Goal: Task Accomplishment & Management: Complete application form

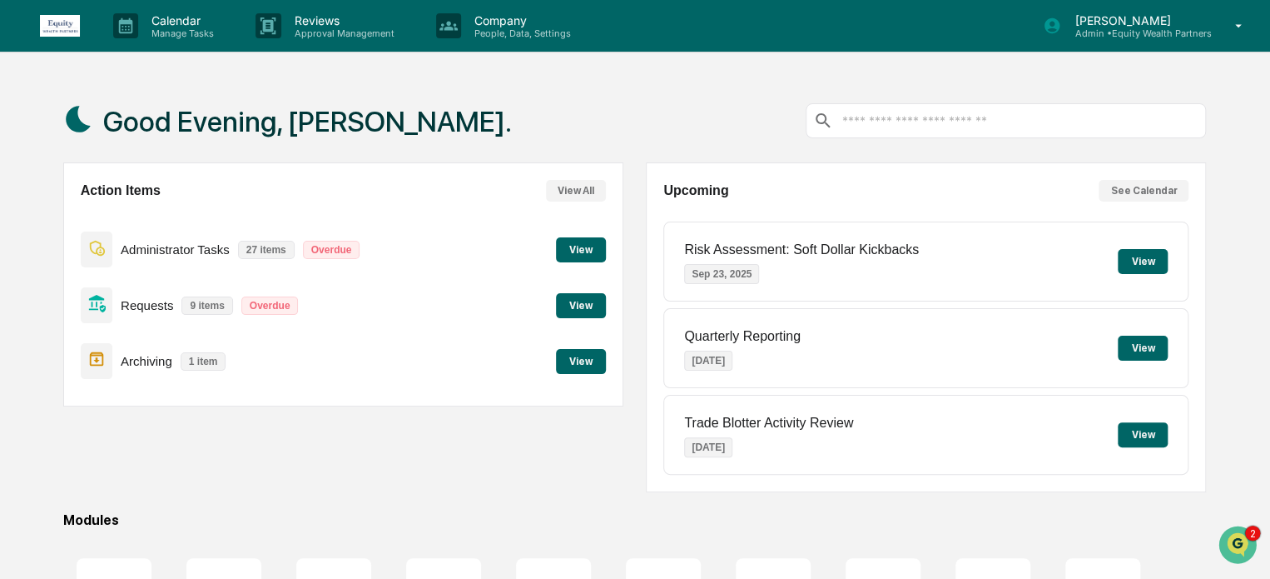
click at [579, 252] on button "View" at bounding box center [581, 249] width 50 height 25
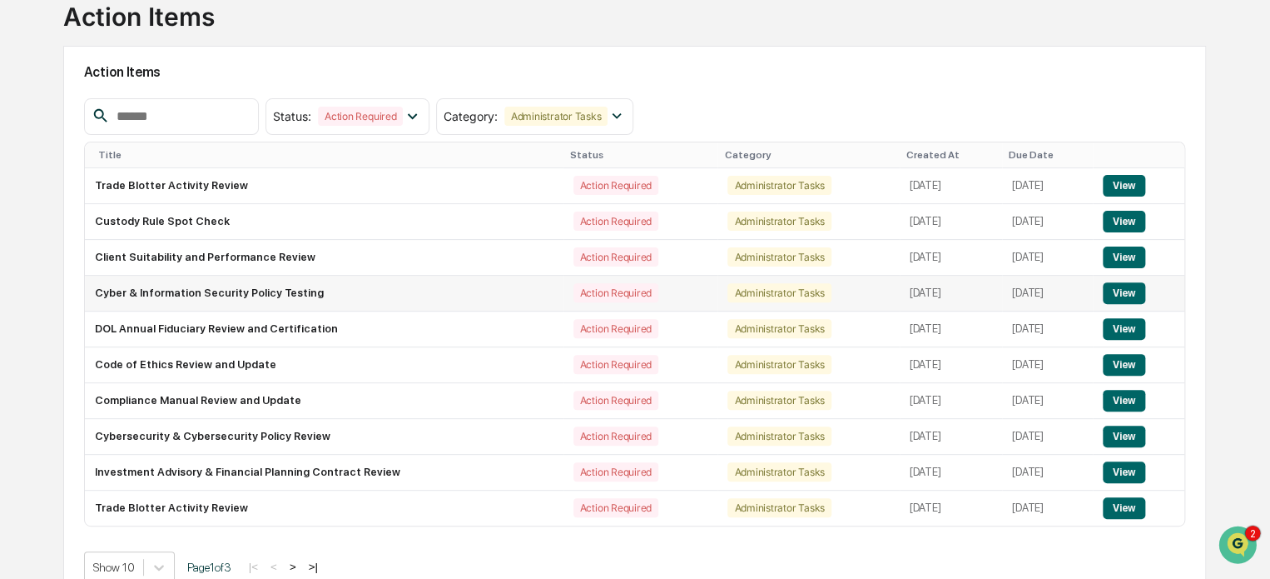
scroll to position [142, 0]
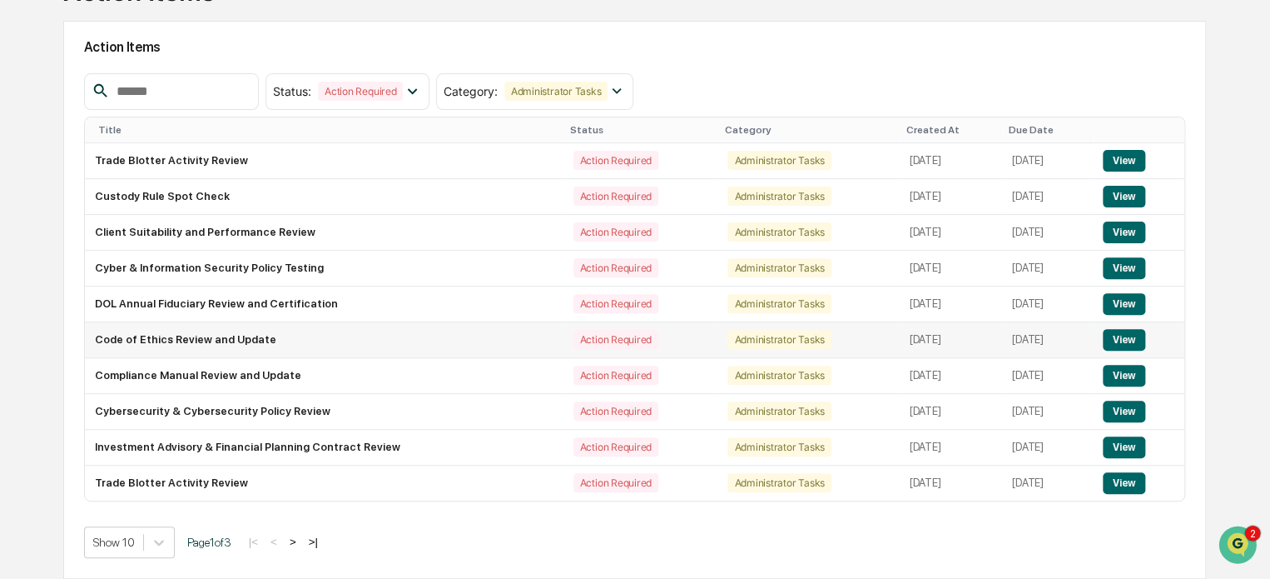
click at [1133, 342] on button "View" at bounding box center [1124, 340] width 42 height 22
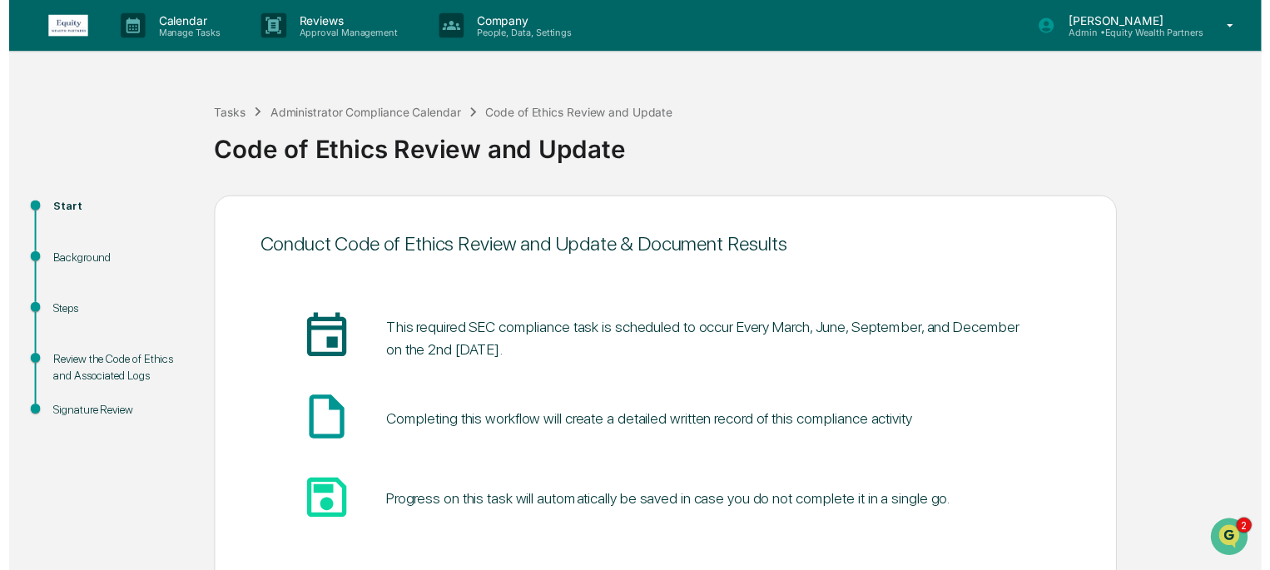
scroll to position [91, 0]
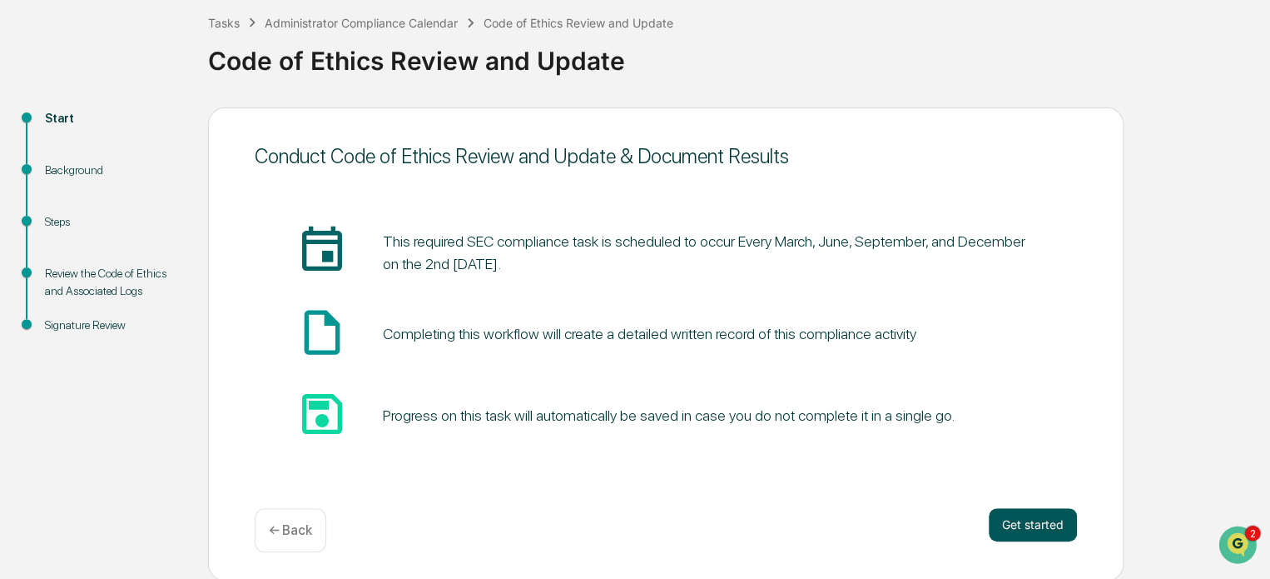
click at [1031, 523] on button "Get started" at bounding box center [1033, 524] width 88 height 33
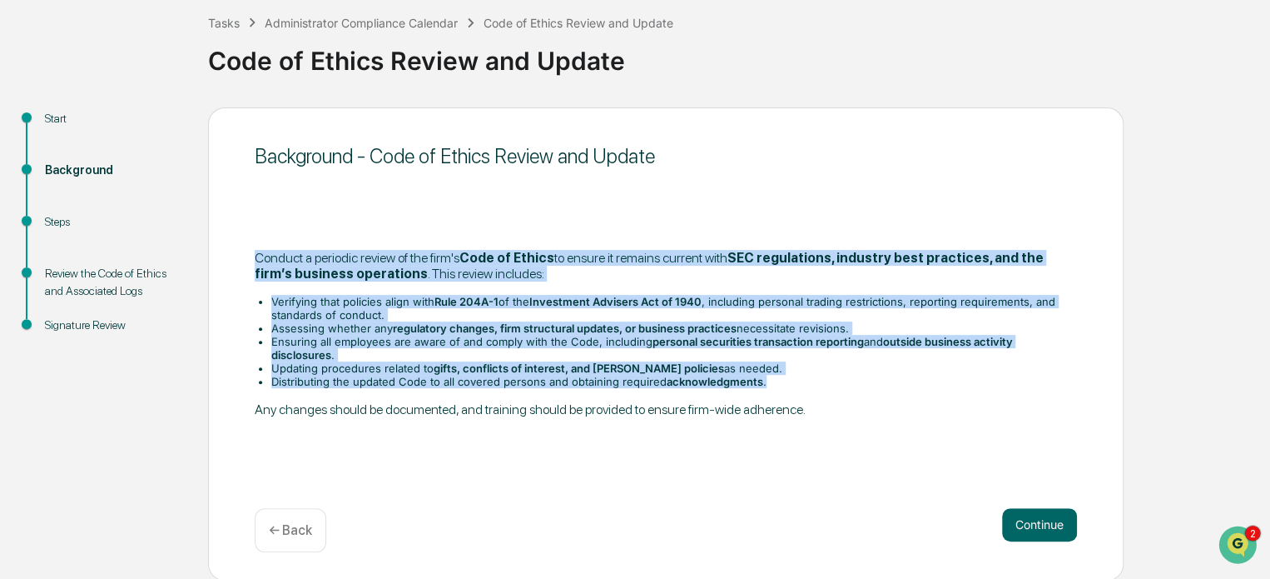
drag, startPoint x: 254, startPoint y: 260, endPoint x: 780, endPoint y: 373, distance: 538.1
click at [780, 373] on div "​Conduct a periodic review of the firm's Code of Ethics to ensure it remains cu…" at bounding box center [666, 333] width 822 height 167
copy div "​Conduct a periodic review of the firm's Code of Ethics to ensure it remains cu…"
click at [1044, 520] on button "Continue" at bounding box center [1039, 524] width 75 height 33
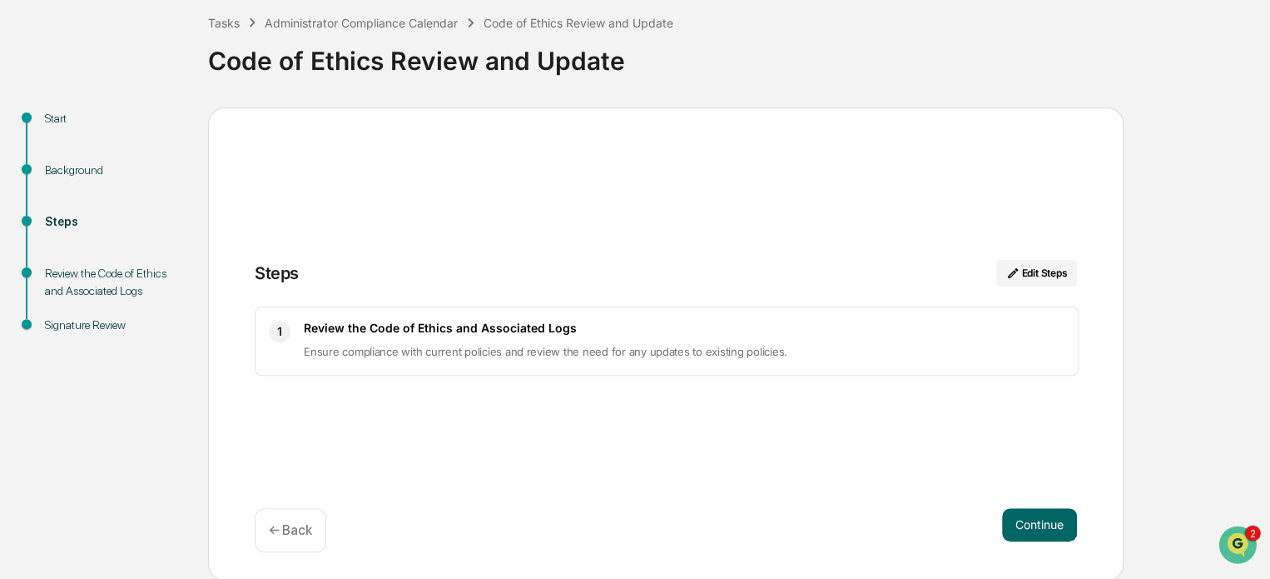
click at [1044, 520] on button "Continue" at bounding box center [1039, 524] width 75 height 33
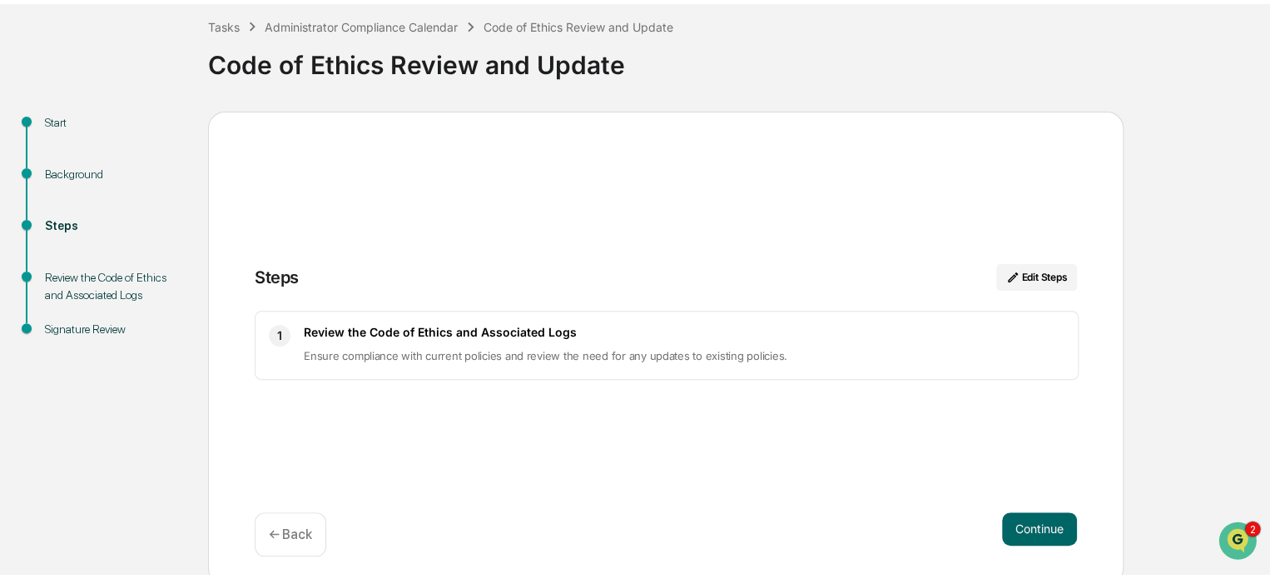
scroll to position [12, 0]
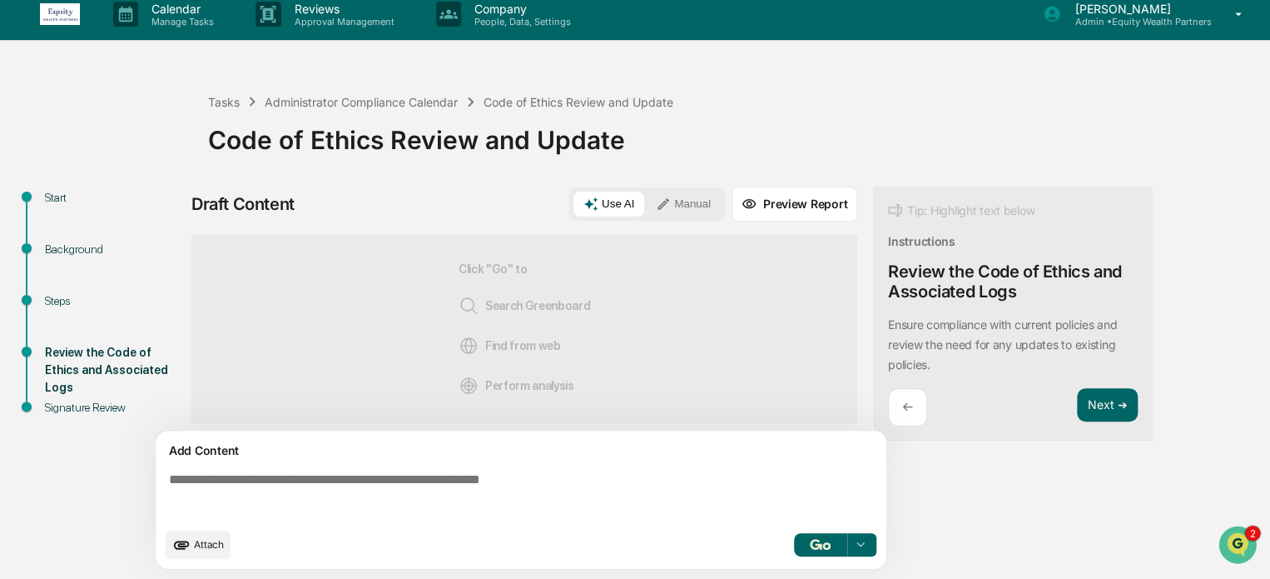
click at [438, 484] on textarea at bounding box center [524, 495] width 724 height 60
paste textarea "**********"
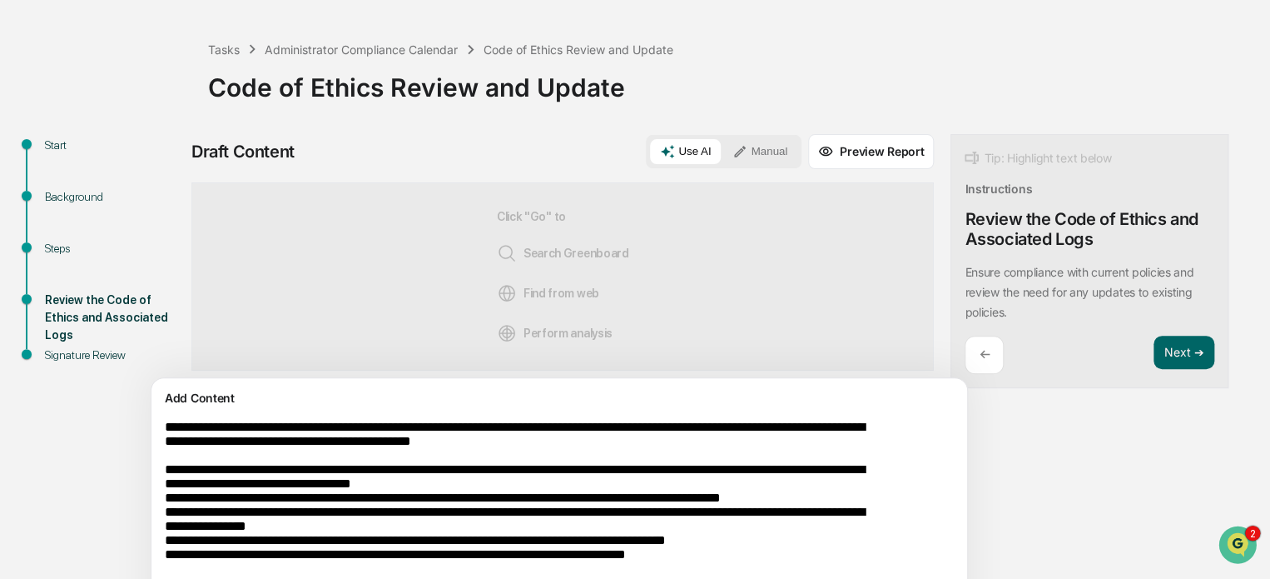
scroll to position [138, 0]
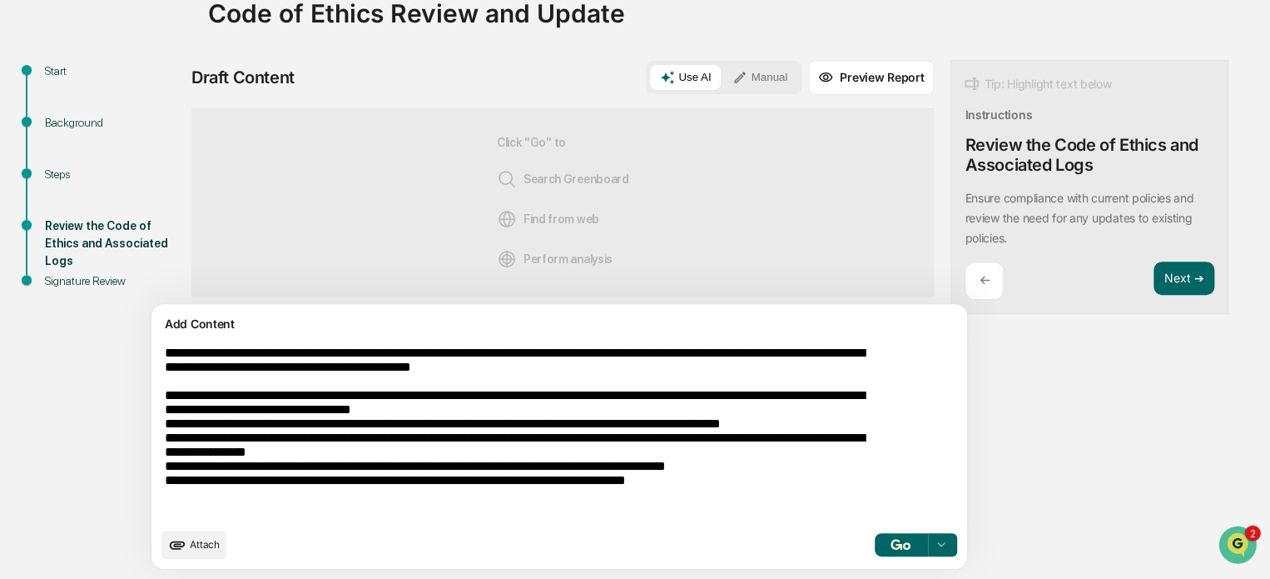
type textarea "**********"
click at [927, 553] on div at bounding box center [940, 544] width 27 height 27
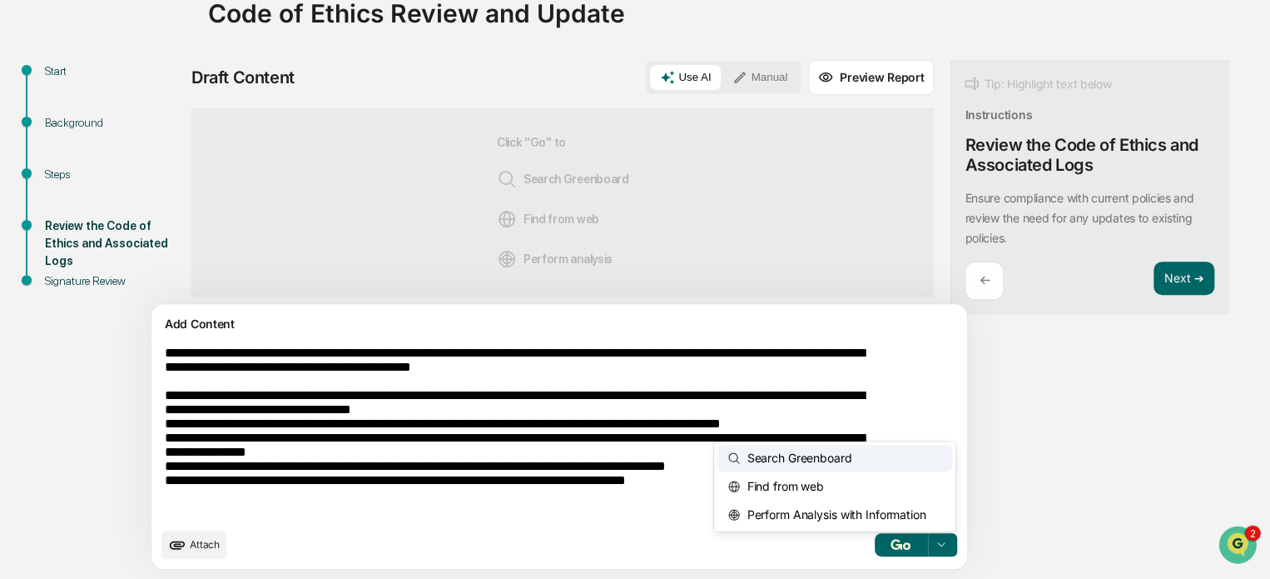
click at [776, 454] on div "Search Greenboard" at bounding box center [834, 458] width 235 height 27
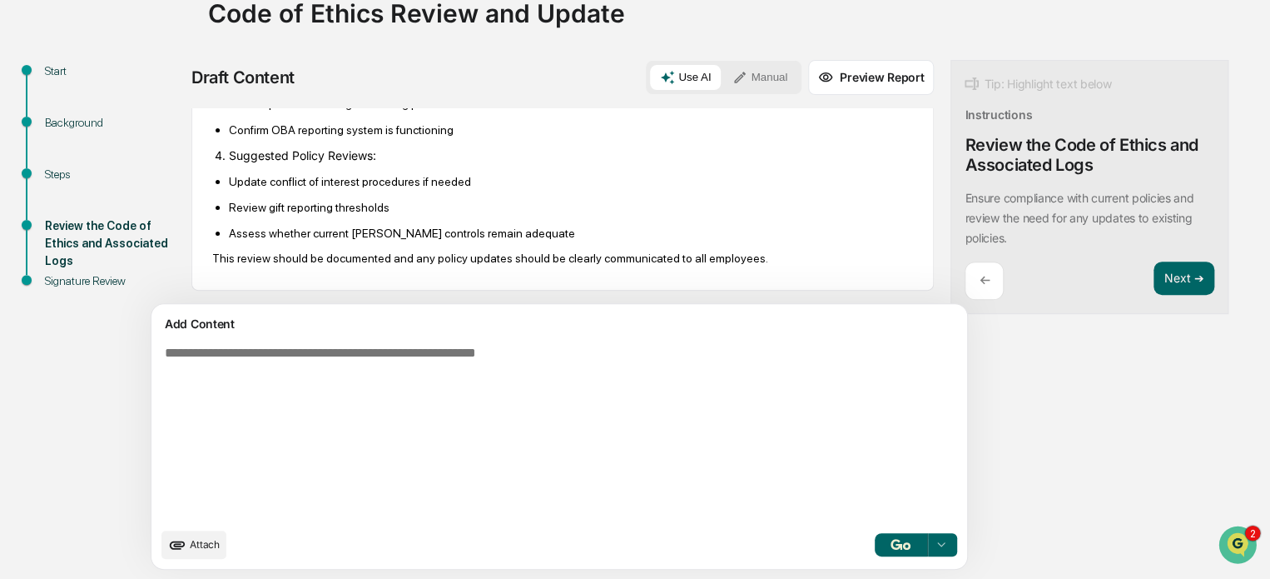
scroll to position [832, 0]
click at [723, 78] on button "Manual" at bounding box center [760, 77] width 75 height 25
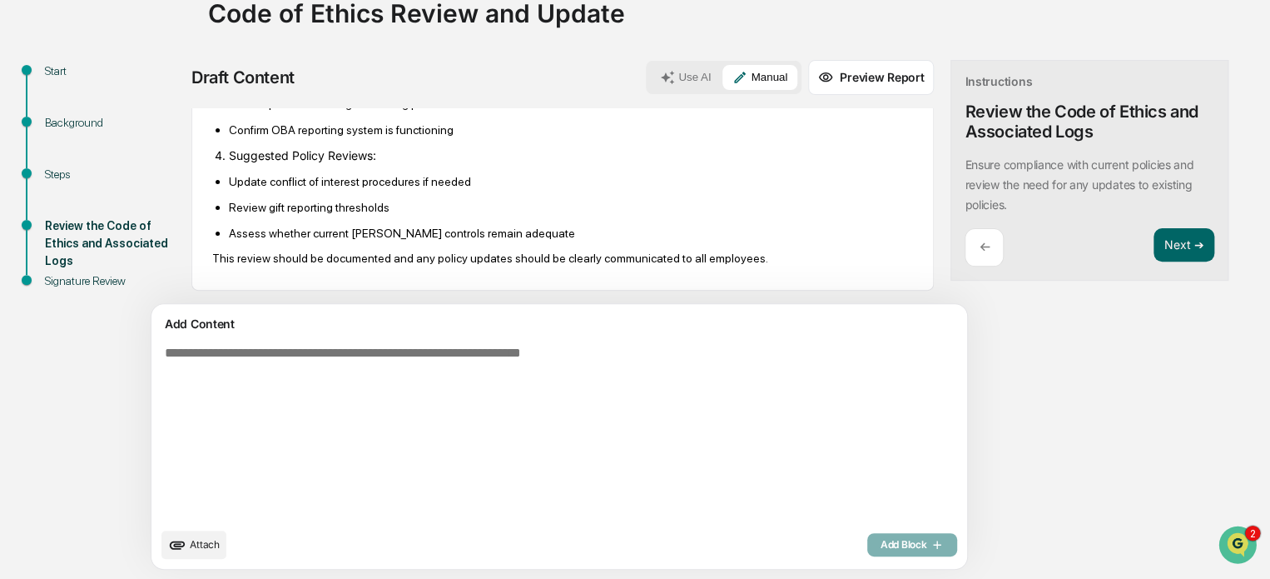
click at [440, 366] on textarea at bounding box center [520, 432] width 724 height 186
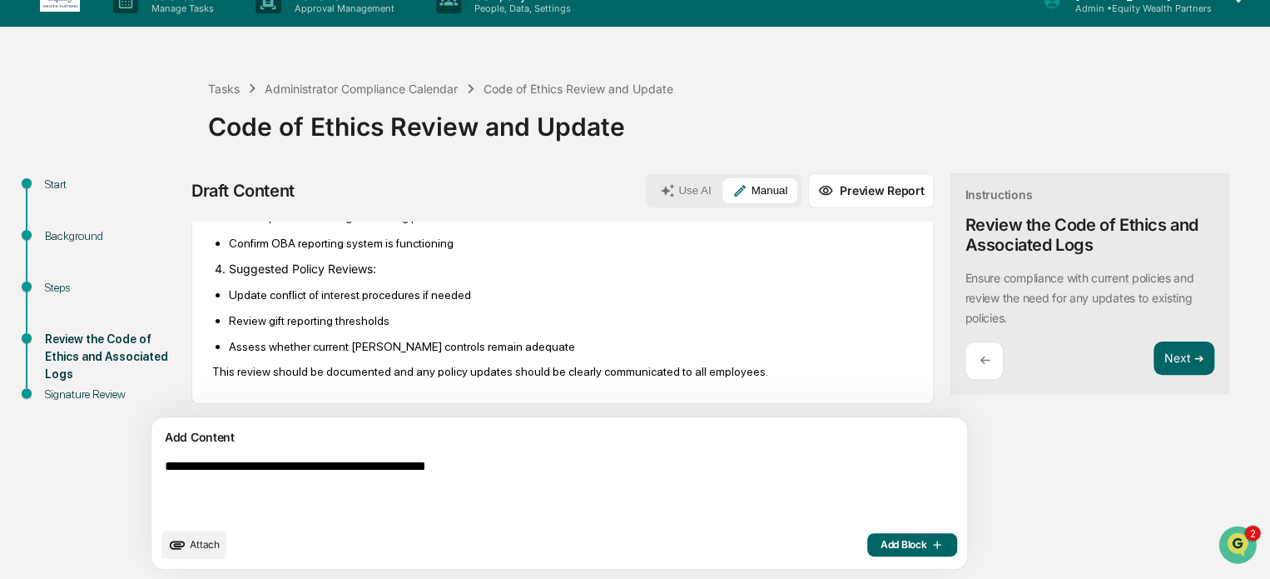
type textarea "**********"
click at [881, 543] on span "Add Block" at bounding box center [912, 544] width 63 height 13
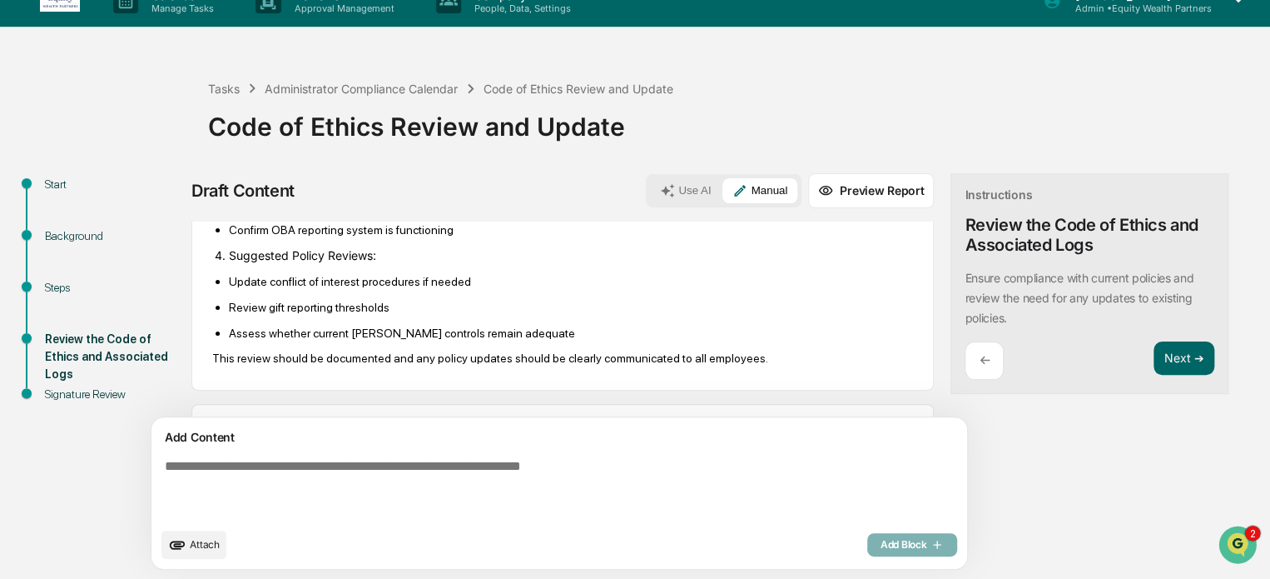
click at [410, 455] on textarea at bounding box center [520, 488] width 724 height 73
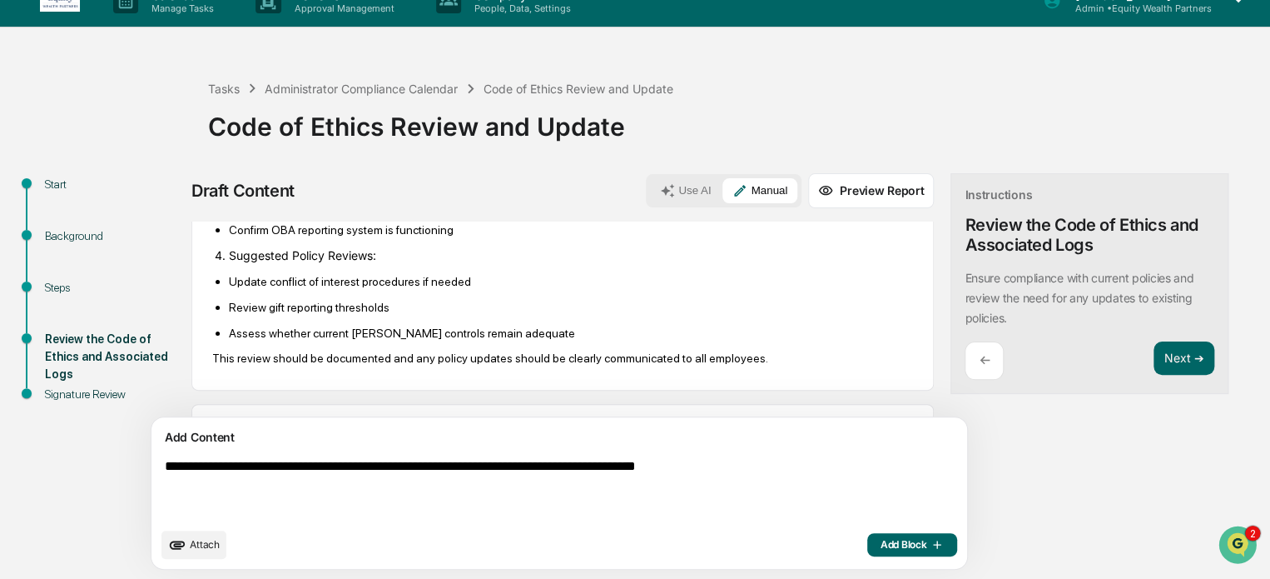
type textarea "**********"
click at [881, 548] on span "Add Block" at bounding box center [912, 544] width 63 height 13
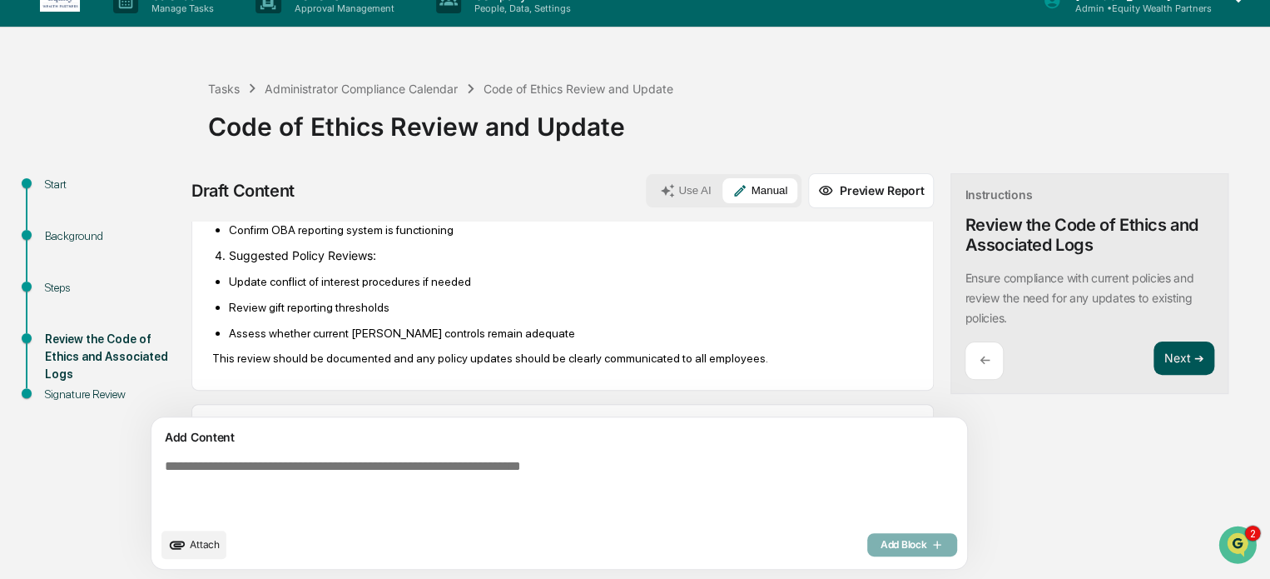
click at [1154, 363] on button "Next ➔" at bounding box center [1184, 358] width 61 height 34
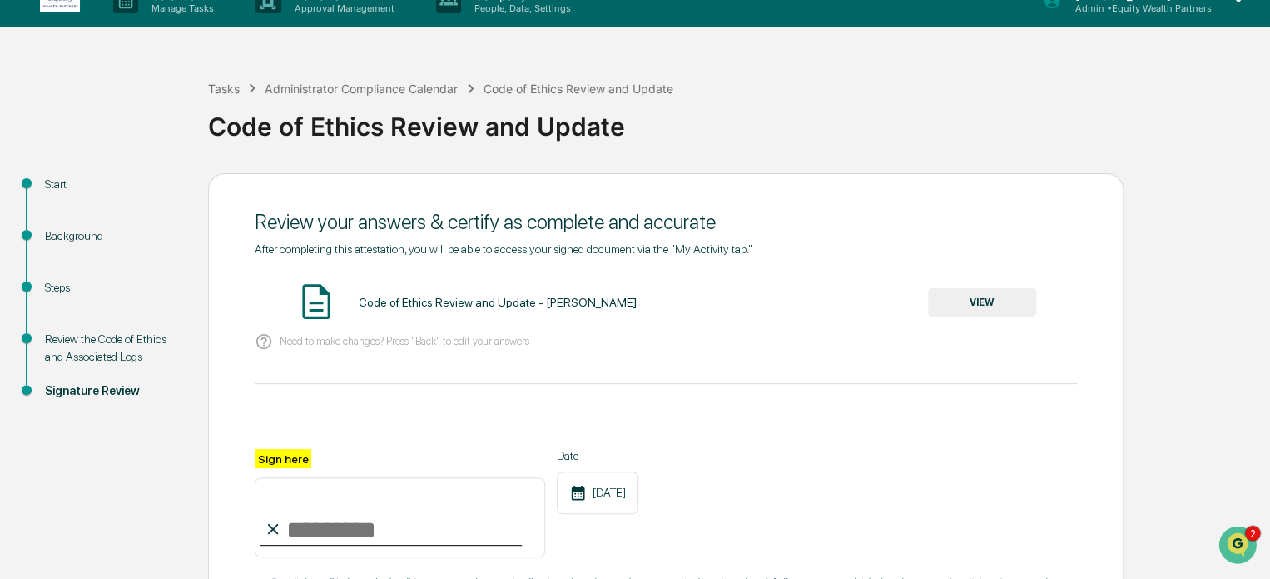
click at [986, 305] on button "VIEW" at bounding box center [982, 302] width 108 height 28
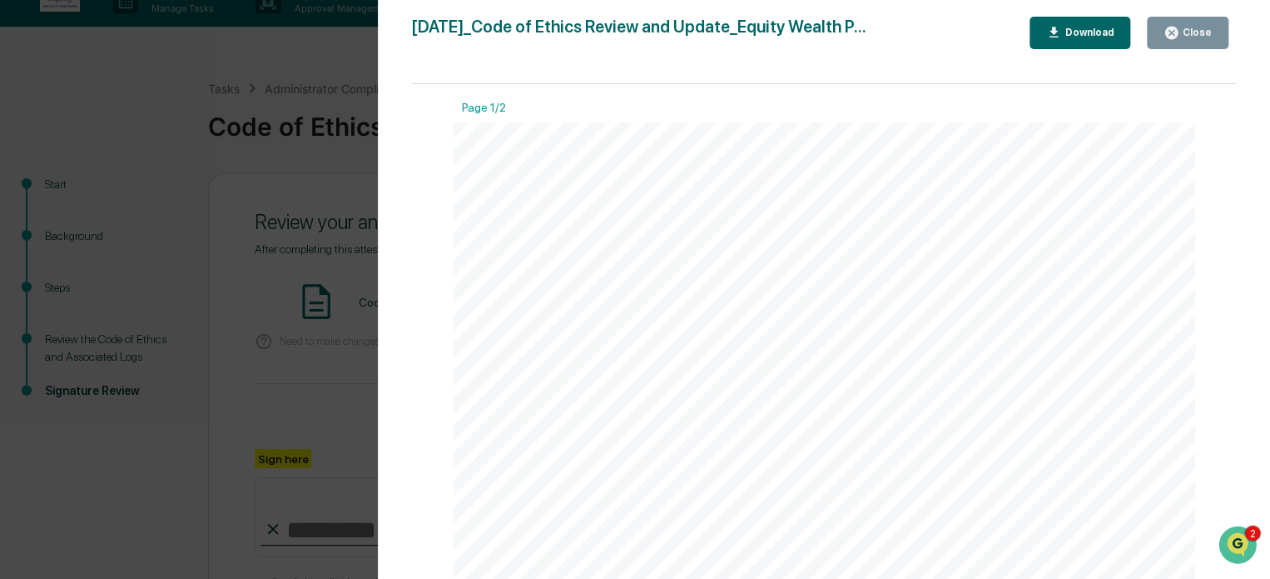
click at [1191, 42] on button "Close" at bounding box center [1188, 33] width 82 height 32
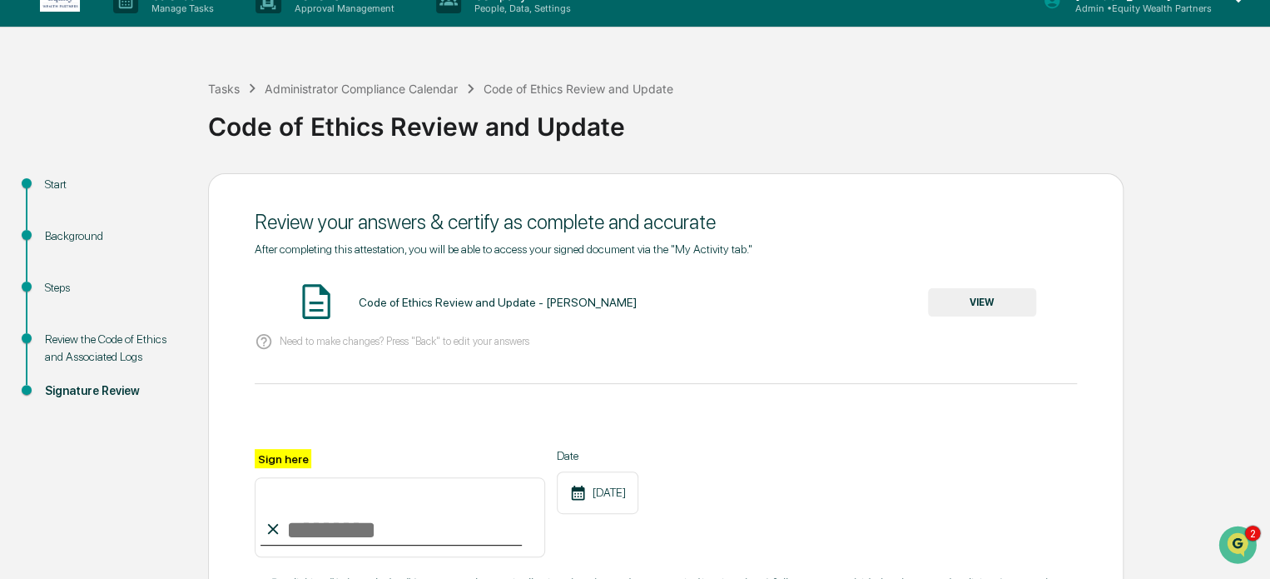
drag, startPoint x: 337, startPoint y: 552, endPoint x: 336, endPoint y: 542, distance: 10.0
click at [336, 545] on input "Sign here" at bounding box center [400, 517] width 291 height 80
type input "**********"
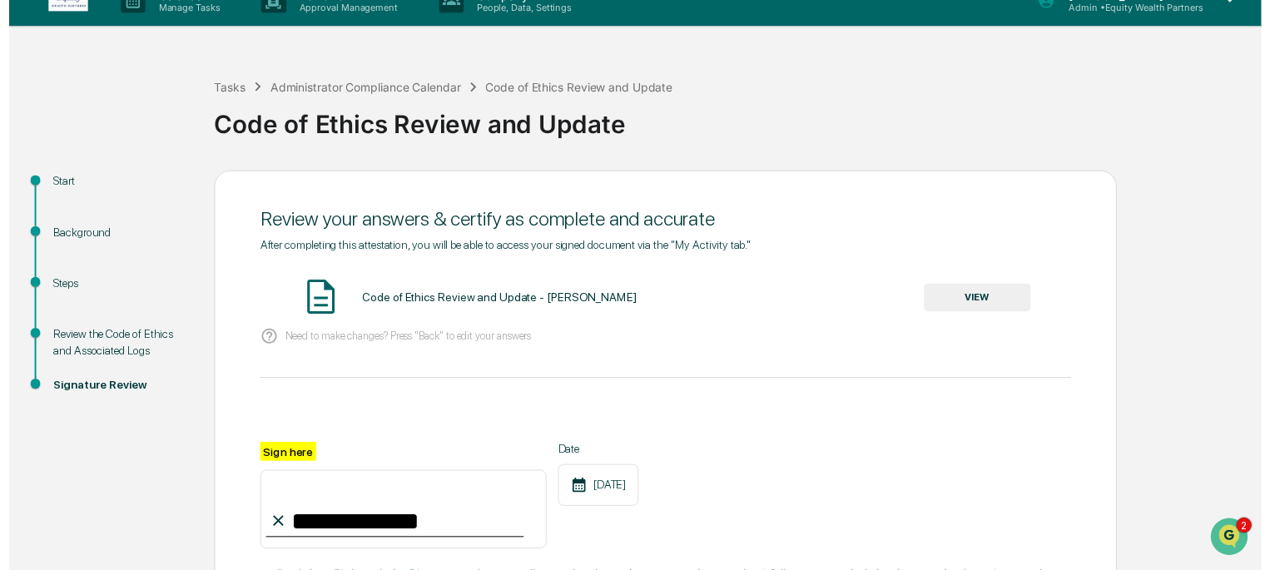
scroll to position [195, 0]
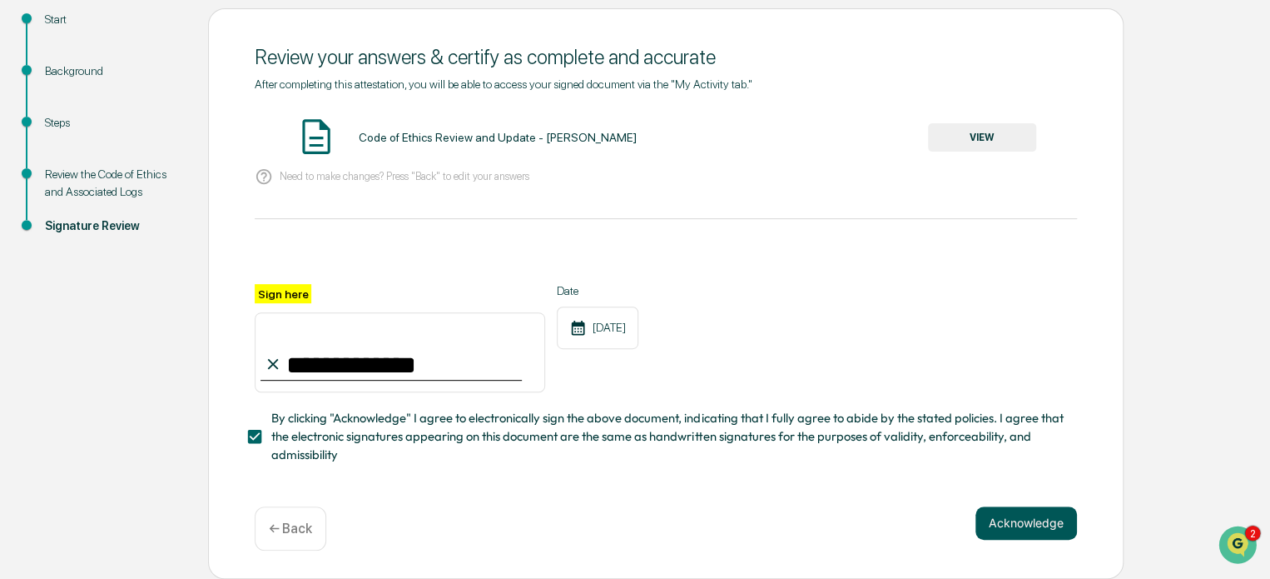
click at [1037, 530] on button "Acknowledge" at bounding box center [1027, 522] width 102 height 33
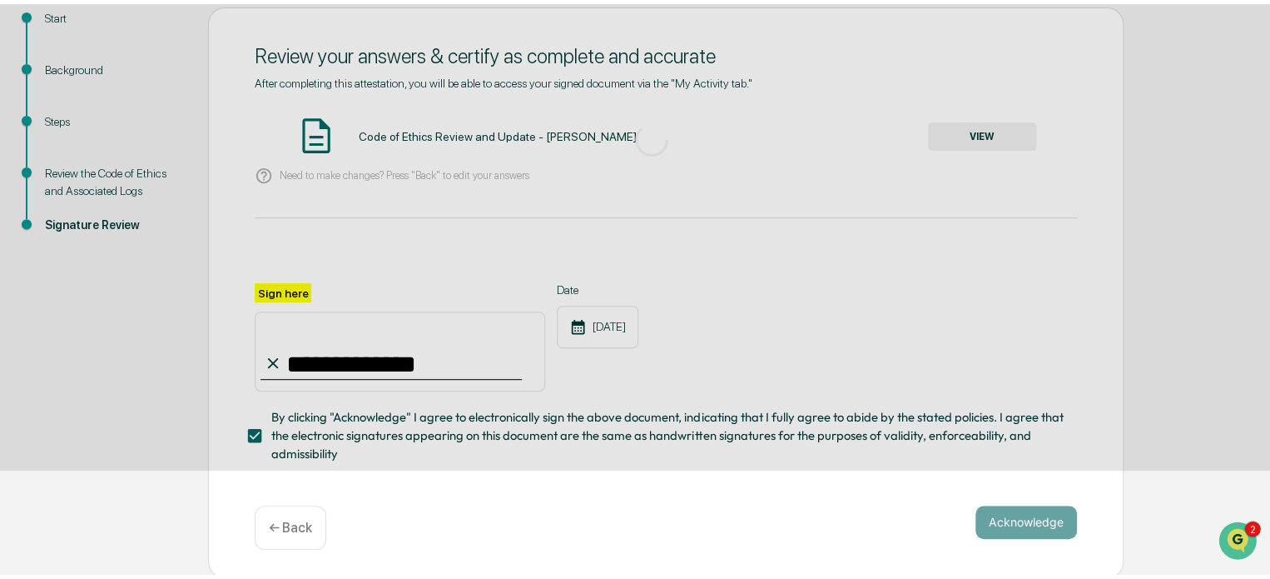
scroll to position [91, 0]
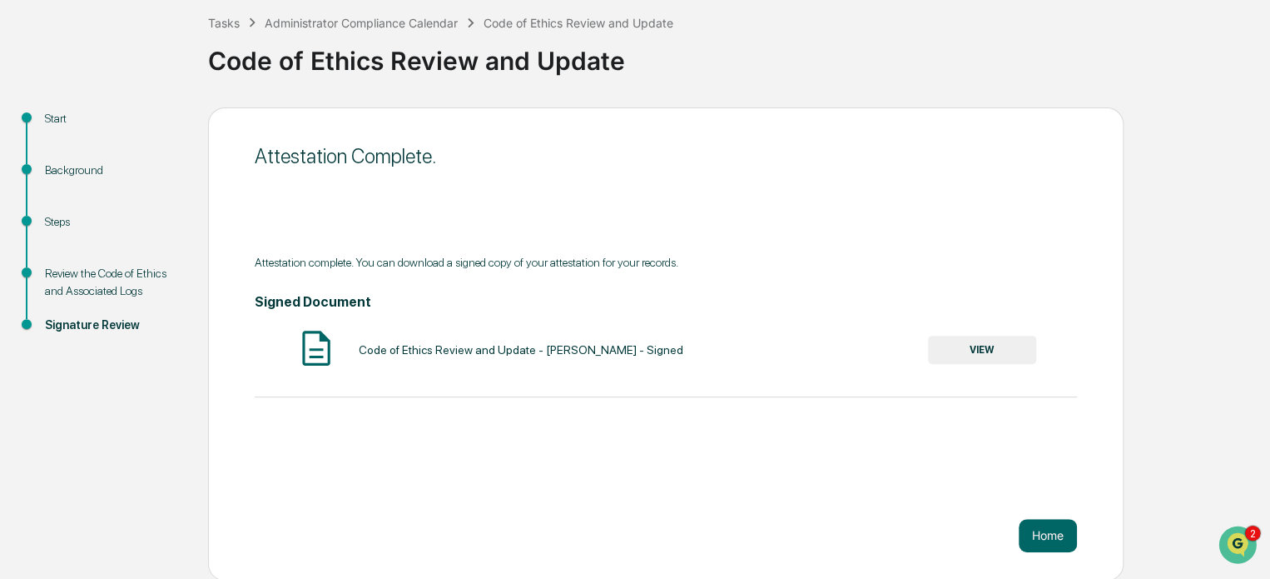
click at [1037, 530] on button "Home" at bounding box center [1048, 535] width 58 height 33
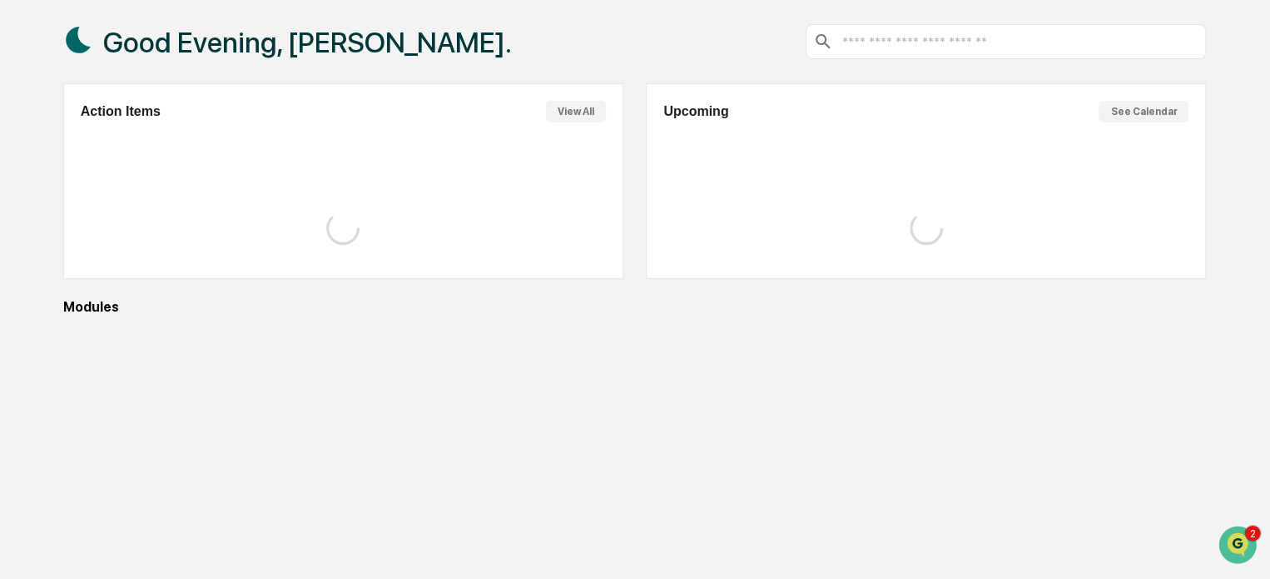
scroll to position [91, 0]
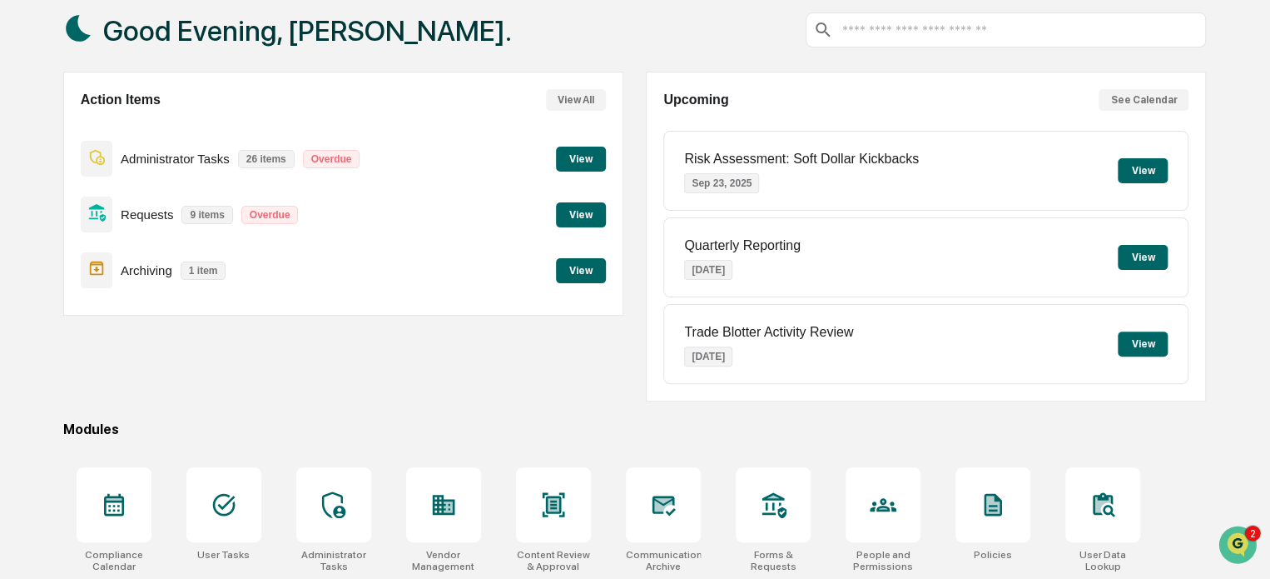
click at [583, 156] on button "View" at bounding box center [581, 159] width 50 height 25
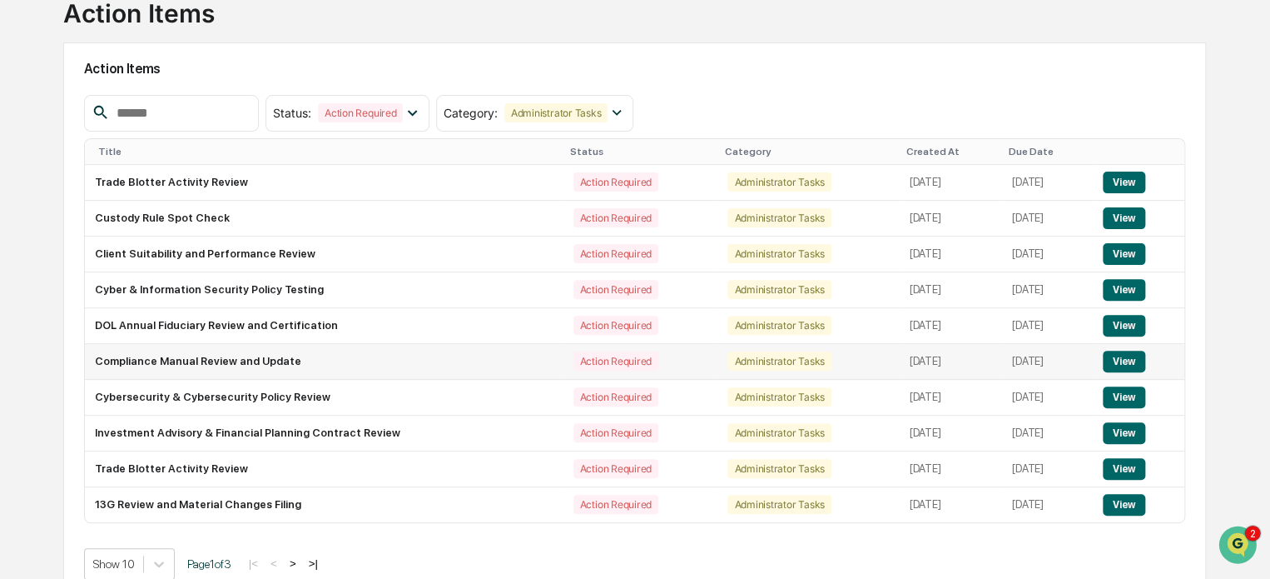
scroll to position [122, 0]
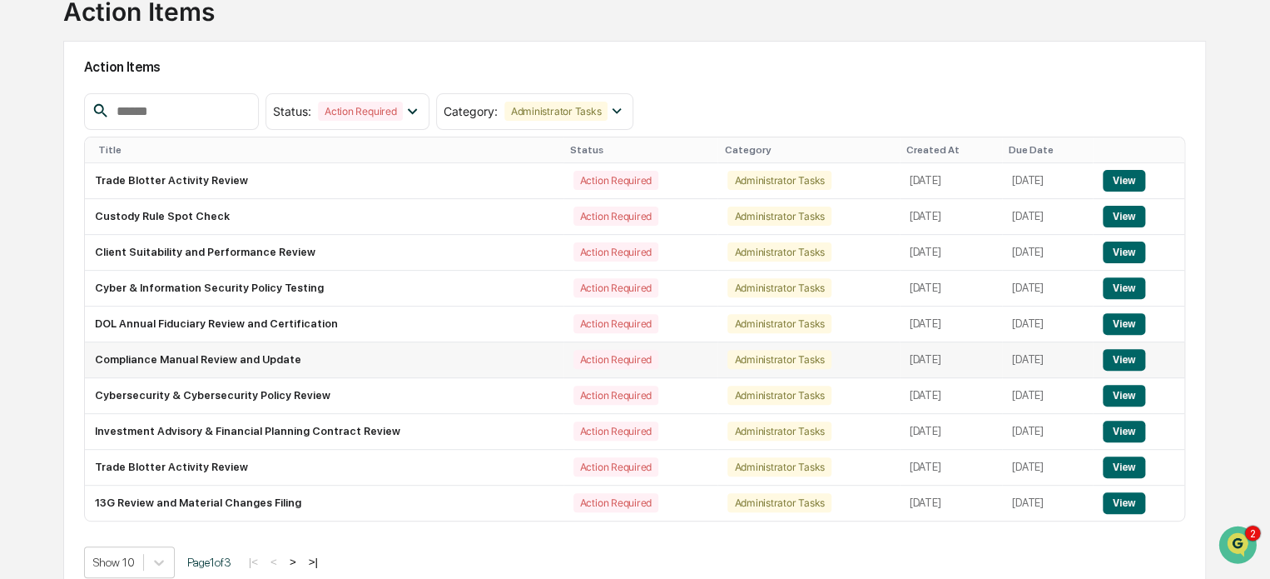
click at [400, 356] on td "Compliance Manual Review and Update" at bounding box center [324, 360] width 479 height 36
click at [1125, 355] on button "View" at bounding box center [1124, 360] width 42 height 22
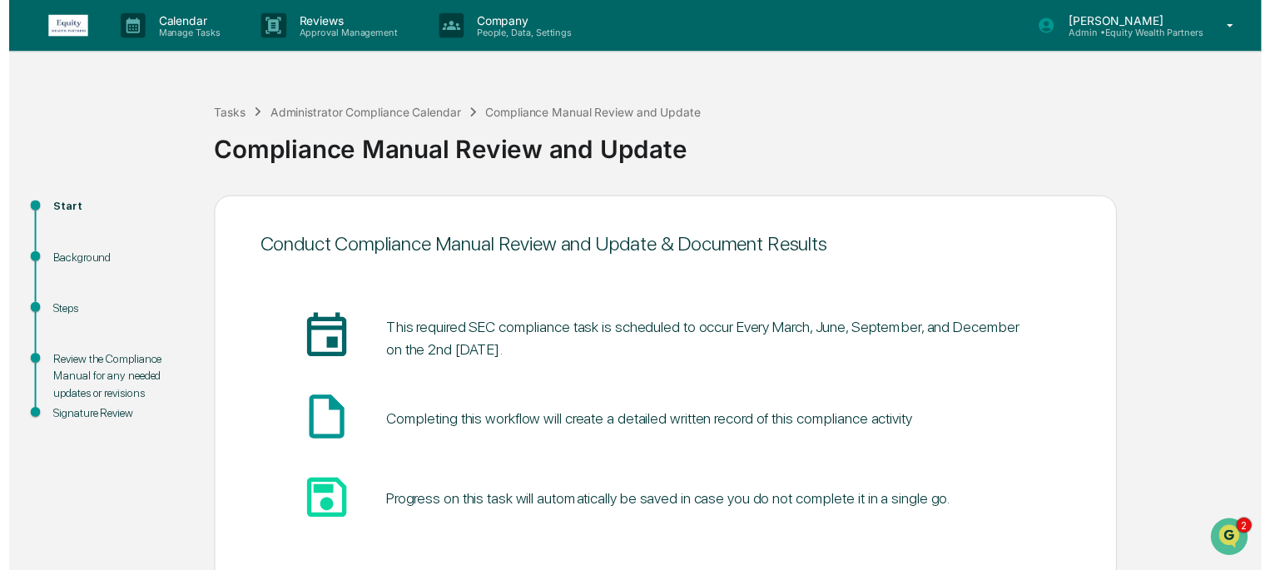
scroll to position [91, 0]
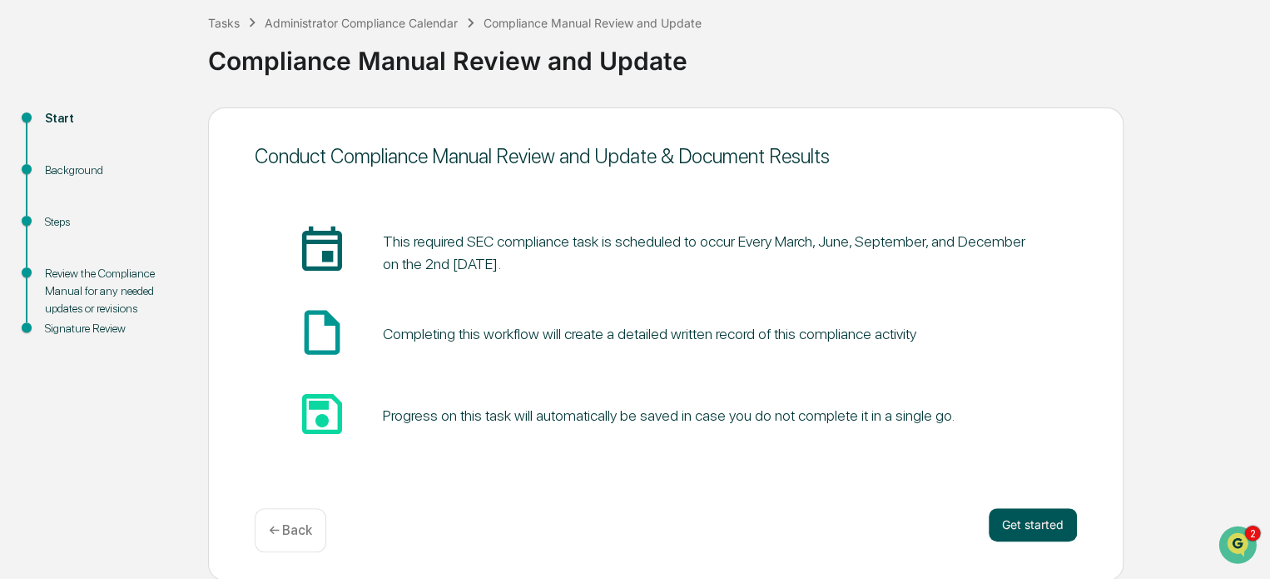
click at [1031, 520] on button "Get started" at bounding box center [1033, 524] width 88 height 33
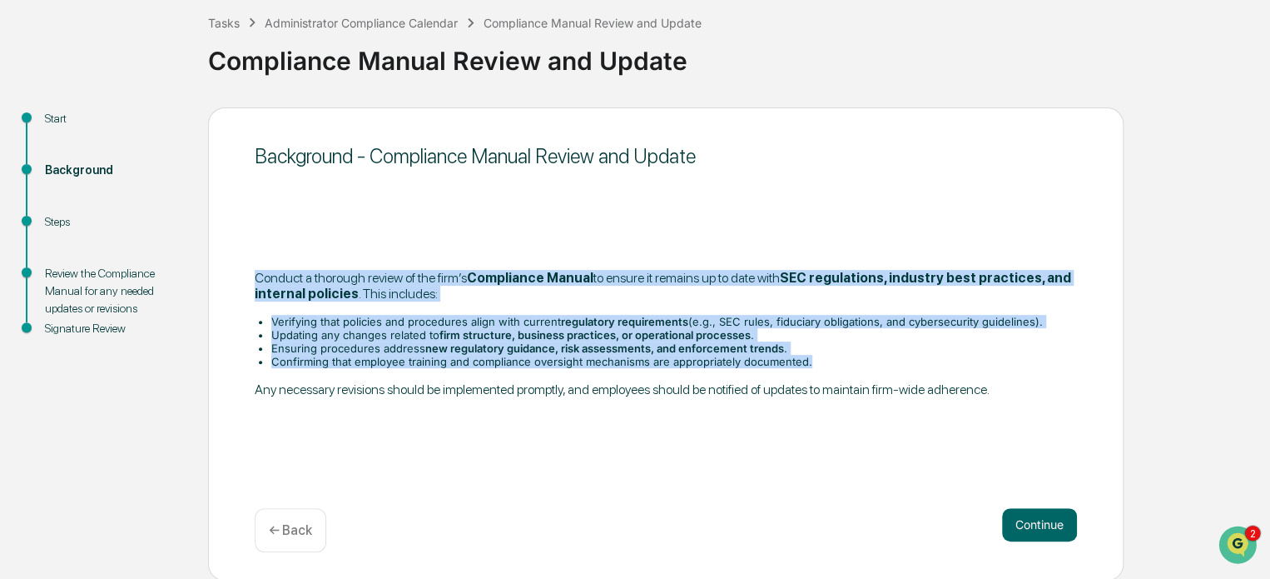
drag, startPoint x: 255, startPoint y: 273, endPoint x: 911, endPoint y: 356, distance: 661.2
click at [911, 356] on div "​Conduct a thorough review of the firm’s Compliance Manual to ensure it remains…" at bounding box center [666, 333] width 822 height 127
copy div "Conduct a thorough review of the firm’s Compliance Manual to ensure it remains …"
click at [1056, 515] on button "Continue" at bounding box center [1039, 524] width 75 height 33
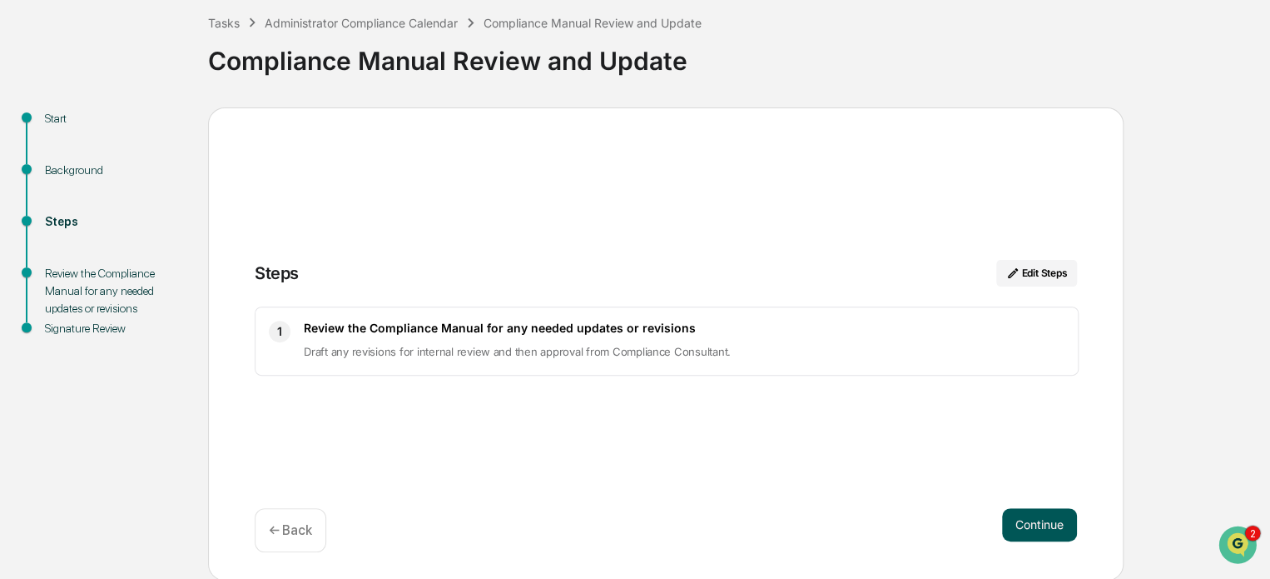
click at [1057, 534] on button "Continue" at bounding box center [1039, 524] width 75 height 33
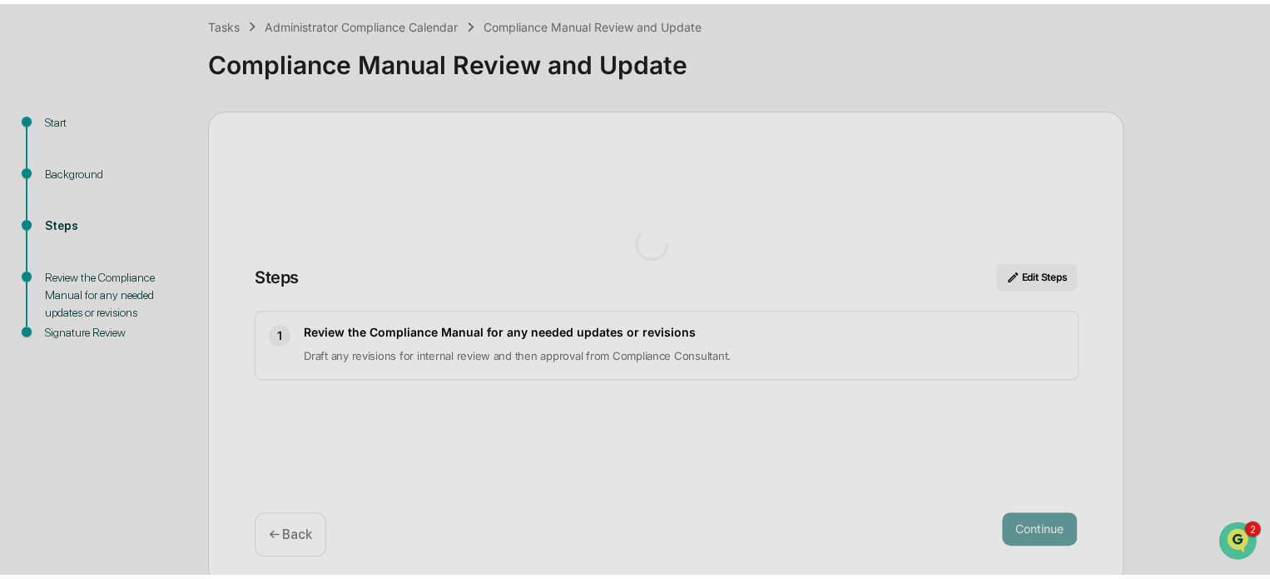
scroll to position [12, 0]
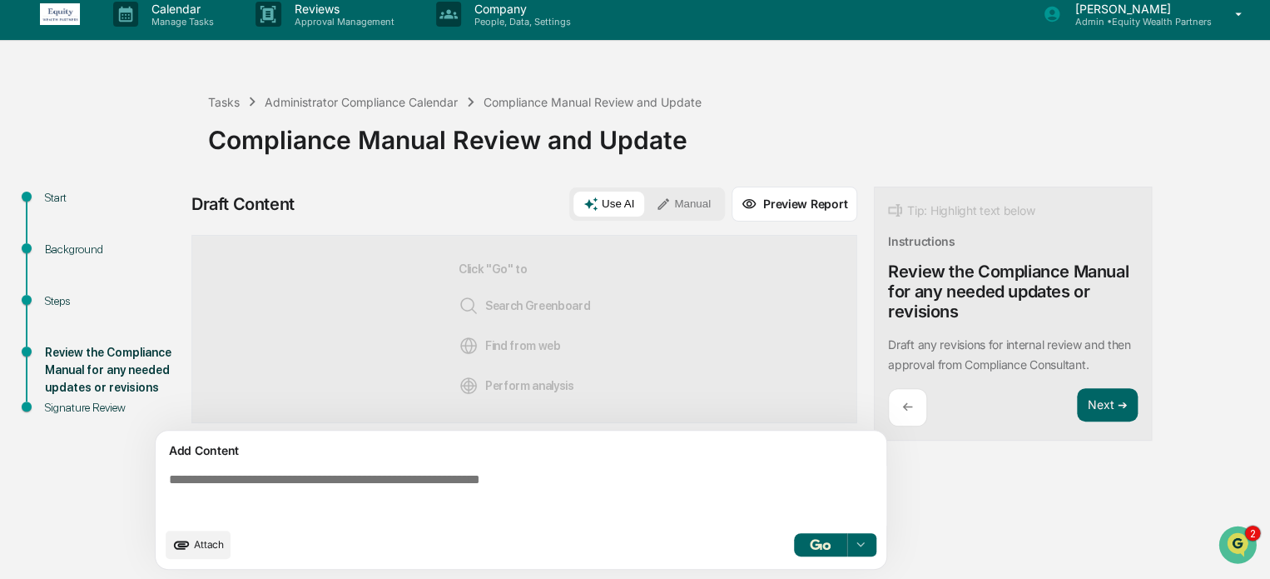
click at [489, 469] on textarea at bounding box center [524, 495] width 724 height 60
paste textarea "**********"
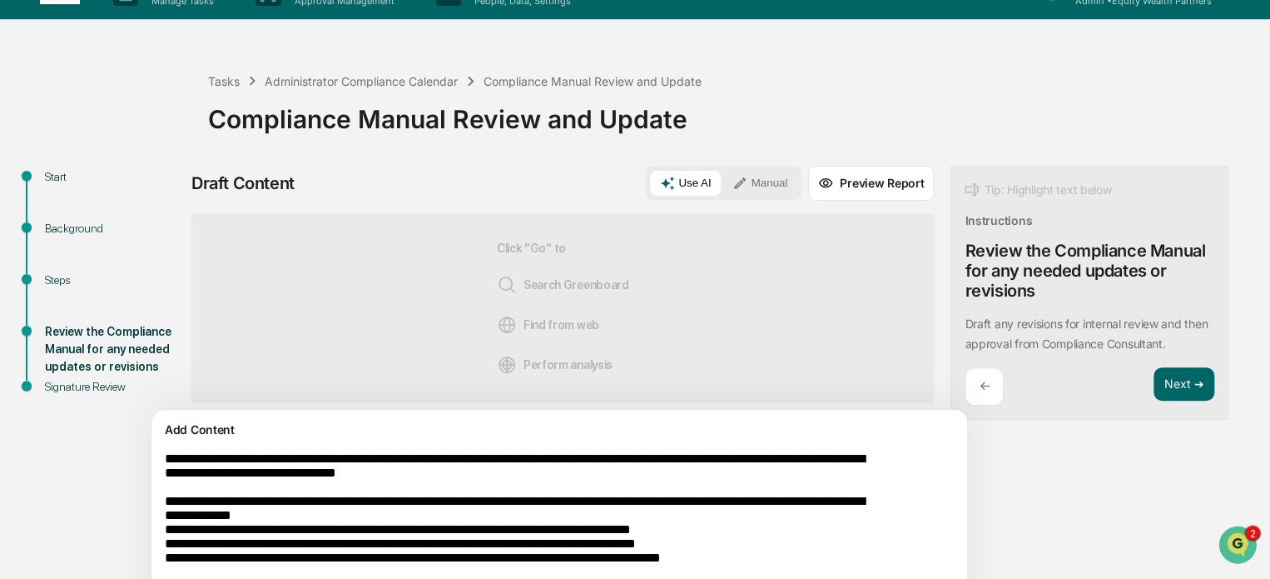
scroll to position [107, 0]
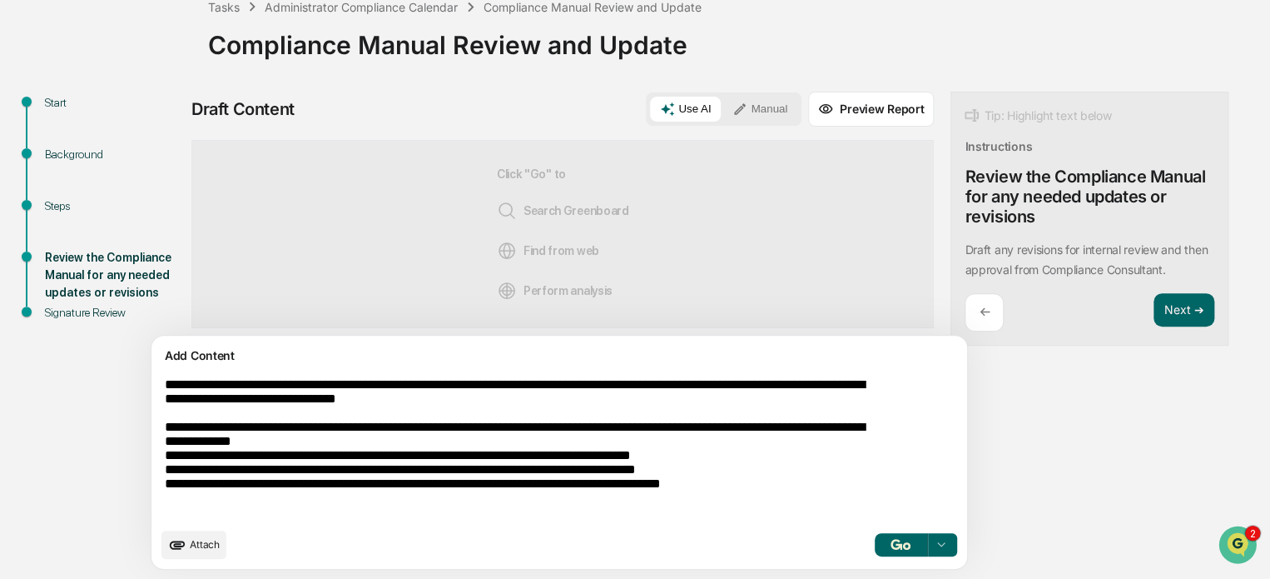
type textarea "**********"
click at [934, 545] on icon at bounding box center [940, 544] width 13 height 13
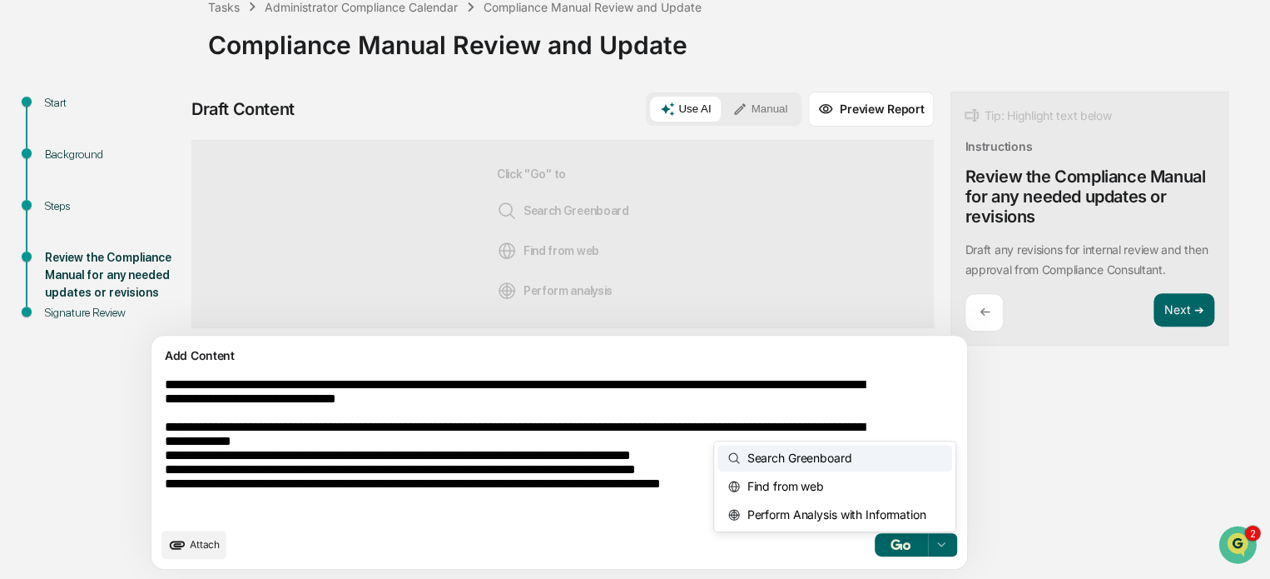
click at [790, 457] on div "Search Greenboard" at bounding box center [834, 458] width 235 height 27
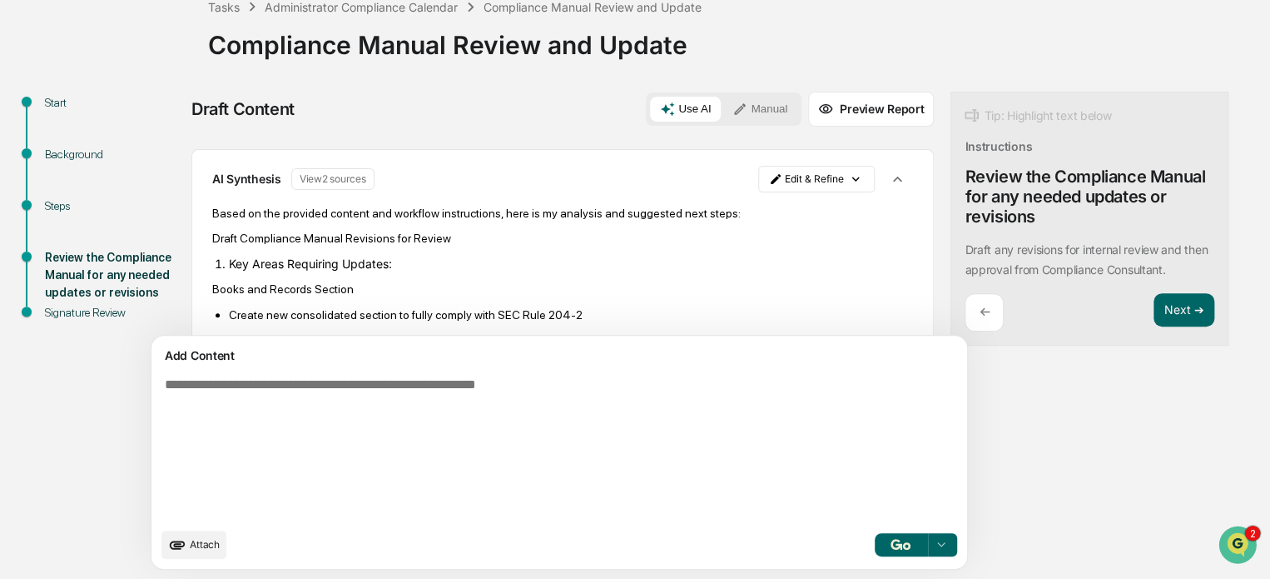
scroll to position [0, 0]
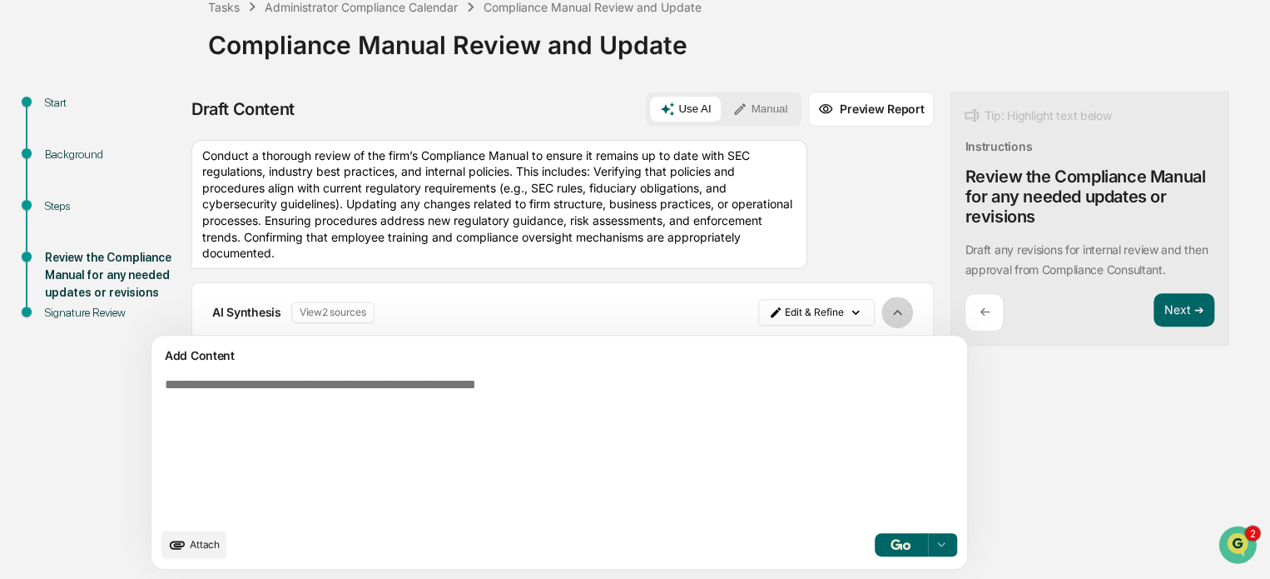
click at [888, 310] on icon "button" at bounding box center [897, 312] width 18 height 18
click at [782, 309] on html "Calendar Manage Tasks Reviews Approval Management Company People, Data, Setting…" at bounding box center [635, 182] width 1270 height 579
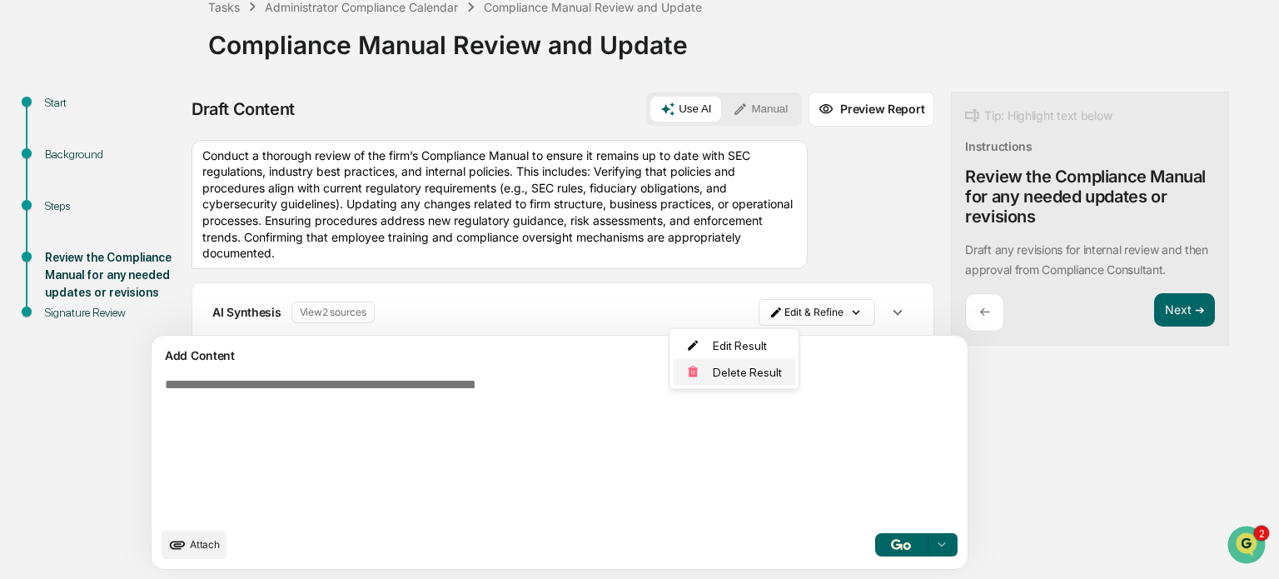
click at [736, 380] on div "Delete Result" at bounding box center [734, 372] width 122 height 27
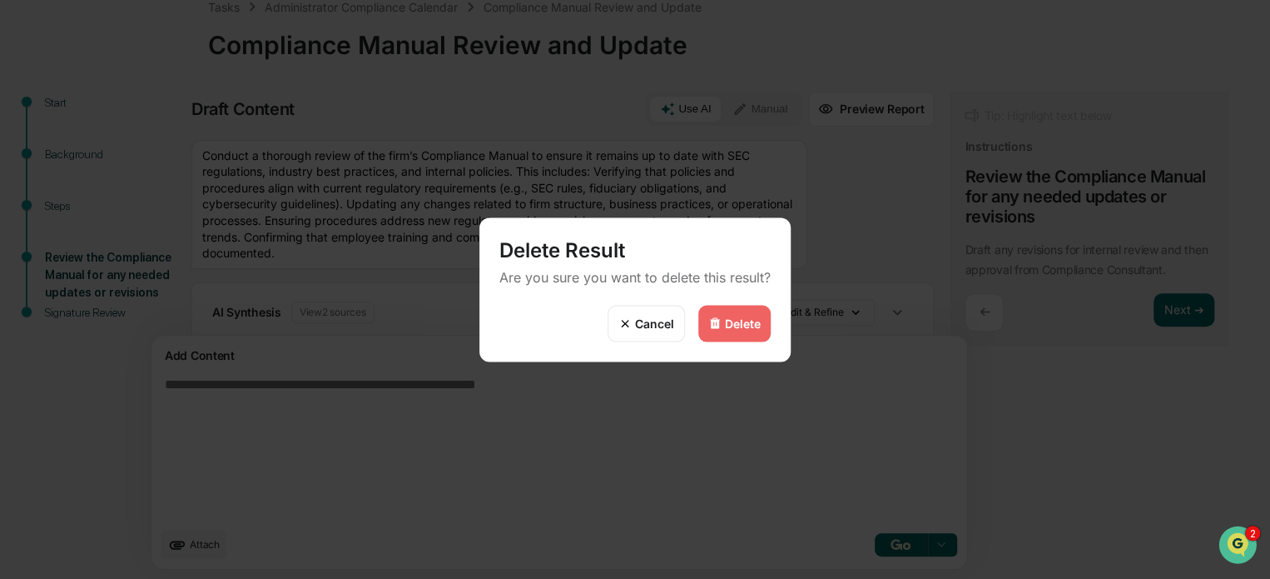
click at [743, 335] on div "Delete" at bounding box center [734, 323] width 72 height 37
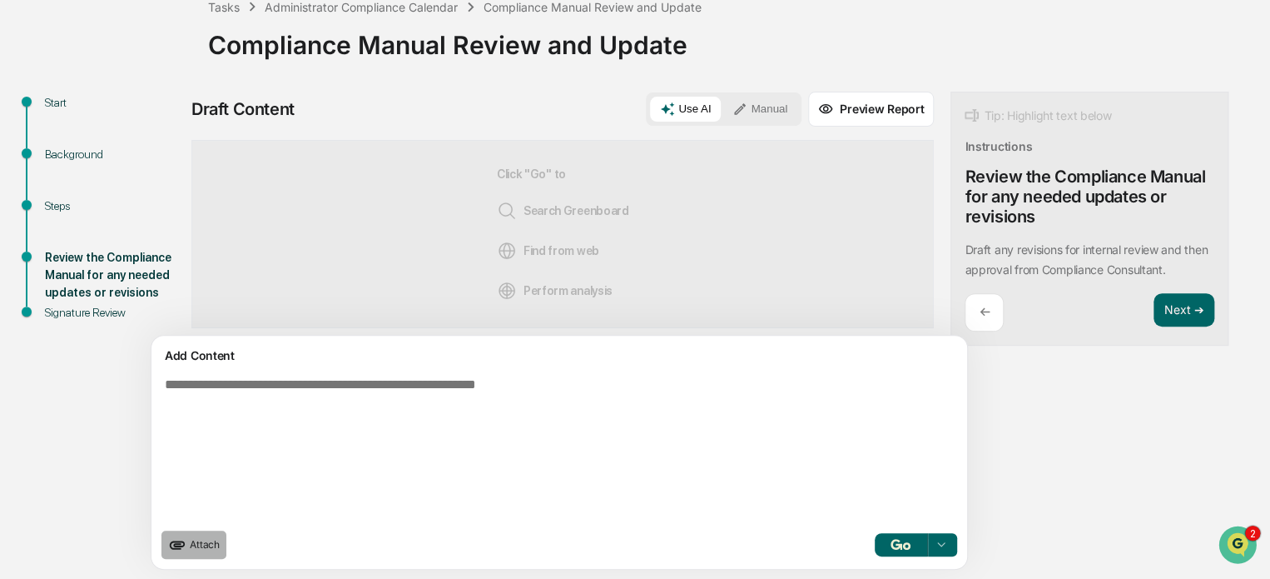
click at [196, 552] on button "Attach" at bounding box center [193, 544] width 65 height 28
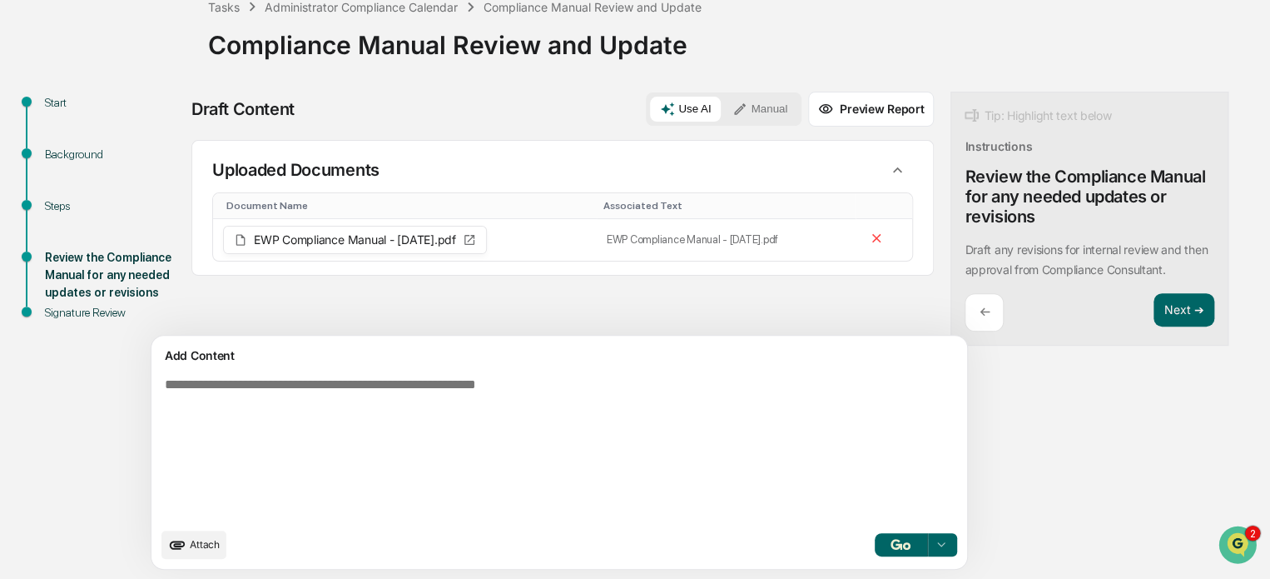
click at [574, 410] on textarea at bounding box center [520, 447] width 724 height 155
paste textarea "**********"
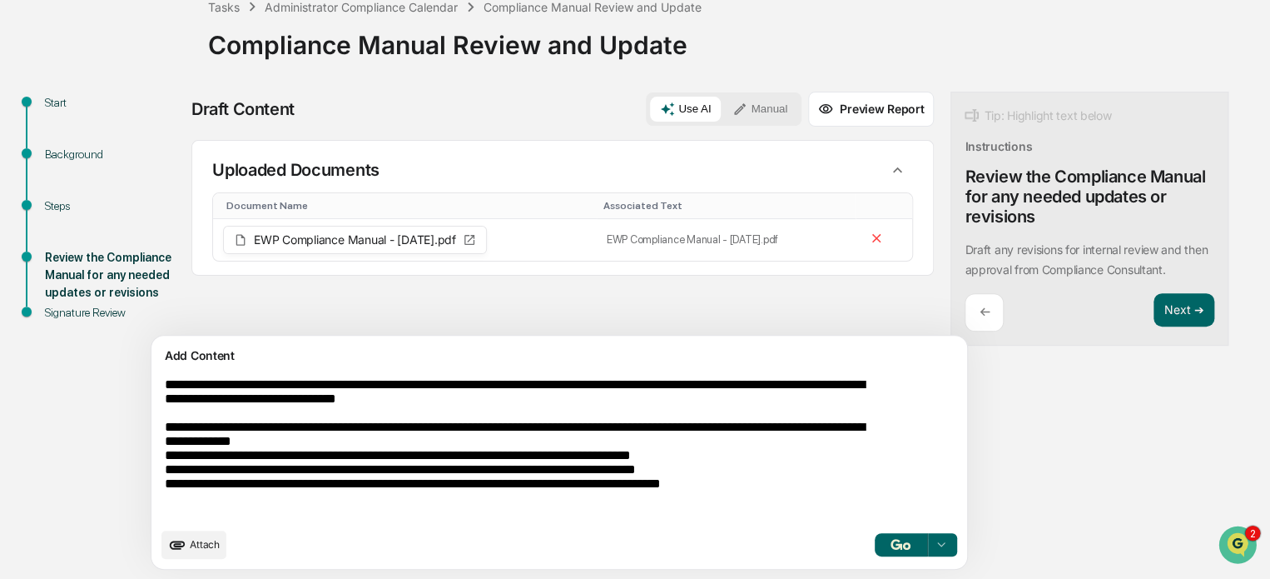
type textarea "**********"
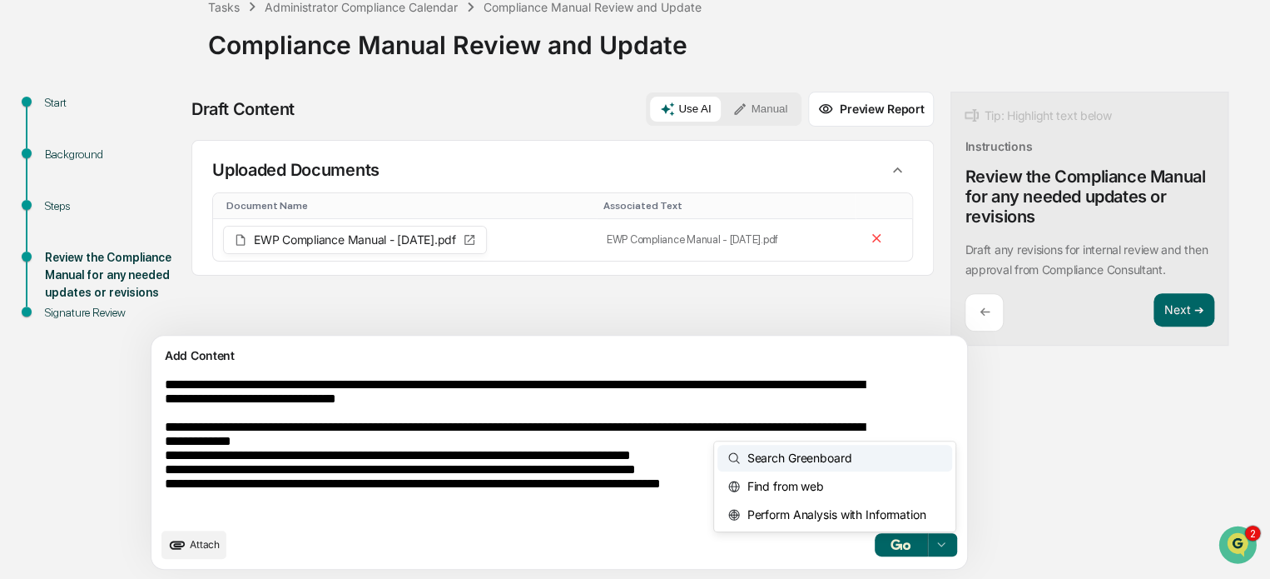
click at [934, 542] on icon at bounding box center [940, 544] width 13 height 13
click at [790, 515] on span "Perform Analysis with Information" at bounding box center [833, 514] width 186 height 27
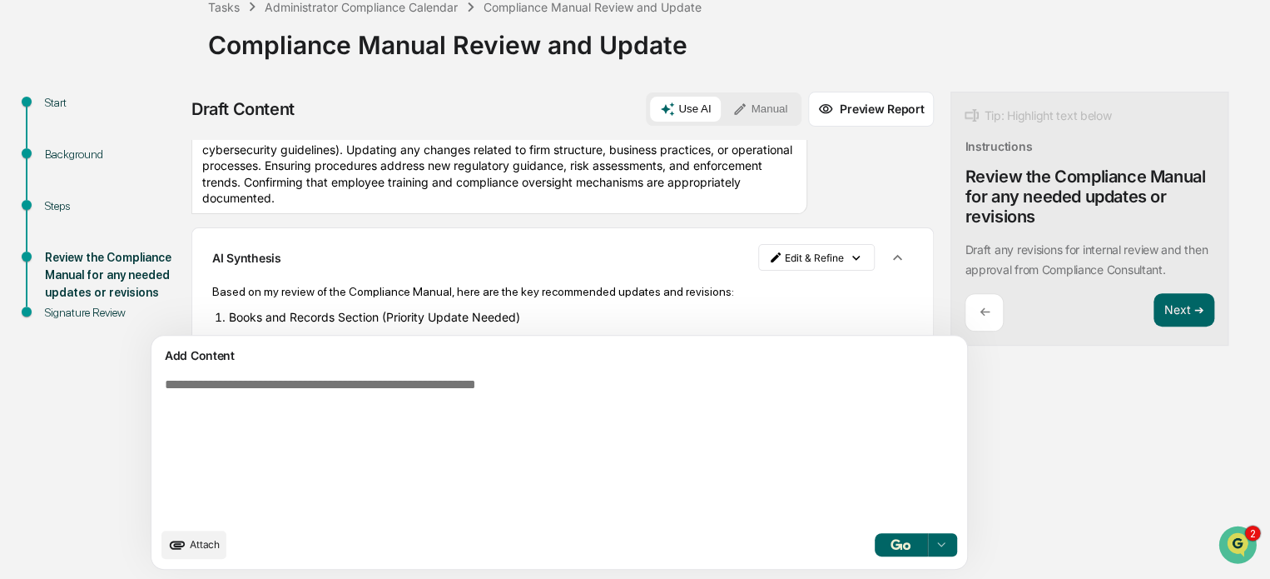
scroll to position [203, 0]
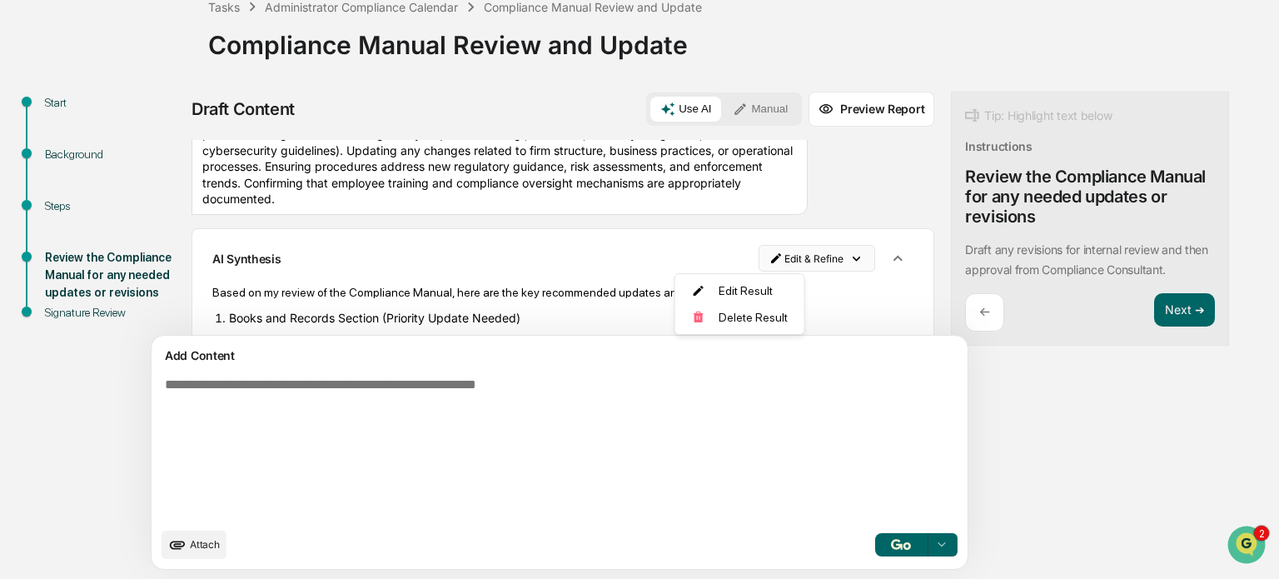
click at [769, 261] on html "Calendar Manage Tasks Reviews Approval Management Company People, Data, Setting…" at bounding box center [639, 182] width 1279 height 579
click at [724, 390] on html "Calendar Manage Tasks Reviews Approval Management Company People, Data, Setting…" at bounding box center [639, 182] width 1279 height 579
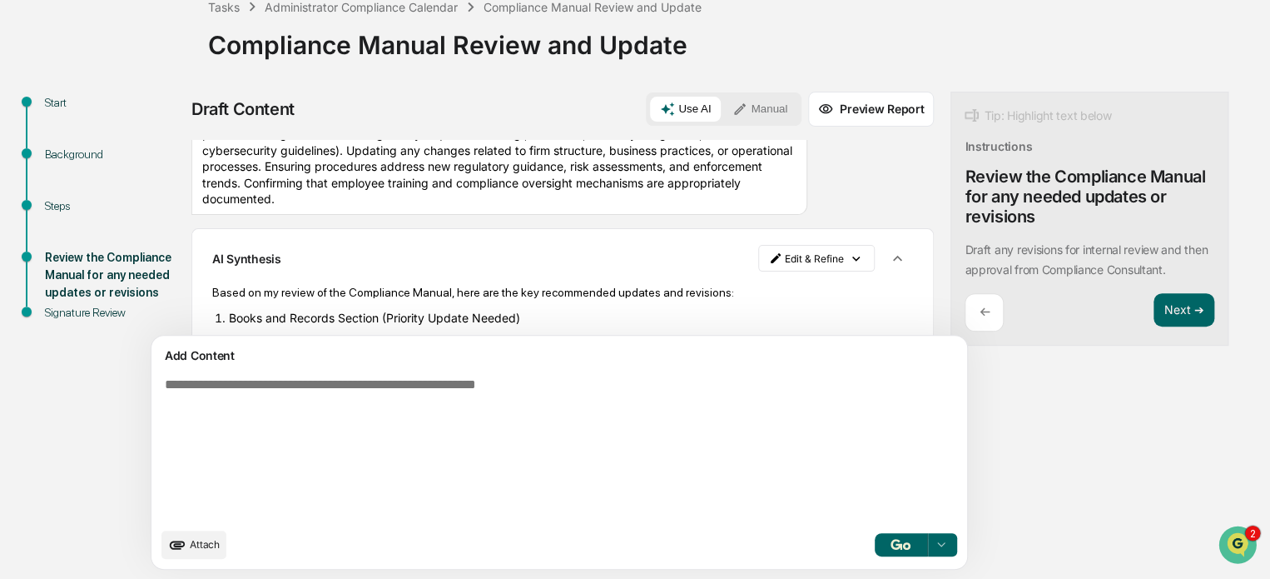
click at [569, 406] on textarea at bounding box center [520, 447] width 724 height 155
click at [723, 110] on button "Manual" at bounding box center [760, 109] width 75 height 25
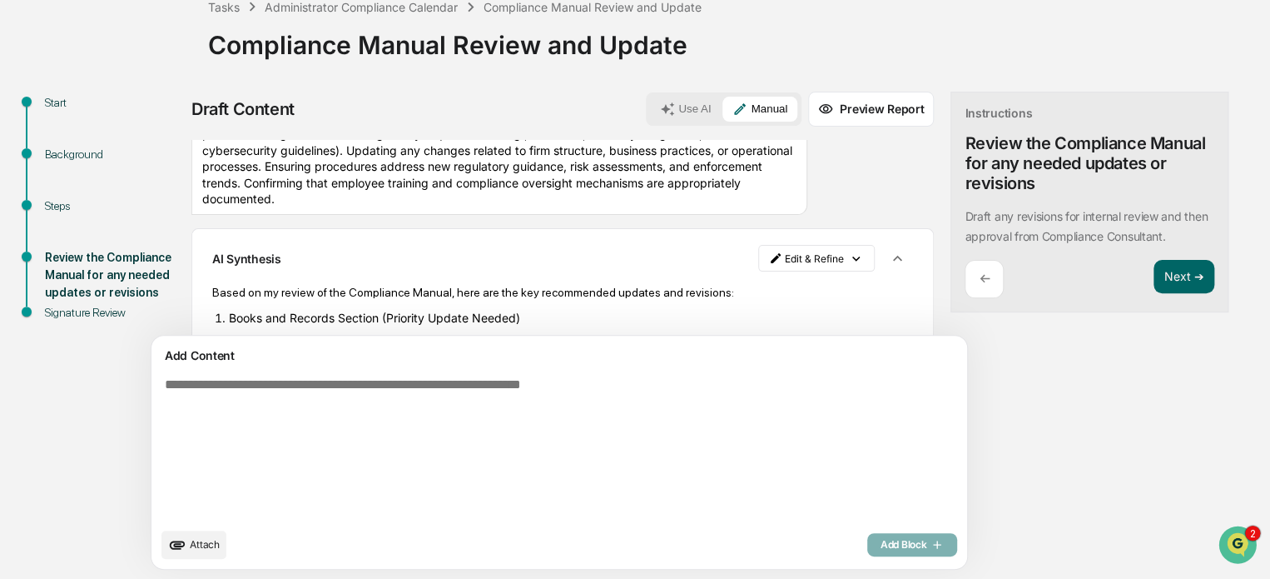
click at [450, 412] on textarea at bounding box center [520, 447] width 724 height 155
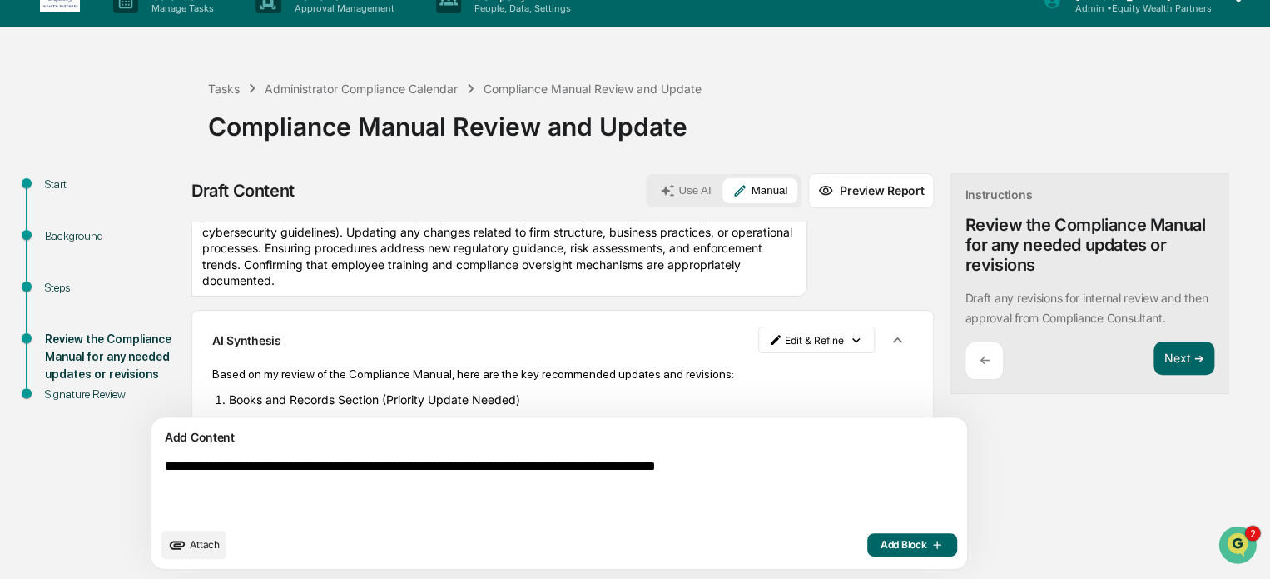
type textarea "**********"
click at [881, 549] on span "Add Block" at bounding box center [912, 544] width 63 height 13
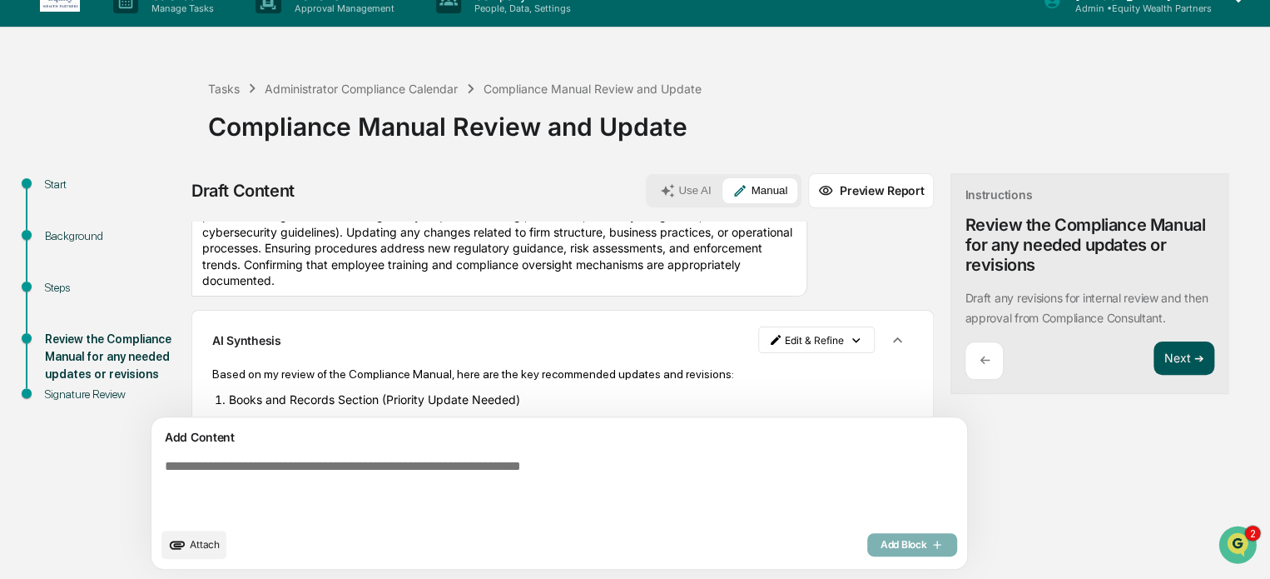
click at [1154, 353] on button "Next ➔" at bounding box center [1184, 358] width 61 height 34
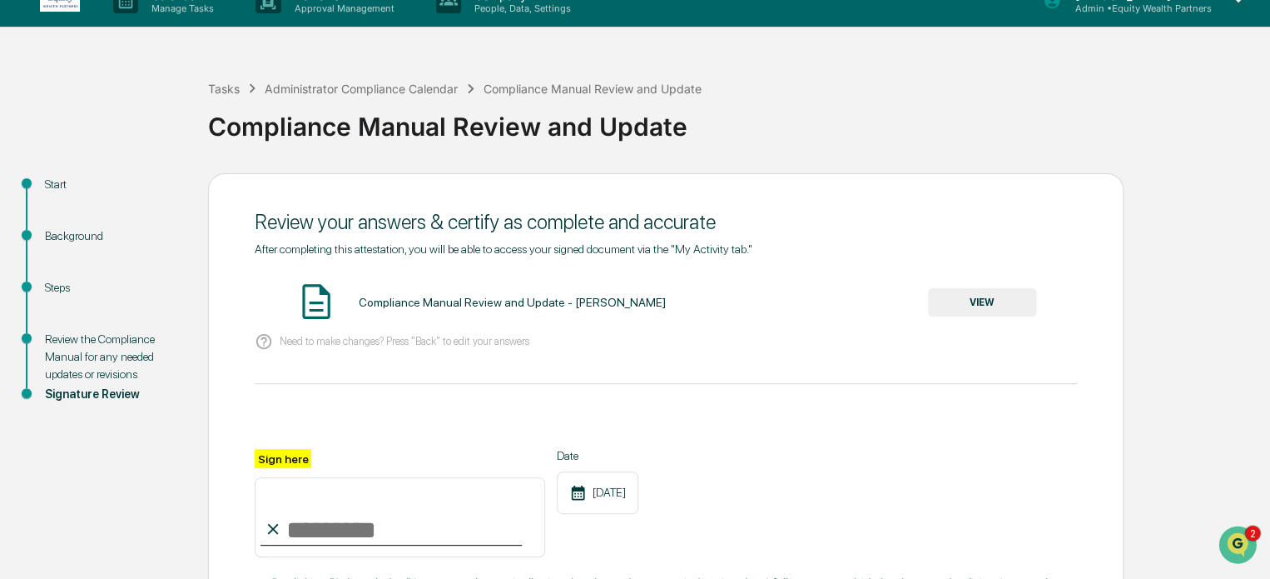
click at [359, 512] on input "Sign here" at bounding box center [400, 517] width 291 height 80
type input "**********"
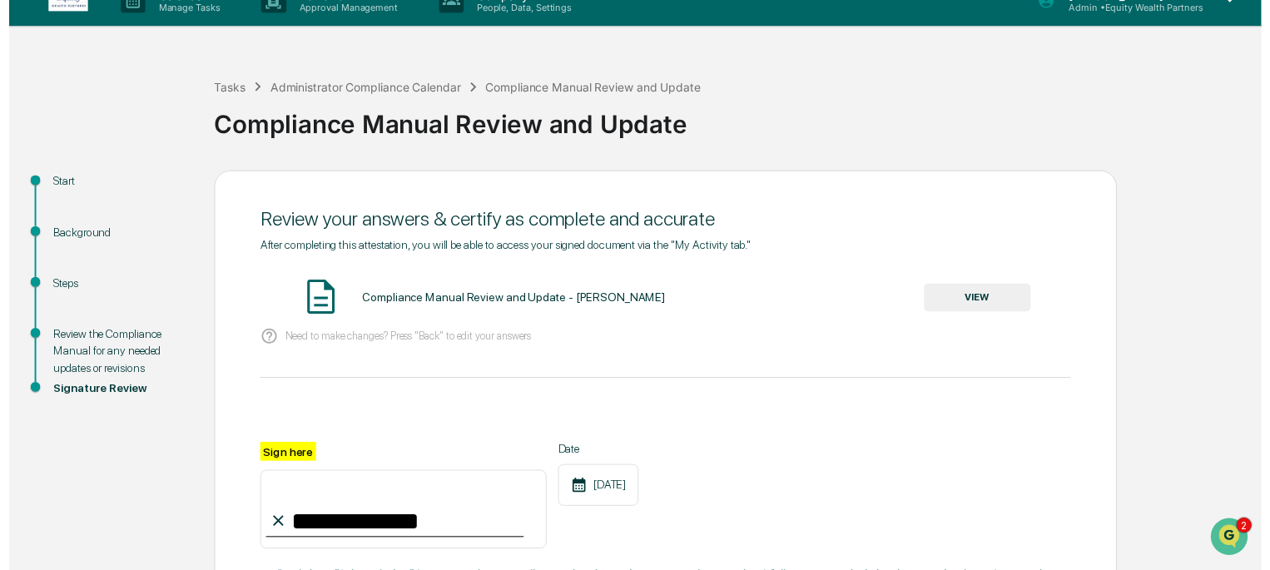
scroll to position [195, 0]
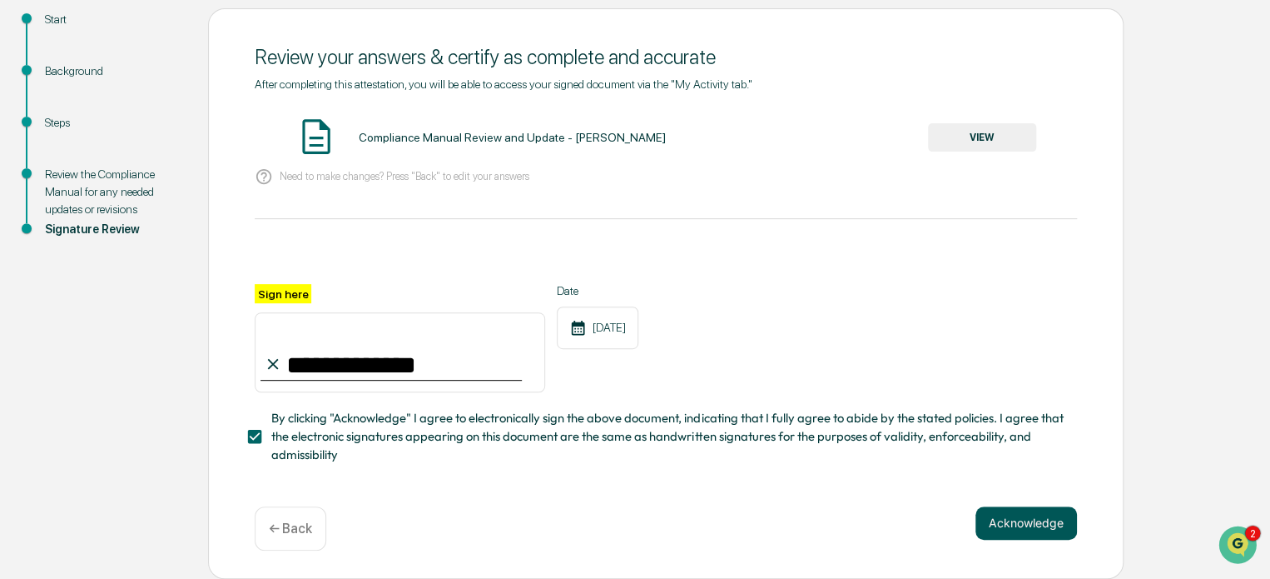
click at [1046, 521] on button "Acknowledge" at bounding box center [1027, 522] width 102 height 33
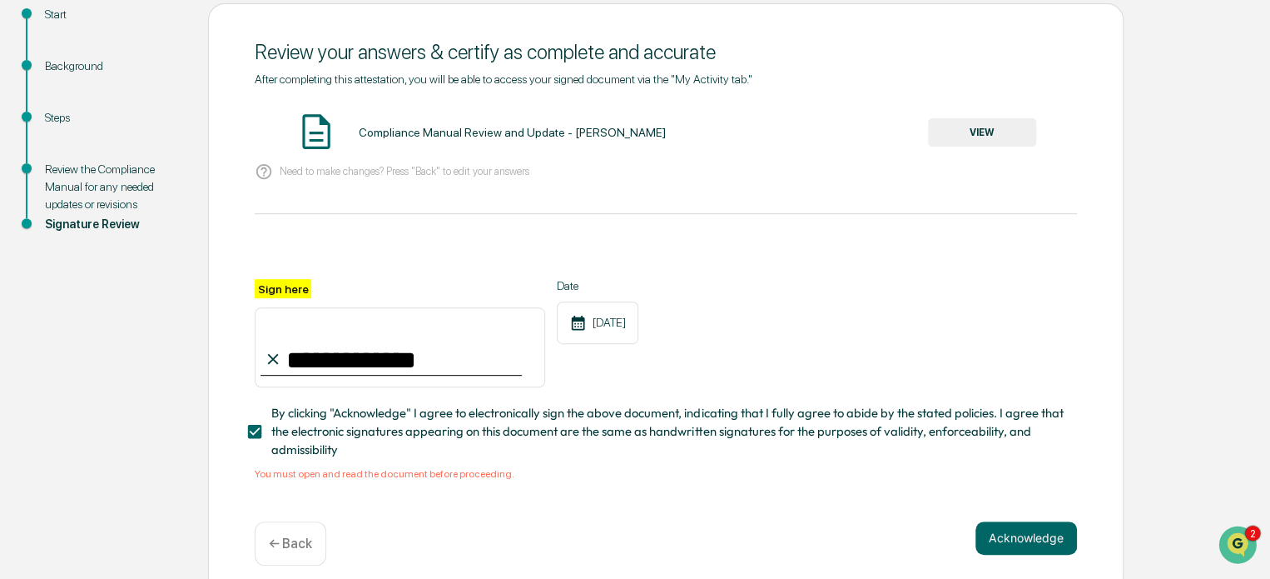
click at [989, 146] on button "VIEW" at bounding box center [982, 132] width 108 height 28
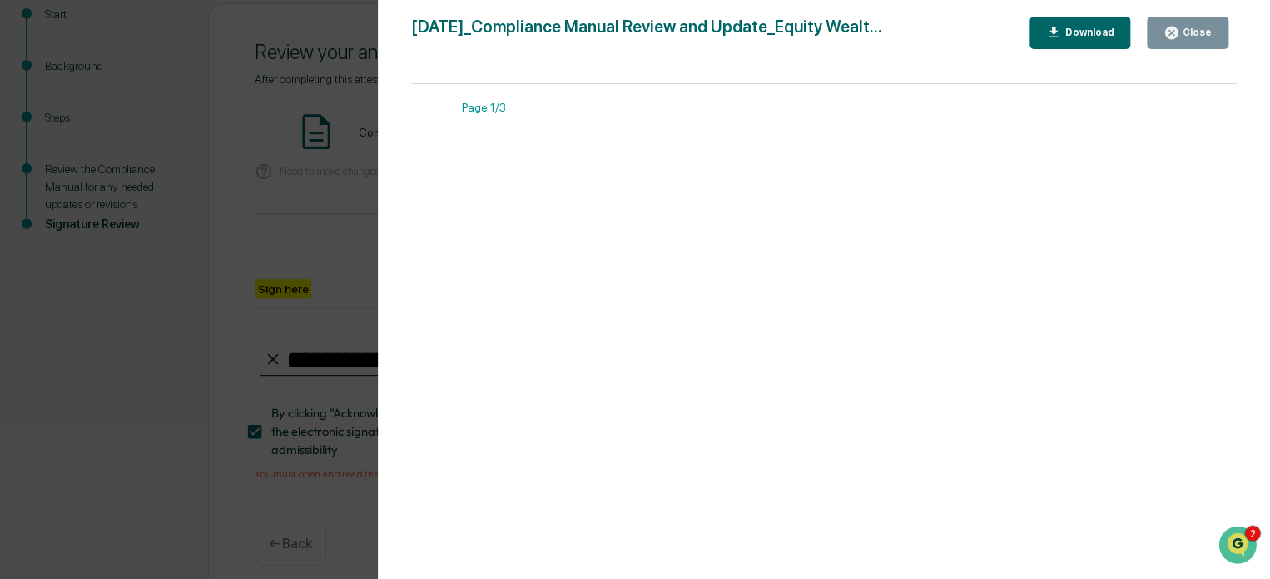
click at [1110, 31] on div "Download" at bounding box center [1087, 33] width 52 height 12
click at [1200, 28] on div "Close" at bounding box center [1196, 33] width 32 height 12
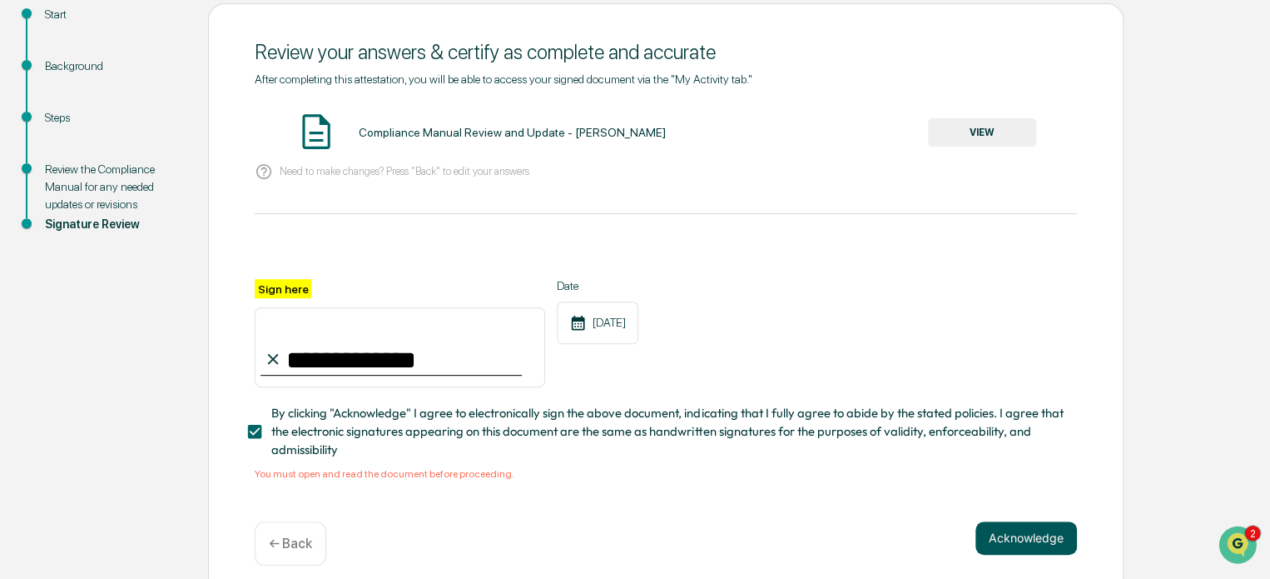
click at [1041, 537] on button "Acknowledge" at bounding box center [1027, 537] width 102 height 33
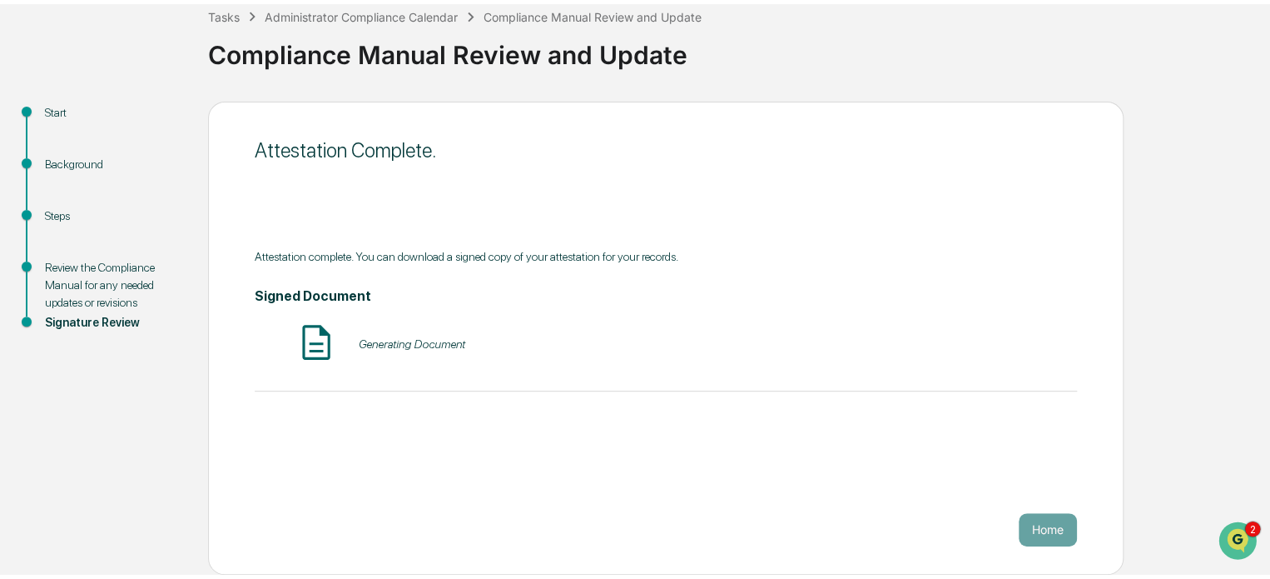
scroll to position [91, 0]
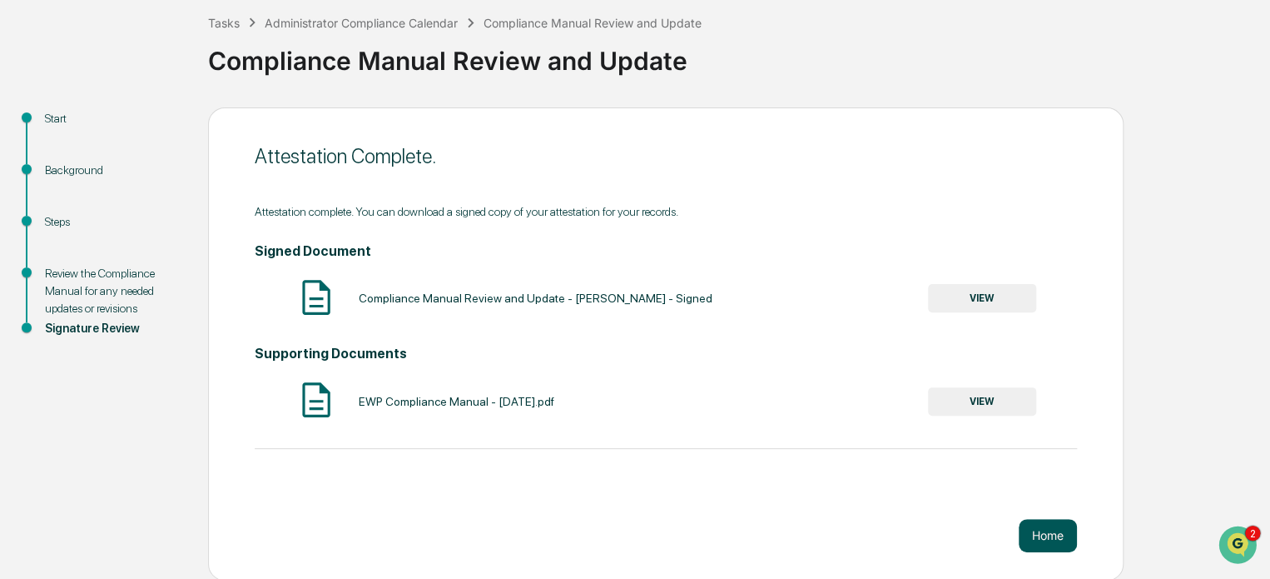
click at [1052, 533] on button "Home" at bounding box center [1048, 535] width 58 height 33
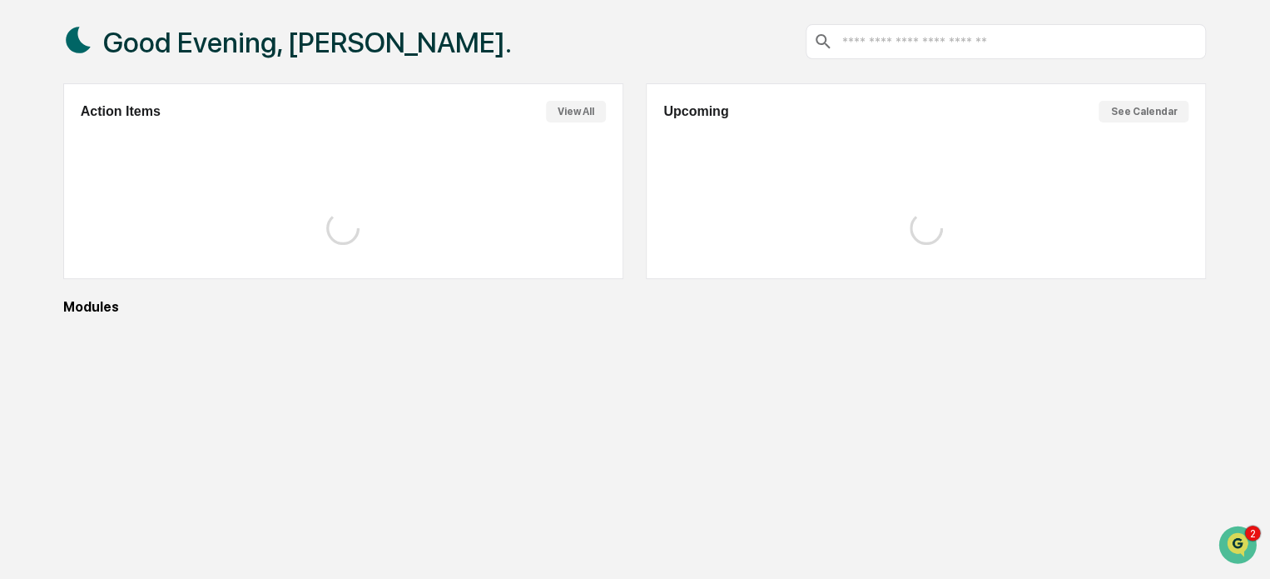
scroll to position [91, 0]
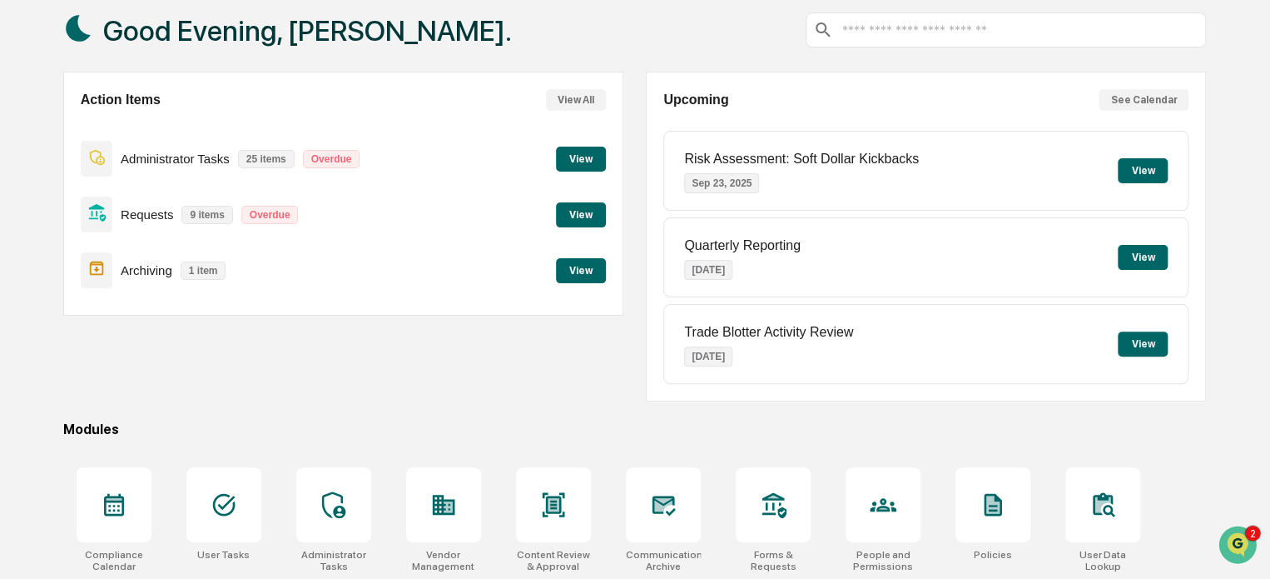
click at [576, 168] on button "View" at bounding box center [581, 159] width 50 height 25
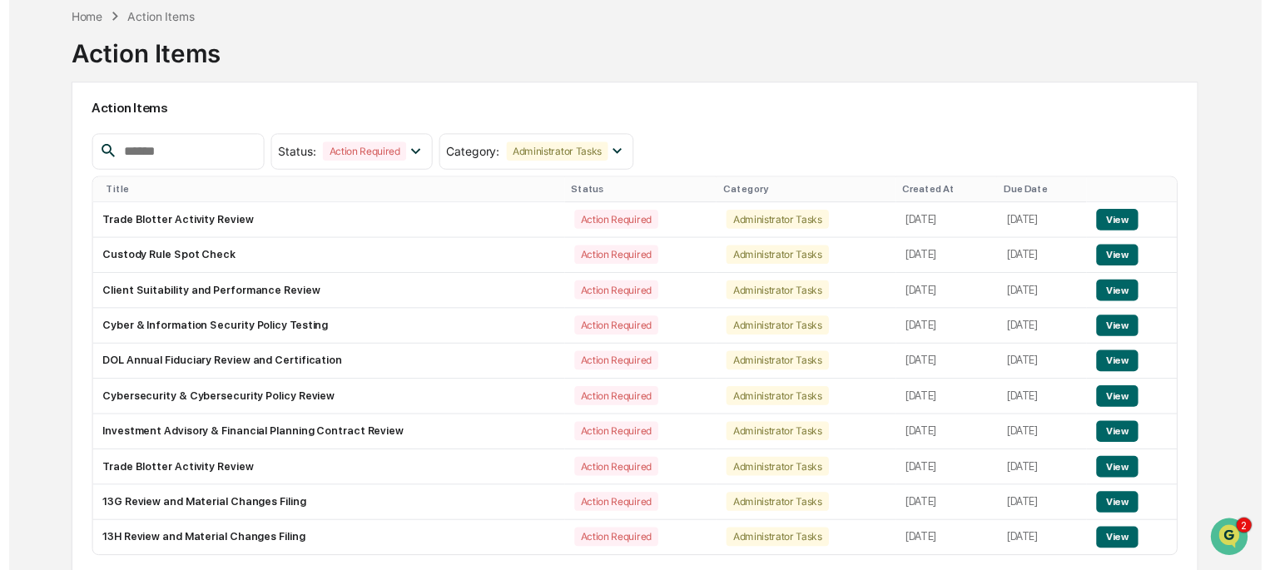
scroll to position [91, 0]
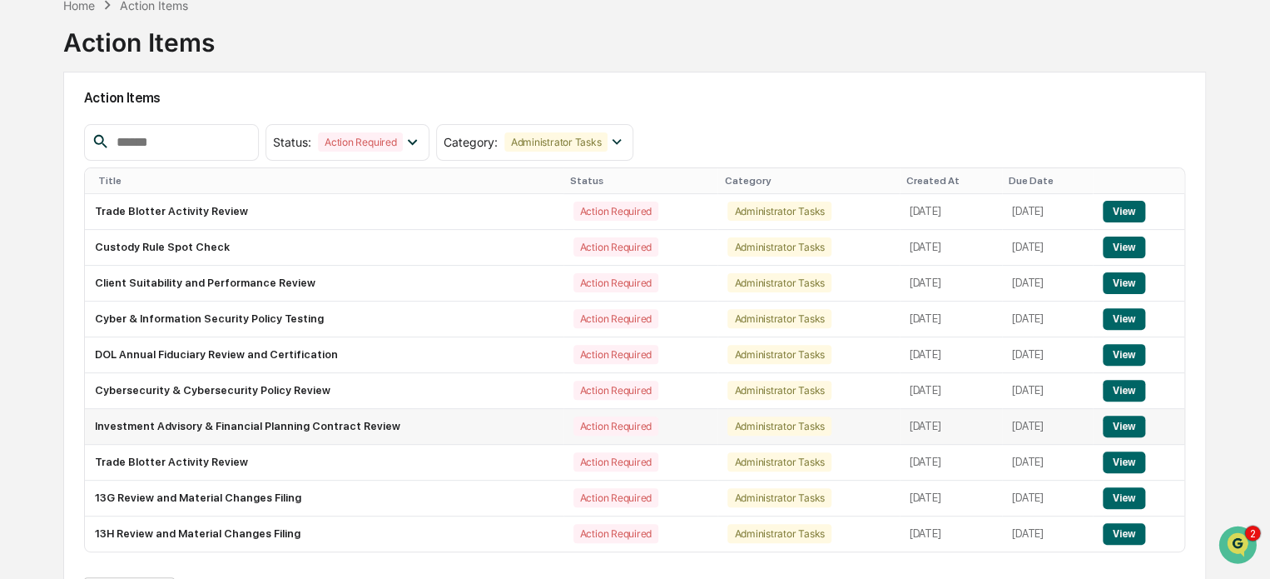
click at [1132, 420] on button "View" at bounding box center [1124, 426] width 42 height 22
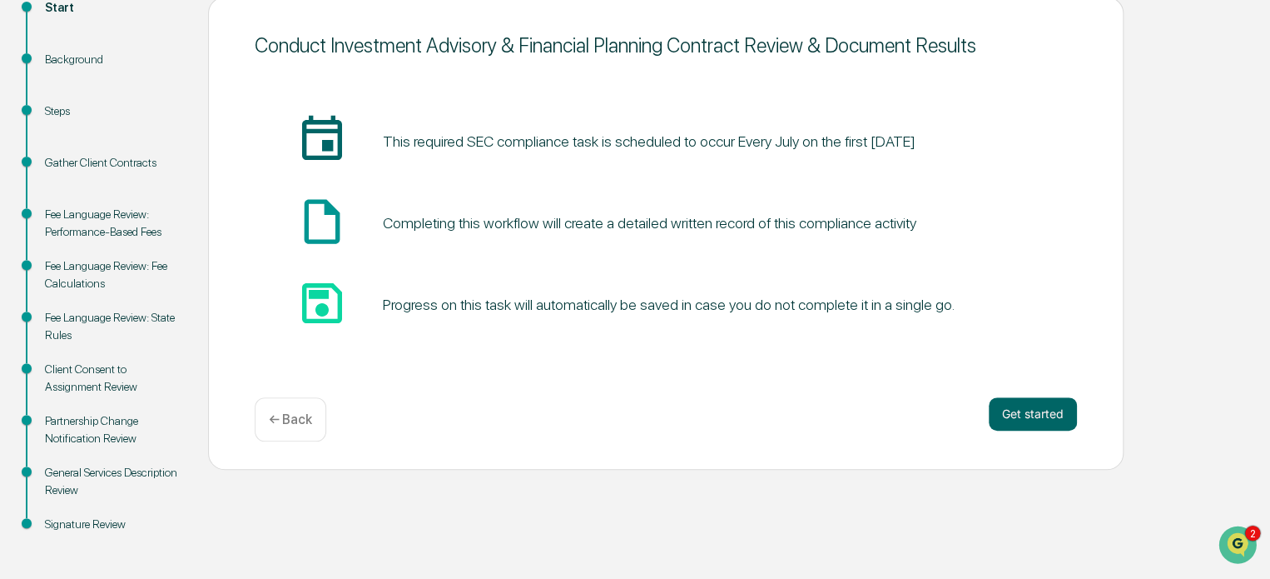
scroll to position [202, 0]
click at [1043, 410] on button "Get started" at bounding box center [1033, 412] width 88 height 33
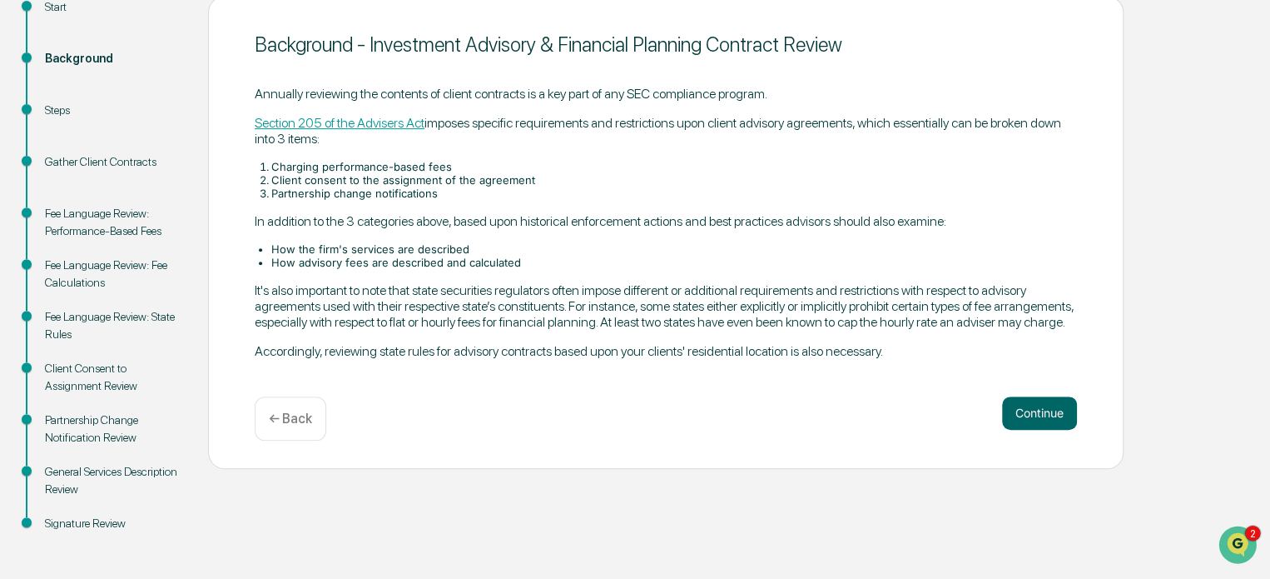
click at [1043, 410] on button "Continue" at bounding box center [1039, 412] width 75 height 33
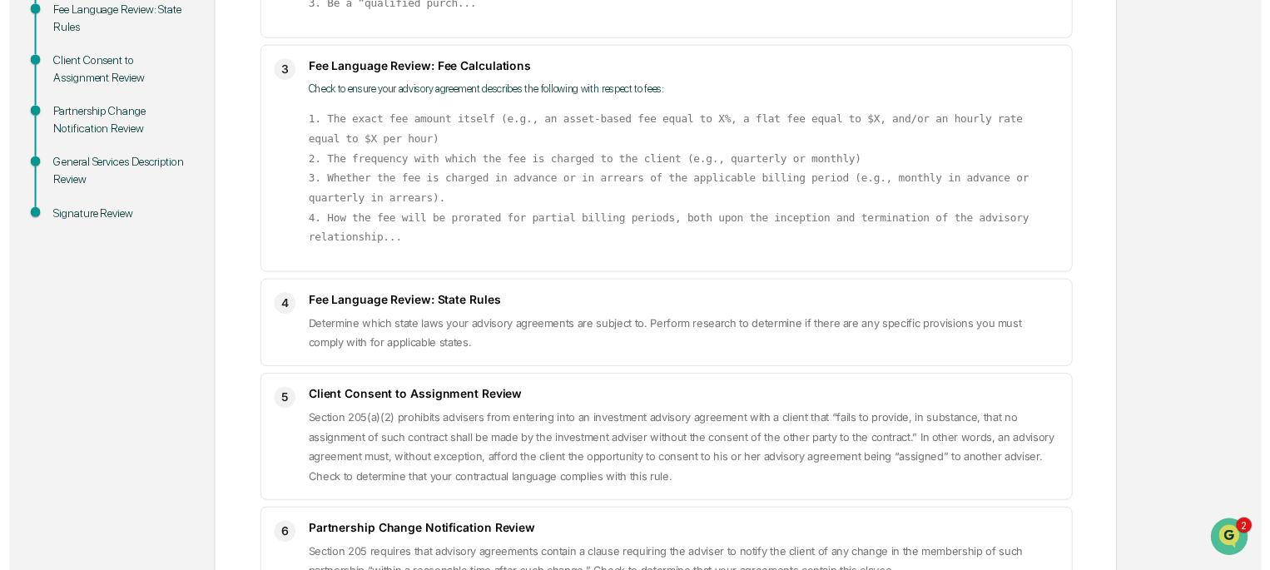
scroll to position [795, 0]
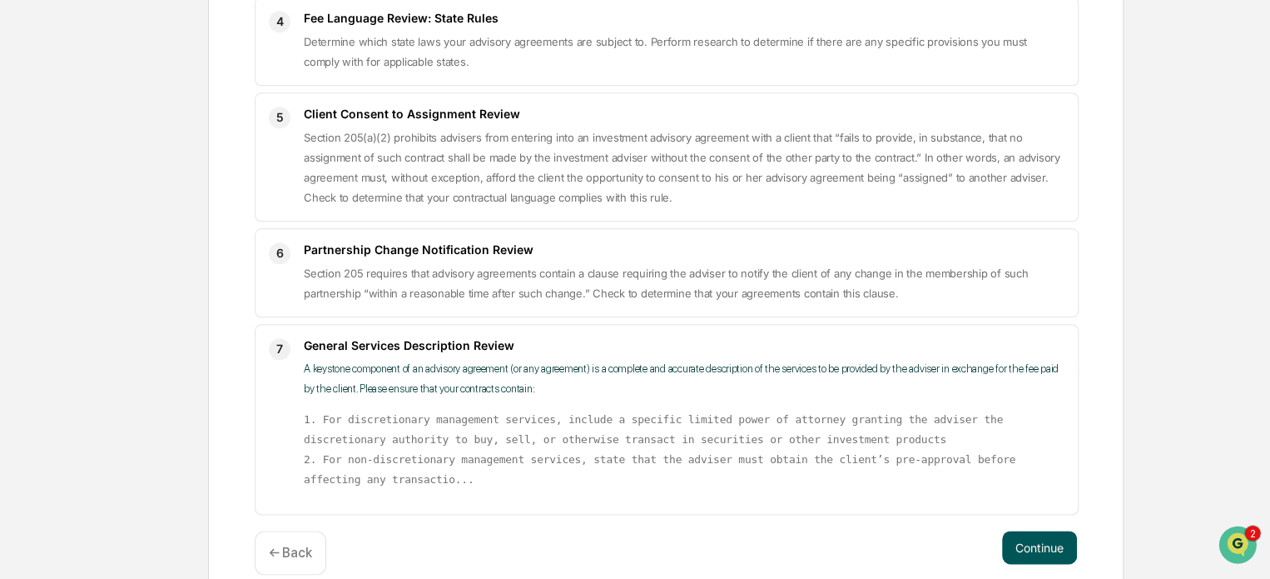
click at [1042, 530] on button "Continue" at bounding box center [1039, 546] width 75 height 33
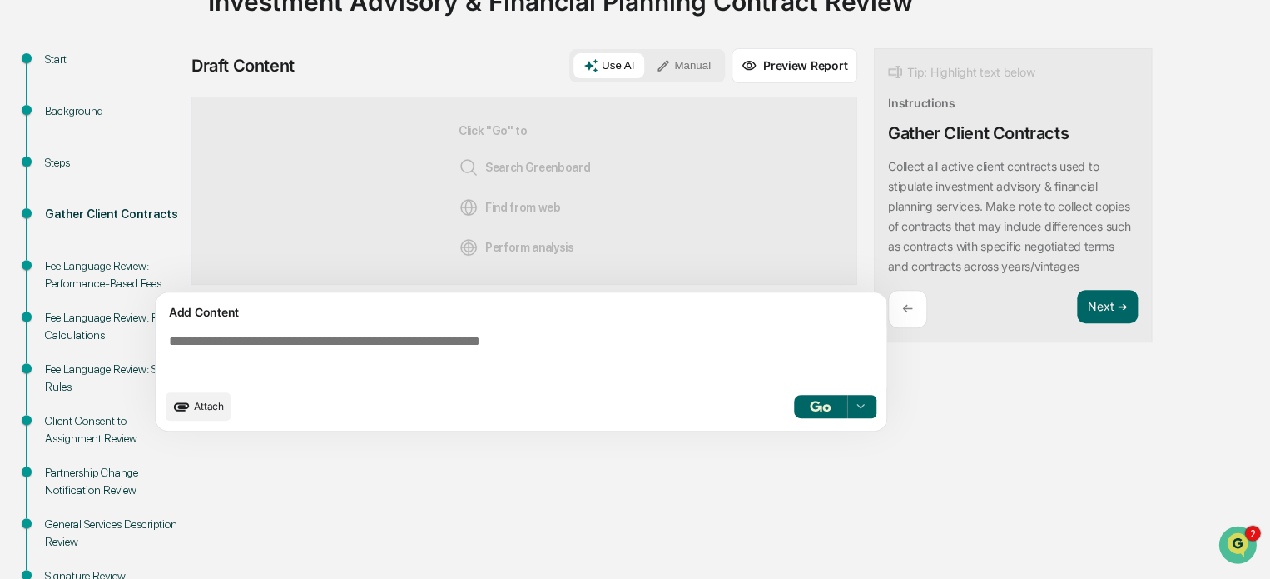
scroll to position [149, 0]
click at [204, 409] on span "Attach" at bounding box center [209, 406] width 30 height 12
click at [700, 62] on button "Manual" at bounding box center [683, 66] width 75 height 25
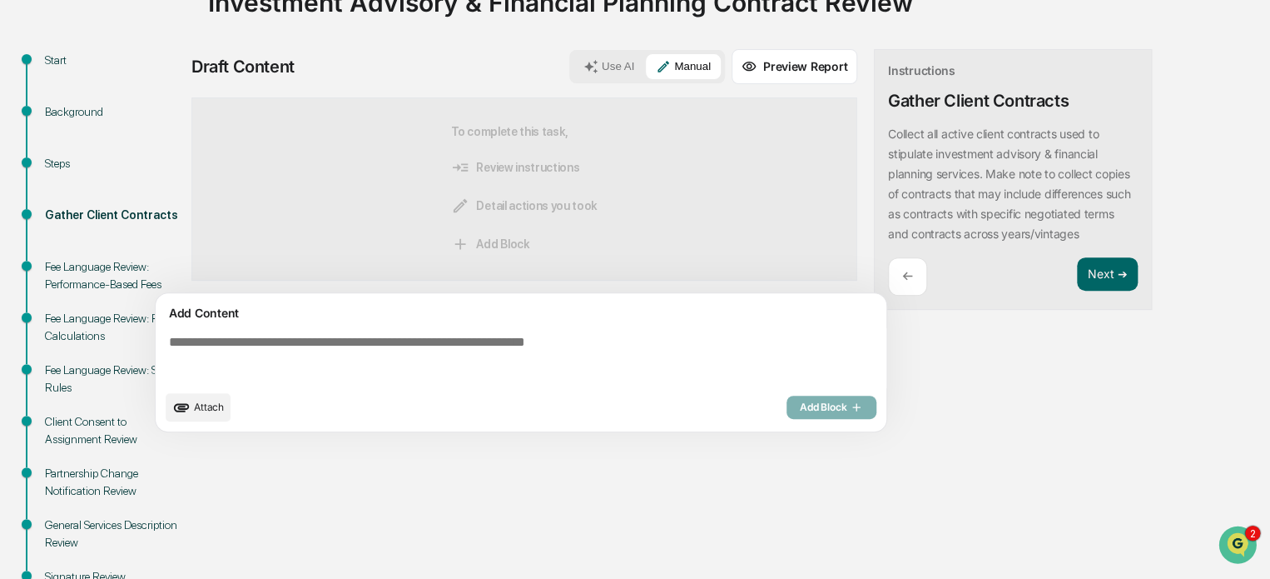
click at [523, 360] on textarea at bounding box center [524, 358] width 724 height 60
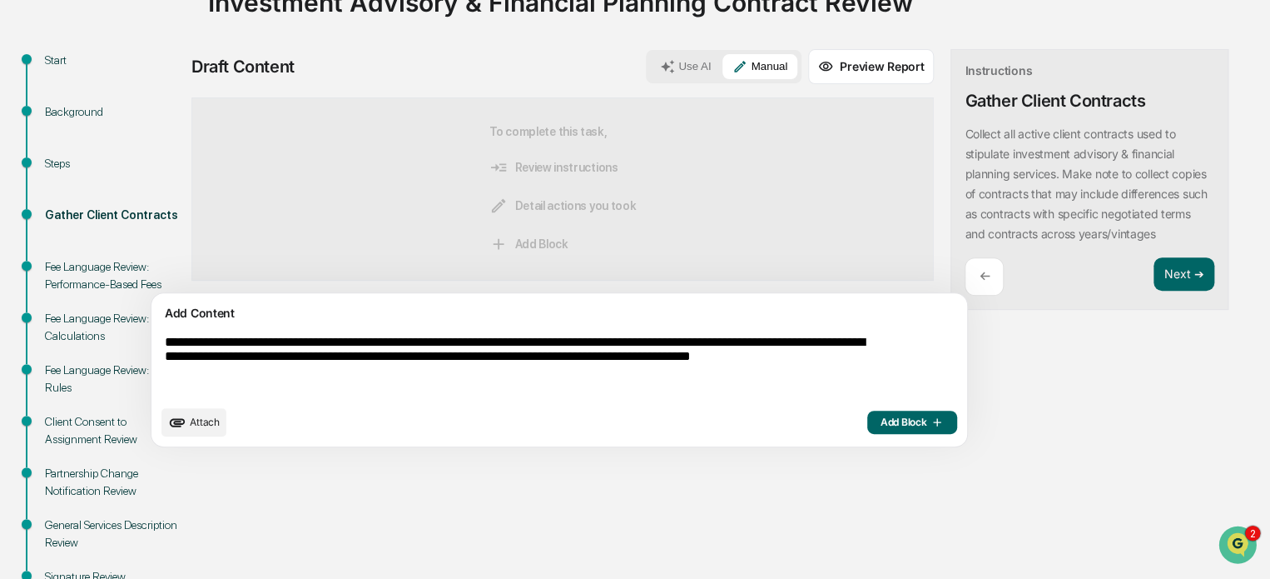
type textarea "**********"
click at [933, 421] on icon "button" at bounding box center [936, 421] width 7 height 7
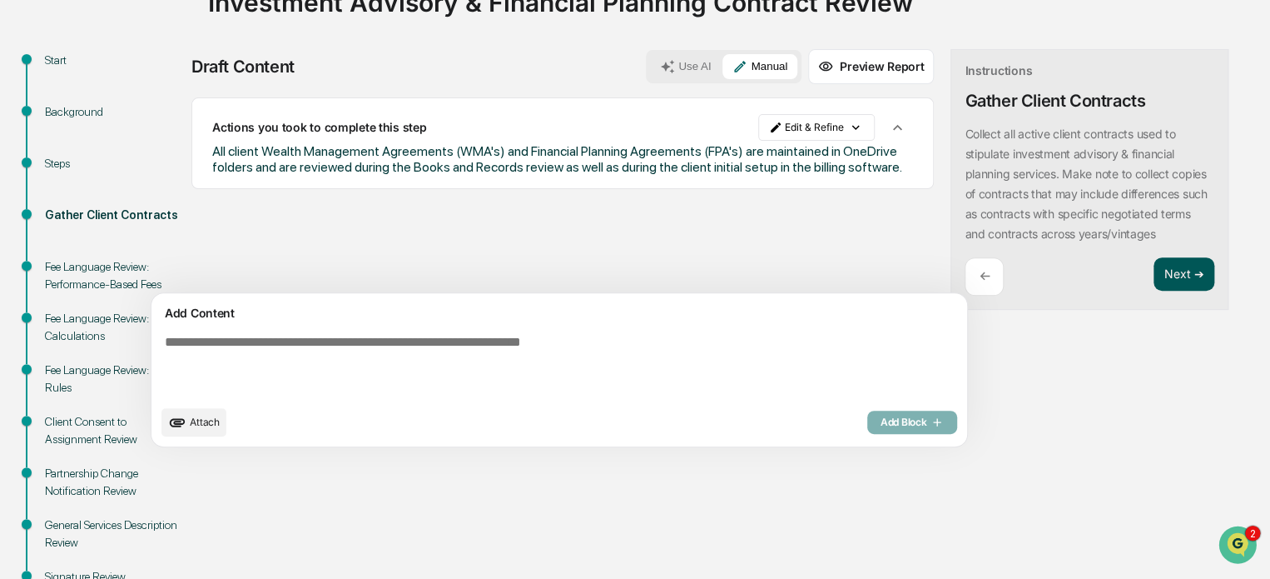
click at [1154, 284] on button "Next ➔" at bounding box center [1184, 274] width 61 height 34
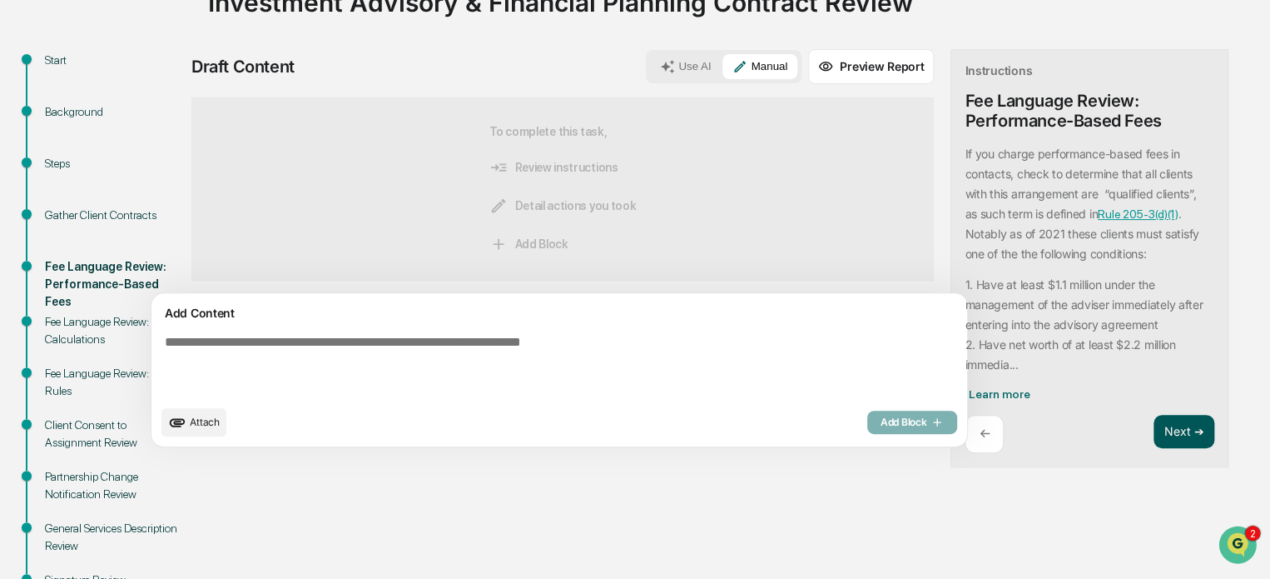
scroll to position [205, 0]
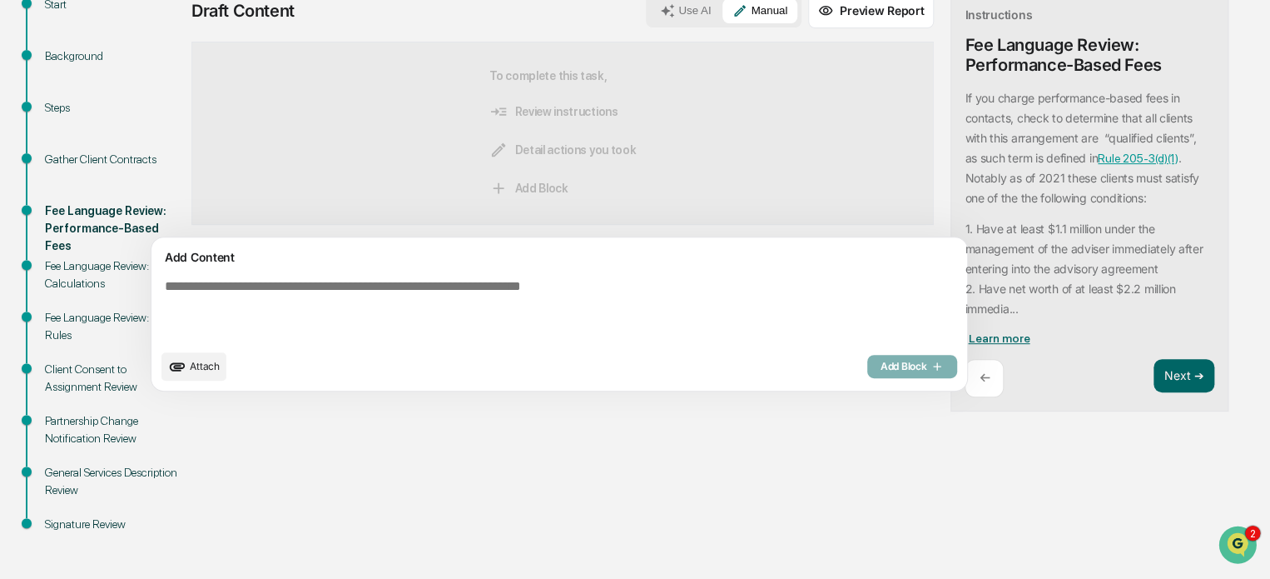
click at [968, 332] on span "Learn more" at bounding box center [999, 337] width 62 height 13
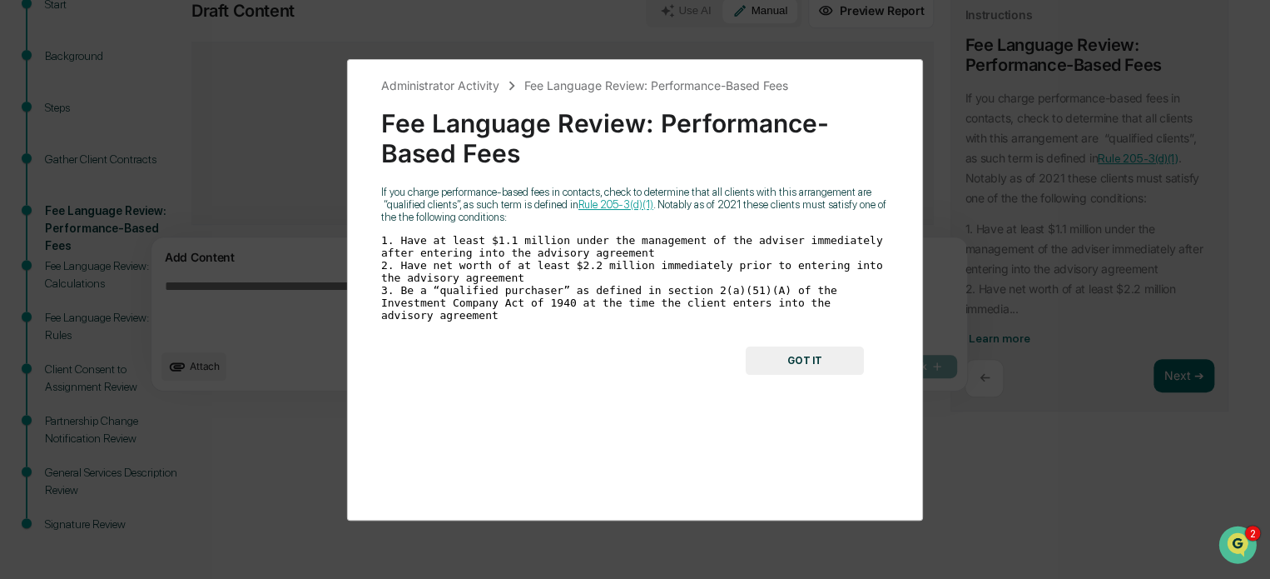
click at [789, 349] on button "GOT IT" at bounding box center [805, 360] width 118 height 28
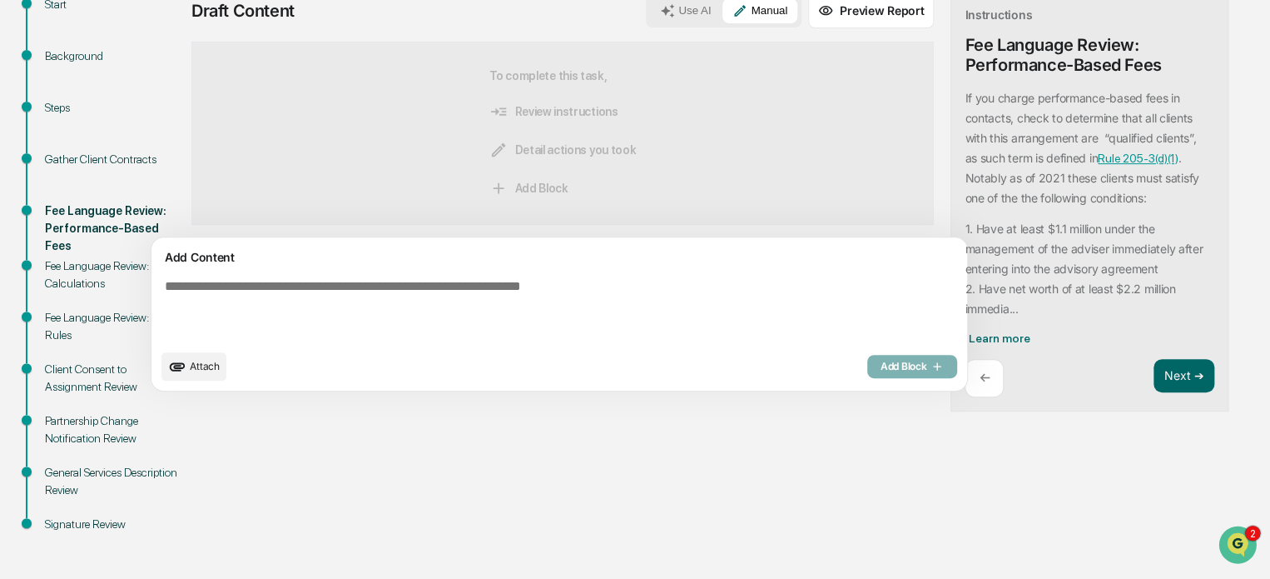
click at [518, 315] on textarea at bounding box center [520, 309] width 724 height 75
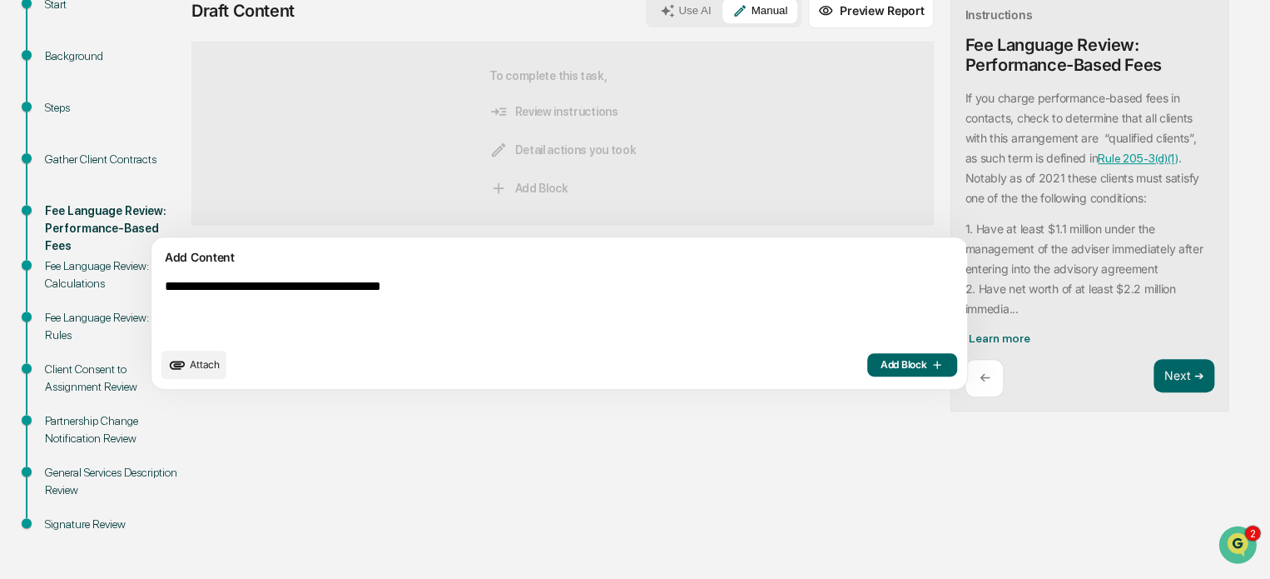
type textarea "**********"
click at [881, 362] on span "Add Block" at bounding box center [912, 364] width 63 height 13
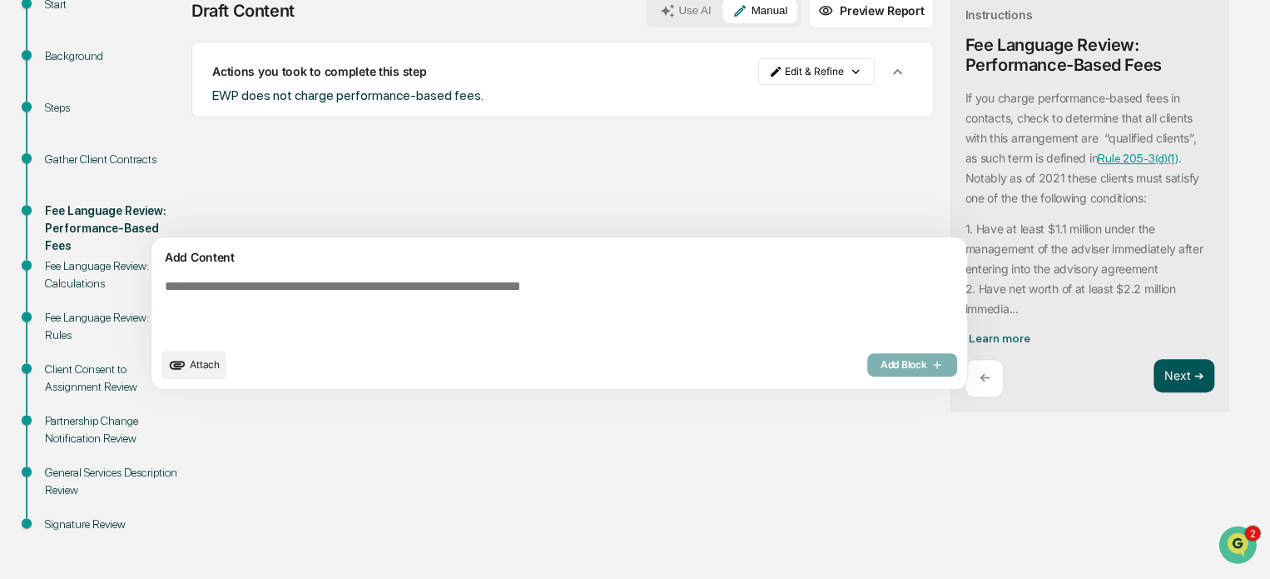
click at [1154, 375] on button "Next ➔" at bounding box center [1184, 376] width 61 height 34
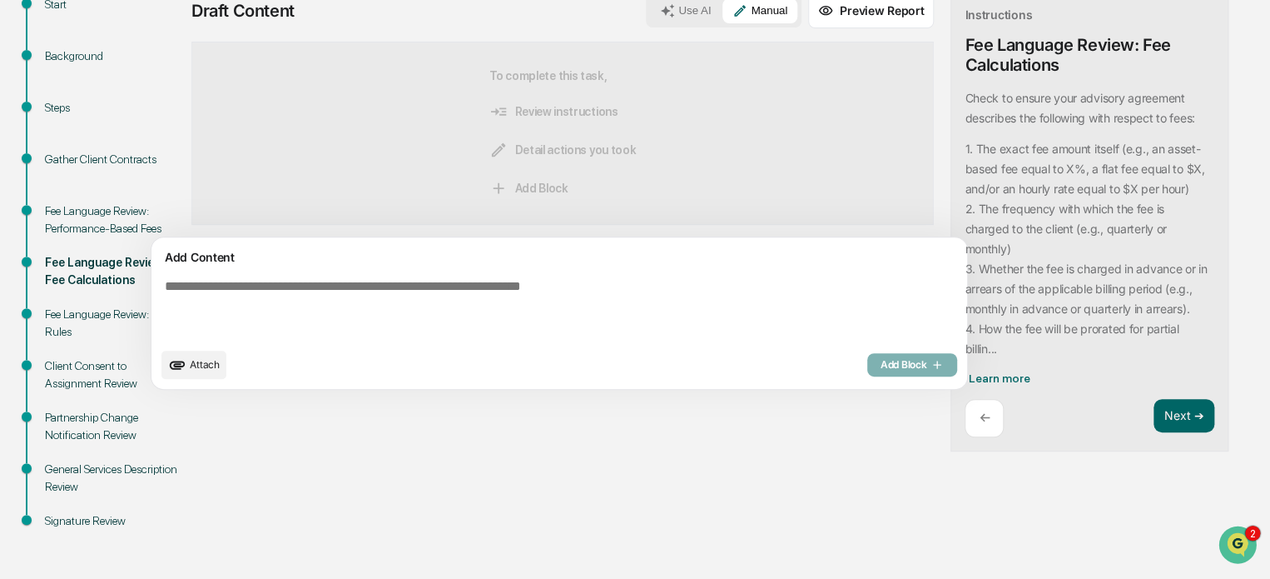
click at [206, 350] on div "Attach Add Block" at bounding box center [559, 364] width 796 height 28
click at [206, 353] on button "Attach" at bounding box center [193, 364] width 65 height 28
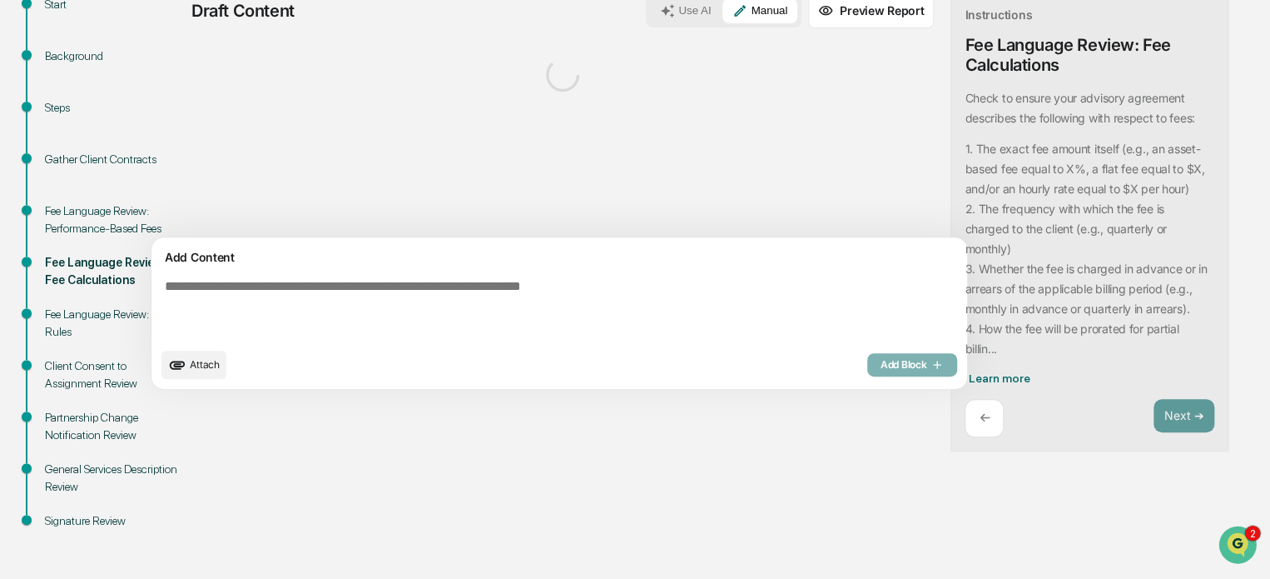
click at [650, 6] on button "Use AI" at bounding box center [685, 10] width 71 height 25
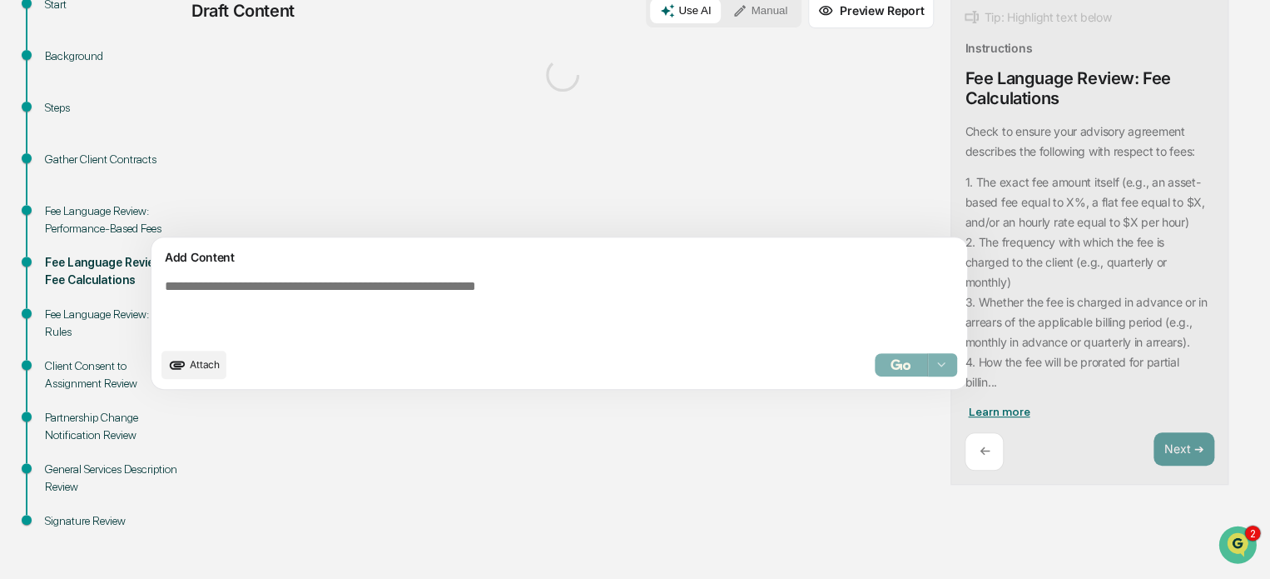
click at [968, 405] on span "Learn more" at bounding box center [999, 411] width 62 height 13
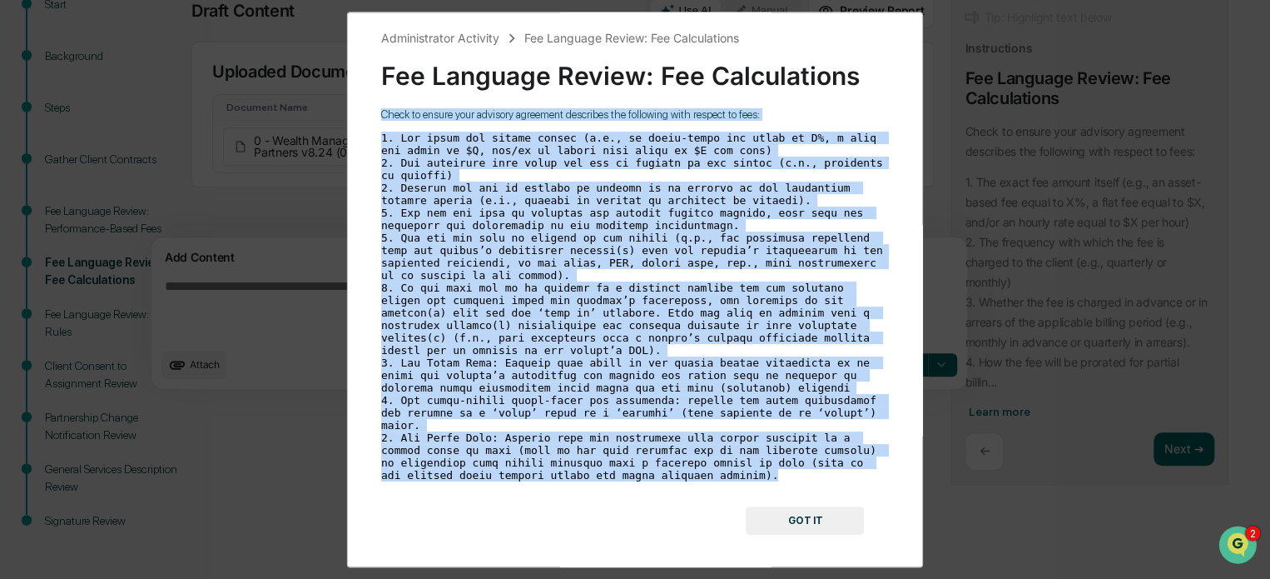
drag, startPoint x: 377, startPoint y: 117, endPoint x: 625, endPoint y: 469, distance: 431.4
click at [625, 469] on div "Administrator Activity Fee Language Review: Fee Calculations Fee Language Revie…" at bounding box center [635, 290] width 576 height 556
copy div "Lorem ip dolors amet consecte adipiscin elitseddo eiu temporinc utla etdolor ma…"
click at [801, 506] on button "GOT IT" at bounding box center [805, 520] width 118 height 28
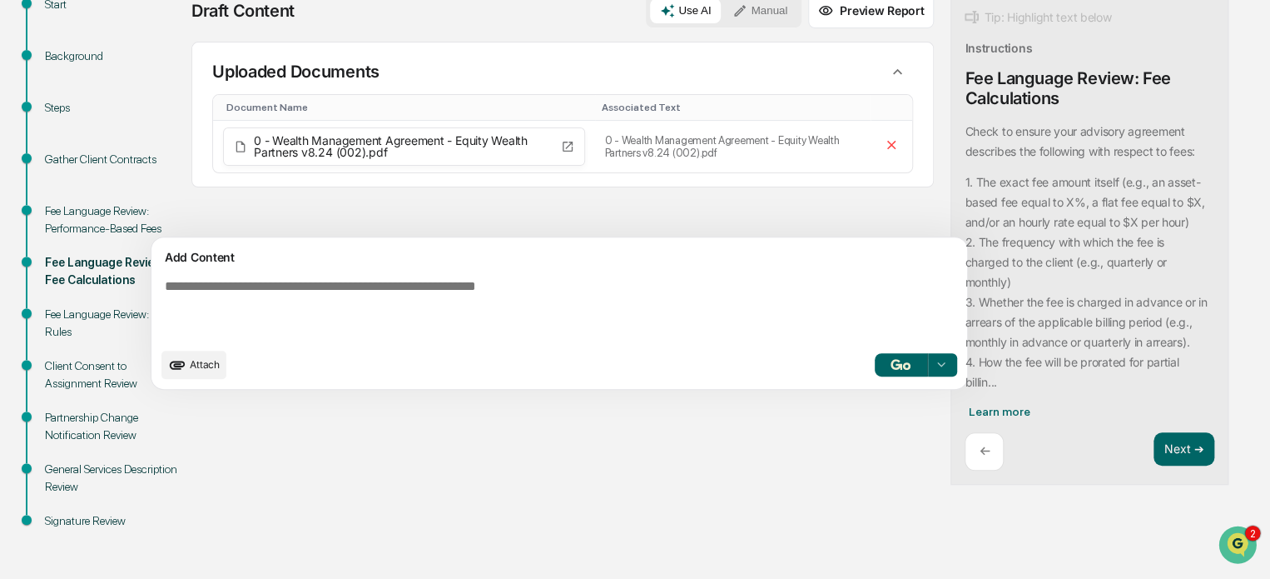
click at [546, 270] on div "Add Content Attach Select..." at bounding box center [560, 313] width 816 height 152
click at [519, 284] on textarea at bounding box center [520, 308] width 724 height 73
paste textarea "**********"
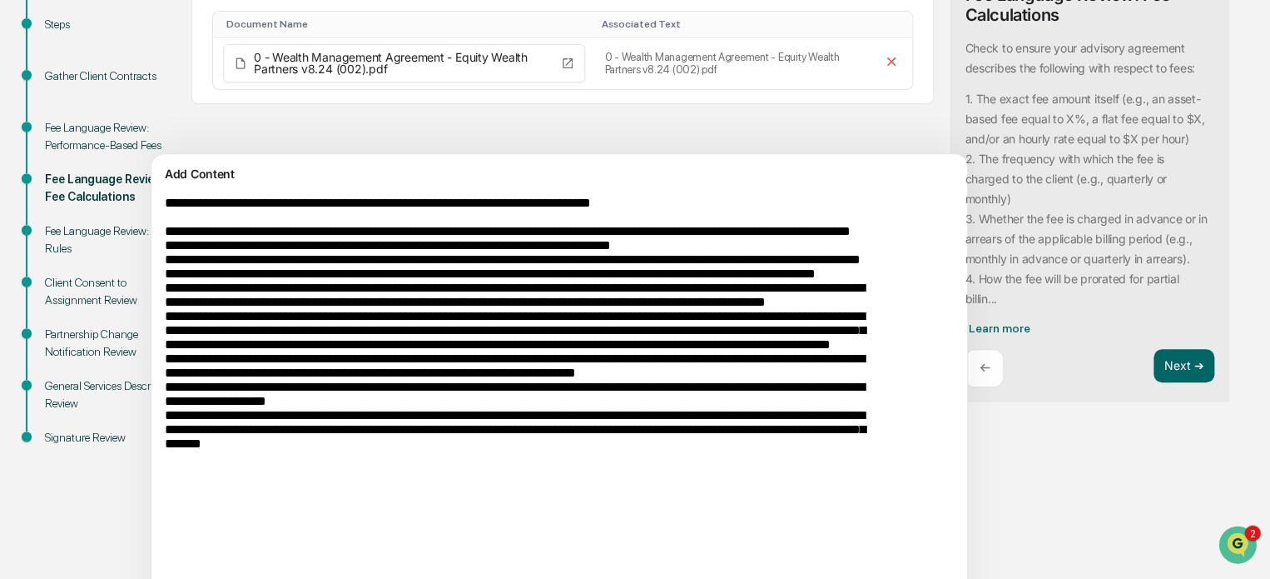
scroll to position [362, 0]
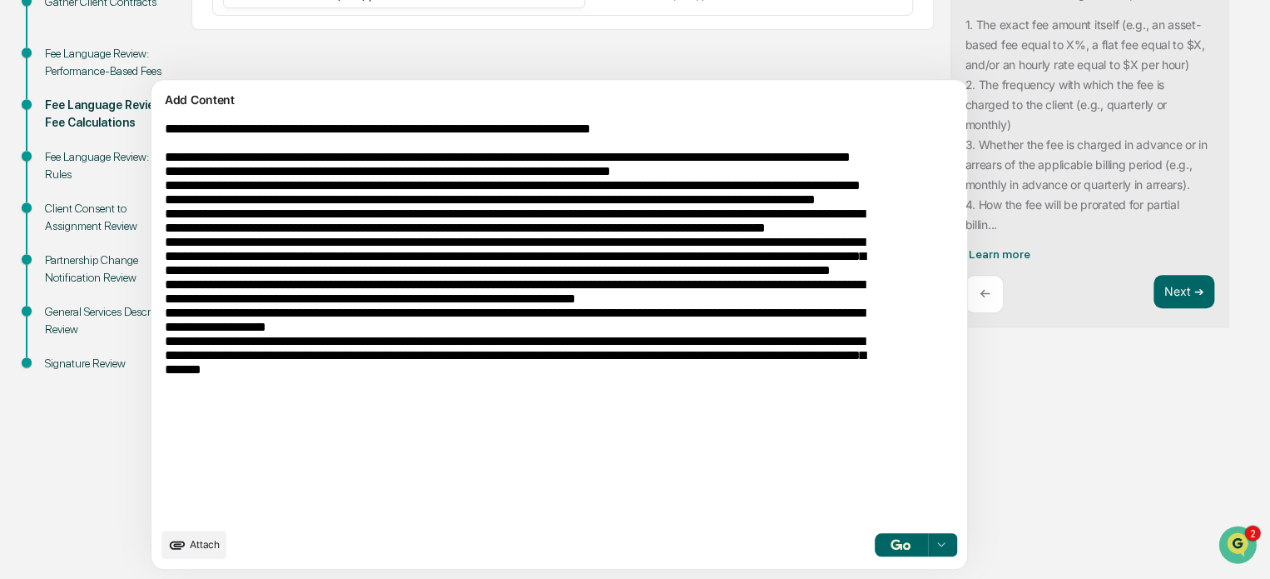
type textarea "**********"
click at [934, 548] on icon at bounding box center [940, 544] width 13 height 13
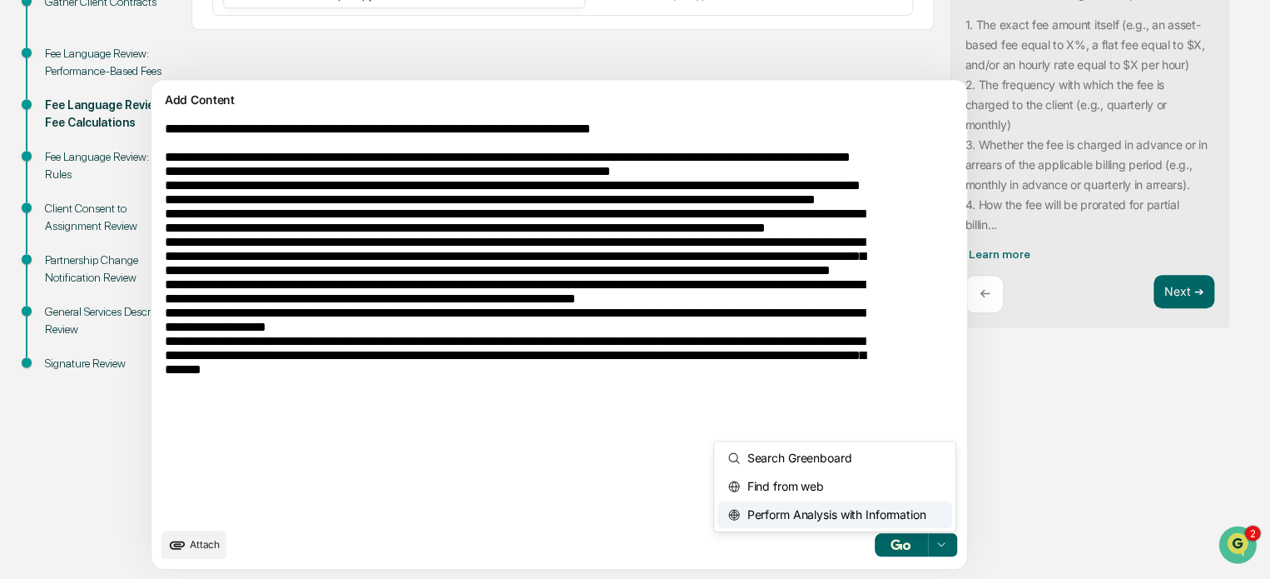
click at [786, 513] on span "Perform Analysis with Information" at bounding box center [833, 514] width 186 height 27
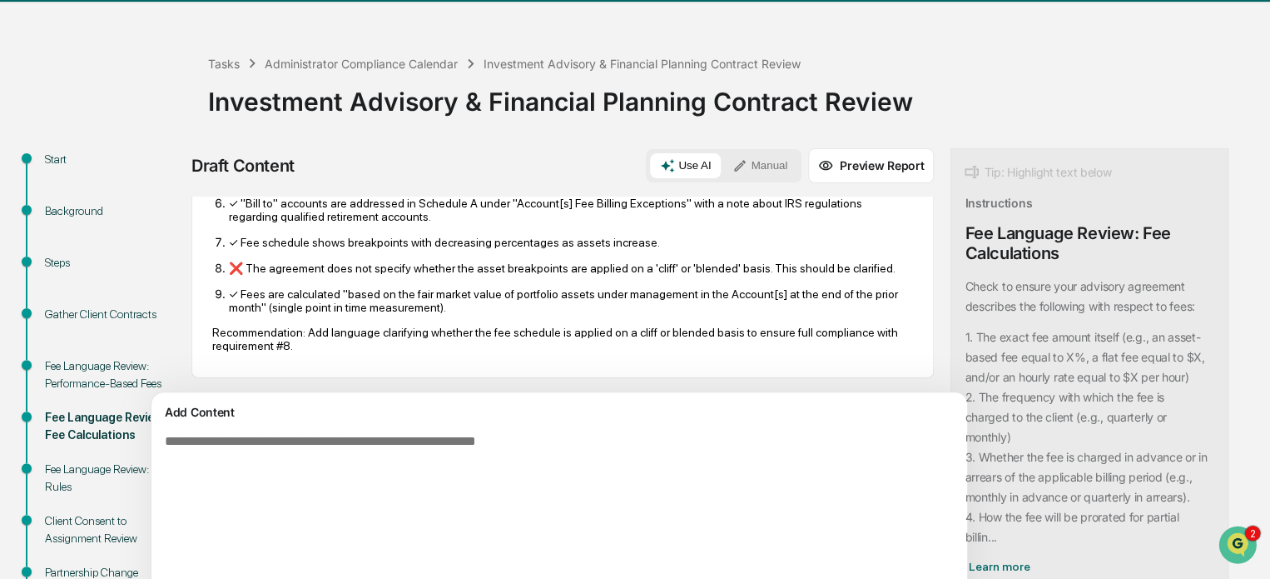
scroll to position [794, 0]
click at [723, 162] on button "Manual" at bounding box center [760, 165] width 75 height 25
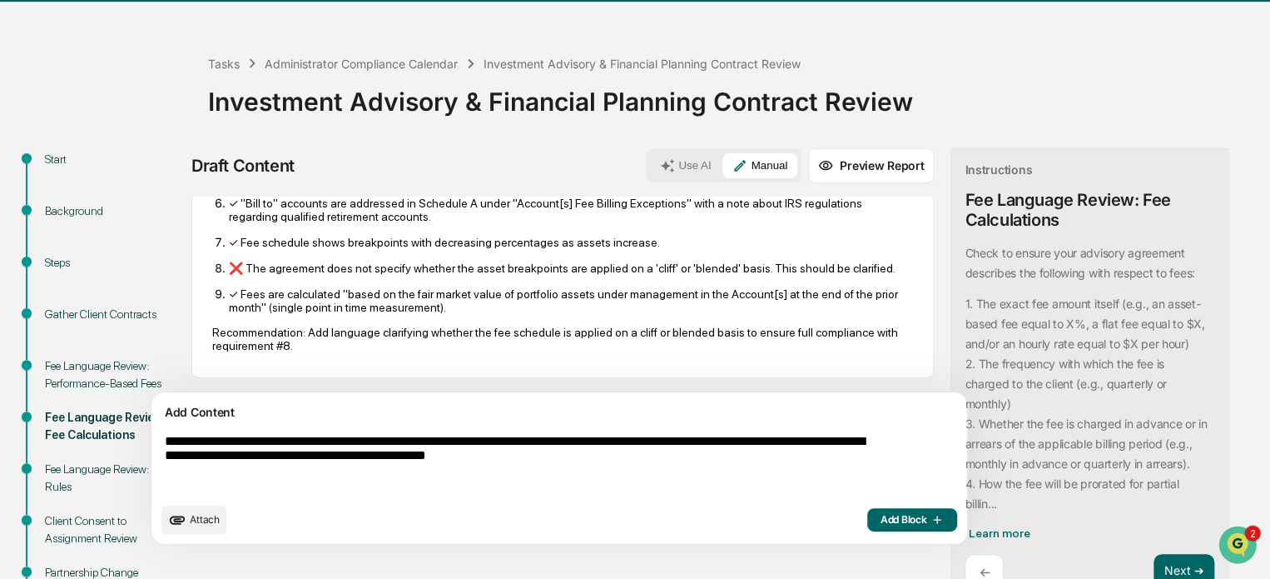
type textarea "**********"
click at [881, 513] on span "Add Block" at bounding box center [912, 519] width 63 height 13
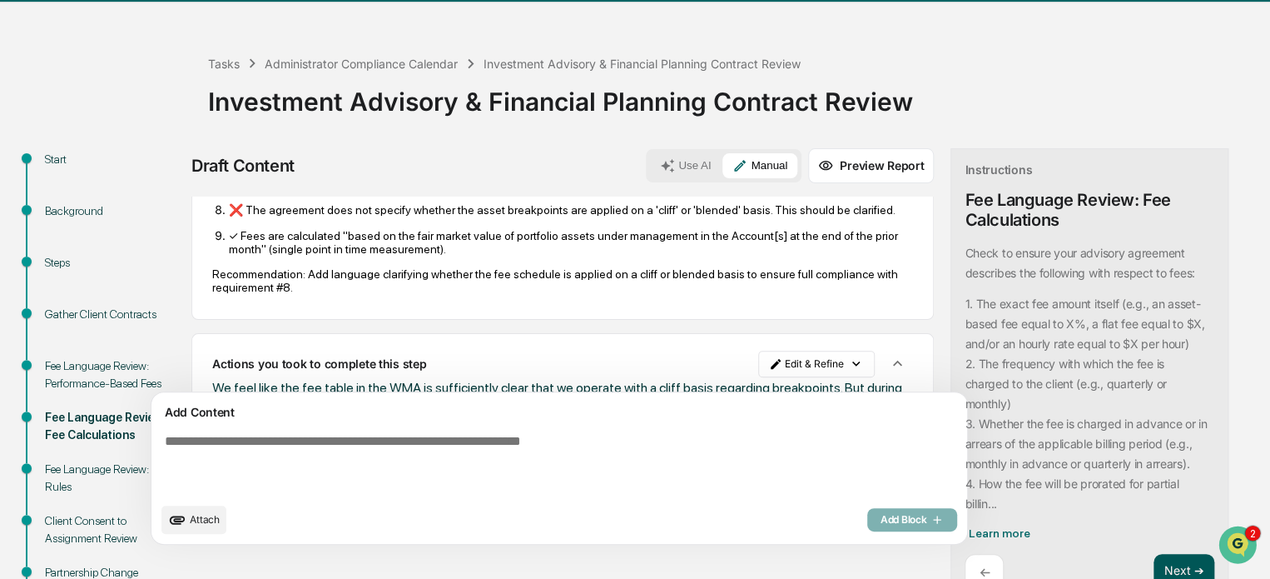
click at [1154, 560] on button "Next ➔" at bounding box center [1184, 571] width 61 height 34
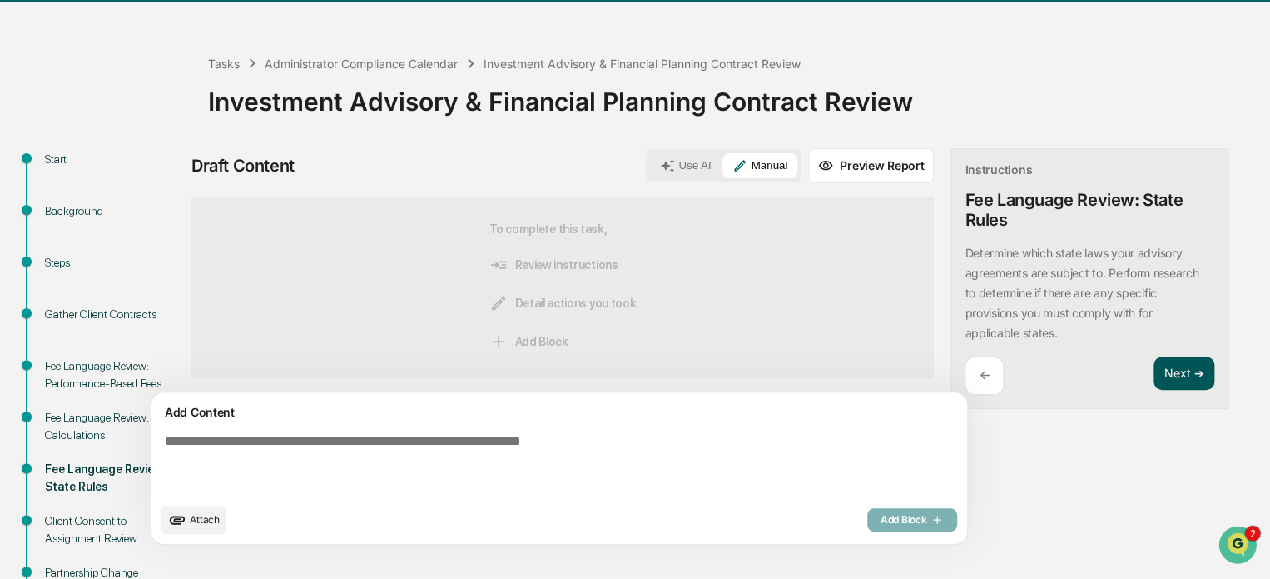
scroll to position [2, 0]
click at [507, 454] on textarea at bounding box center [520, 463] width 724 height 73
type textarea "*"
type textarea "**********"
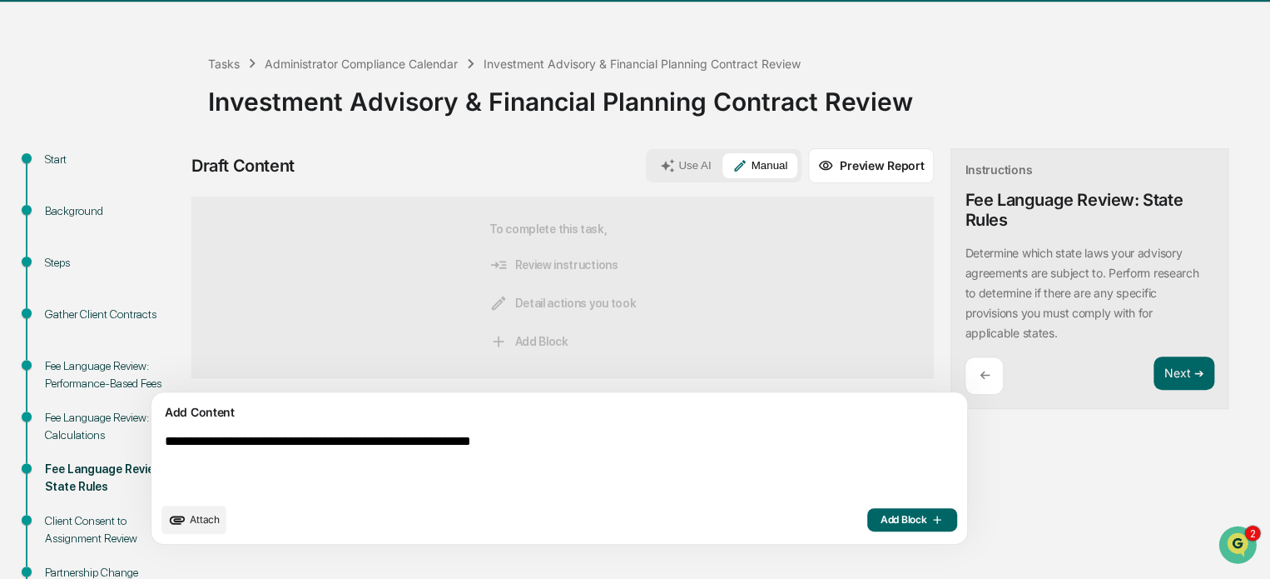
click at [933, 519] on icon "button" at bounding box center [936, 518] width 7 height 7
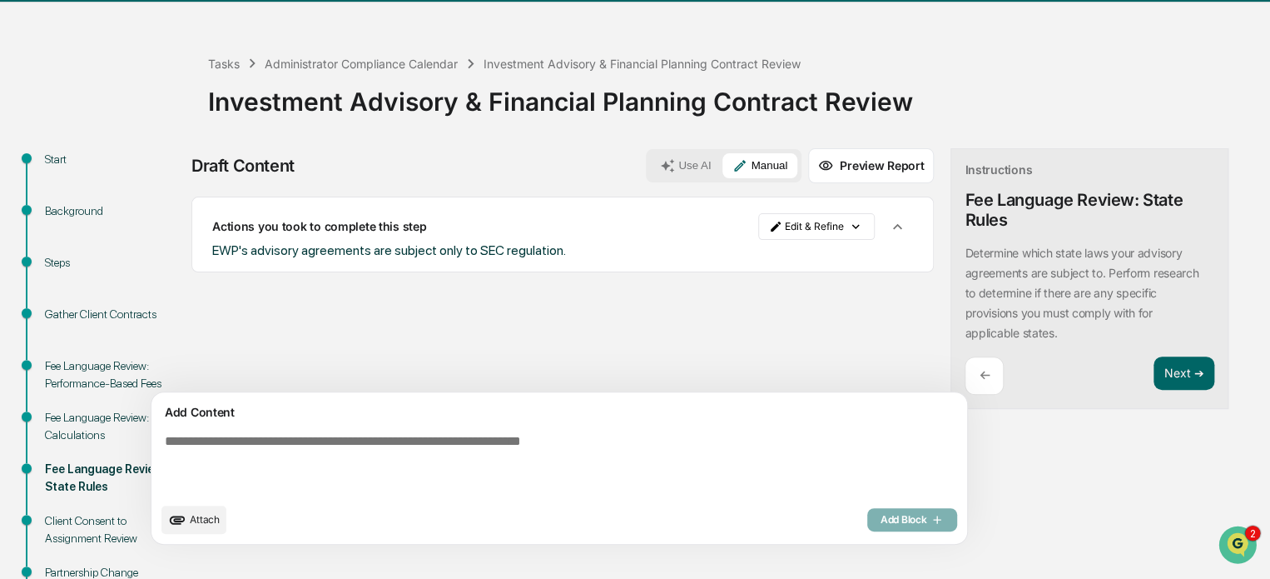
scroll to position [0, 0]
click at [1154, 373] on button "Next ➔" at bounding box center [1184, 373] width 61 height 34
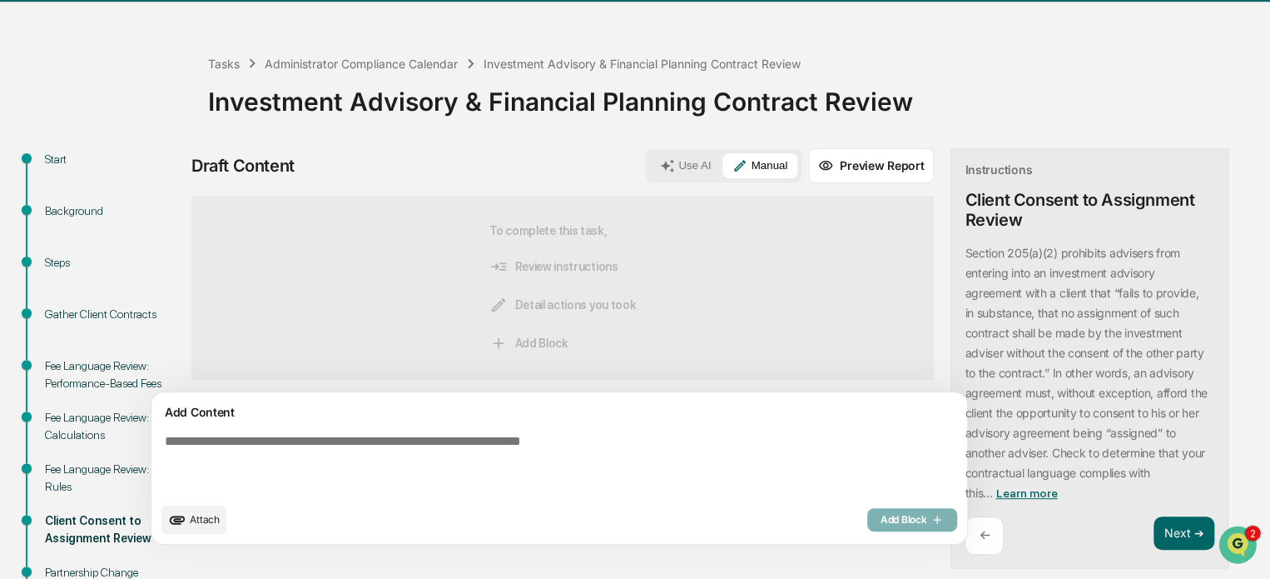
click at [996, 492] on span "Learn more" at bounding box center [1027, 492] width 62 height 13
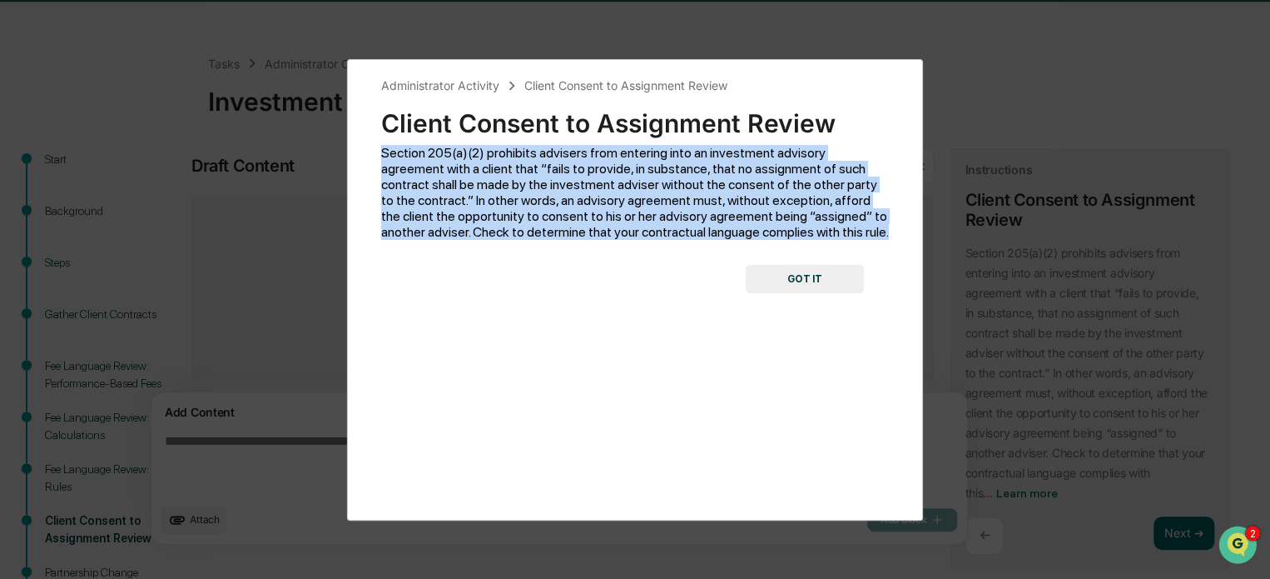
drag, startPoint x: 376, startPoint y: 151, endPoint x: 773, endPoint y: 249, distance: 409.0
click at [773, 249] on div "Administrator Activity Client Consent to Assignment Review Client Consent to As…" at bounding box center [635, 289] width 576 height 461
copy span "Section 205(a)(2) prohibits advisers from entering into an investment advisory …"
click at [825, 276] on button "GOT IT" at bounding box center [805, 279] width 118 height 28
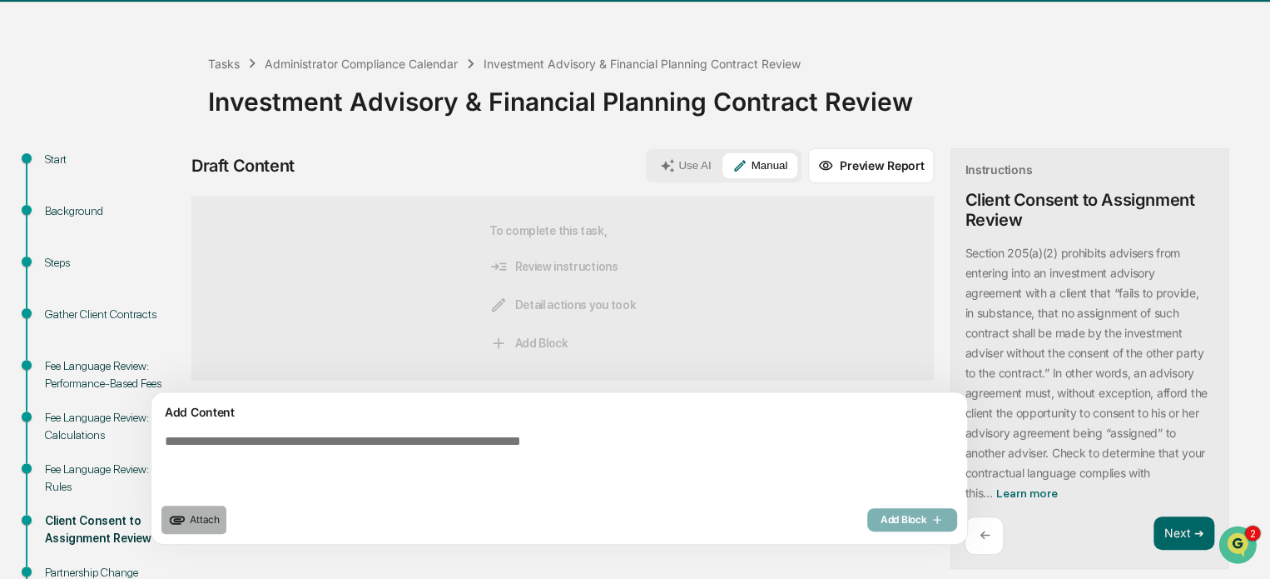
click at [192, 520] on button "Attach" at bounding box center [193, 519] width 65 height 28
click at [206, 519] on span "Attach" at bounding box center [205, 519] width 30 height 12
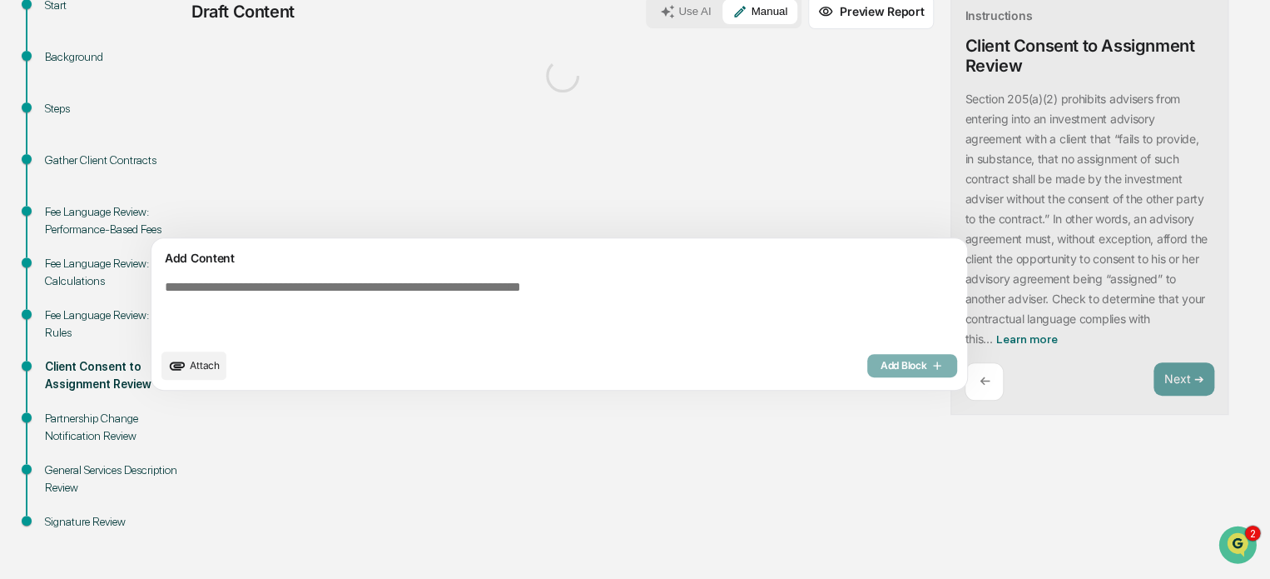
scroll to position [205, 0]
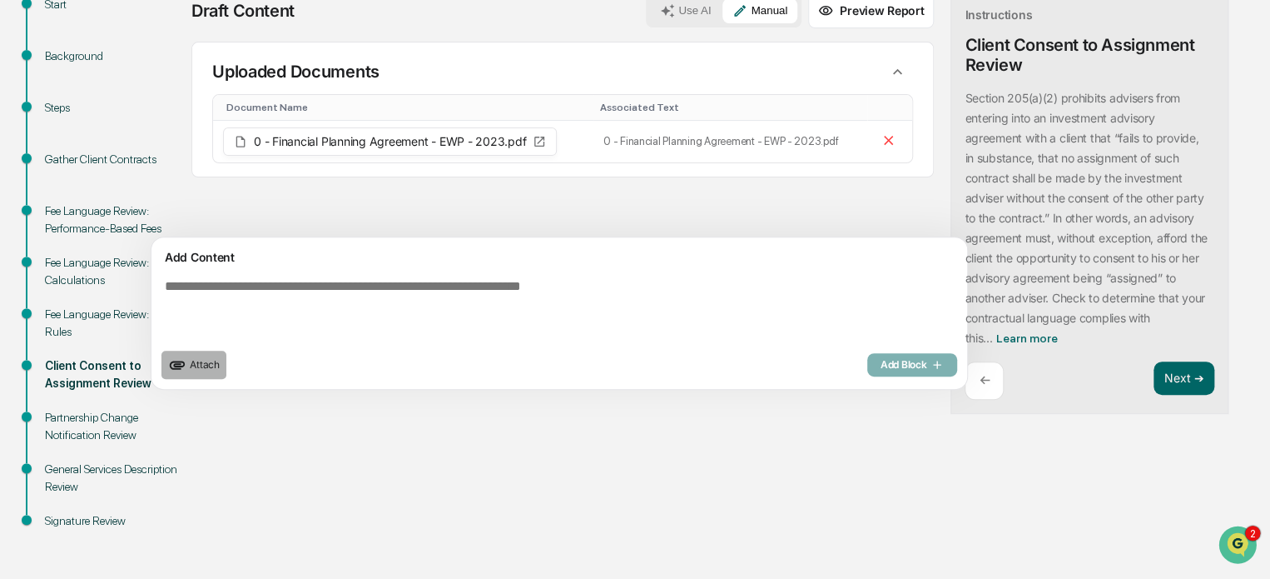
click at [204, 370] on button "Attach" at bounding box center [193, 364] width 65 height 28
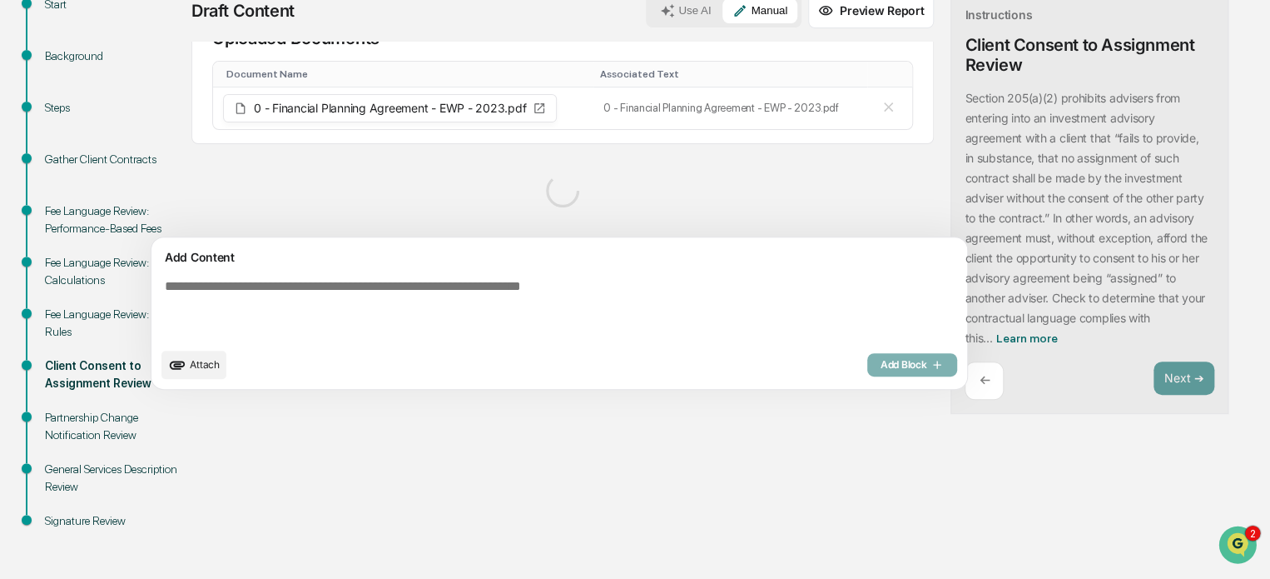
click at [650, 9] on button "Use AI" at bounding box center [685, 10] width 71 height 25
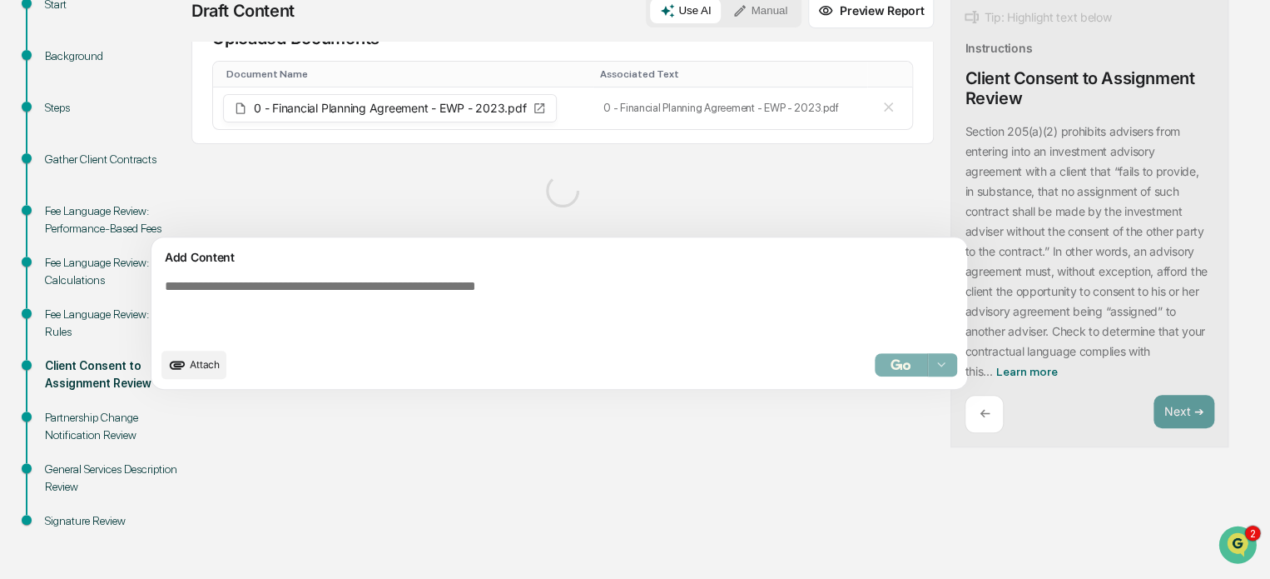
click at [376, 301] on textarea at bounding box center [520, 308] width 724 height 73
paste textarea "**********"
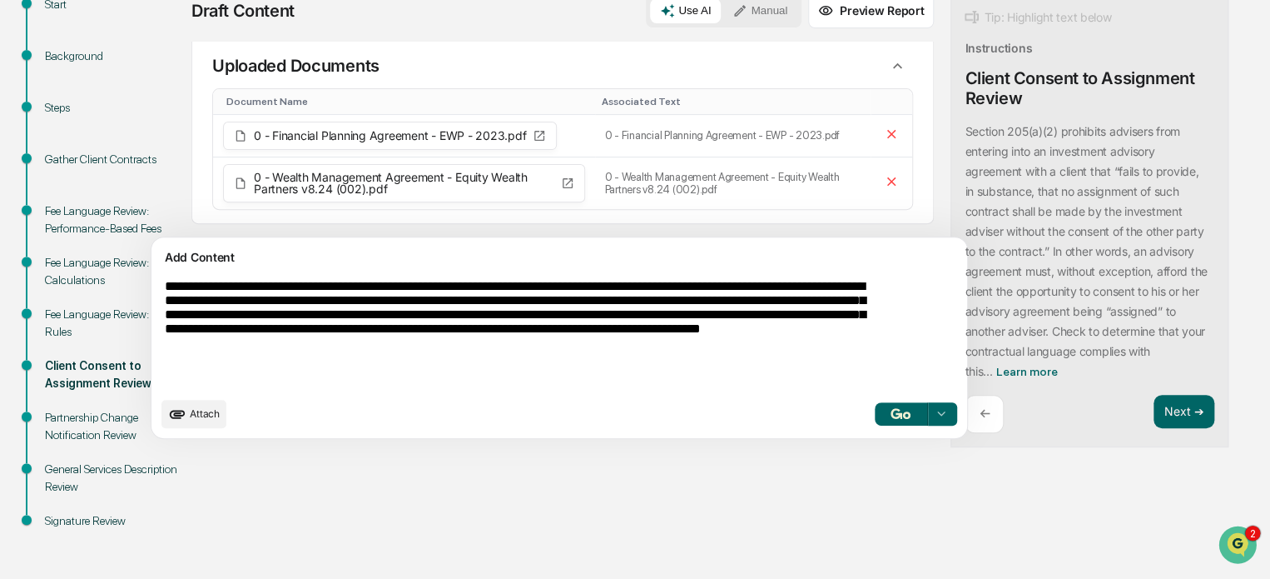
scroll to position [14, 0]
type textarea "**********"
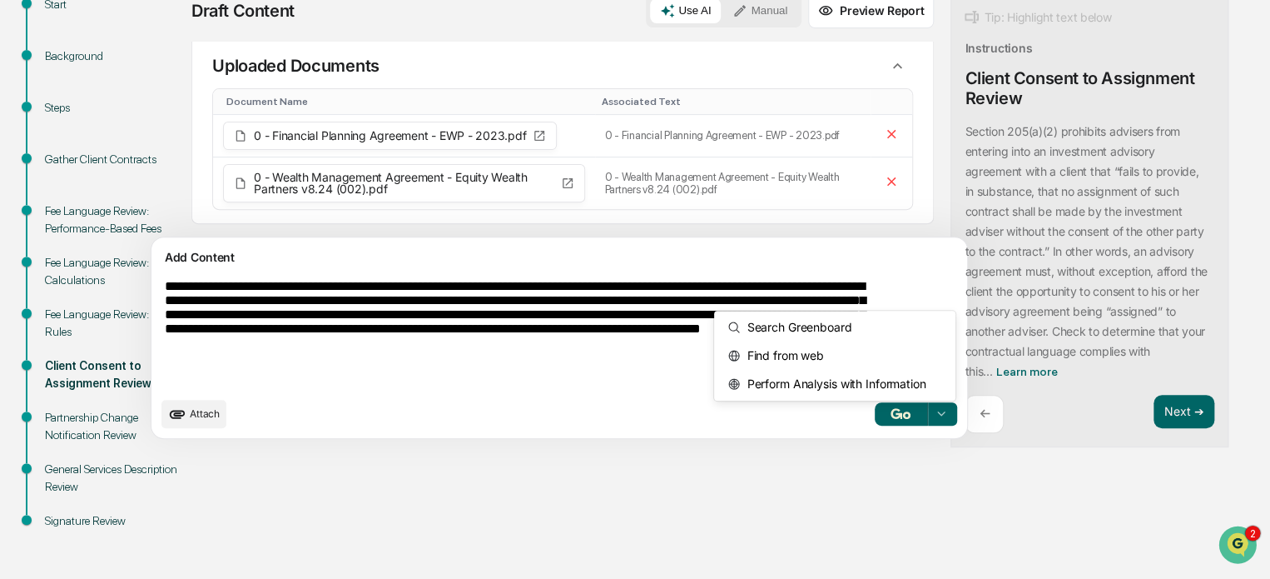
click at [934, 410] on icon at bounding box center [940, 413] width 13 height 13
click at [768, 388] on span "Perform Analysis with Information" at bounding box center [833, 383] width 186 height 27
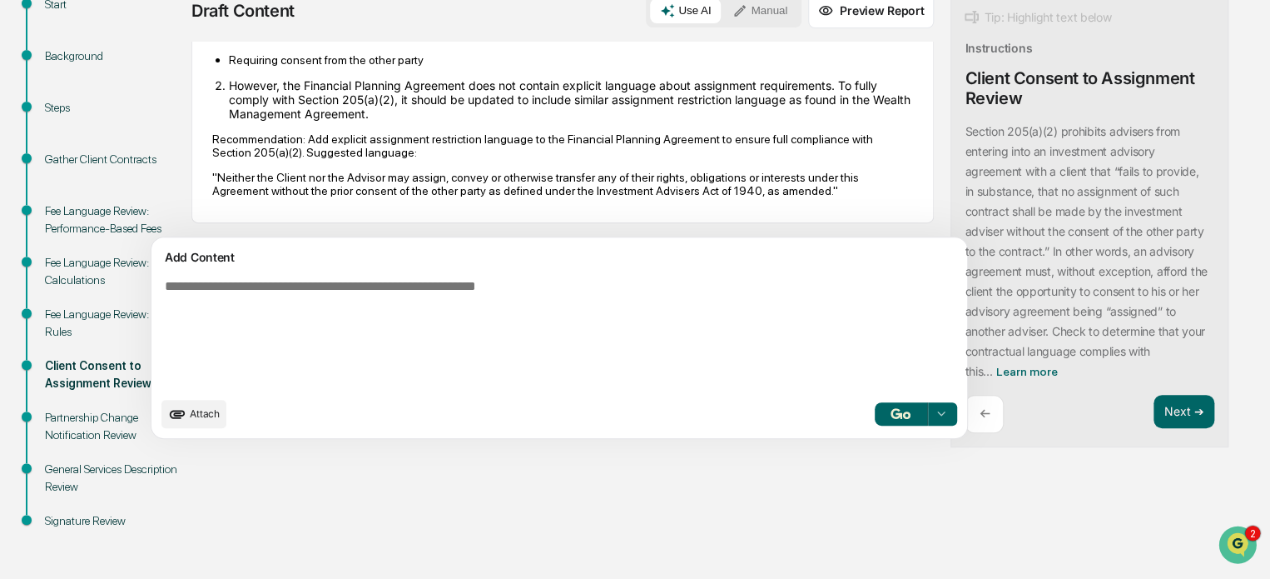
scroll to position [669, 0]
click at [723, 12] on button "Manual" at bounding box center [760, 10] width 75 height 25
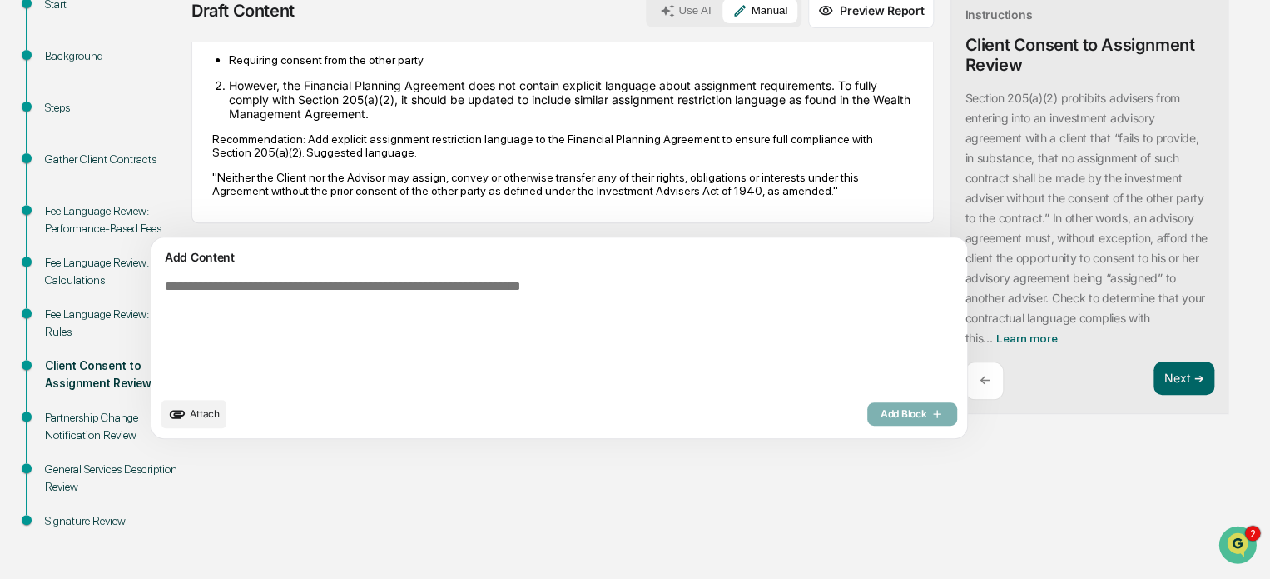
click at [446, 309] on textarea at bounding box center [520, 333] width 724 height 122
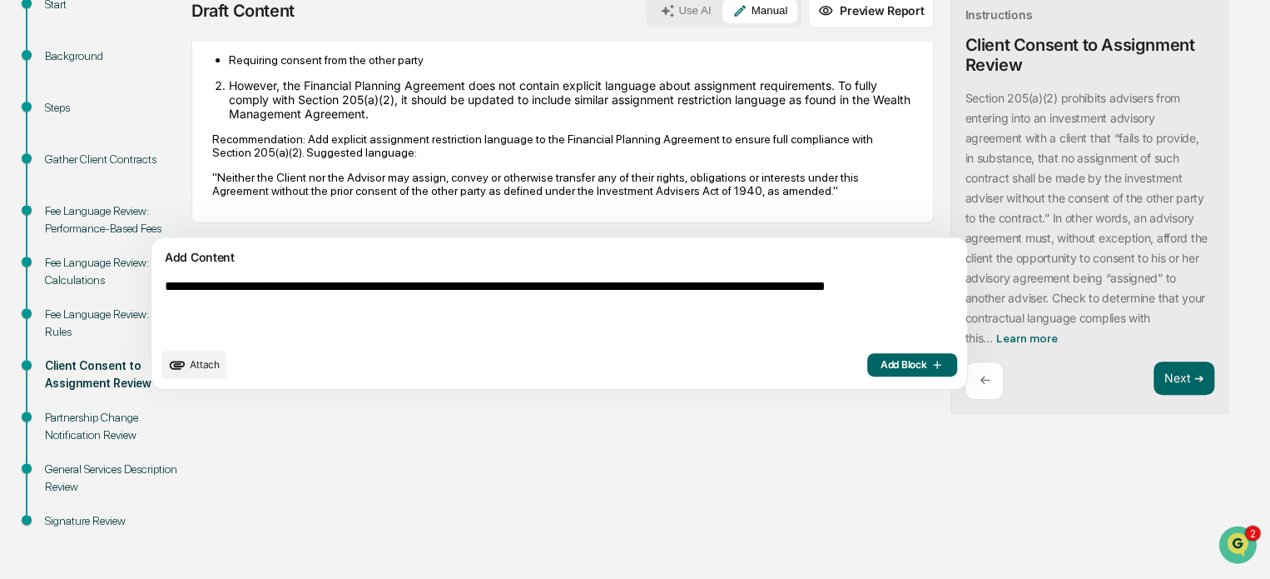
type textarea "**********"
click at [881, 365] on span "Add Block" at bounding box center [912, 364] width 63 height 13
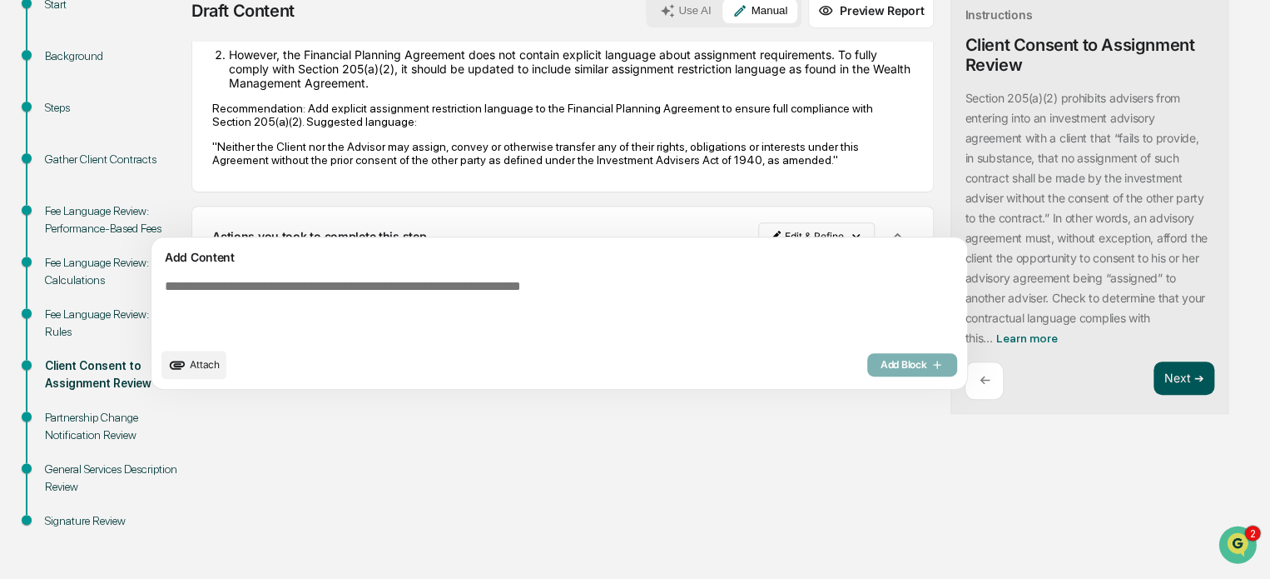
click at [1154, 375] on button "Next ➔" at bounding box center [1184, 378] width 61 height 34
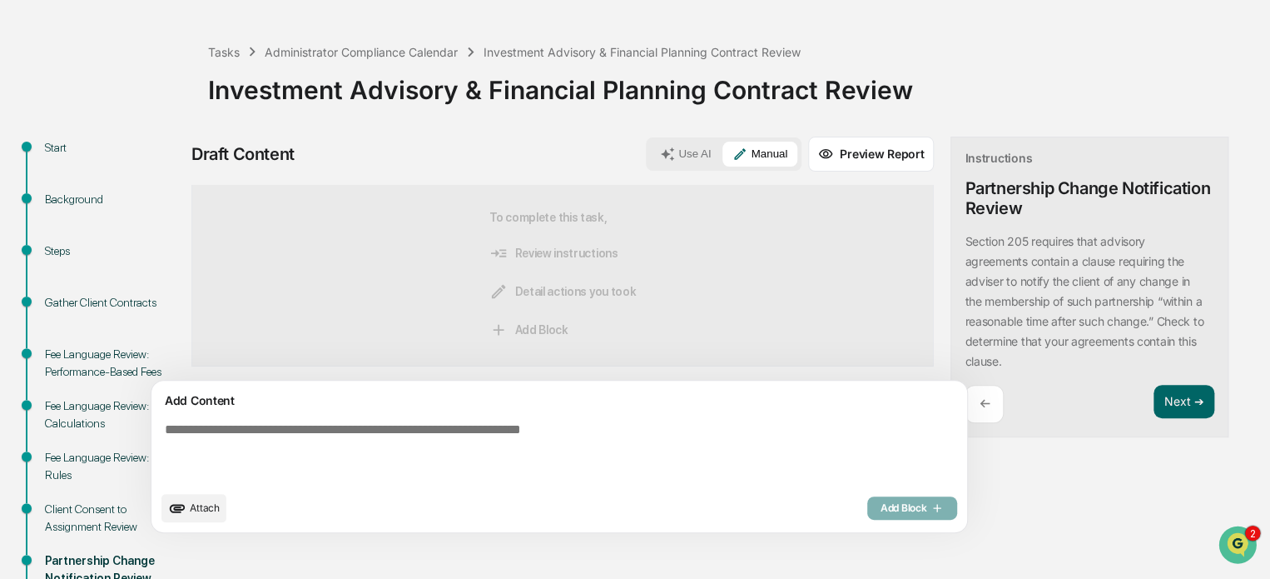
scroll to position [62, 0]
click at [198, 504] on span "Attach" at bounding box center [205, 506] width 30 height 12
click at [204, 498] on button "Attach" at bounding box center [193, 507] width 65 height 28
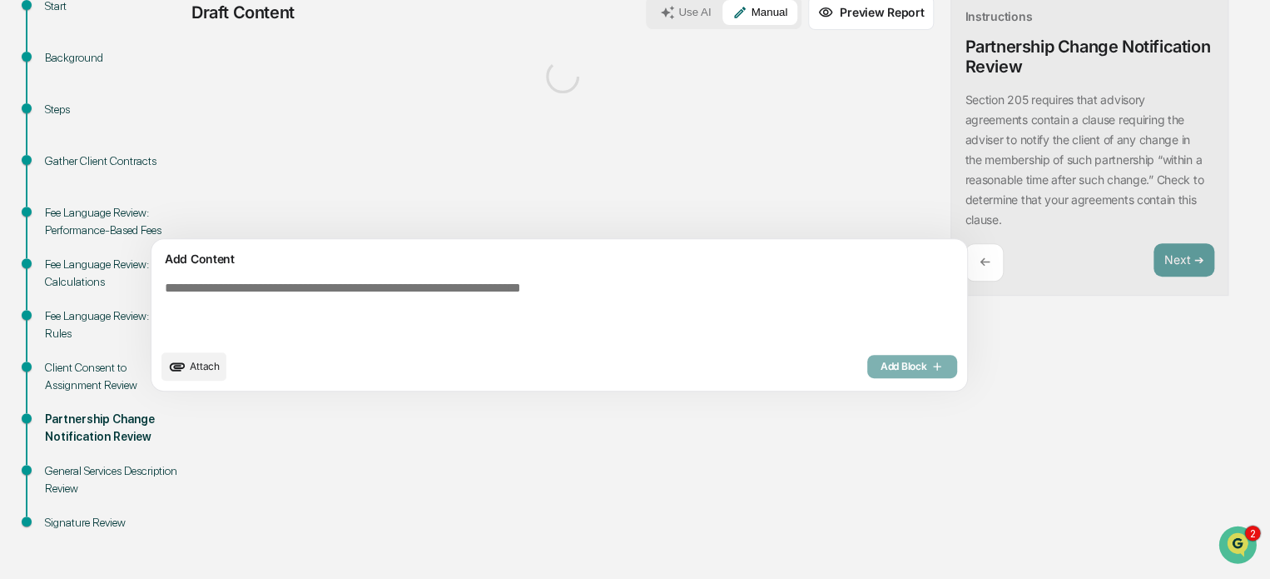
scroll to position [205, 0]
click at [650, 12] on button "Use AI" at bounding box center [685, 10] width 71 height 25
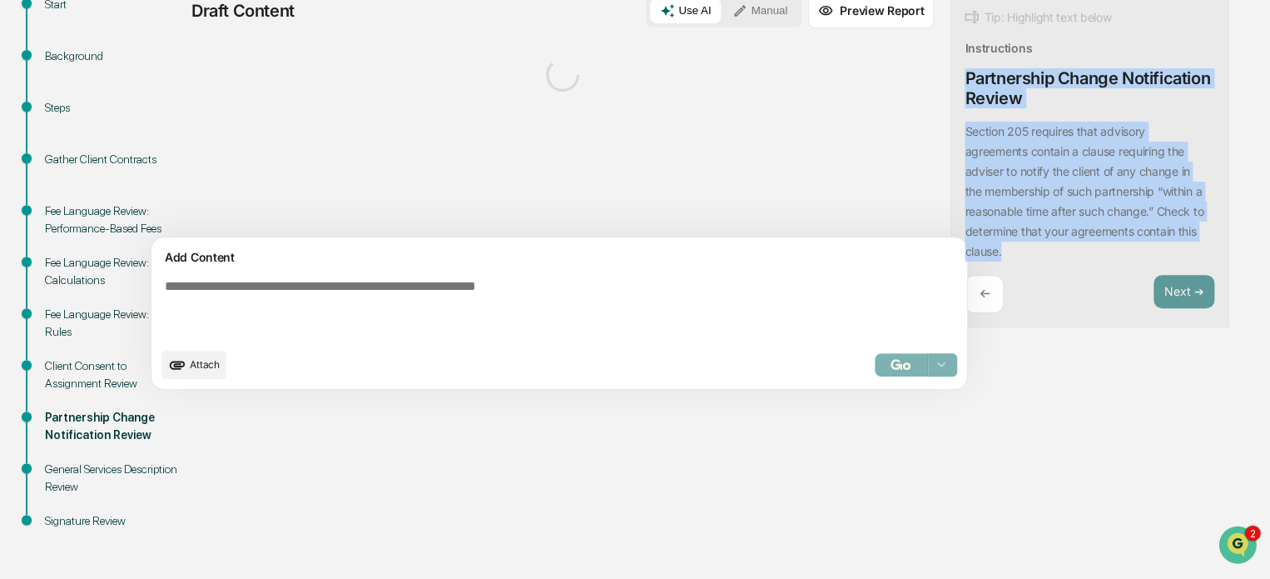
drag, startPoint x: 880, startPoint y: 78, endPoint x: 1000, endPoint y: 249, distance: 208.5
click at [1000, 249] on div "Tip: Highlight text below Instructions Partnership Change Notification Review S…" at bounding box center [1090, 160] width 278 height 335
copy div "Partnership Change Notification Review Section 205 requires that advisory agree…"
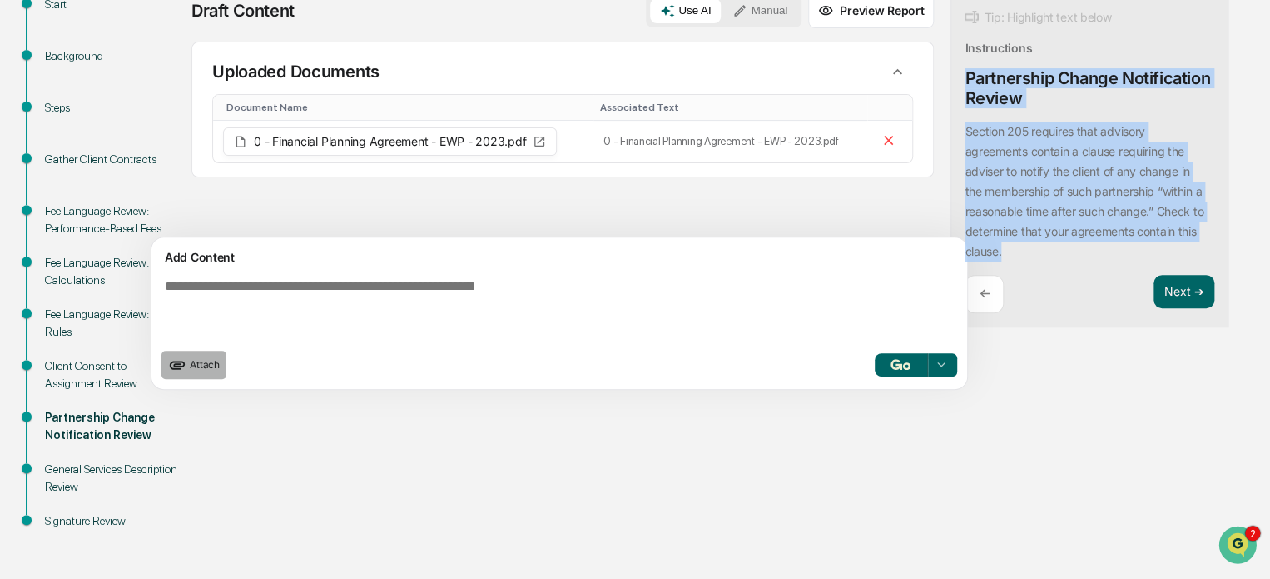
click at [203, 368] on span "Attach" at bounding box center [205, 364] width 30 height 12
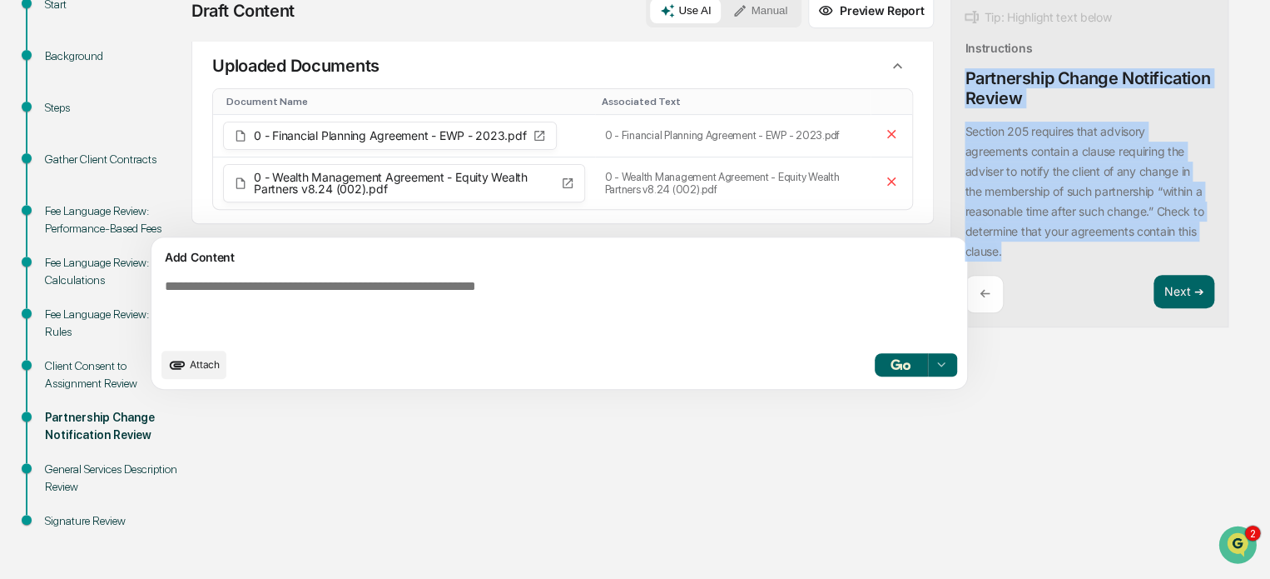
scroll to position [14, 0]
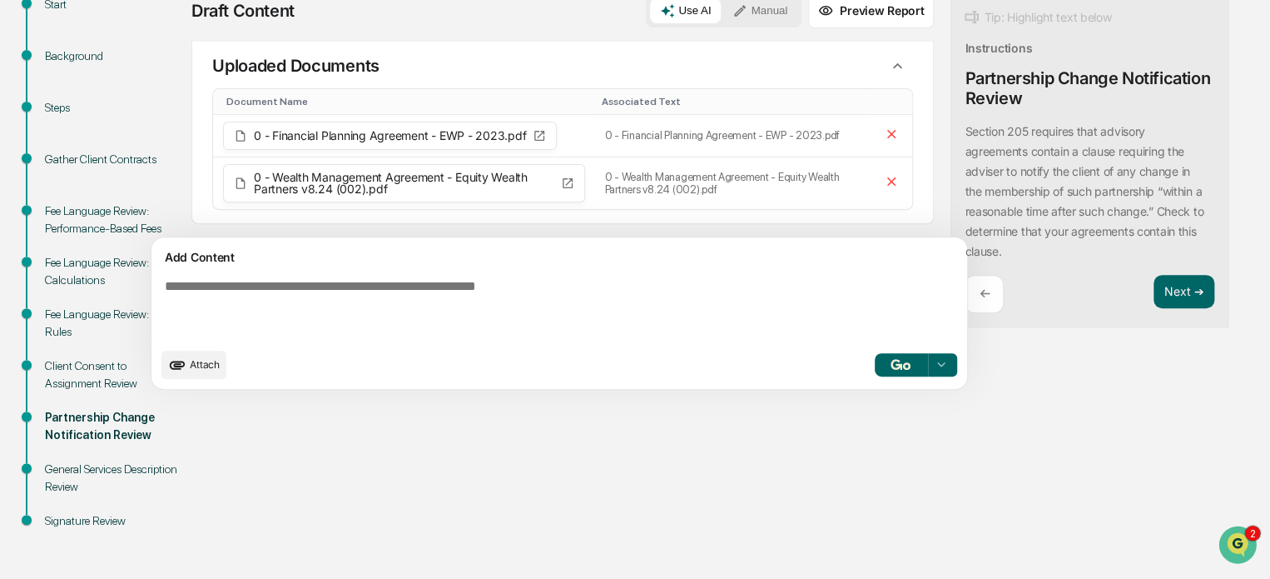
click at [559, 291] on textarea at bounding box center [520, 308] width 724 height 73
paste textarea "**********"
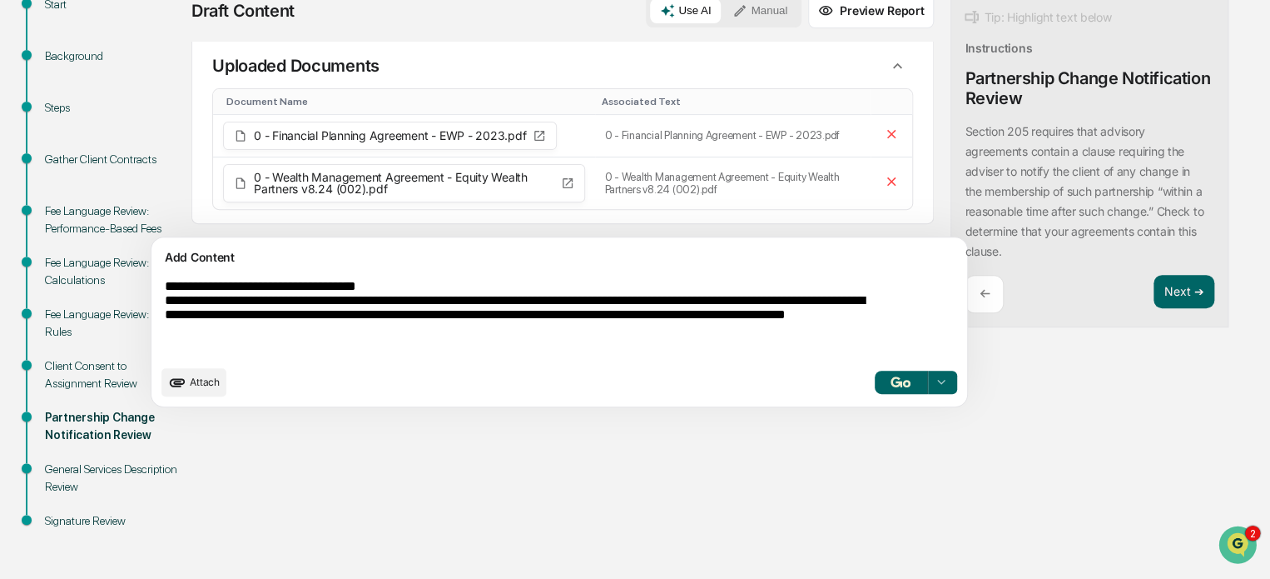
type textarea "**********"
click at [934, 382] on icon at bounding box center [940, 381] width 13 height 13
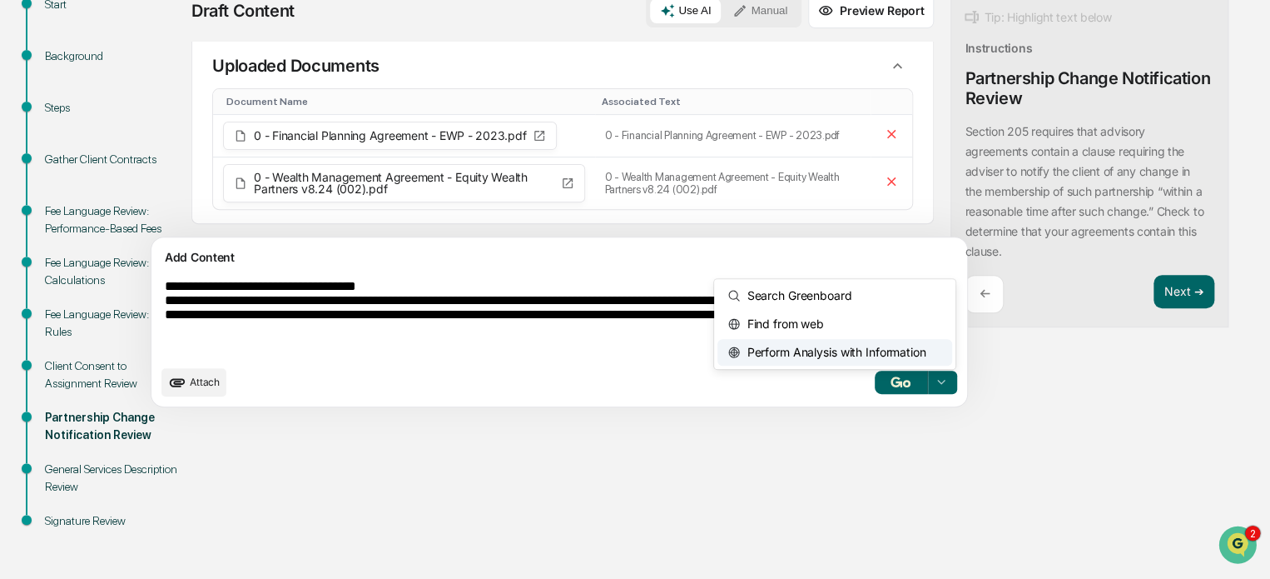
click at [753, 355] on span "Perform Analysis with Information" at bounding box center [833, 352] width 186 height 27
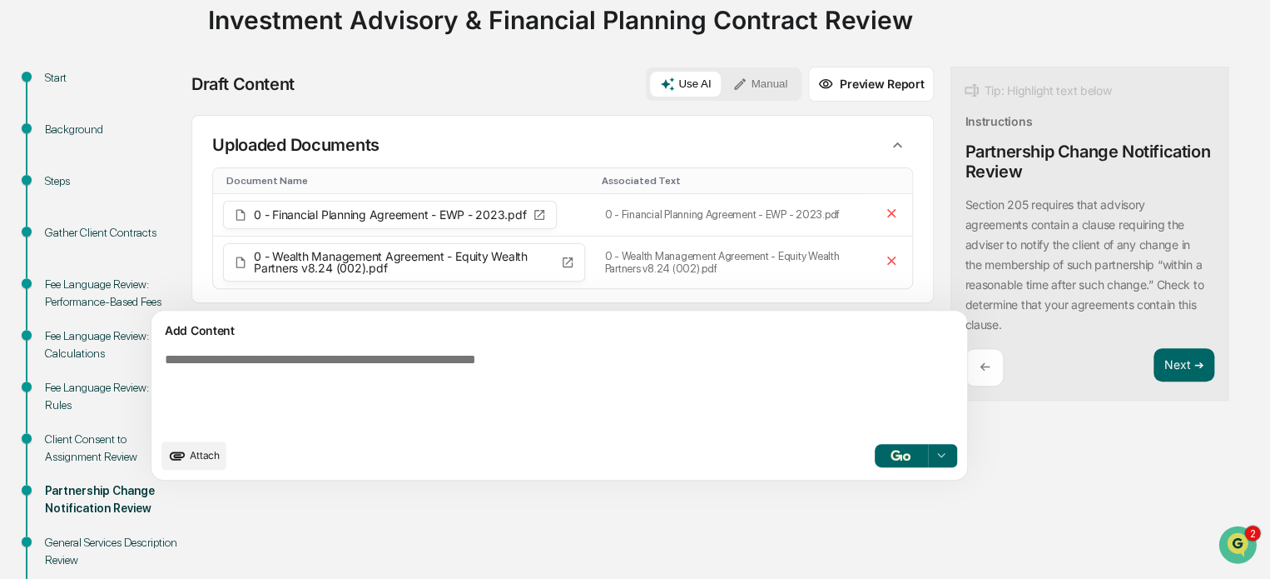
scroll to position [130, 0]
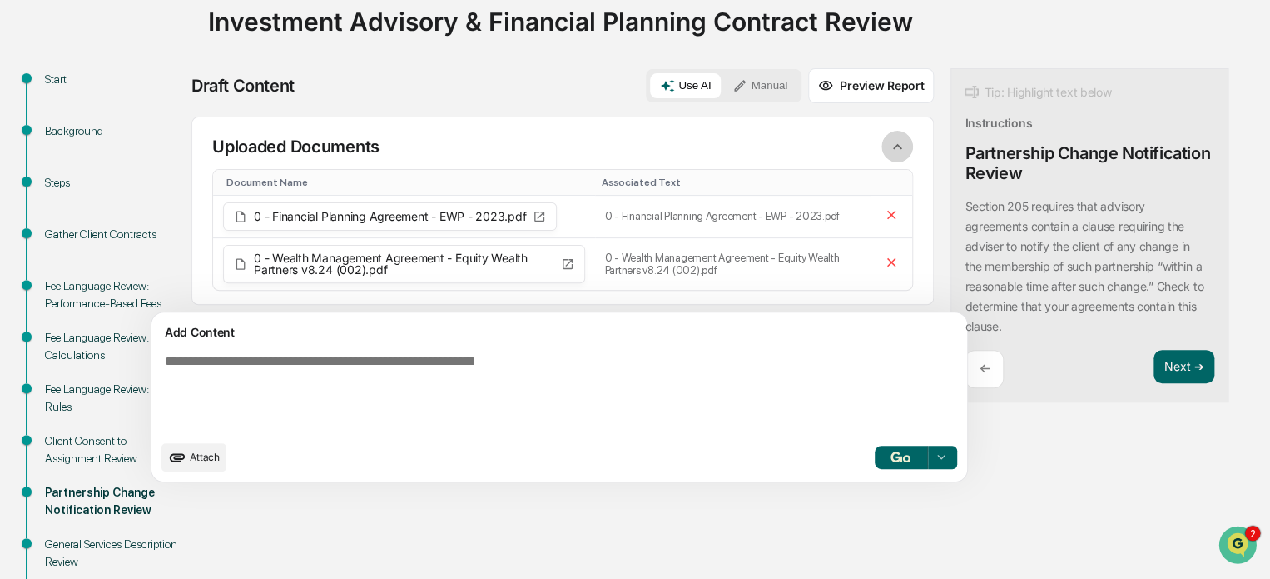
click at [888, 145] on icon "button" at bounding box center [897, 146] width 18 height 18
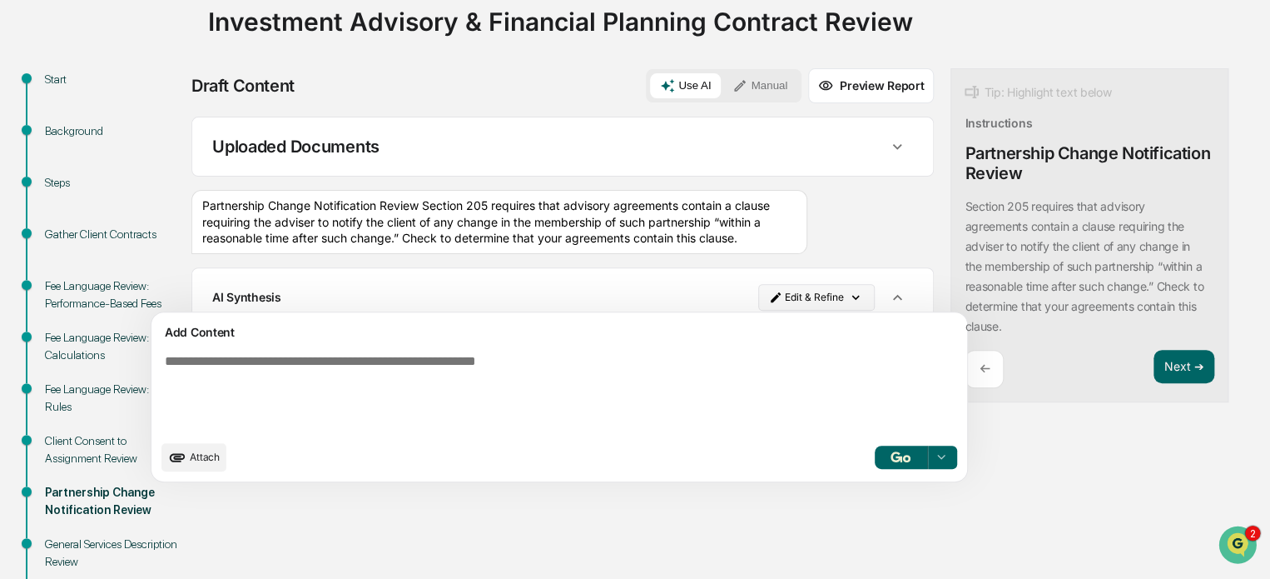
click at [786, 297] on html "Calendar Manage Tasks Reviews Approval Management Company People, Data, Setting…" at bounding box center [635, 159] width 1270 height 579
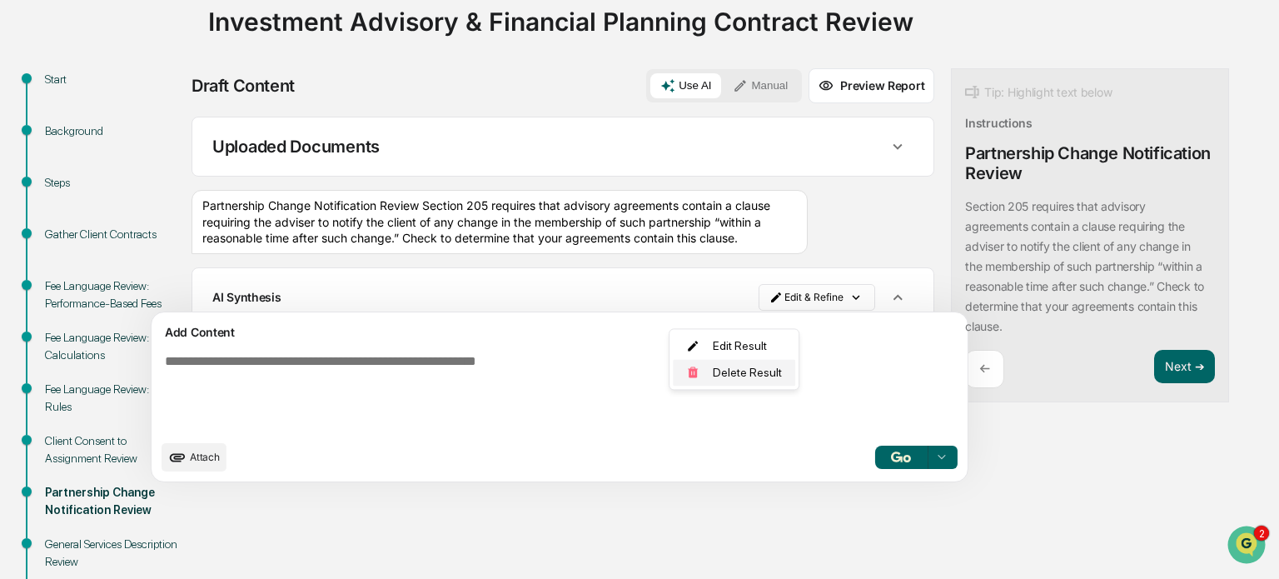
click at [744, 372] on div "Delete Result" at bounding box center [734, 372] width 122 height 27
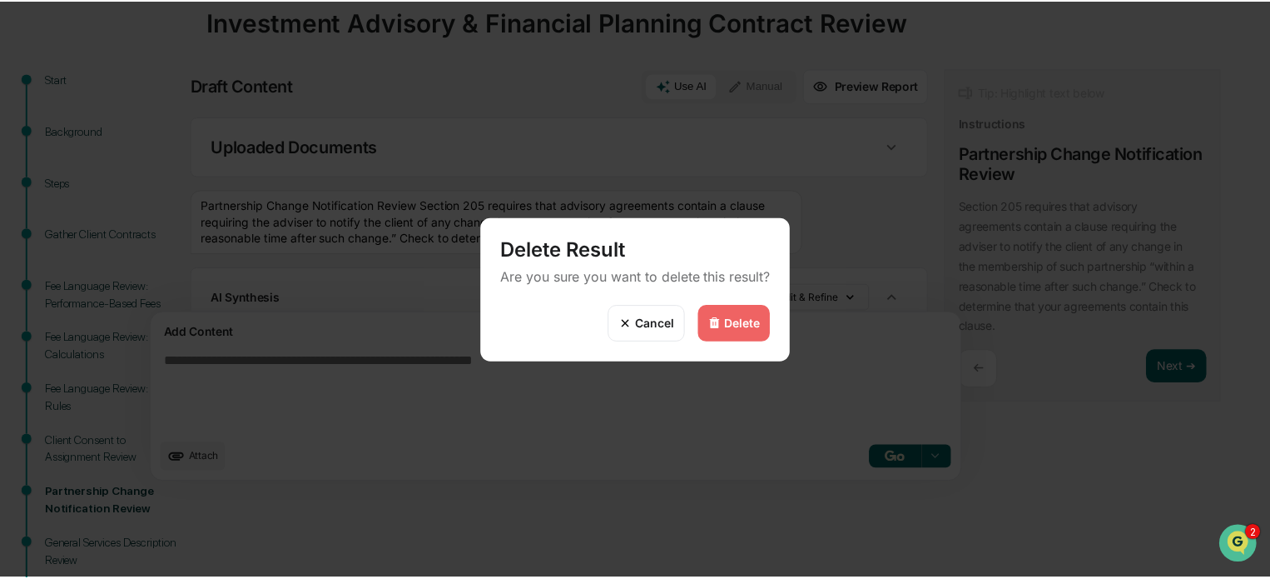
scroll to position [13, 0]
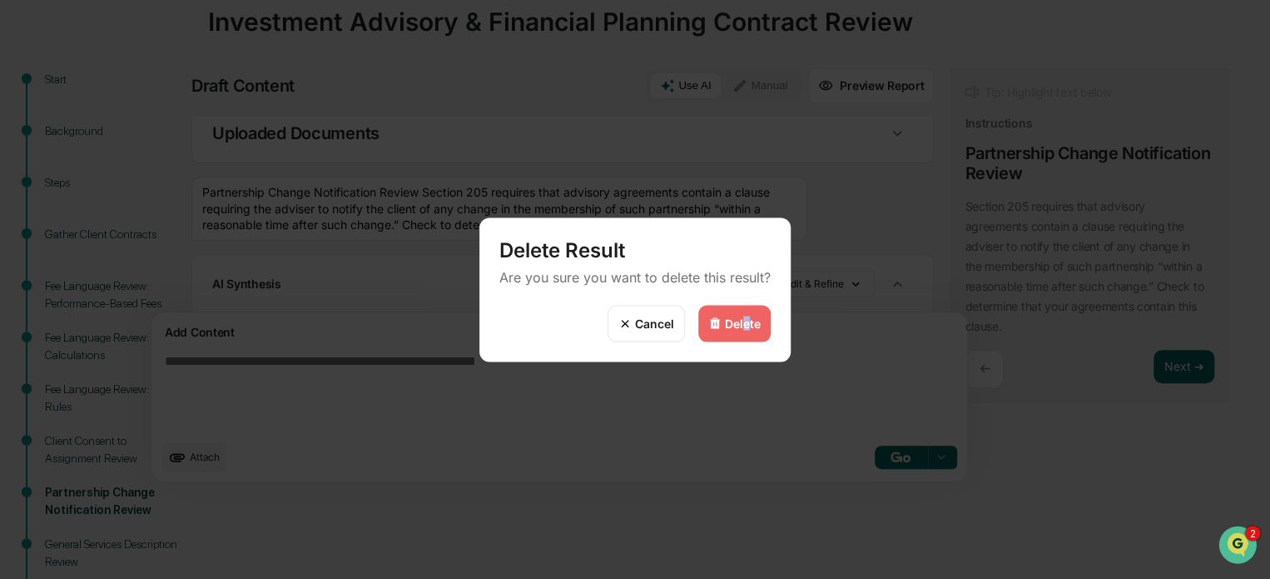
click at [746, 324] on div "Delete" at bounding box center [743, 323] width 36 height 14
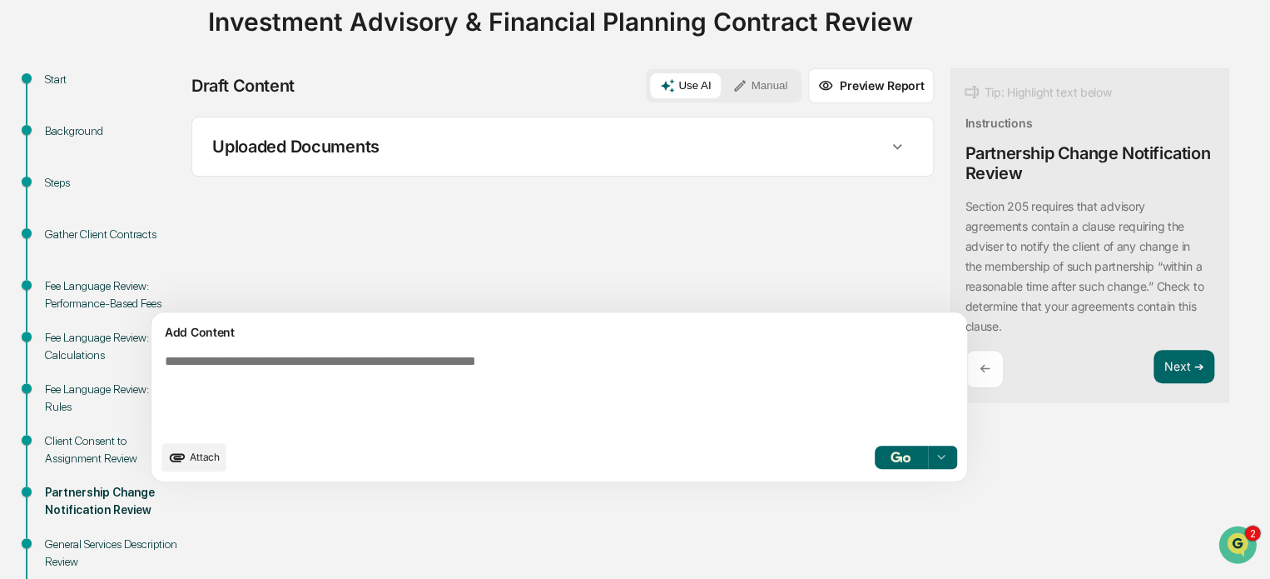
scroll to position [0, 0]
click at [888, 153] on icon "button" at bounding box center [897, 146] width 18 height 18
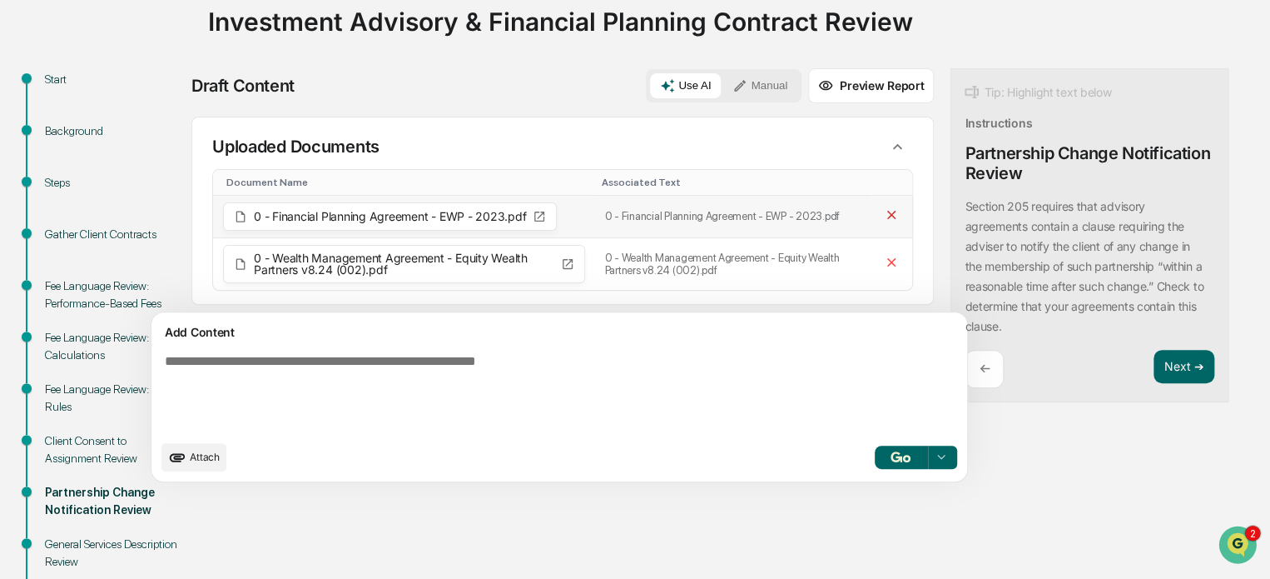
click at [884, 223] on icon at bounding box center [892, 215] width 16 height 16
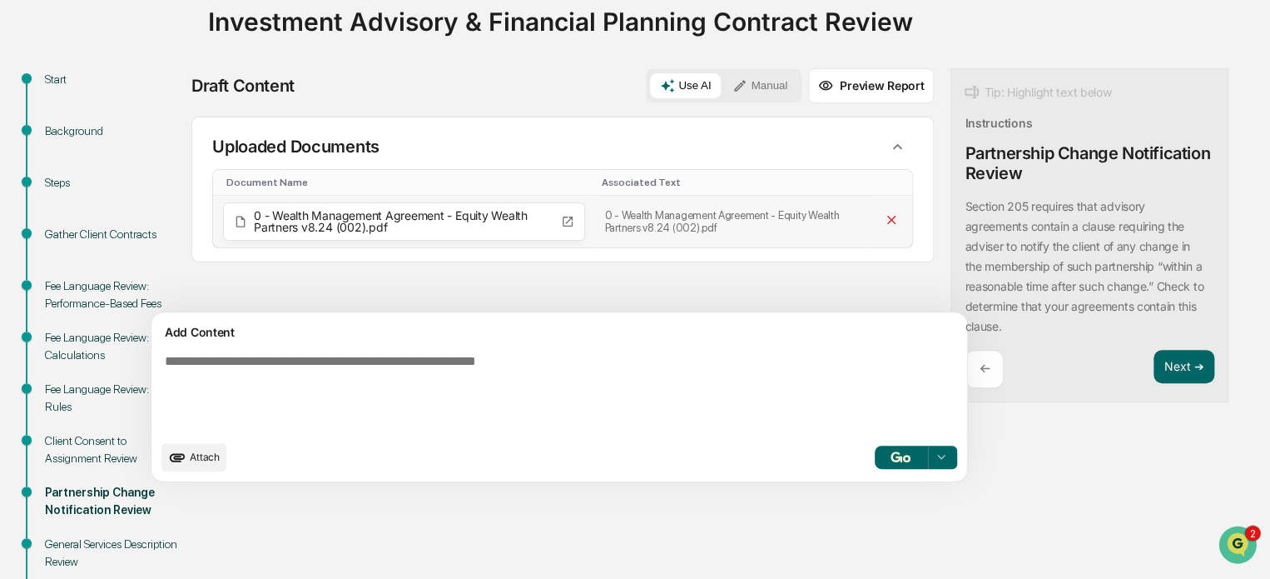
click at [884, 216] on icon at bounding box center [892, 220] width 16 height 16
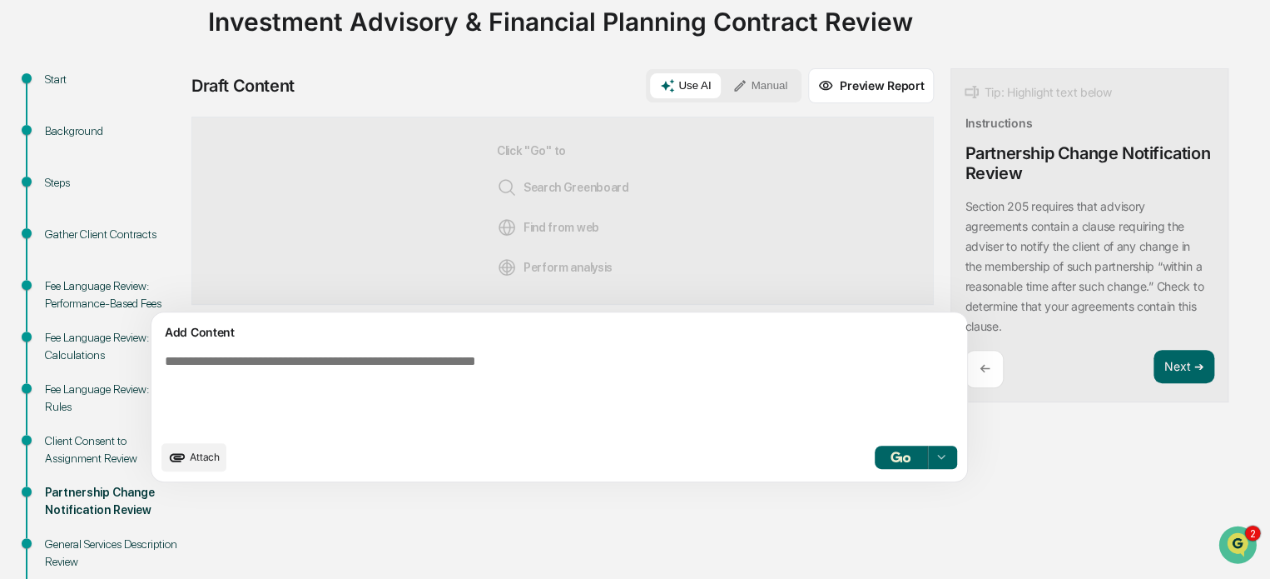
click at [561, 362] on textarea at bounding box center [520, 392] width 724 height 91
click at [723, 93] on button "Manual" at bounding box center [760, 85] width 75 height 25
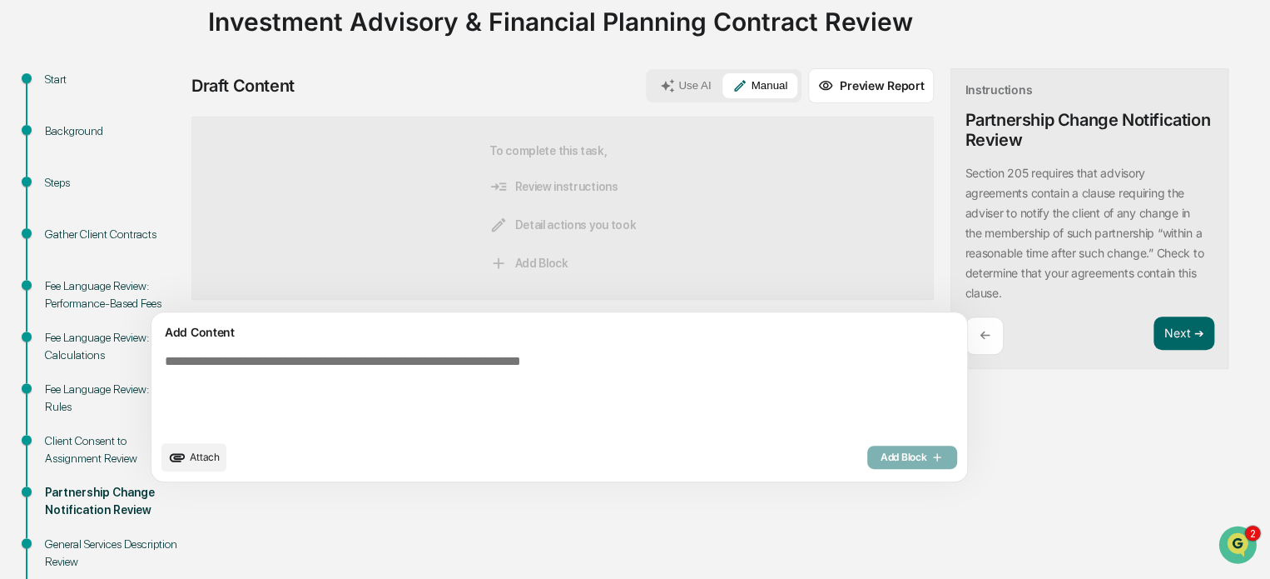
click at [484, 385] on textarea at bounding box center [520, 392] width 724 height 91
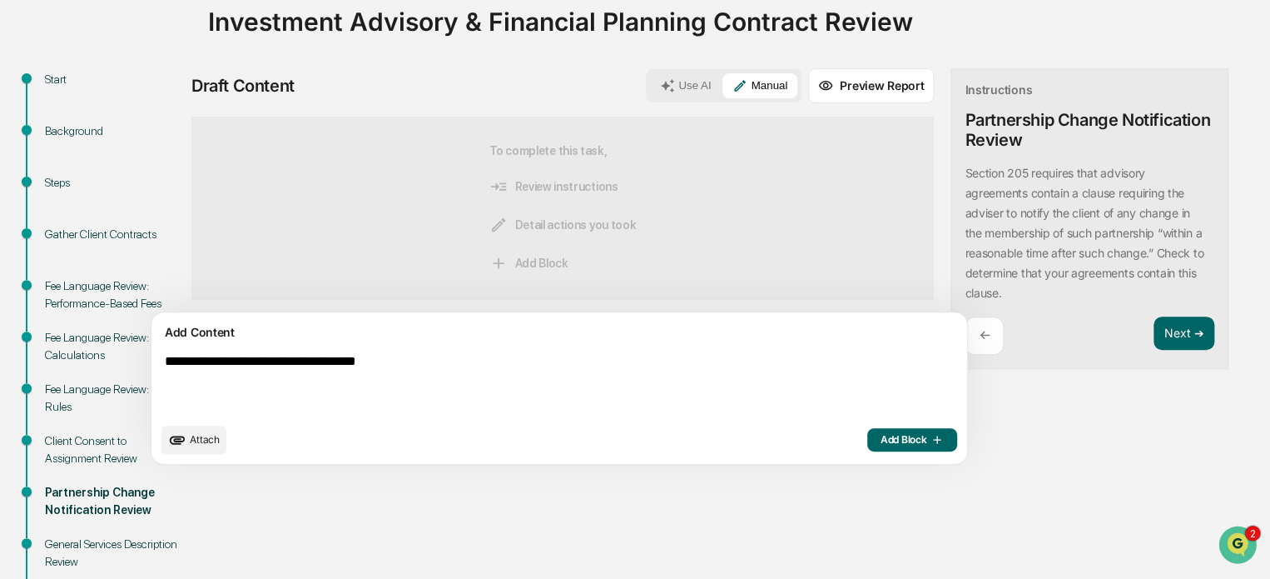
type textarea "**********"
click at [881, 435] on span "Add Block" at bounding box center [912, 439] width 63 height 13
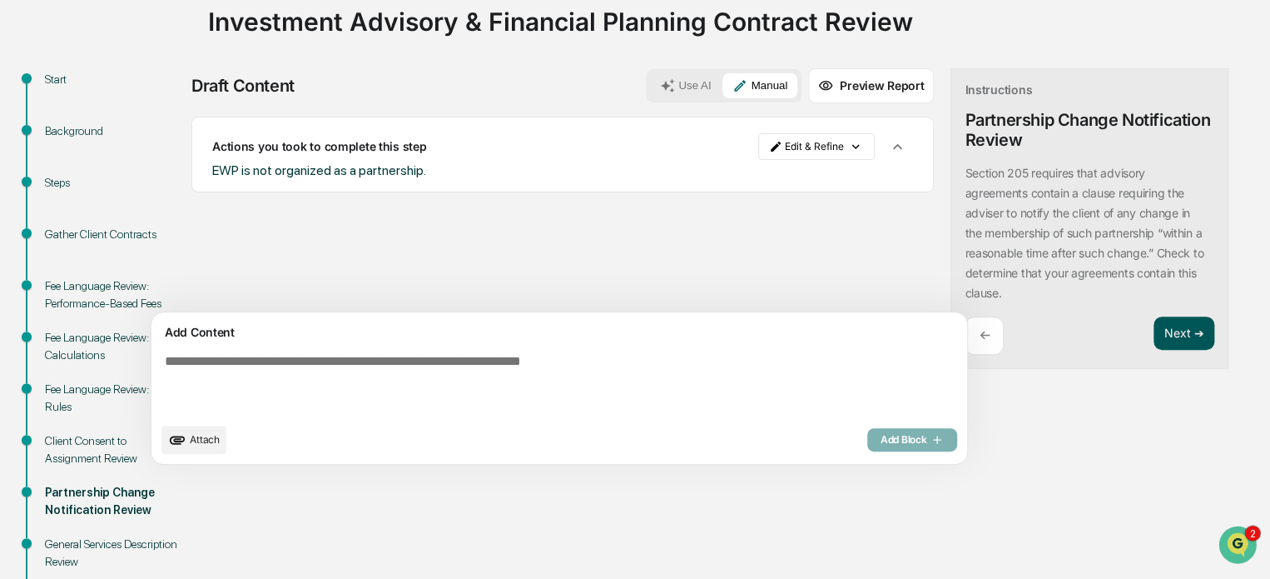
click at [1154, 332] on button "Next ➔" at bounding box center [1184, 333] width 61 height 34
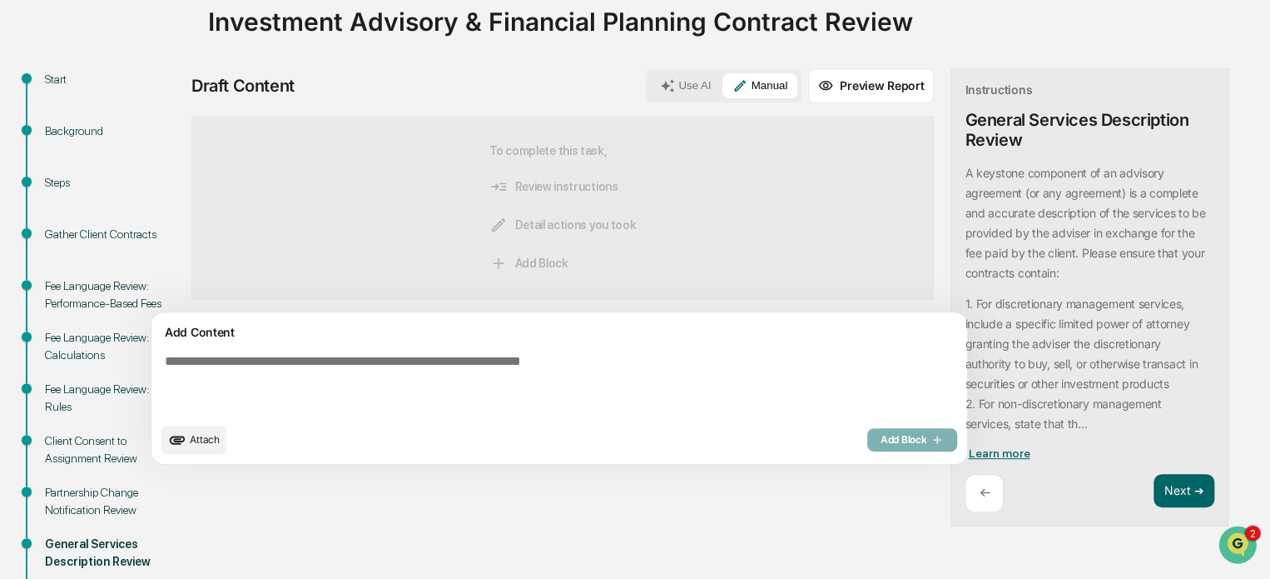
click at [968, 455] on span "Learn more" at bounding box center [999, 452] width 62 height 13
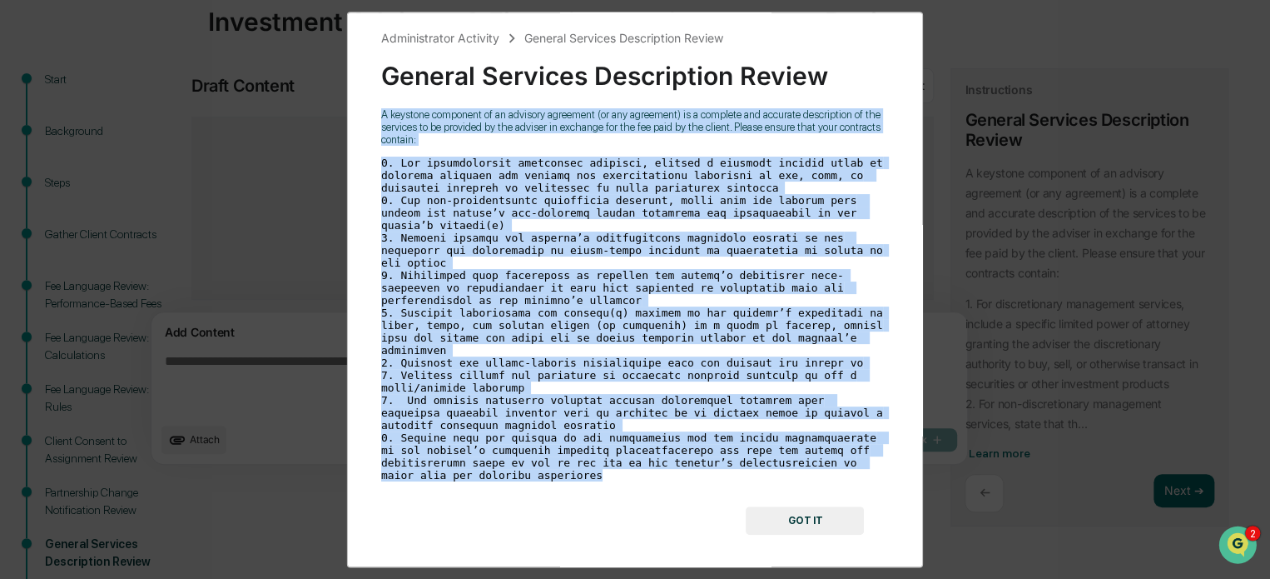
drag, startPoint x: 377, startPoint y: 124, endPoint x: 586, endPoint y: 464, distance: 399.5
click at [586, 464] on div "Administrator Activity General Services Description Review General Services Des…" at bounding box center [635, 290] width 576 height 556
copy div "L ipsumdol sitametco ad el seddoeiu temporinc (ut lab etdolorem) al e adminimv …"
click at [802, 506] on button "GOT IT" at bounding box center [805, 520] width 118 height 28
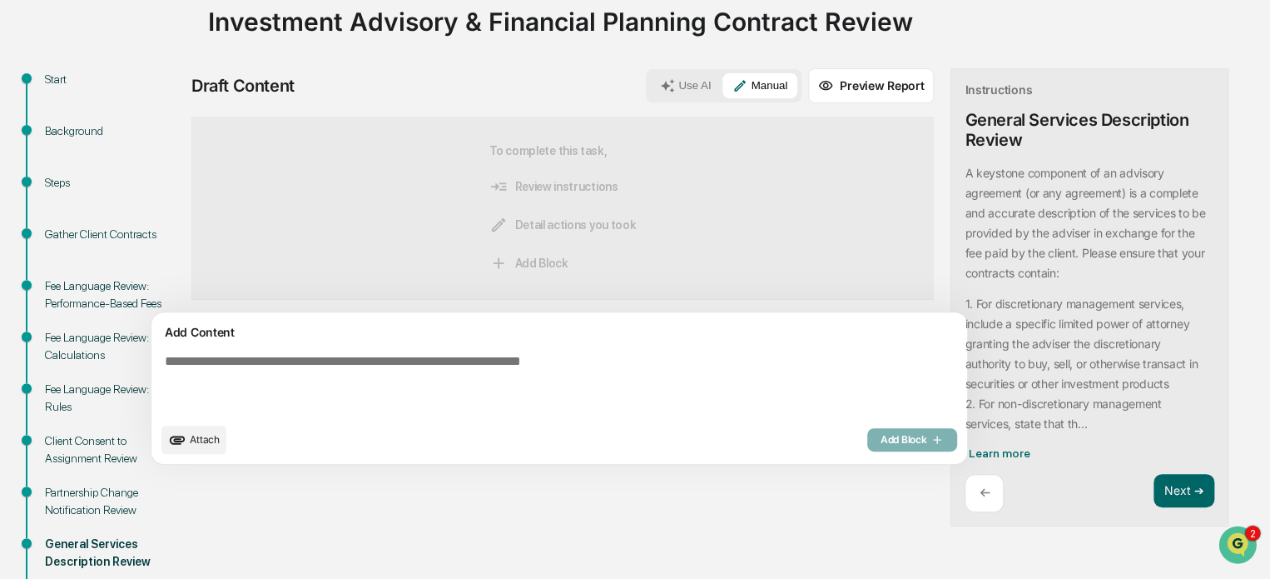
click at [646, 69] on div "Use AI Manual" at bounding box center [724, 85] width 156 height 33
click at [650, 87] on button "Use AI" at bounding box center [685, 85] width 71 height 25
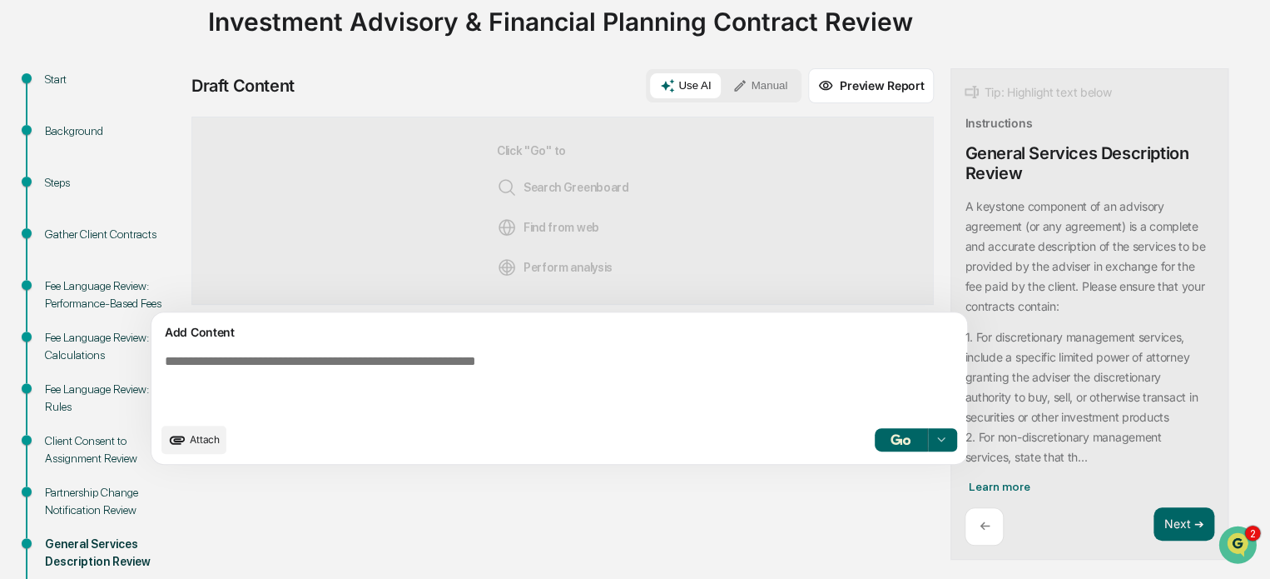
click at [201, 439] on span "Attach" at bounding box center [205, 439] width 30 height 12
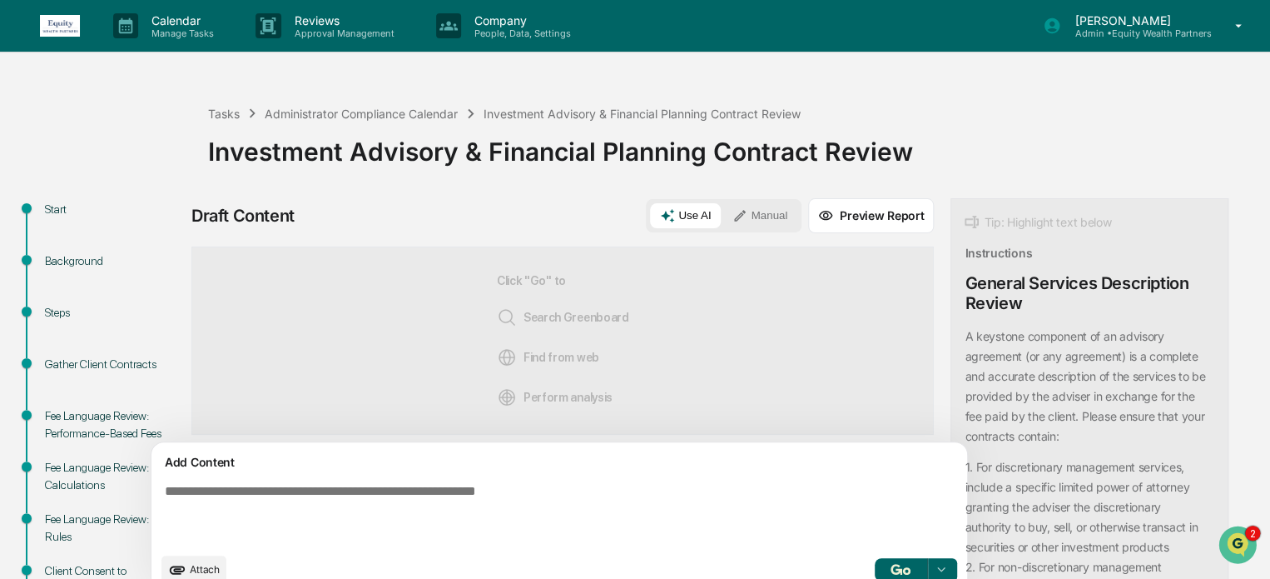
scroll to position [205, 0]
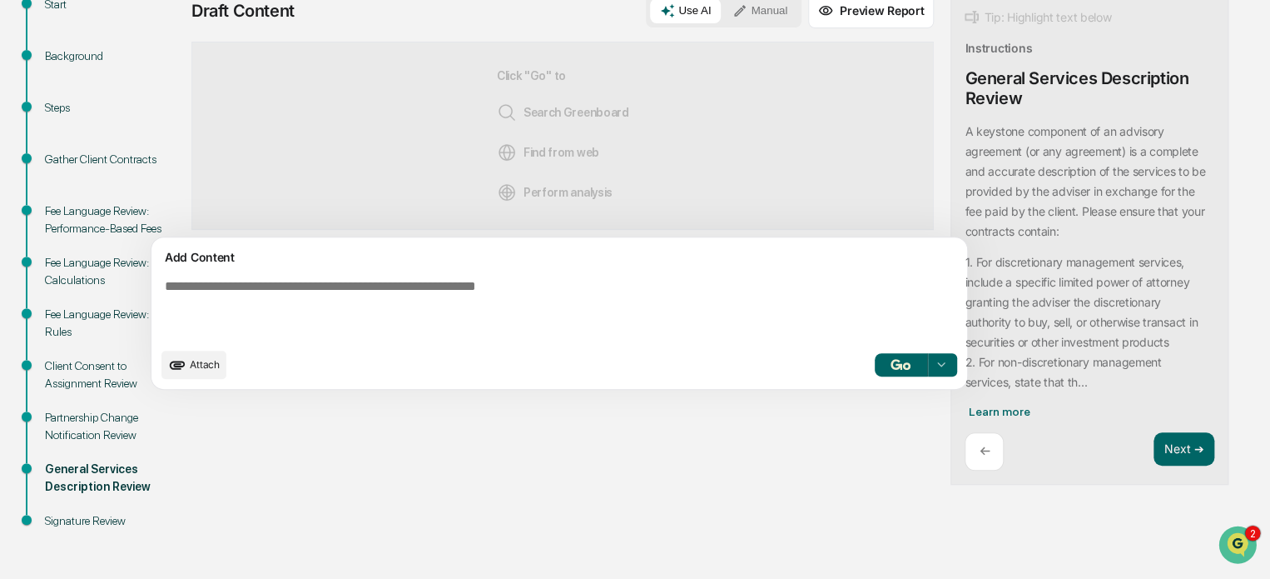
click at [186, 360] on icon "upload document" at bounding box center [177, 364] width 18 height 18
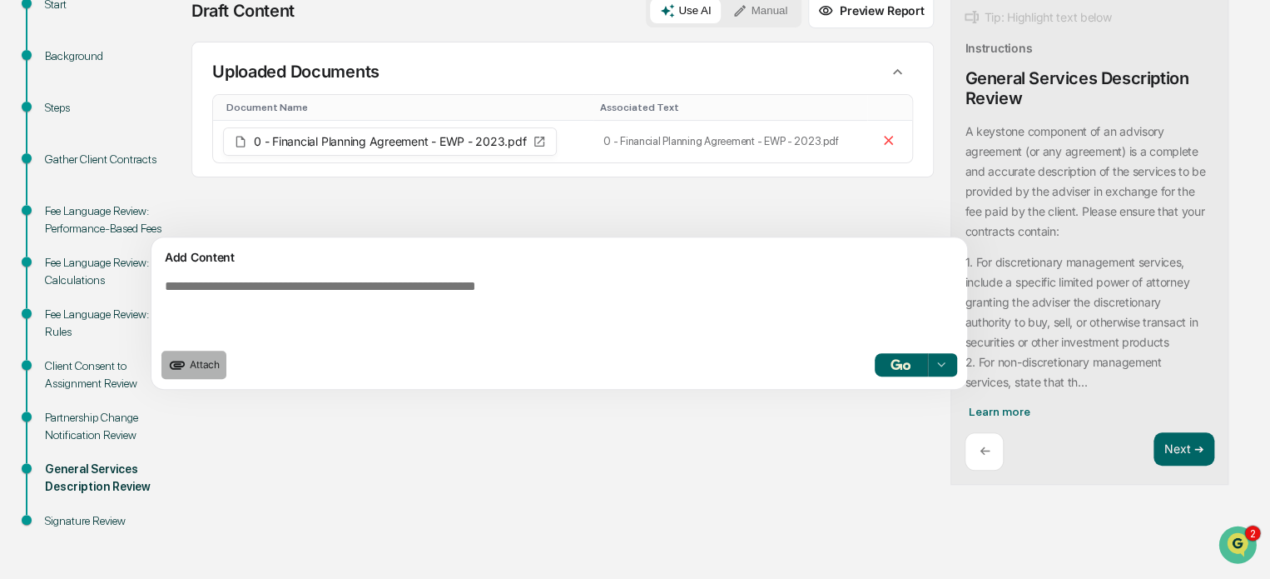
click at [206, 350] on button "Attach" at bounding box center [193, 364] width 65 height 28
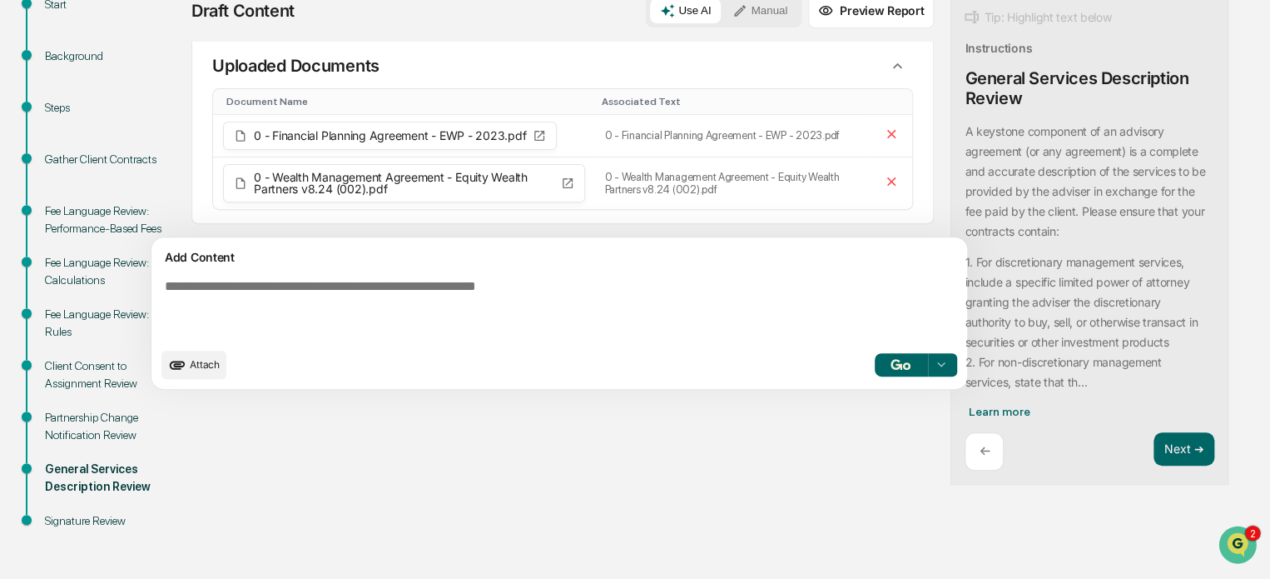
scroll to position [14, 0]
click at [560, 296] on textarea at bounding box center [520, 308] width 724 height 73
paste textarea "**********"
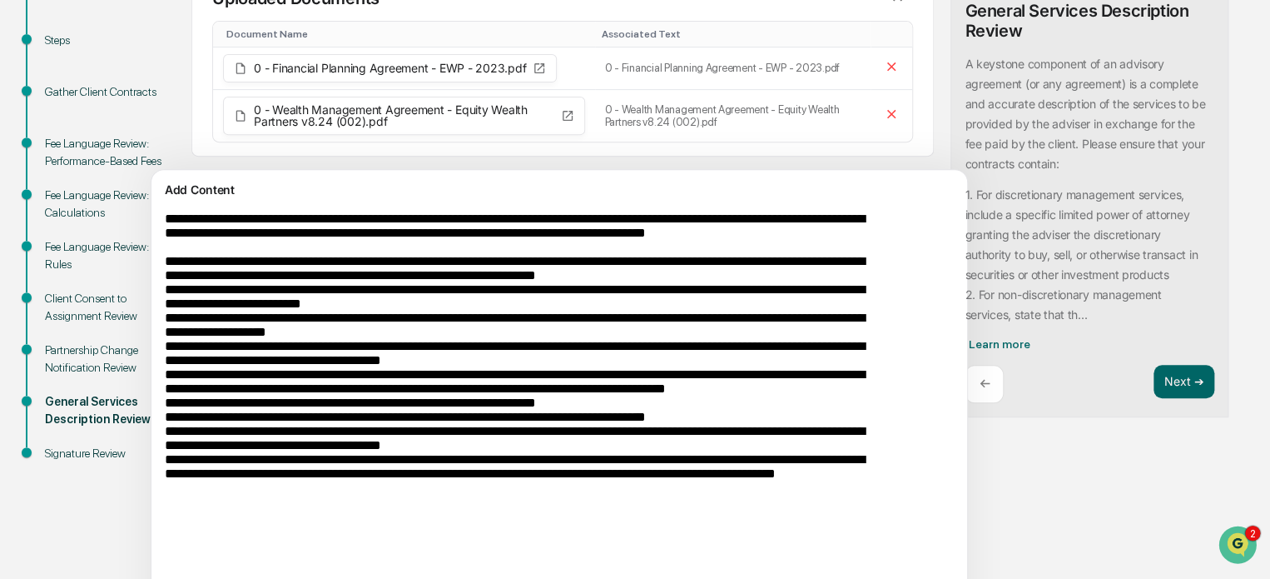
scroll to position [346, 0]
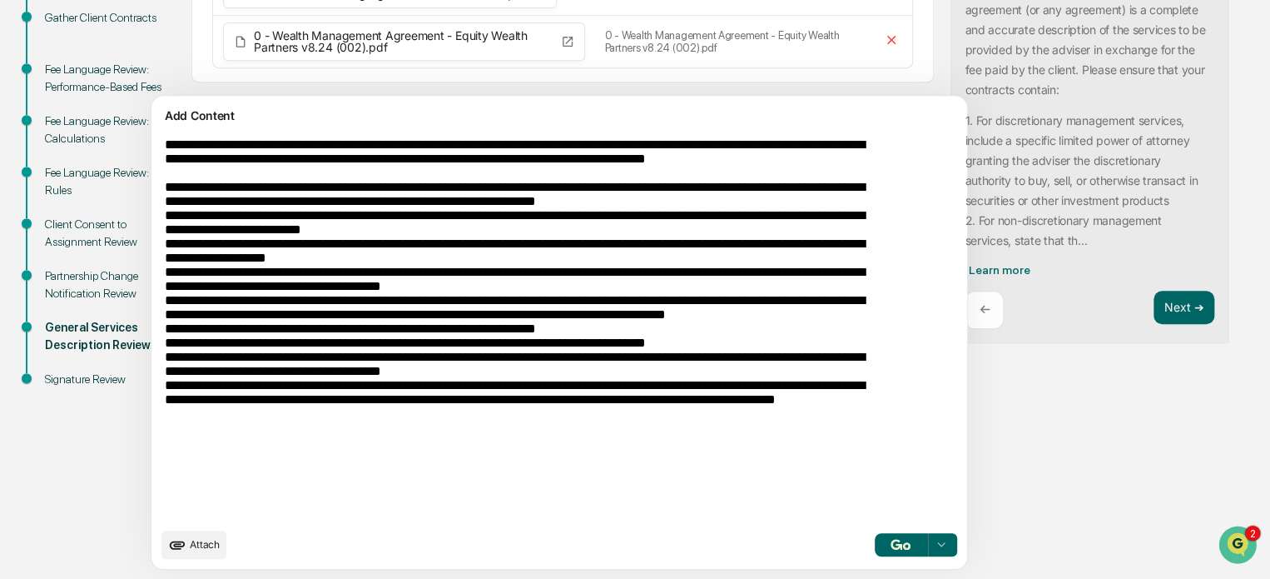
type textarea "**********"
click at [934, 541] on icon at bounding box center [940, 544] width 13 height 13
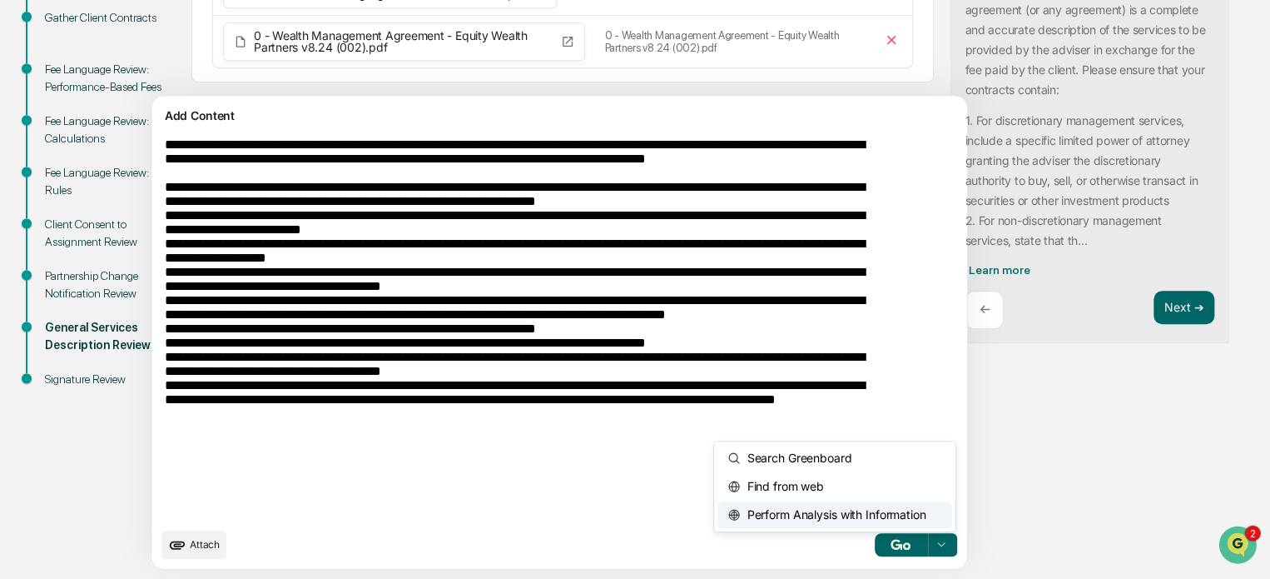
click at [777, 506] on span "Perform Analysis with Information" at bounding box center [833, 514] width 186 height 27
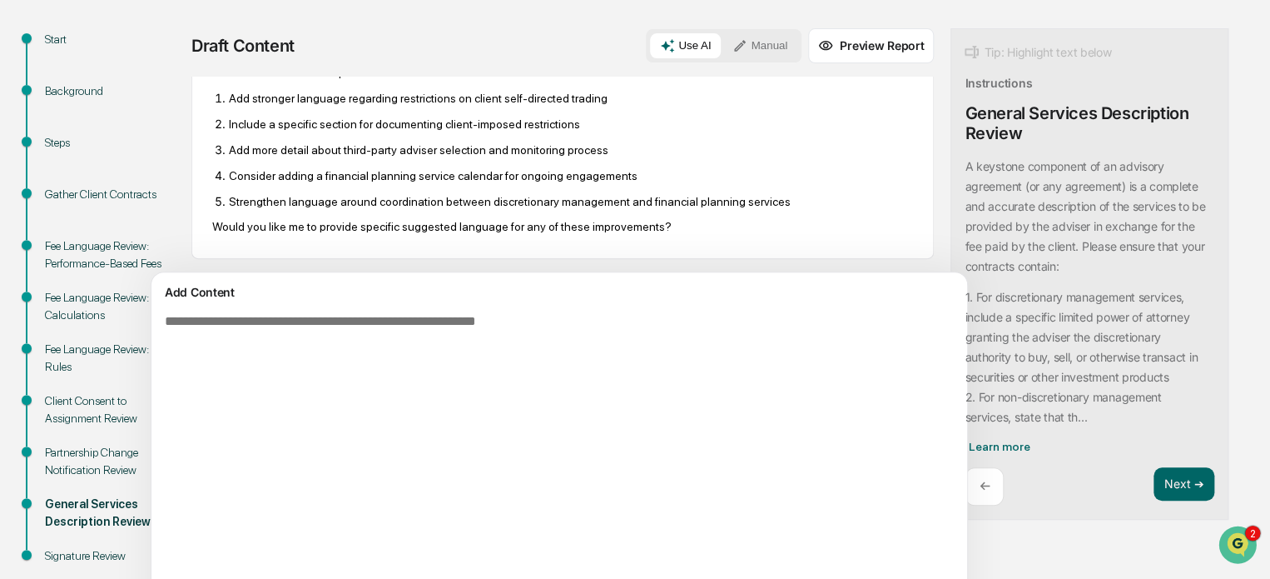
scroll to position [1271, 0]
click at [733, 44] on icon at bounding box center [740, 45] width 15 height 15
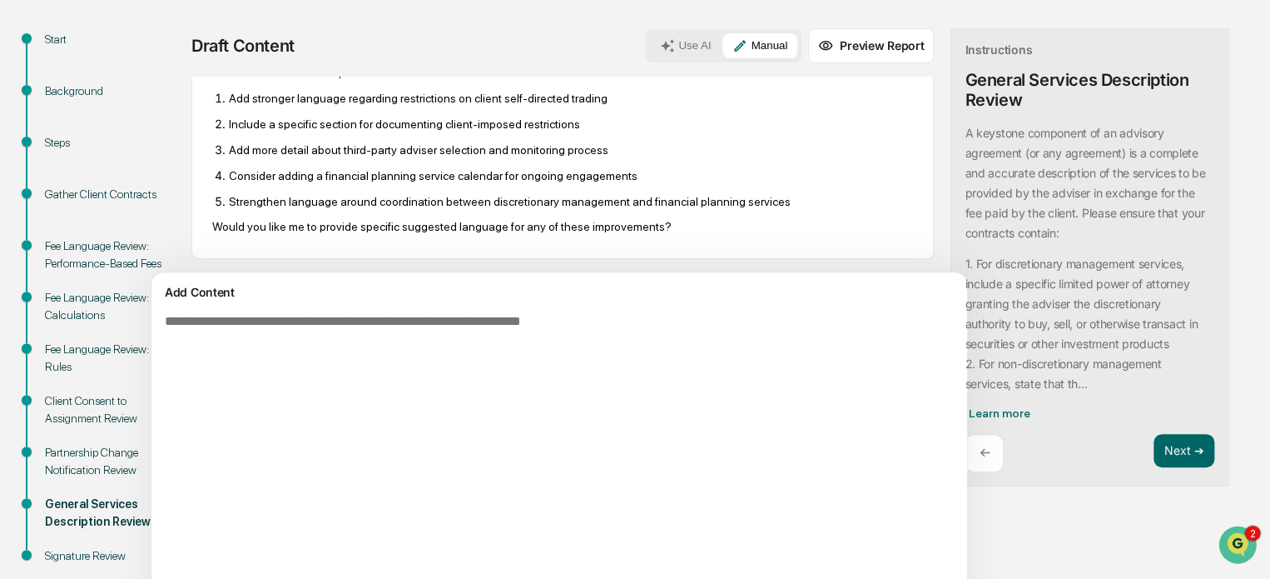
click at [456, 340] on textarea at bounding box center [520, 504] width 724 height 395
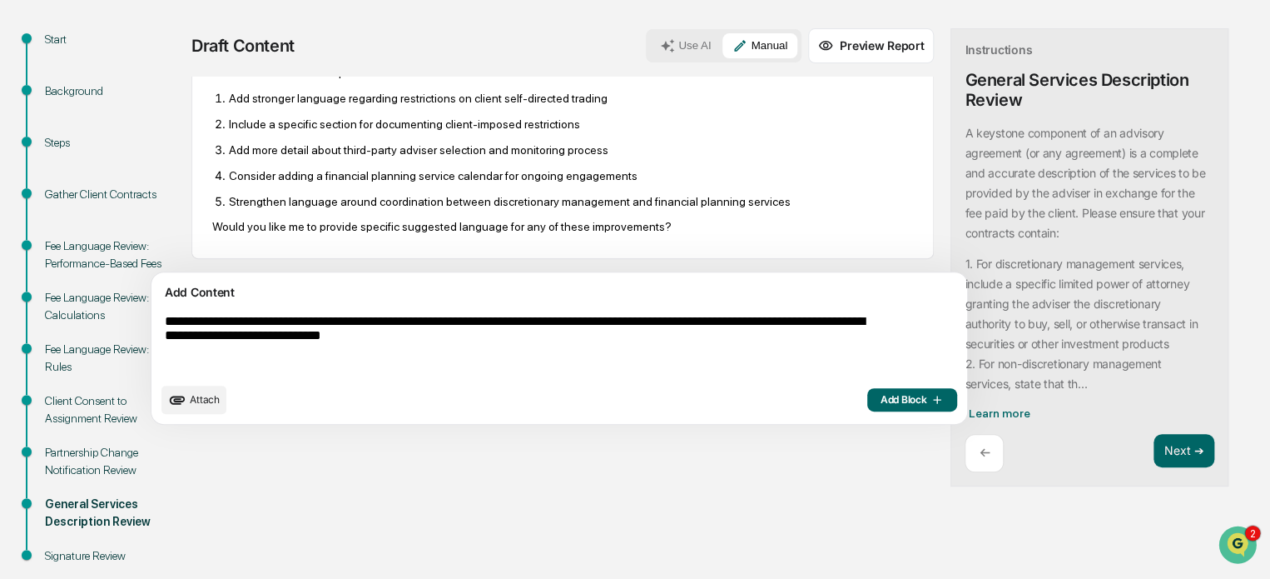
type textarea "**********"
click at [881, 396] on span "Add Block" at bounding box center [912, 399] width 63 height 13
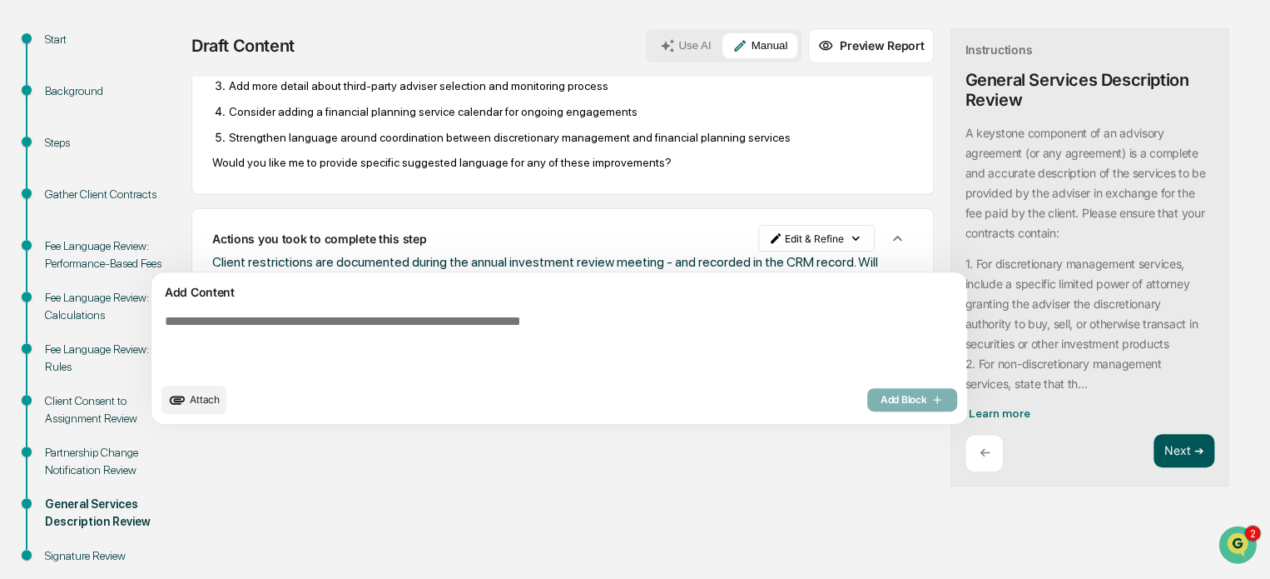
click at [1154, 445] on button "Next ➔" at bounding box center [1184, 451] width 61 height 34
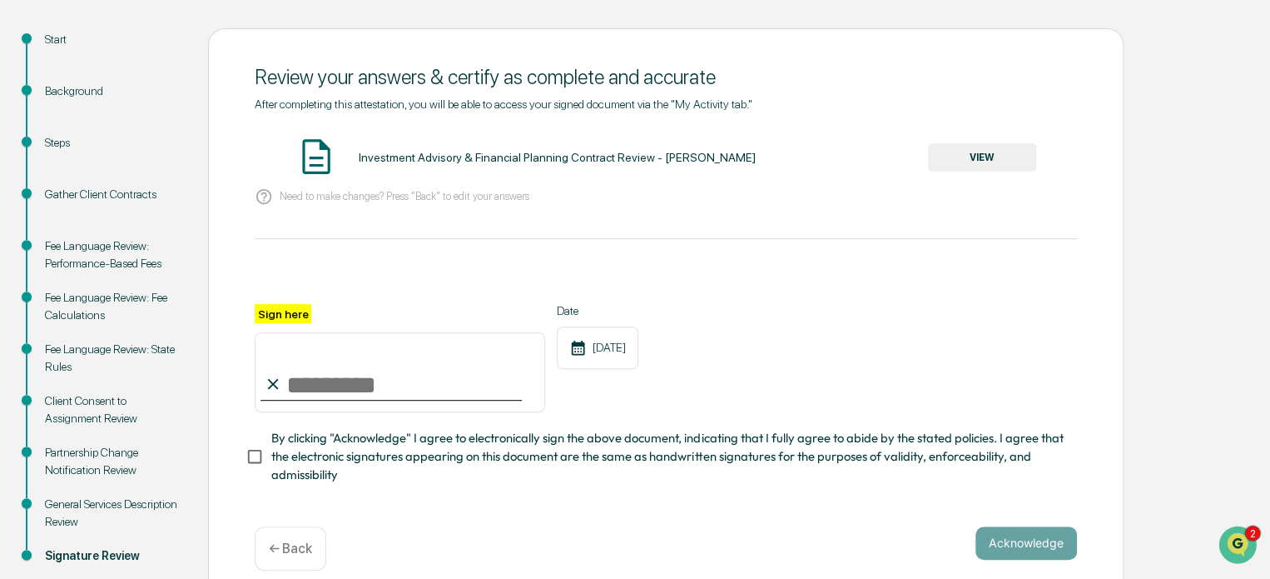
click at [991, 158] on button "VIEW" at bounding box center [982, 157] width 108 height 28
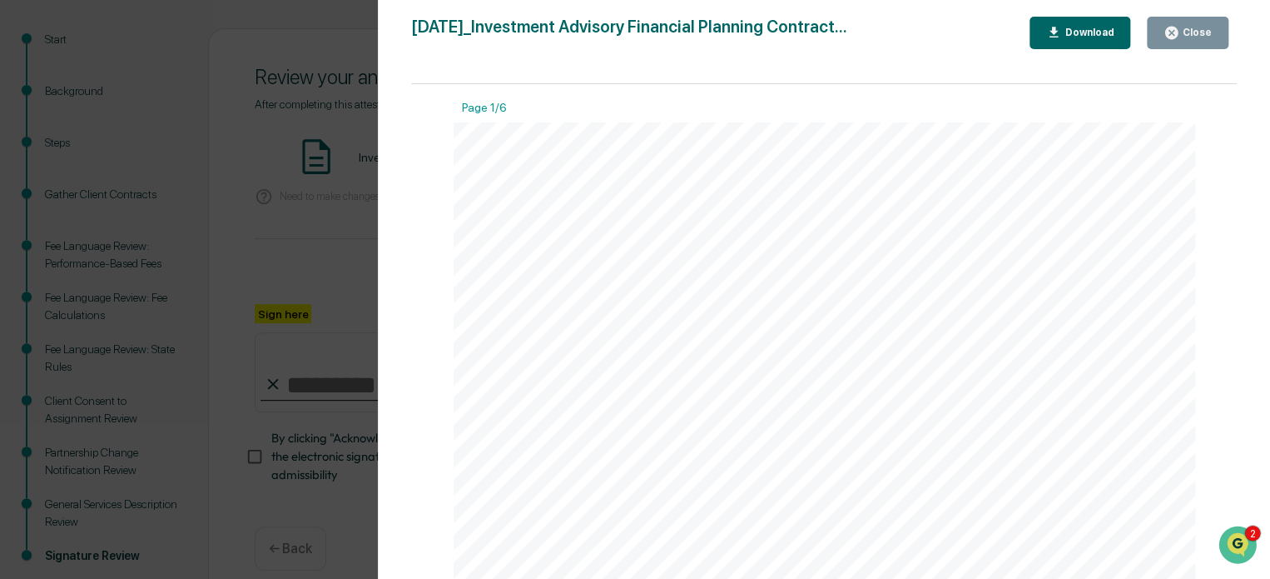
click at [1200, 30] on div "Close" at bounding box center [1196, 33] width 32 height 12
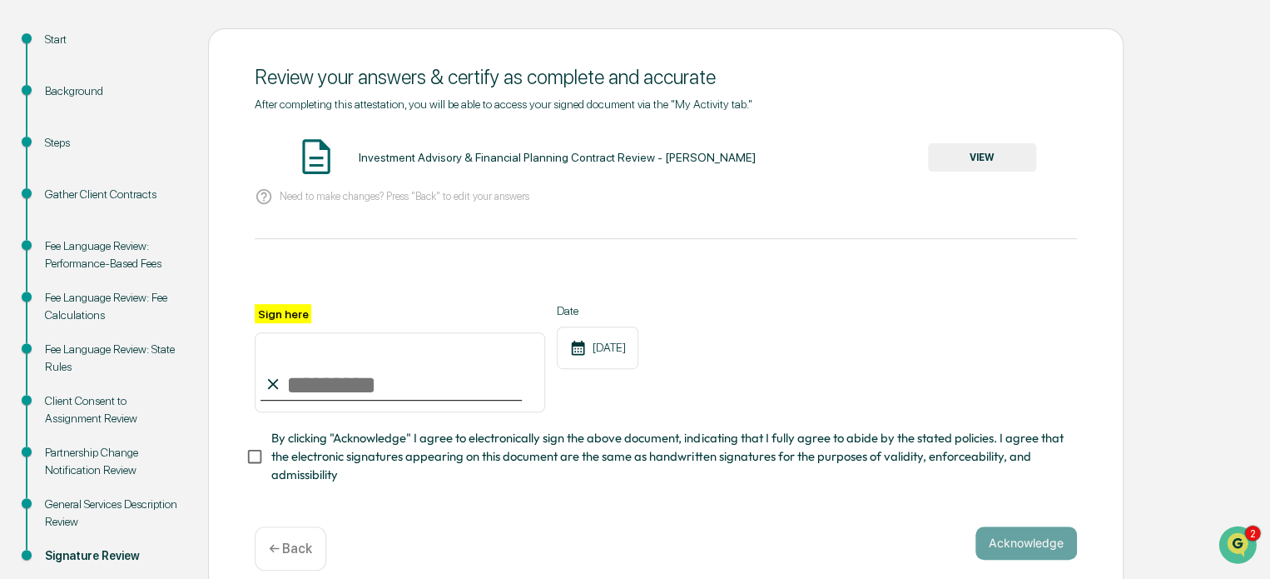
click at [412, 412] on input "Sign here" at bounding box center [400, 372] width 291 height 80
type input "**********"
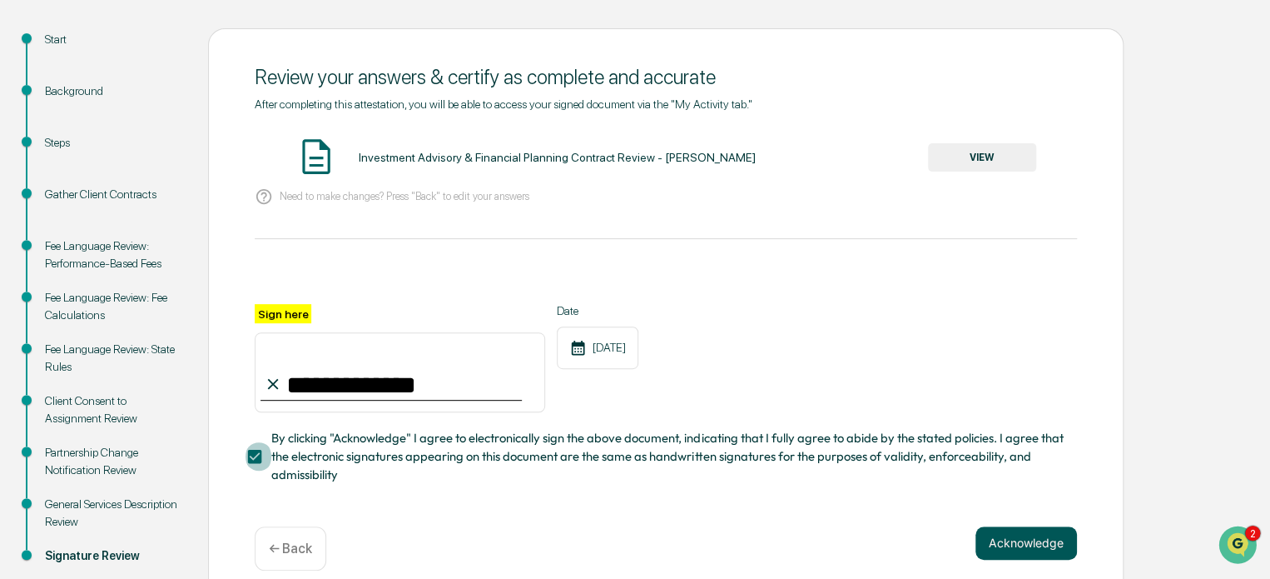
click at [1050, 549] on button "Acknowledge" at bounding box center [1027, 542] width 102 height 33
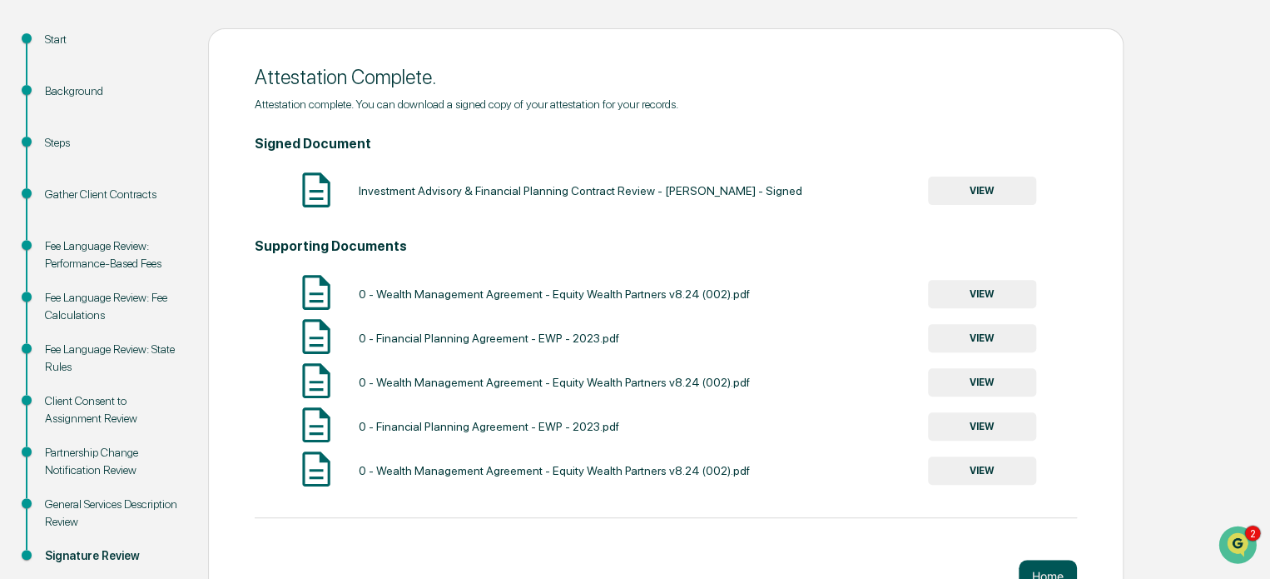
click at [1050, 569] on button "Home" at bounding box center [1048, 575] width 58 height 33
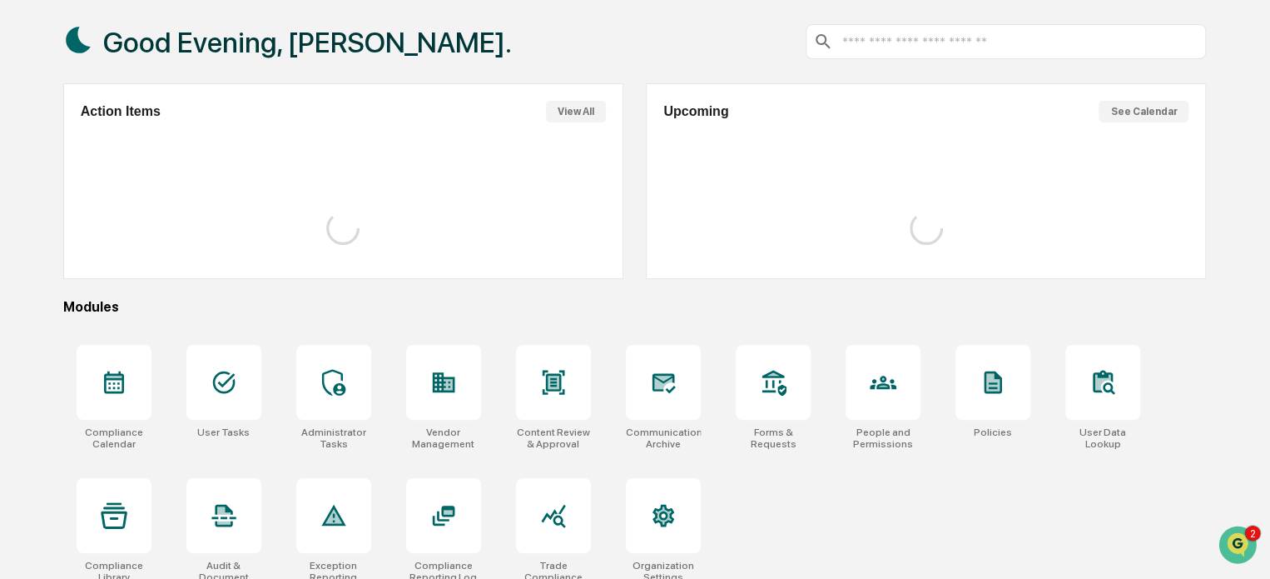
scroll to position [170, 0]
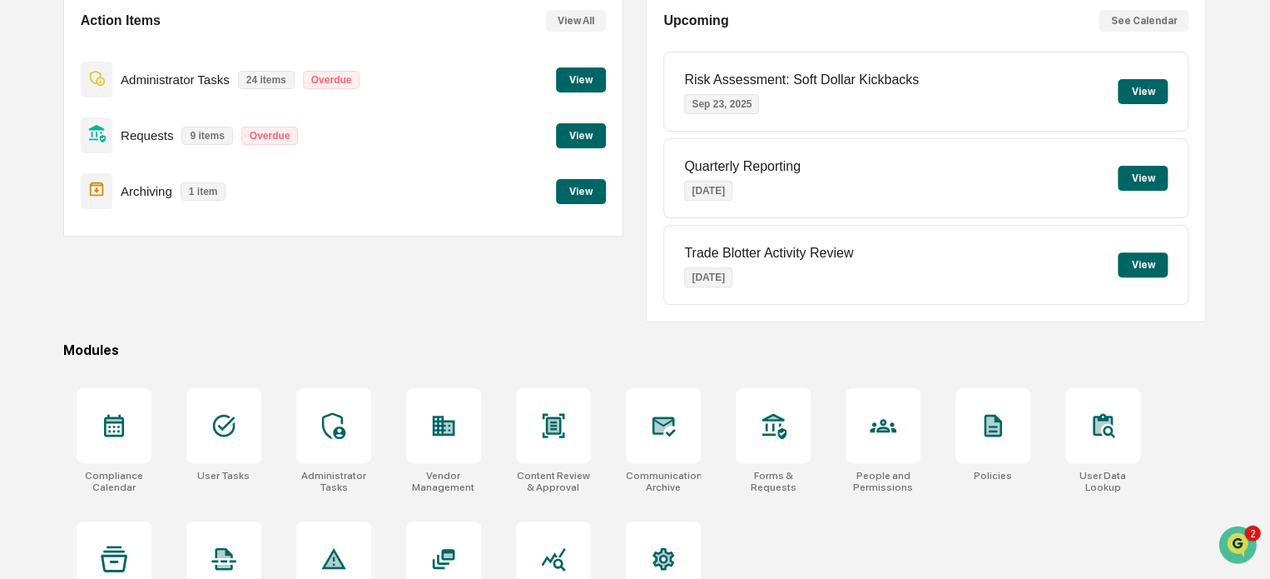
click at [585, 78] on button "View" at bounding box center [581, 79] width 50 height 25
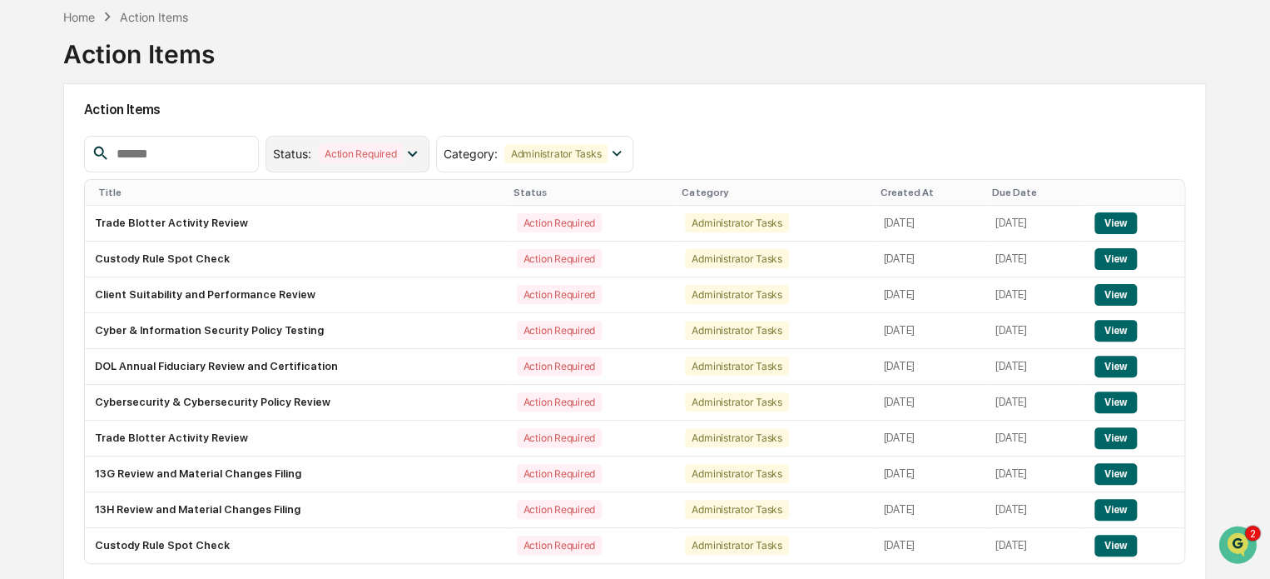
scroll to position [142, 0]
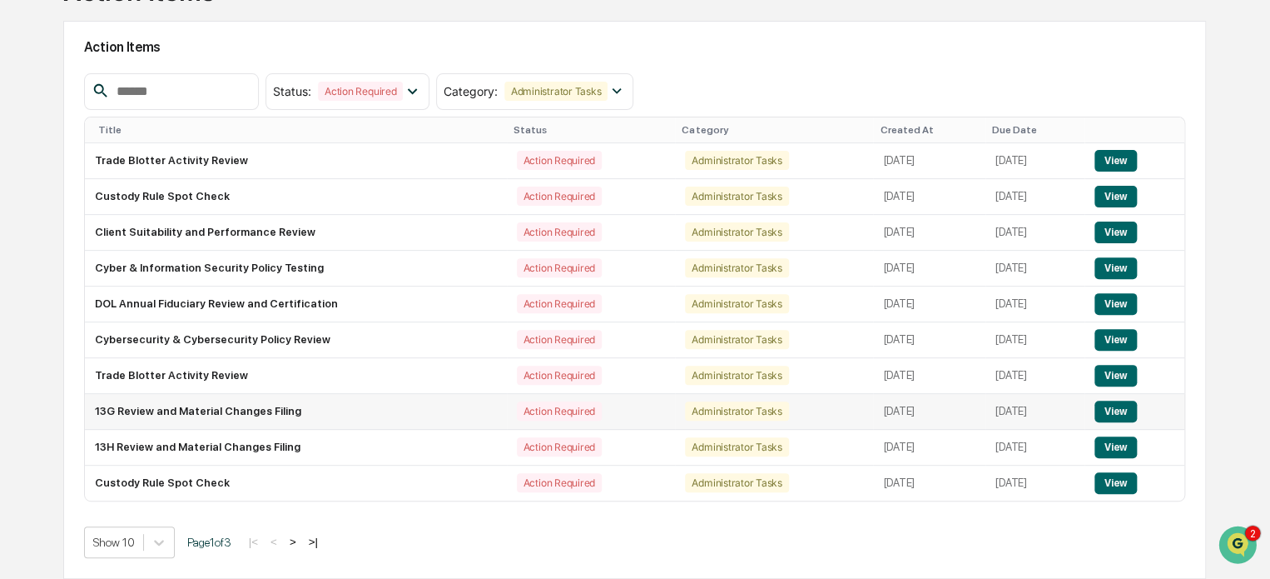
click at [1125, 415] on button "View" at bounding box center [1116, 411] width 42 height 22
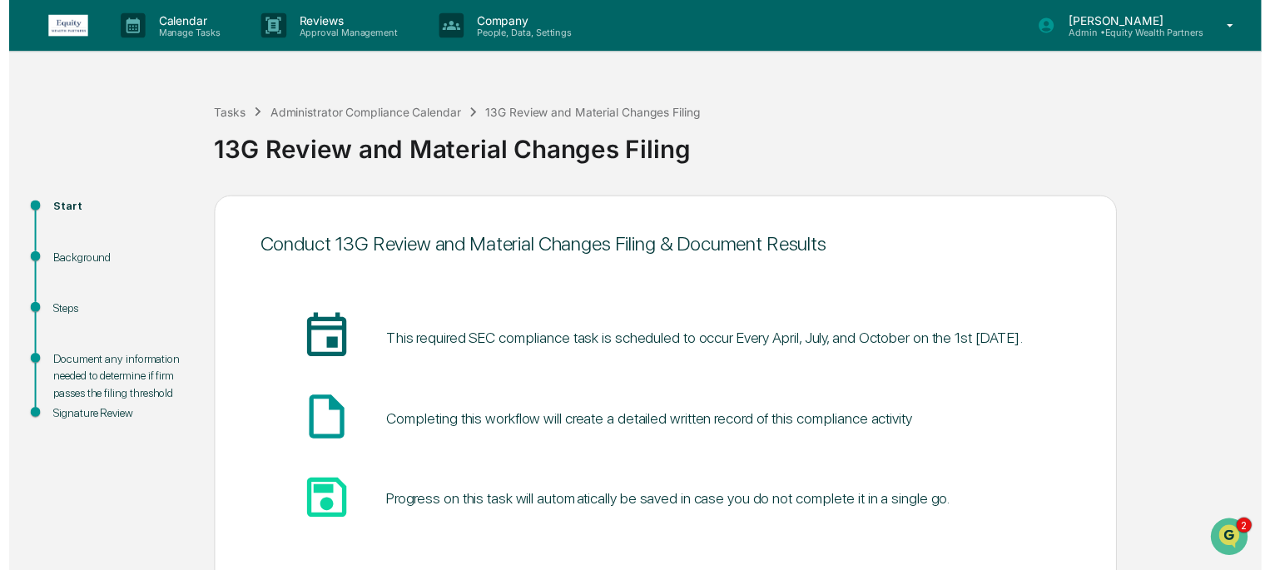
scroll to position [91, 0]
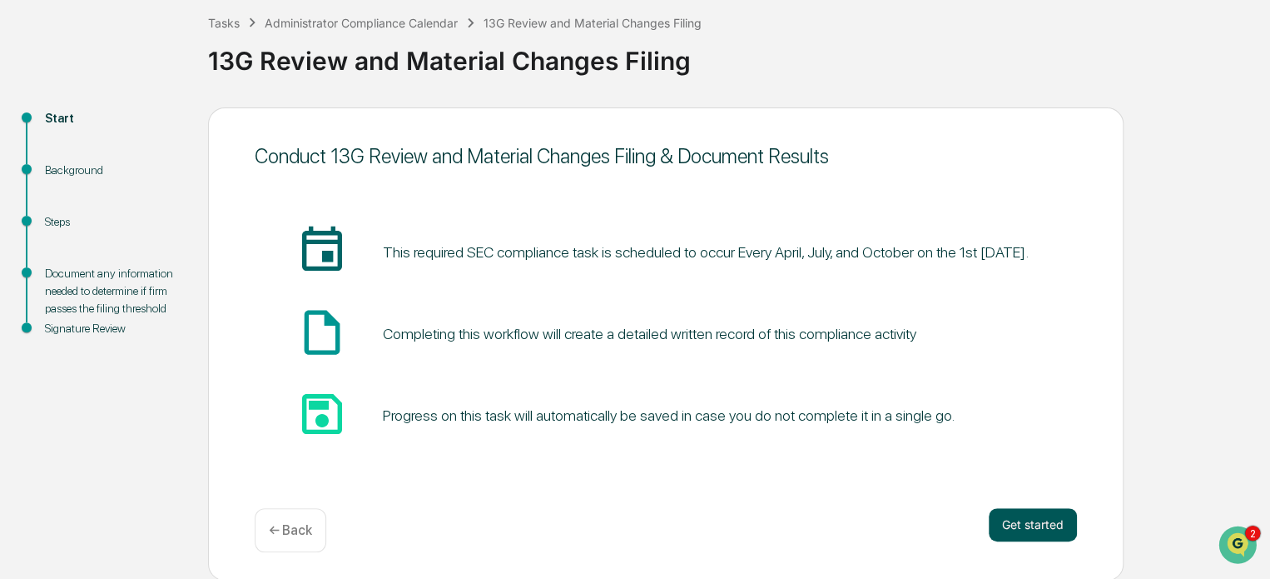
click at [1028, 522] on button "Get started" at bounding box center [1033, 524] width 88 height 33
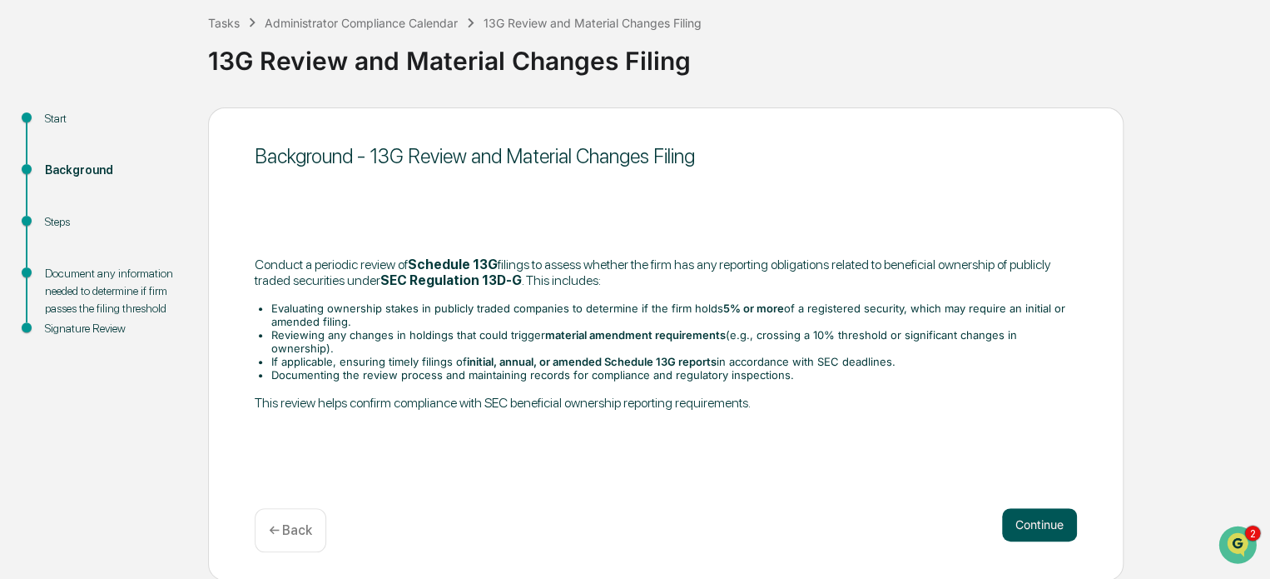
click at [1028, 522] on button "Continue" at bounding box center [1039, 524] width 75 height 33
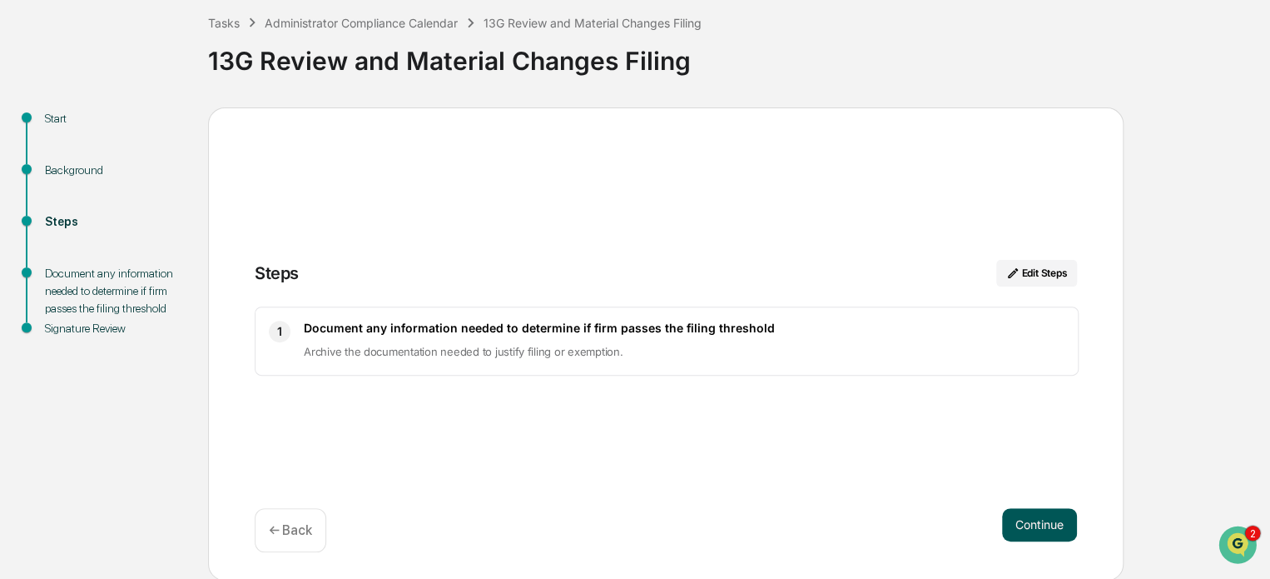
click at [1046, 519] on button "Continue" at bounding box center [1039, 524] width 75 height 33
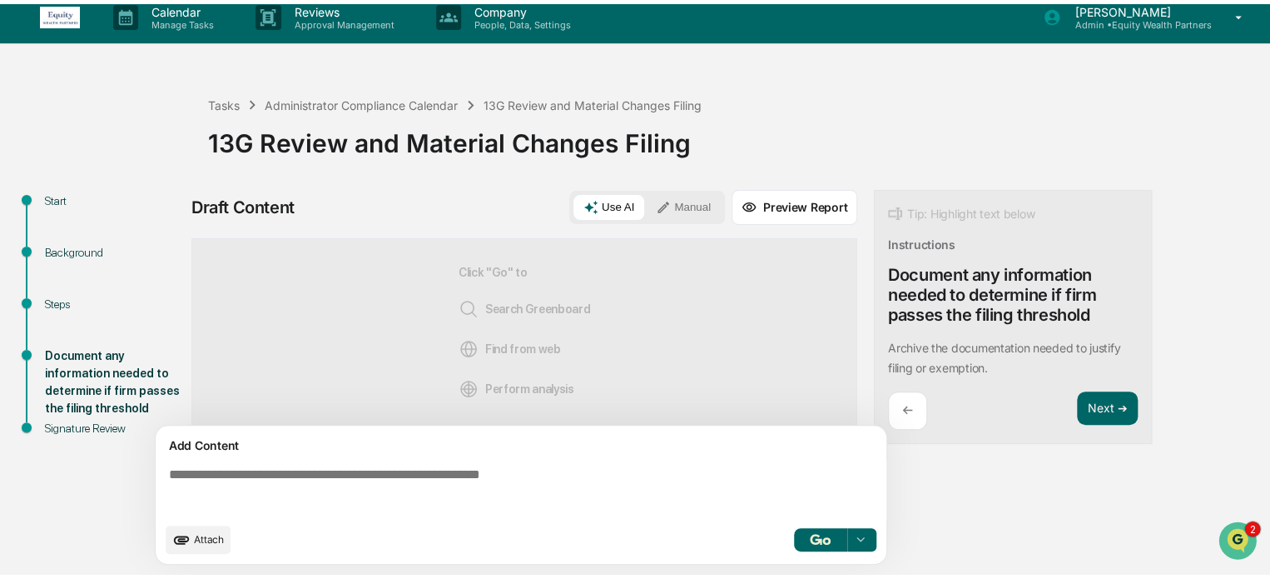
scroll to position [12, 0]
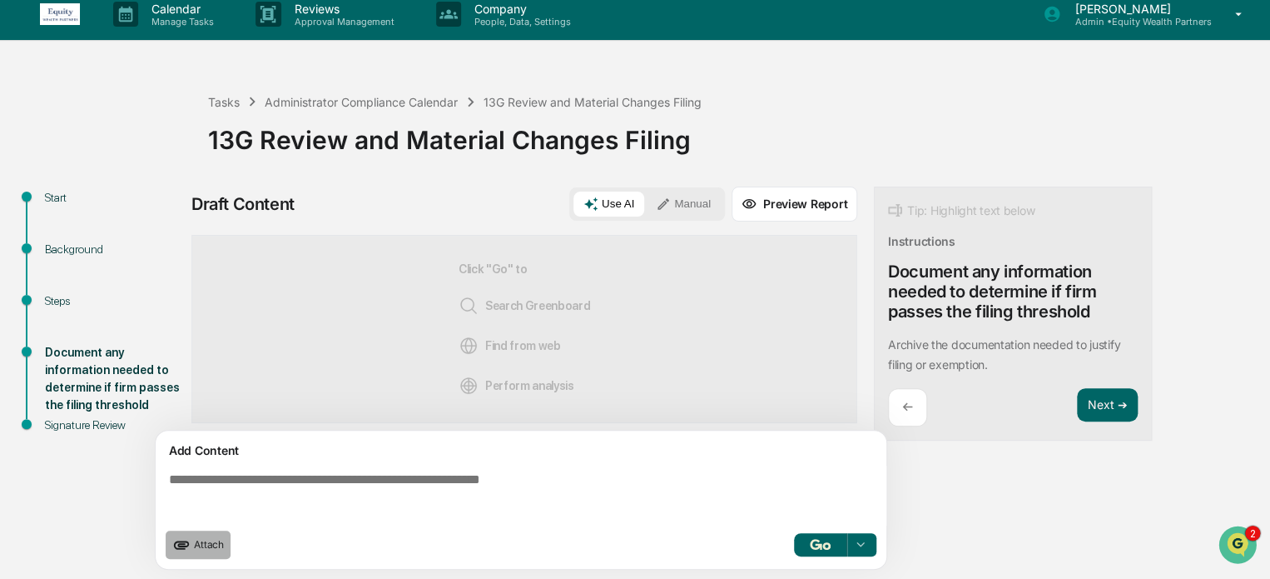
click at [201, 539] on span "Attach" at bounding box center [209, 544] width 30 height 12
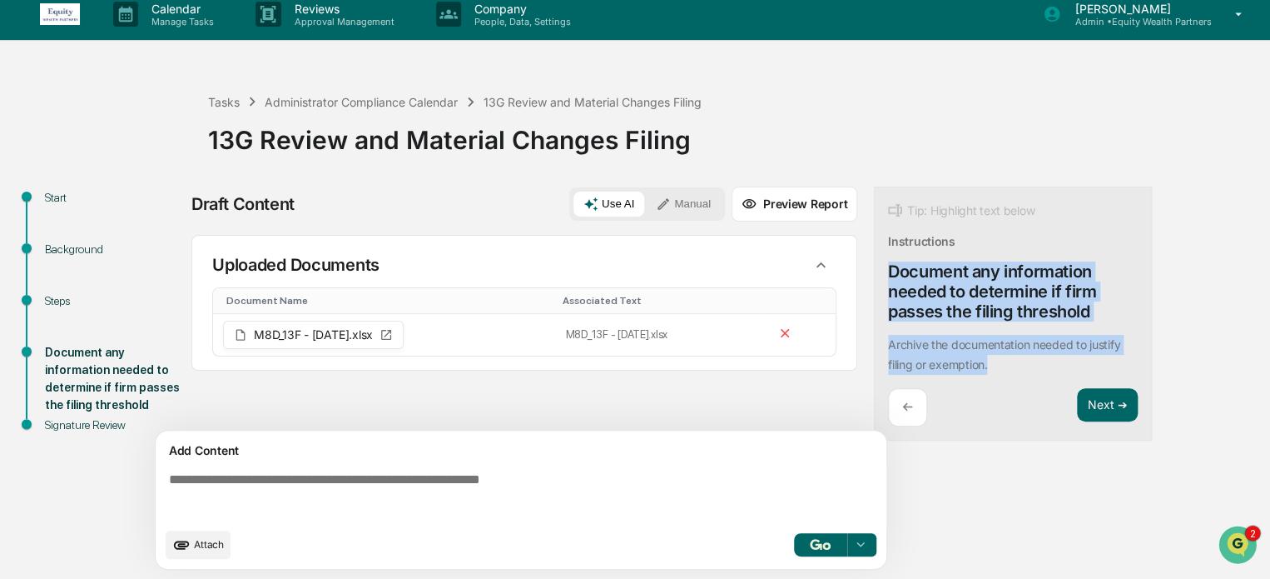
drag, startPoint x: 888, startPoint y: 268, endPoint x: 1006, endPoint y: 361, distance: 150.5
click at [1006, 361] on div "Tip: Highlight text below Instructions Document any information needed to deter…" at bounding box center [1013, 313] width 278 height 255
copy div "Document any information needed to determine if firm passes the filing threshol…"
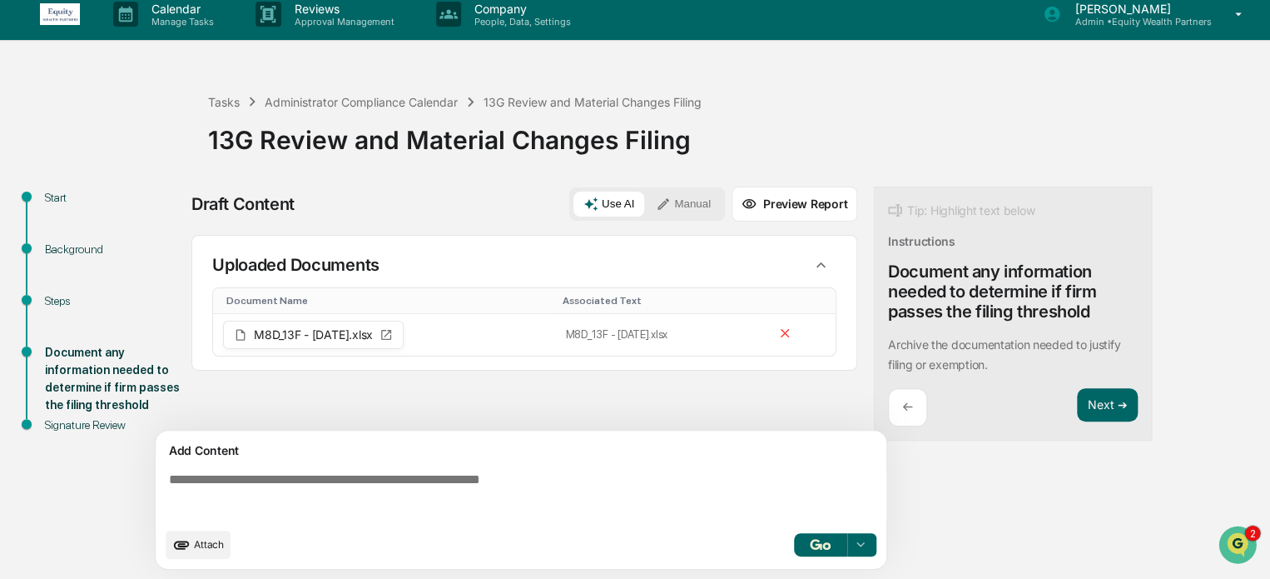
click at [576, 481] on textarea at bounding box center [524, 495] width 724 height 60
paste textarea "**********"
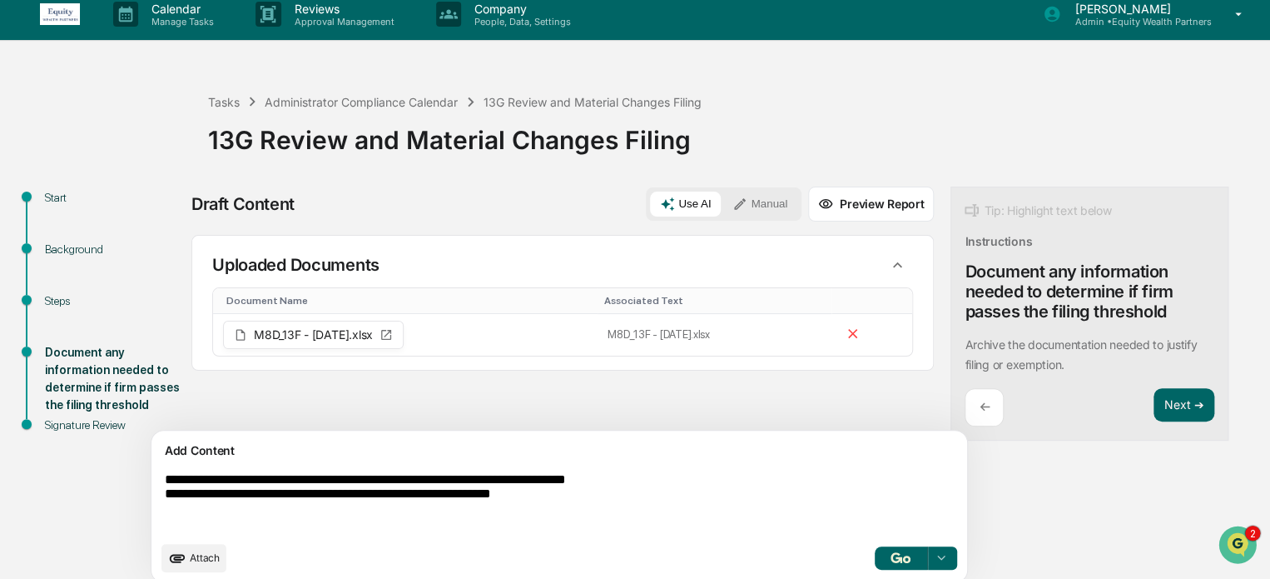
type textarea "**********"
click at [934, 555] on icon at bounding box center [940, 557] width 13 height 13
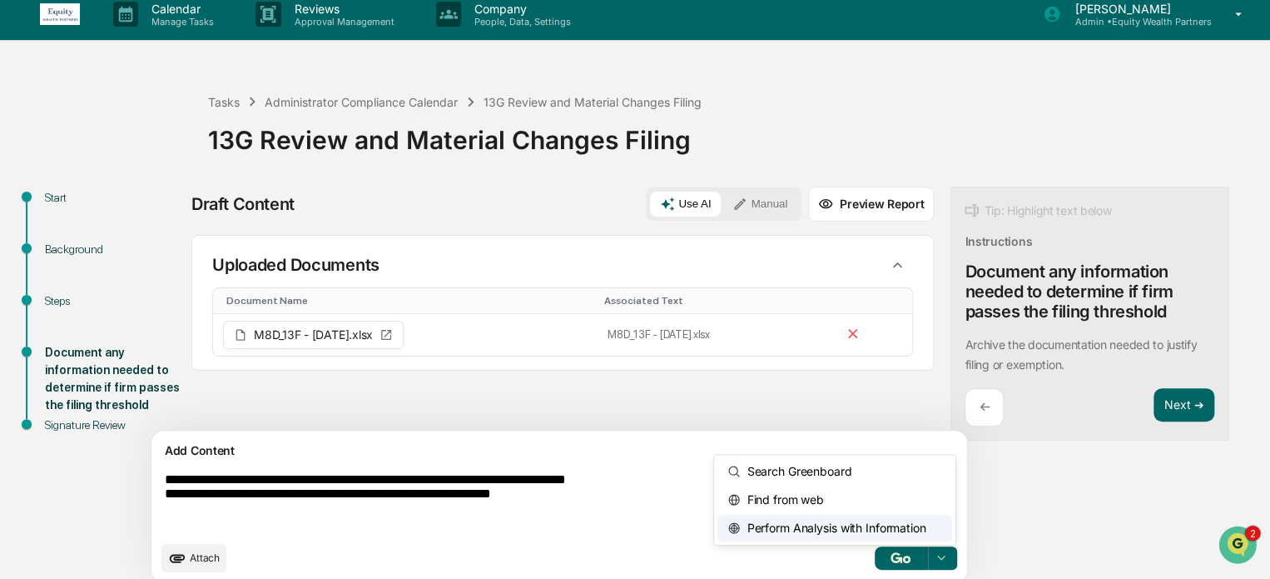
click at [777, 524] on span "Perform Analysis with Information" at bounding box center [833, 527] width 186 height 27
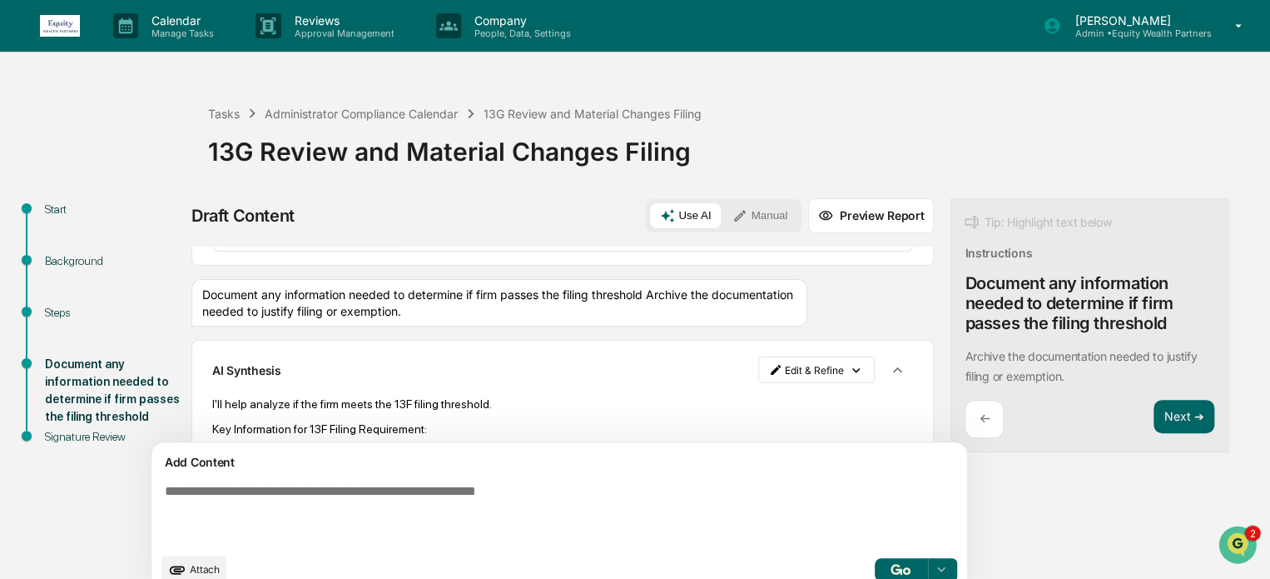
scroll to position [107, 0]
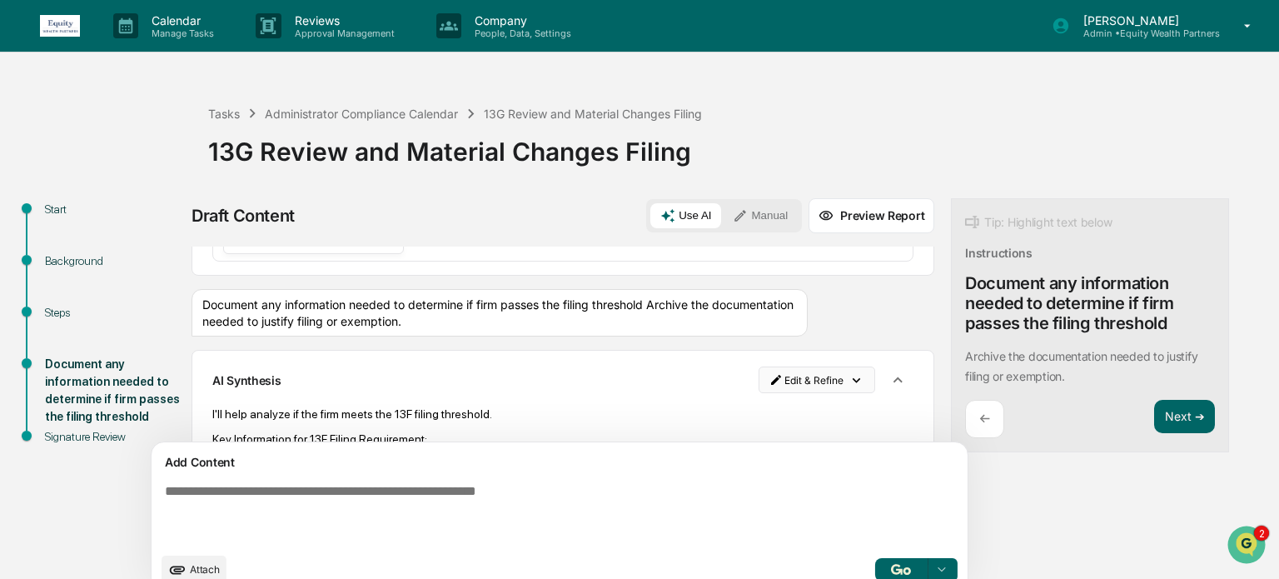
click at [772, 375] on html "Calendar Manage Tasks Reviews Approval Management Company People, Data, Setting…" at bounding box center [639, 289] width 1279 height 579
click at [738, 440] on div "Delete Result" at bounding box center [734, 438] width 122 height 27
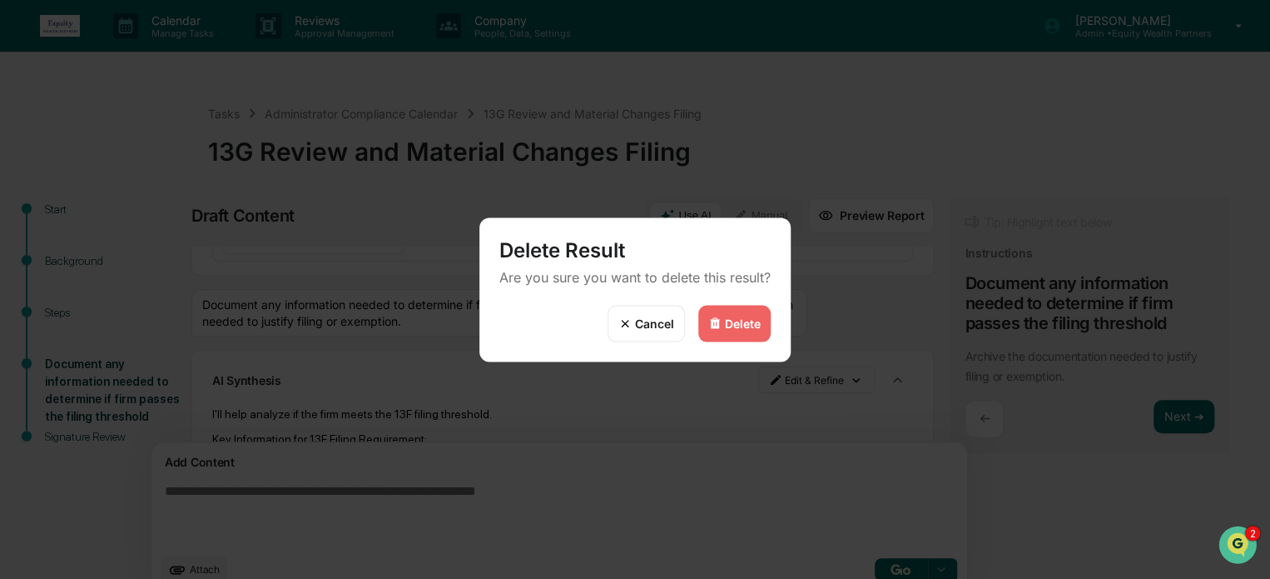
click at [735, 331] on div "Delete" at bounding box center [734, 323] width 72 height 37
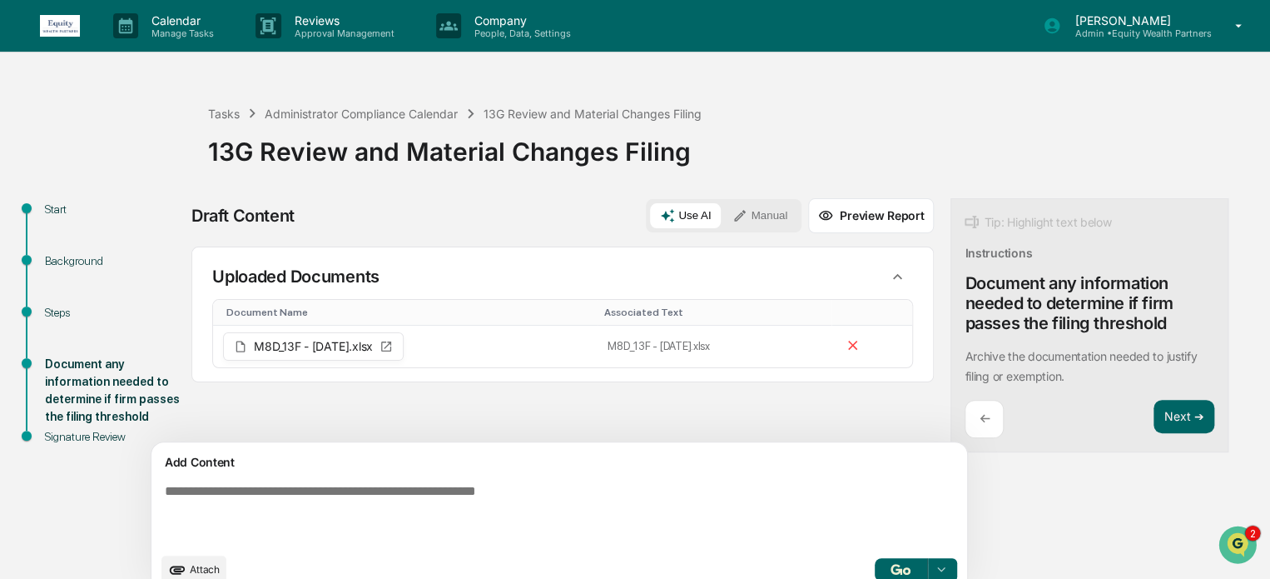
click at [723, 214] on button "Manual" at bounding box center [760, 215] width 75 height 25
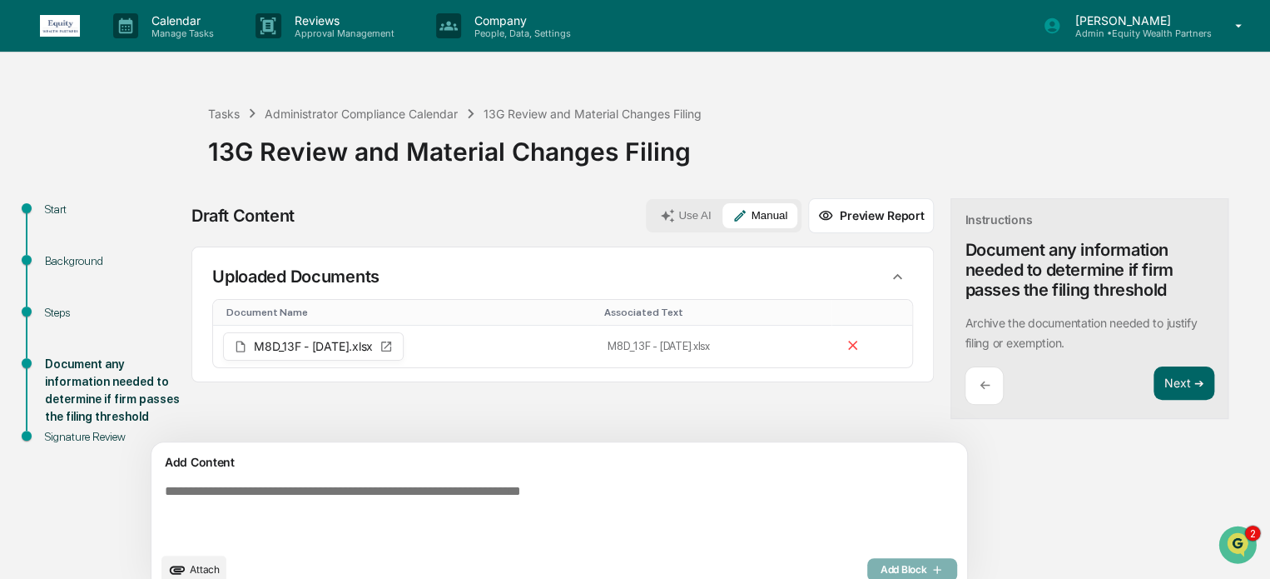
click at [418, 480] on textarea at bounding box center [520, 513] width 724 height 73
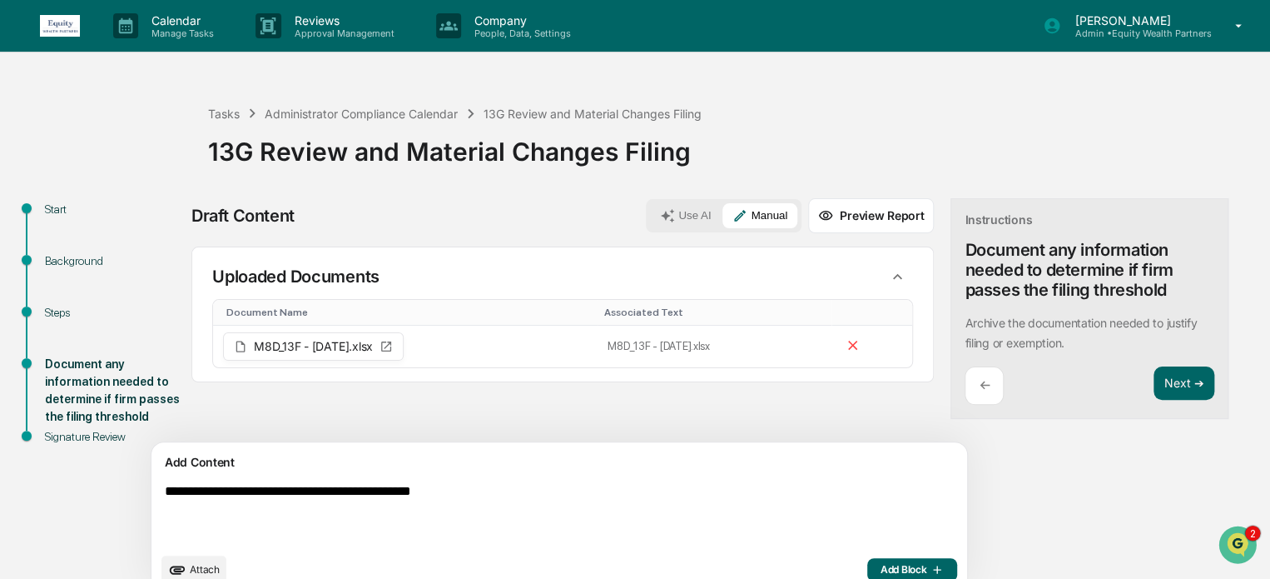
type textarea "**********"
click at [881, 565] on span "Add Block" at bounding box center [912, 569] width 63 height 13
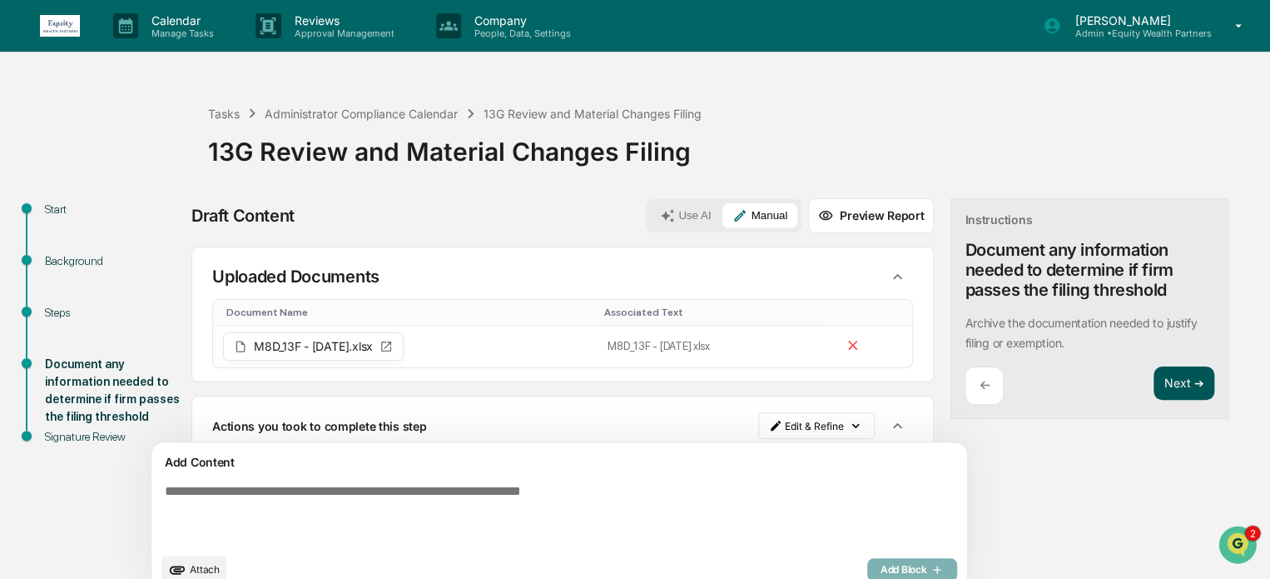
click at [1154, 376] on button "Next ➔" at bounding box center [1184, 383] width 61 height 34
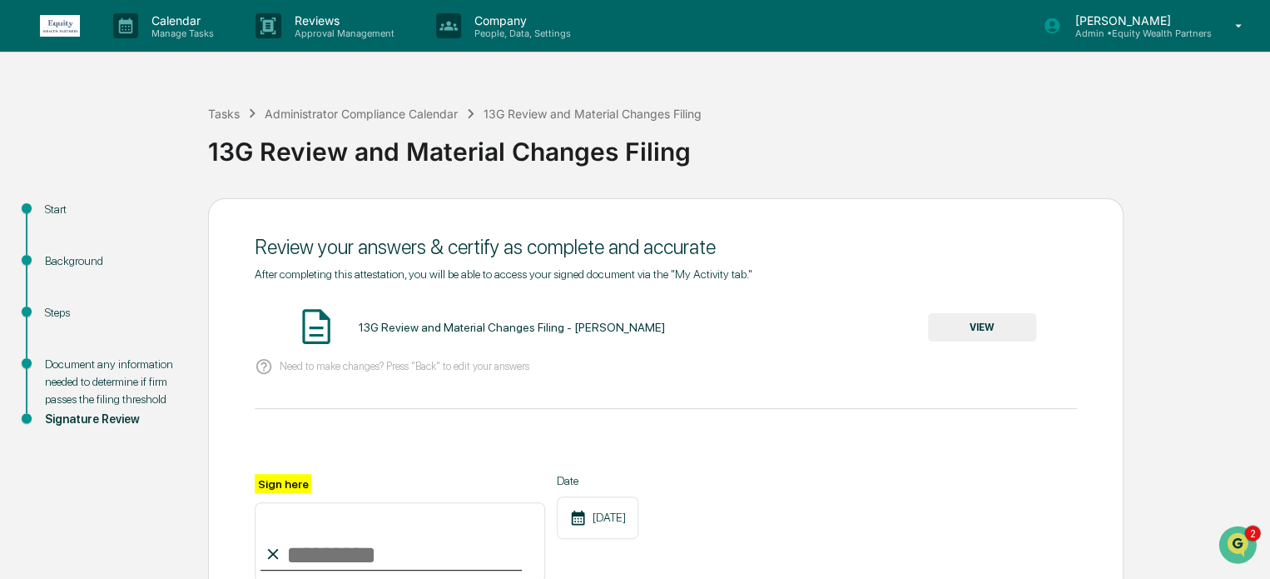
click at [979, 325] on button "VIEW" at bounding box center [982, 327] width 108 height 28
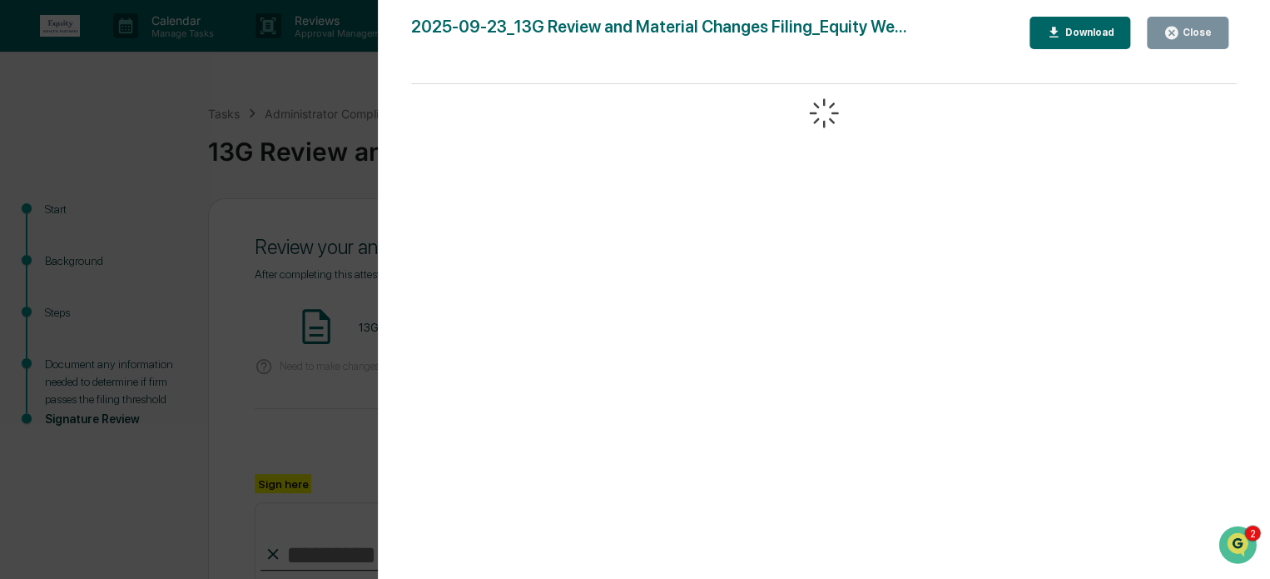
click at [1190, 37] on div "Close" at bounding box center [1196, 33] width 32 height 12
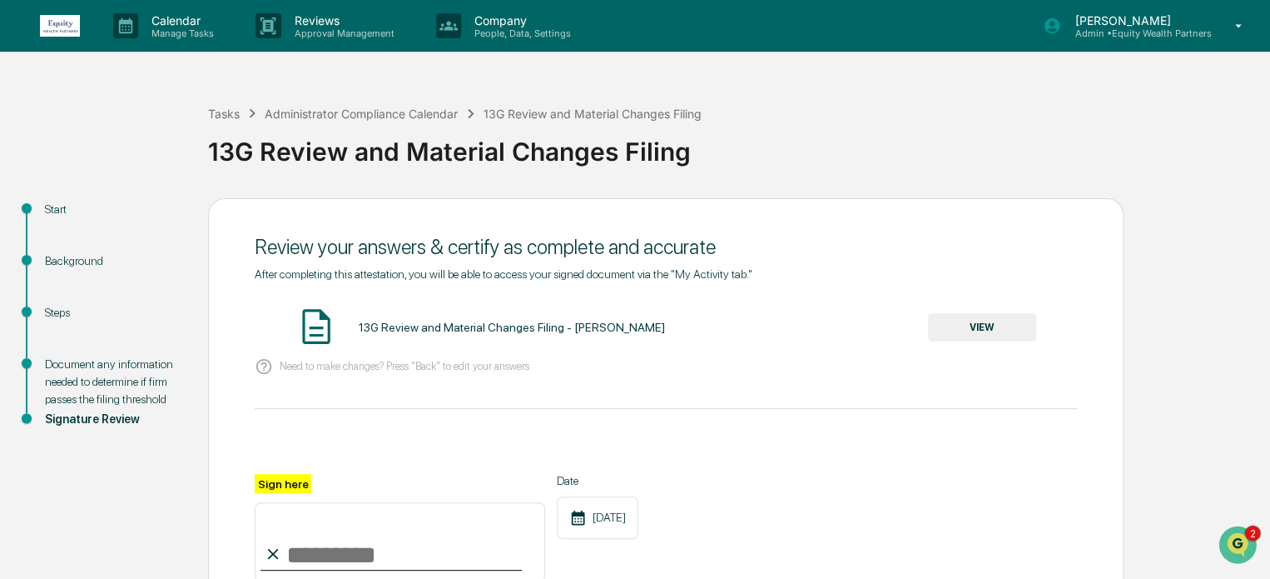
click at [345, 552] on input "Sign here" at bounding box center [400, 542] width 291 height 80
type input "**********"
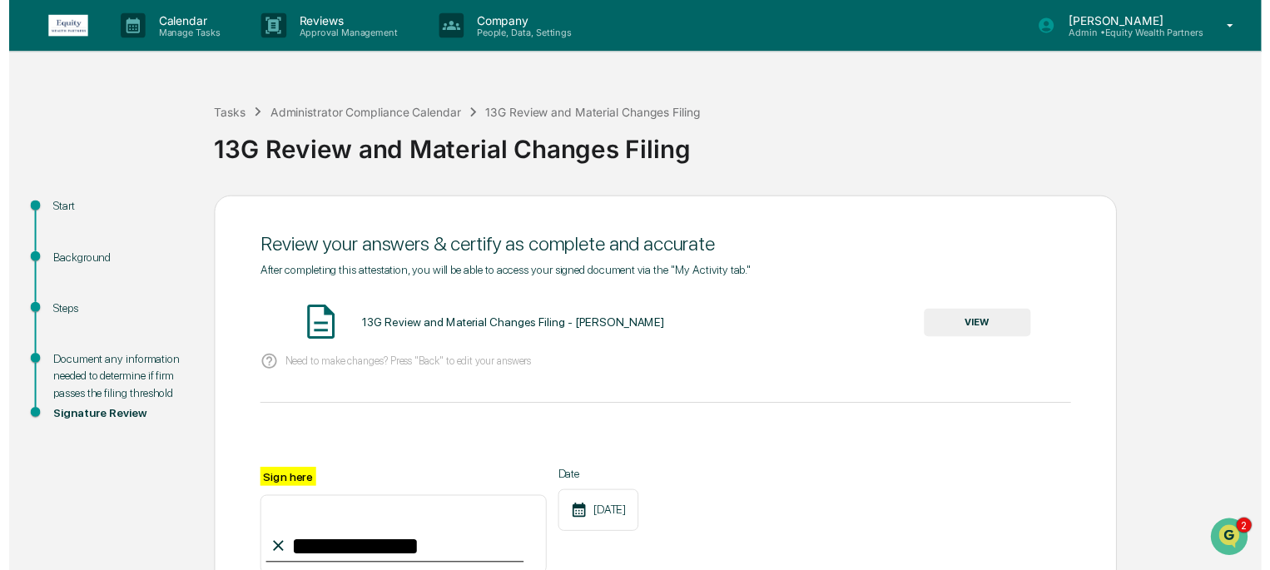
scroll to position [195, 0]
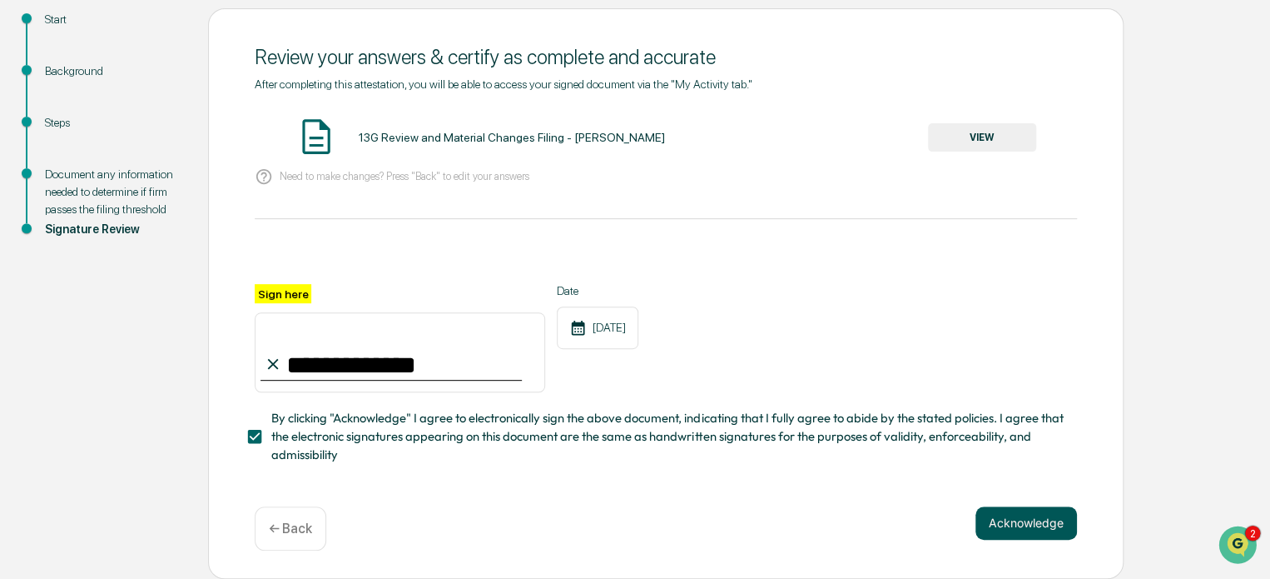
click at [1031, 524] on button "Acknowledge" at bounding box center [1027, 522] width 102 height 33
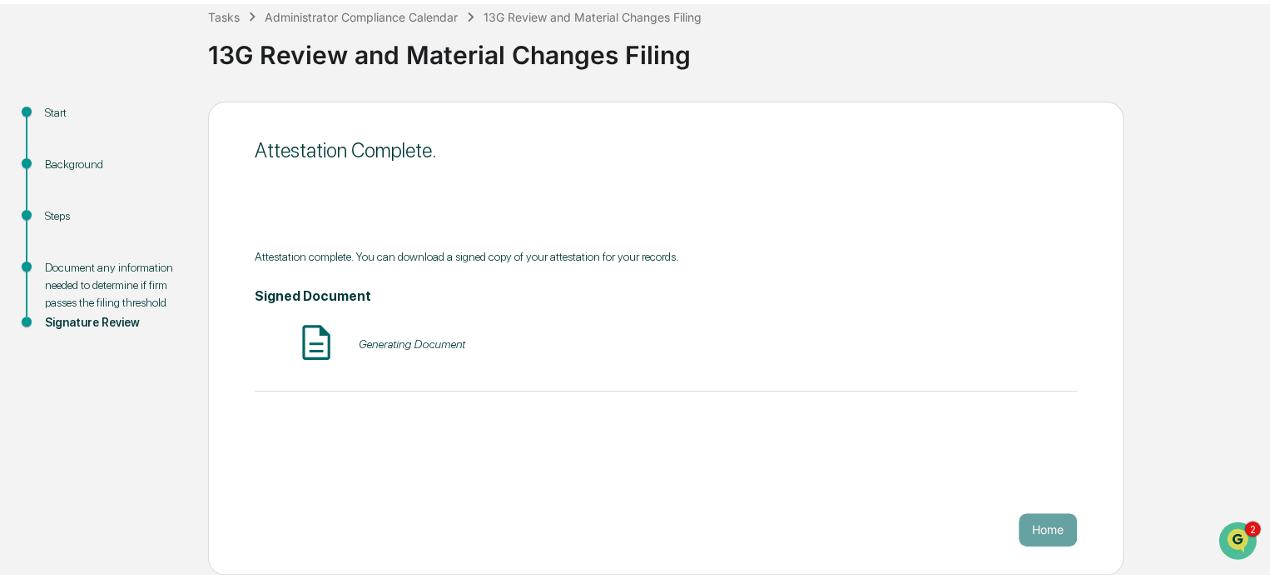
scroll to position [91, 0]
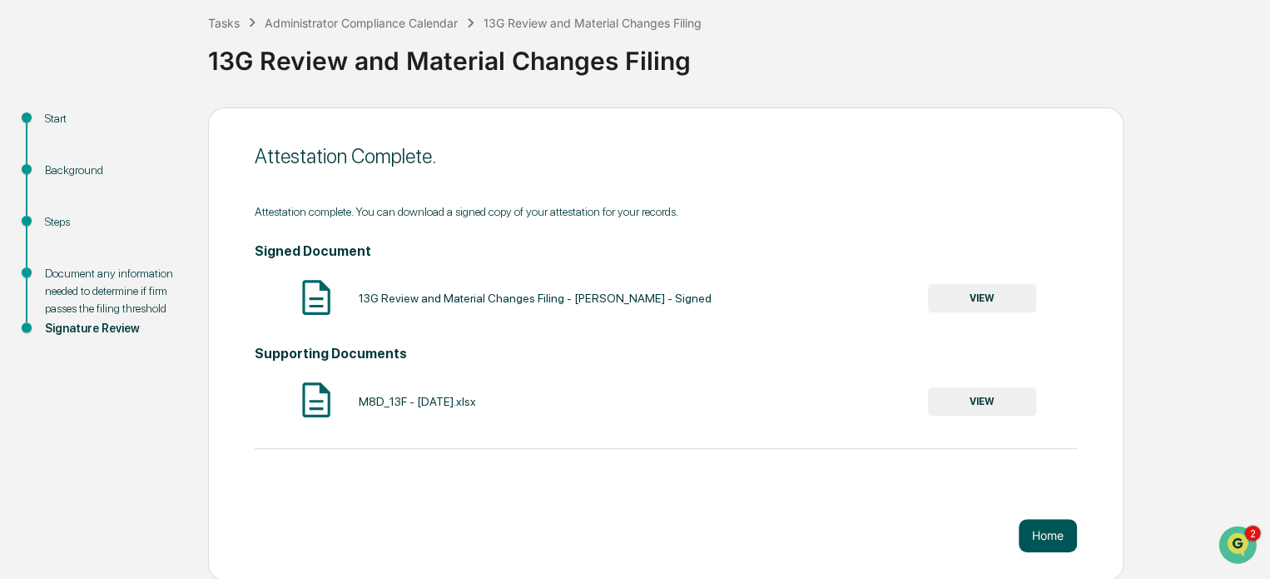
click at [1054, 532] on button "Home" at bounding box center [1048, 535] width 58 height 33
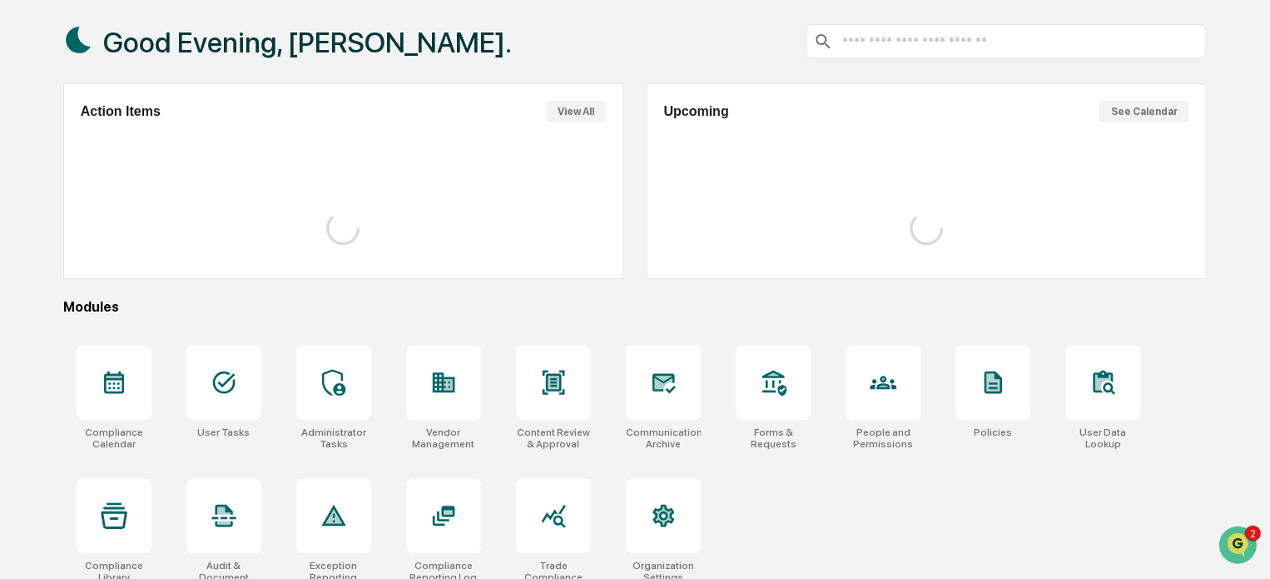
scroll to position [91, 0]
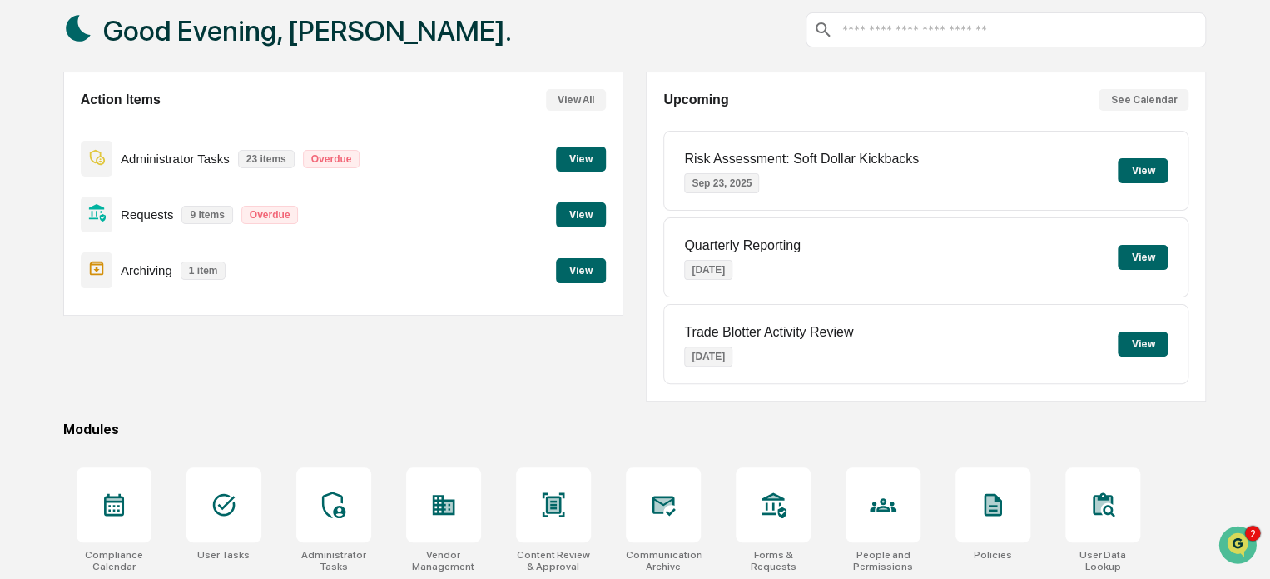
click at [575, 157] on button "View" at bounding box center [581, 159] width 50 height 25
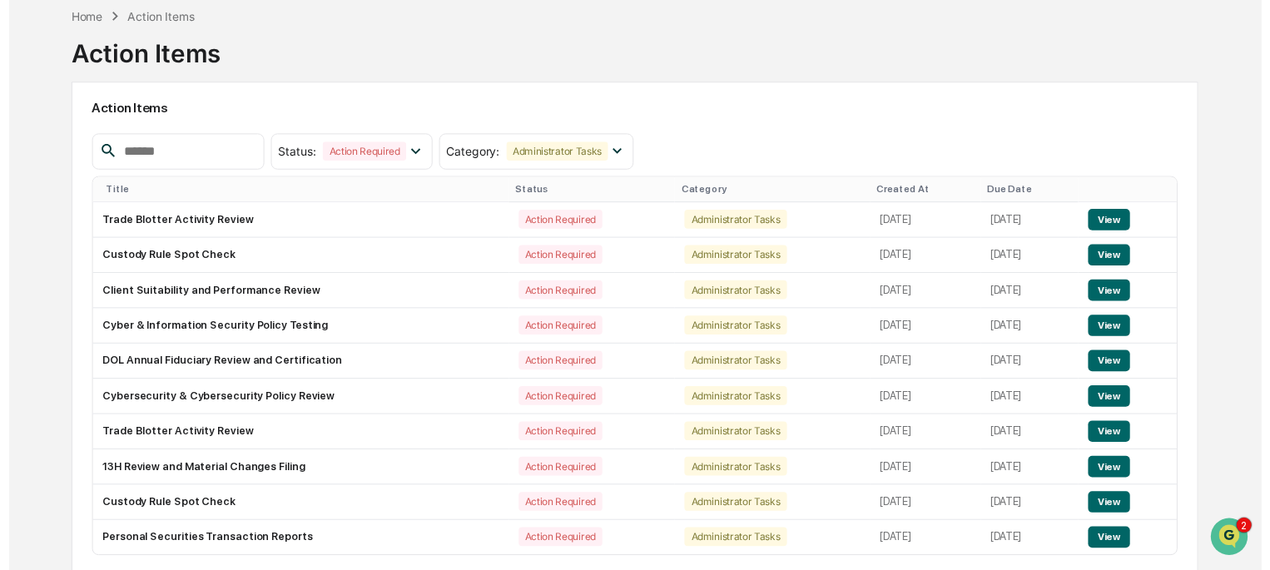
scroll to position [91, 0]
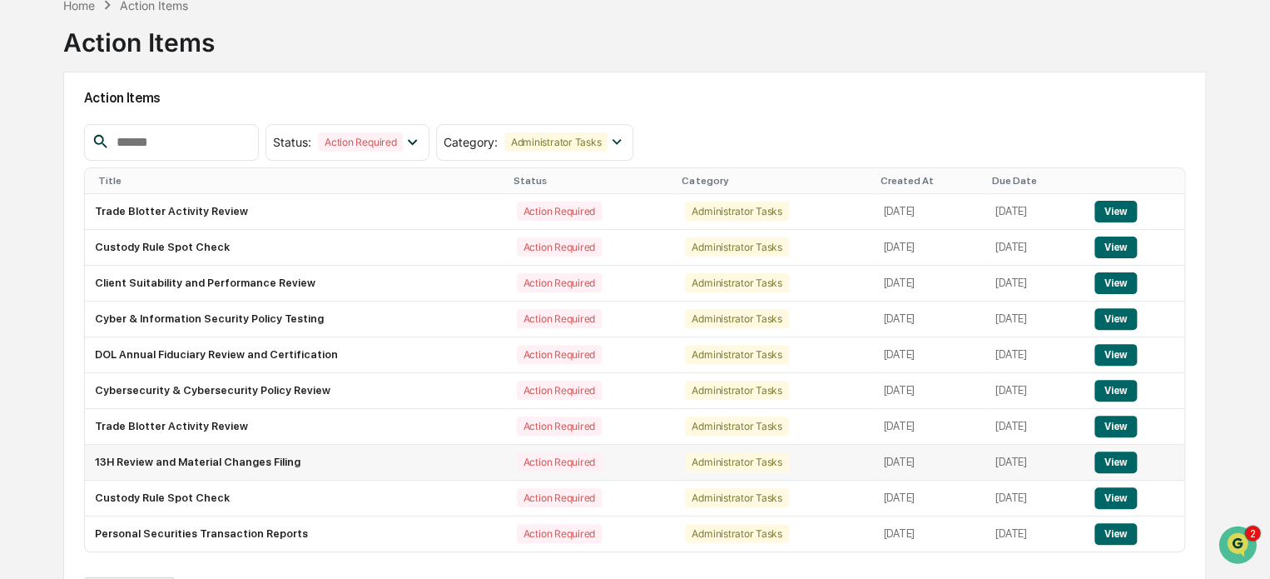
click at [1130, 464] on button "View" at bounding box center [1116, 462] width 42 height 22
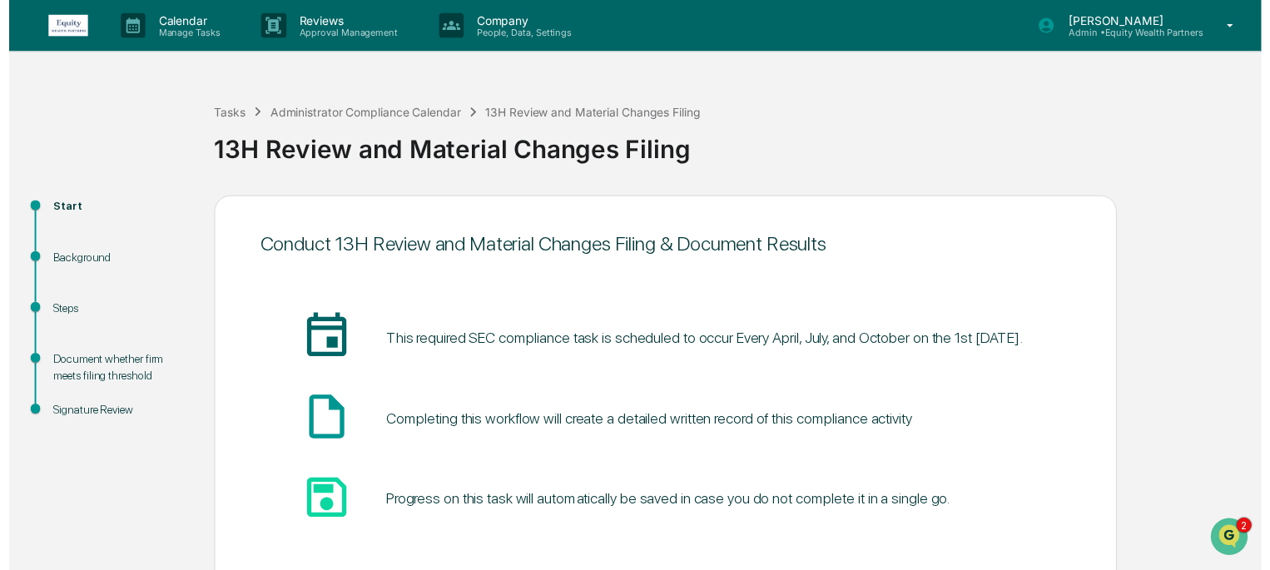
scroll to position [91, 0]
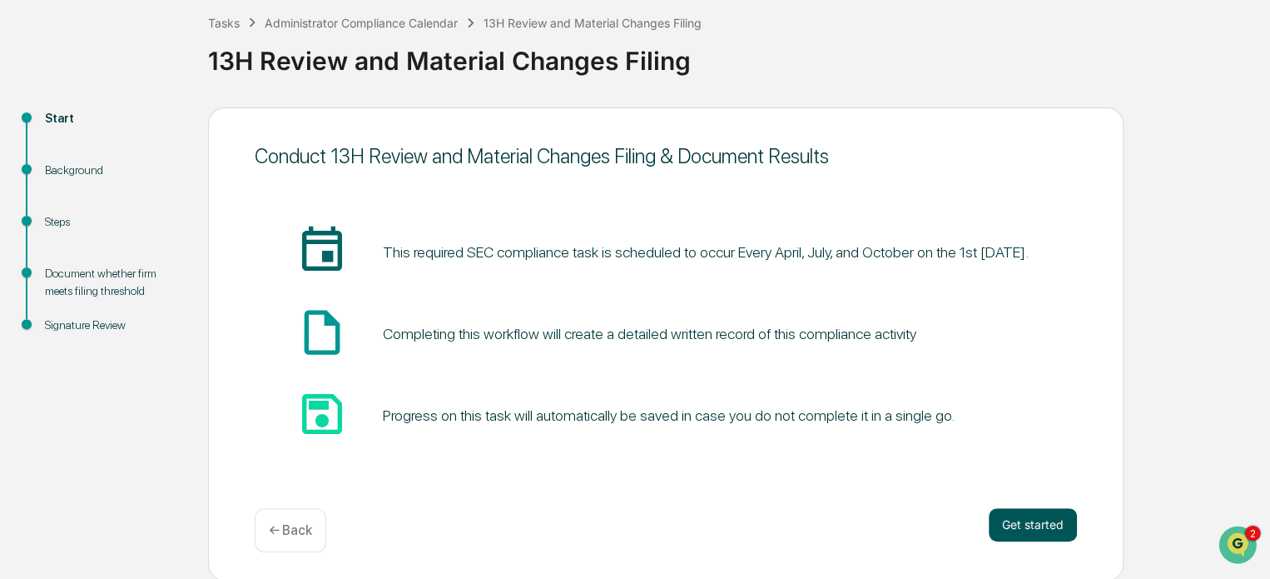
click at [1032, 524] on button "Get started" at bounding box center [1033, 524] width 88 height 33
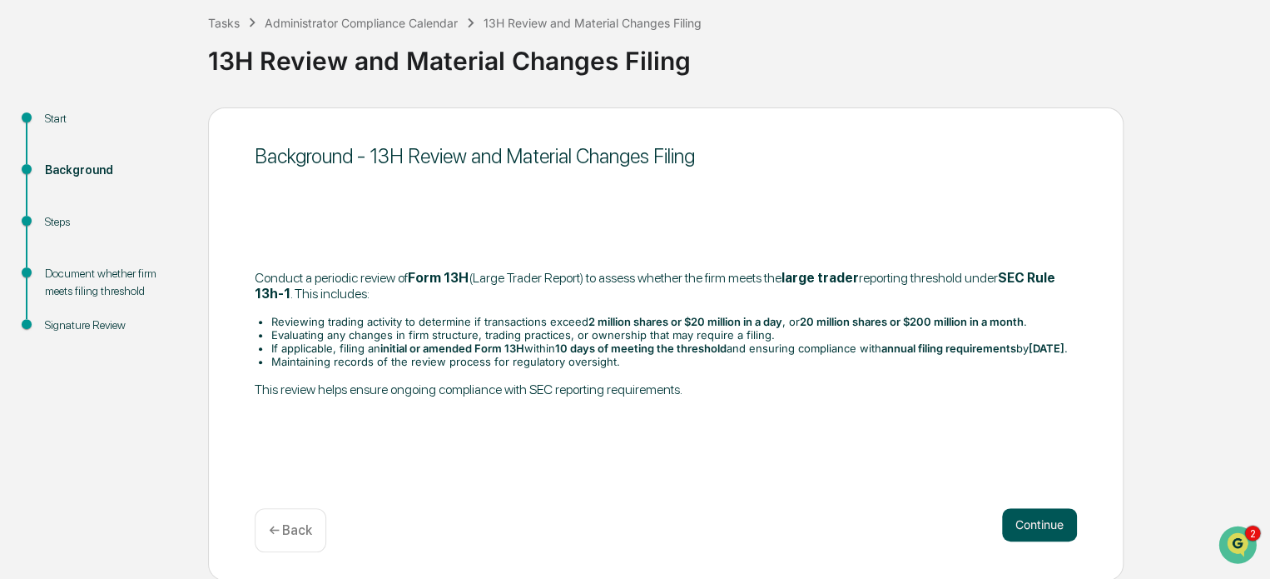
click at [1056, 520] on button "Continue" at bounding box center [1039, 524] width 75 height 33
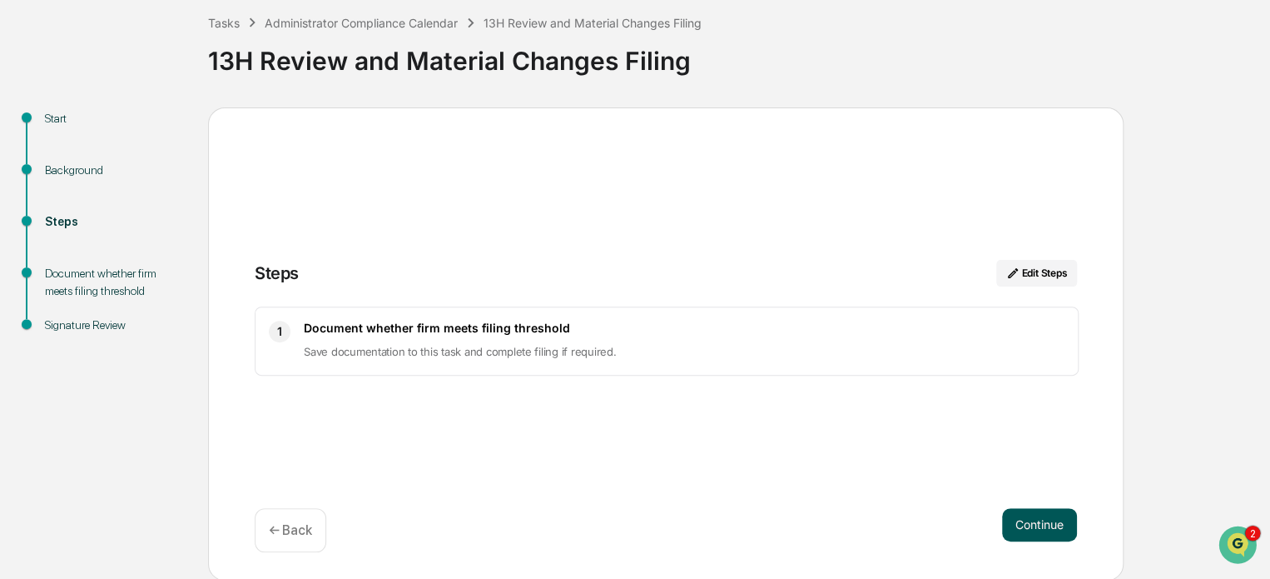
click at [1046, 524] on button "Continue" at bounding box center [1039, 524] width 75 height 33
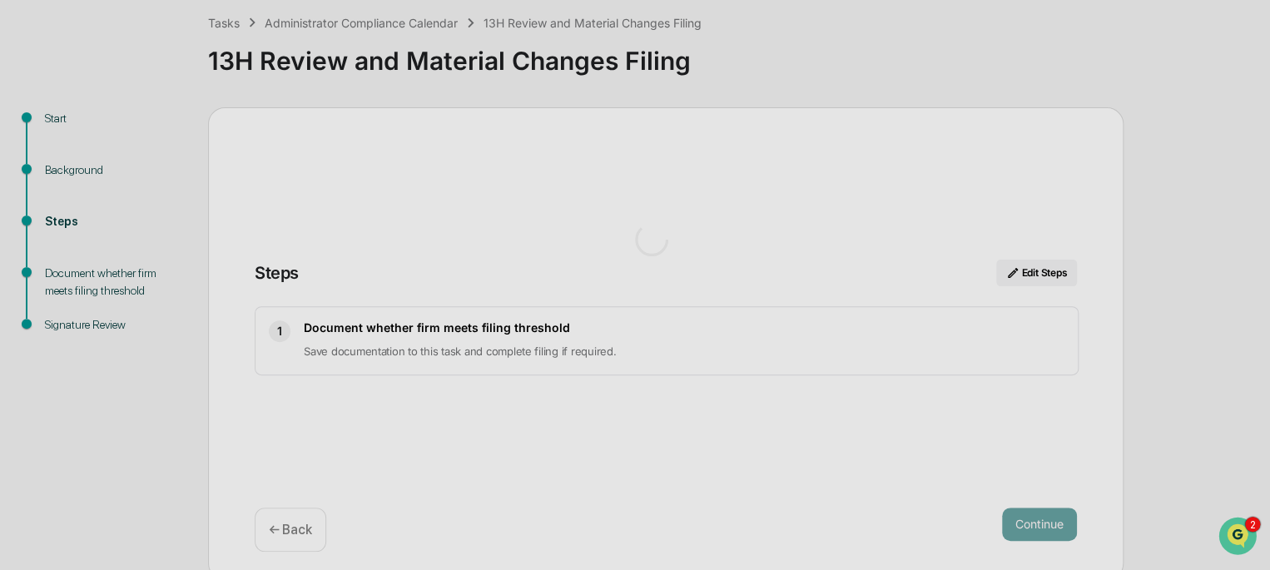
scroll to position [12, 0]
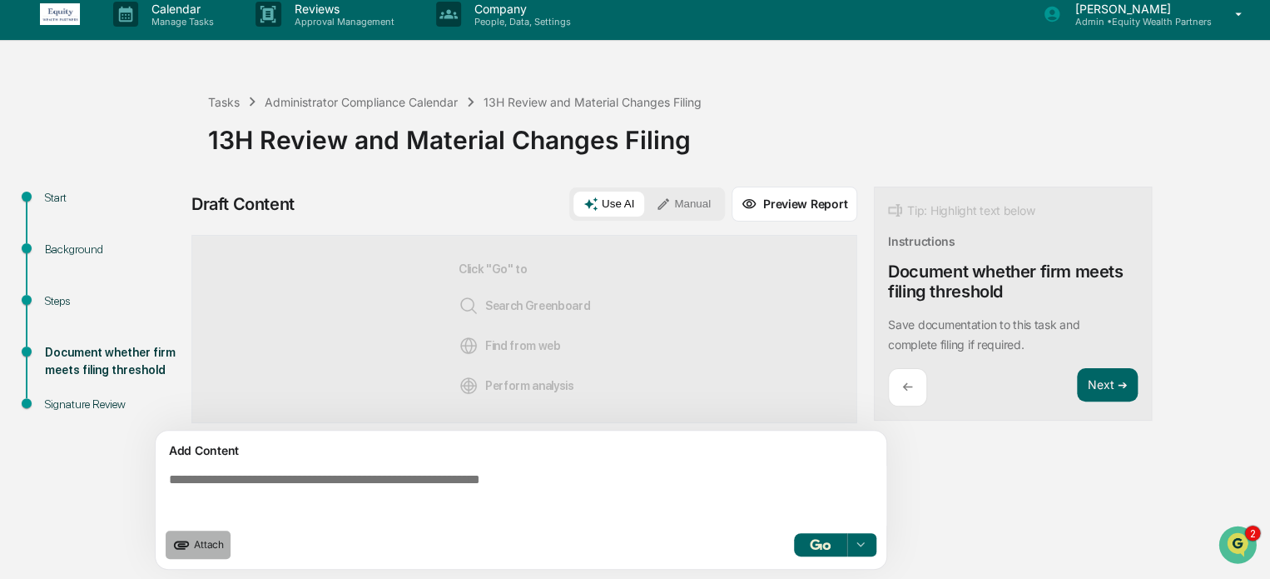
click at [206, 543] on span "Attach" at bounding box center [209, 544] width 30 height 12
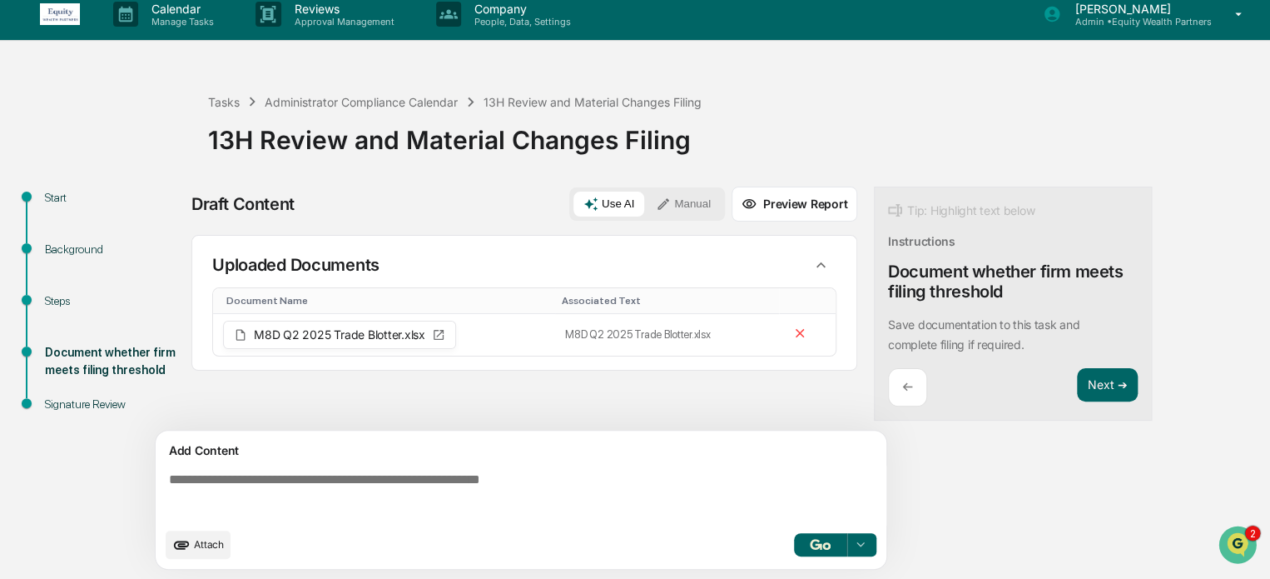
click at [911, 373] on div "←" at bounding box center [907, 387] width 39 height 39
click at [918, 382] on div "←" at bounding box center [907, 387] width 39 height 39
click at [52, 302] on div "Steps" at bounding box center [113, 300] width 137 height 17
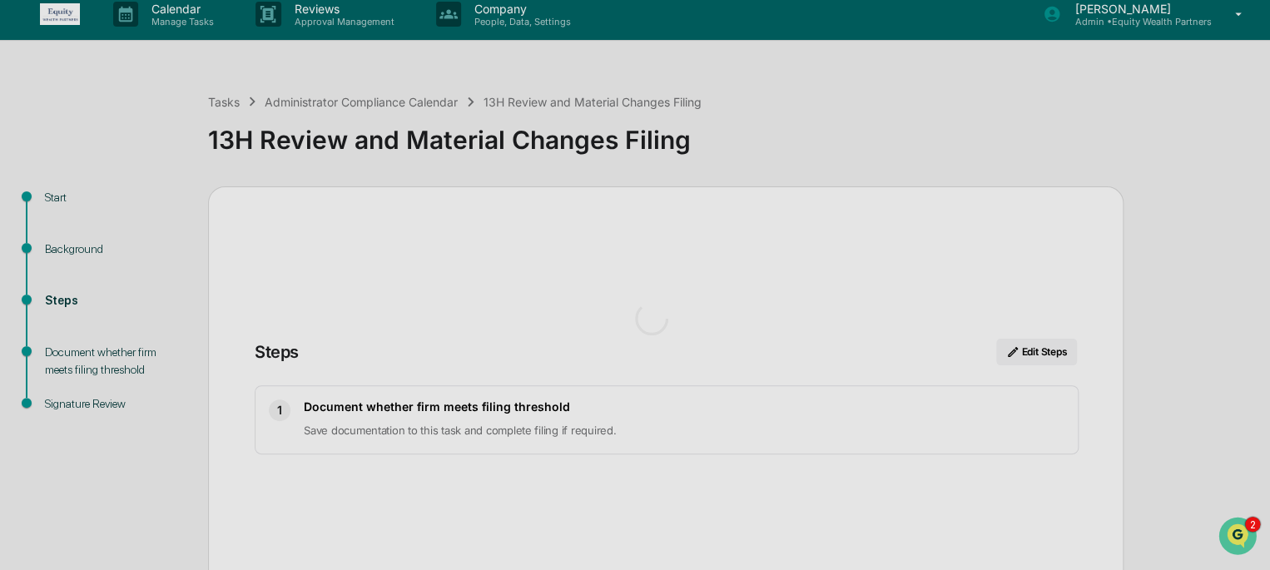
click at [73, 246] on div at bounding box center [652, 318] width 1304 height 661
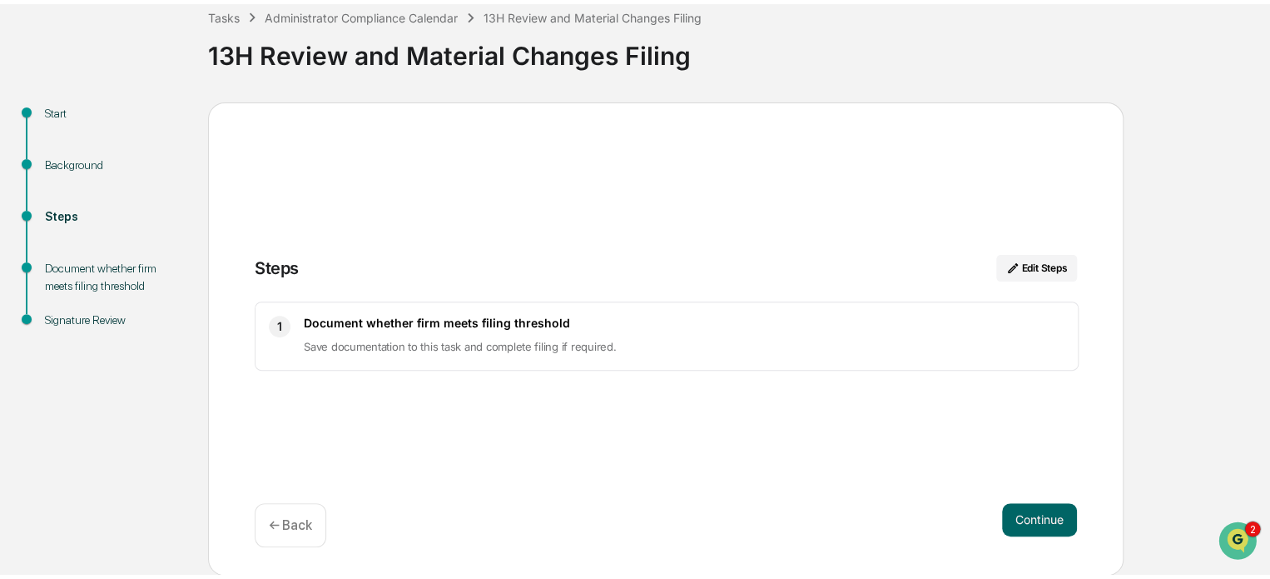
scroll to position [91, 0]
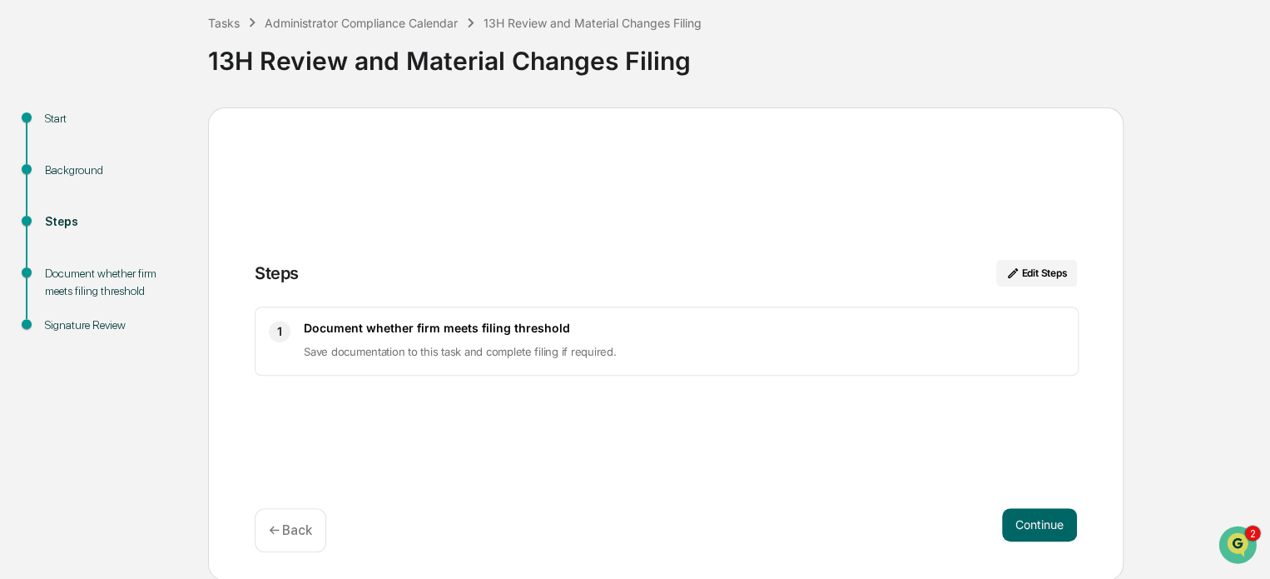
click at [289, 535] on p "← Back" at bounding box center [290, 530] width 43 height 16
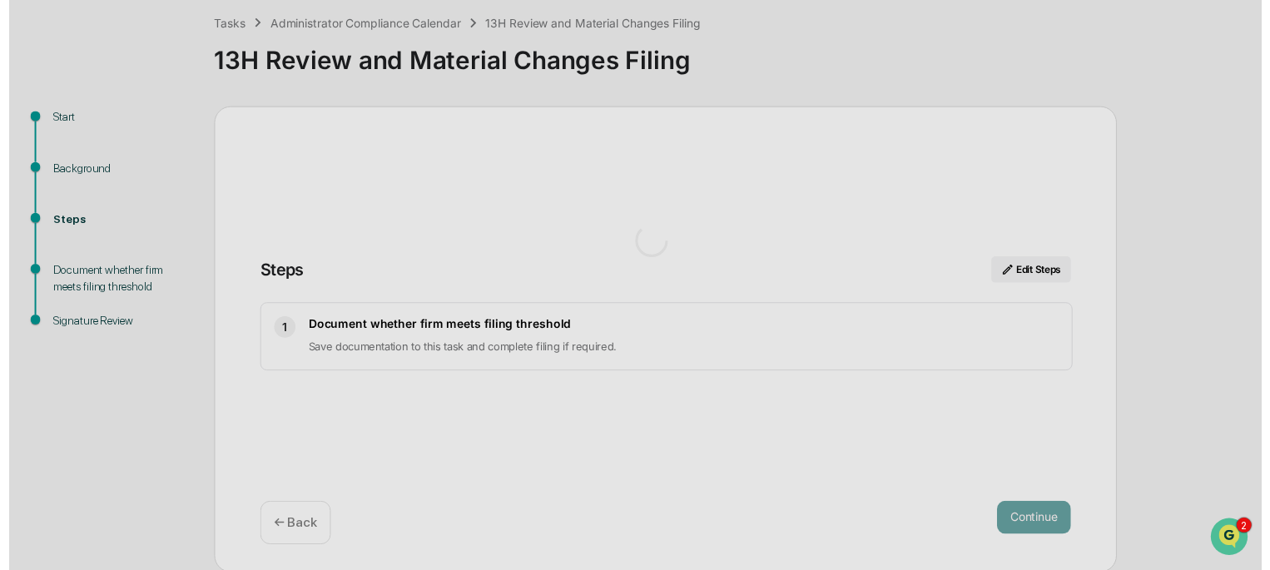
scroll to position [100, 0]
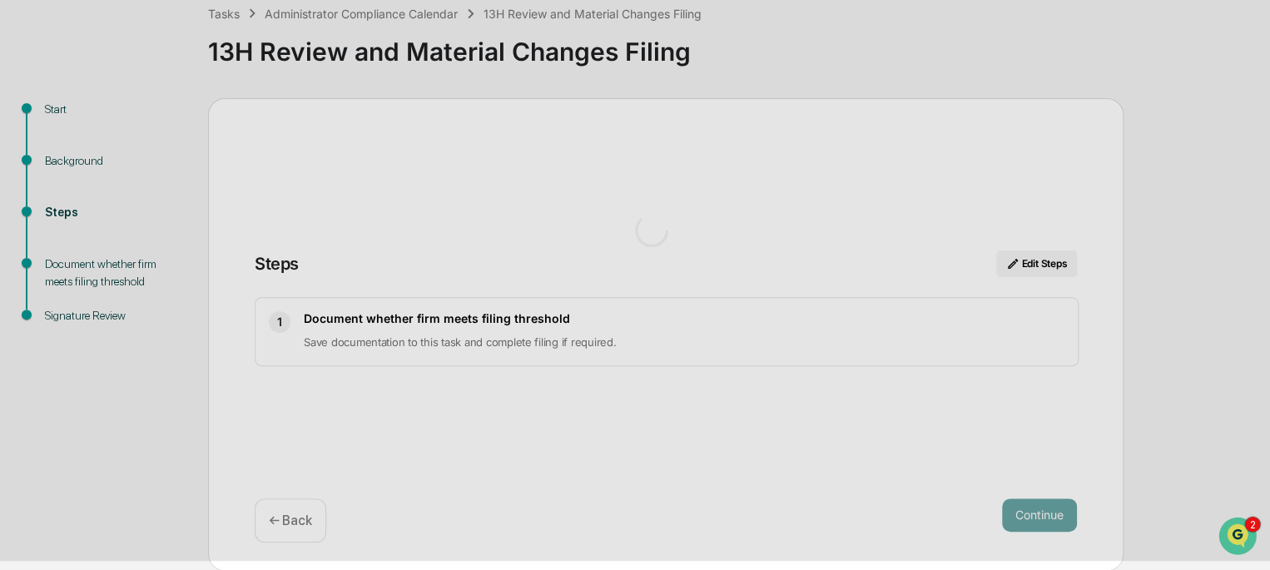
click at [92, 161] on div at bounding box center [652, 230] width 1304 height 661
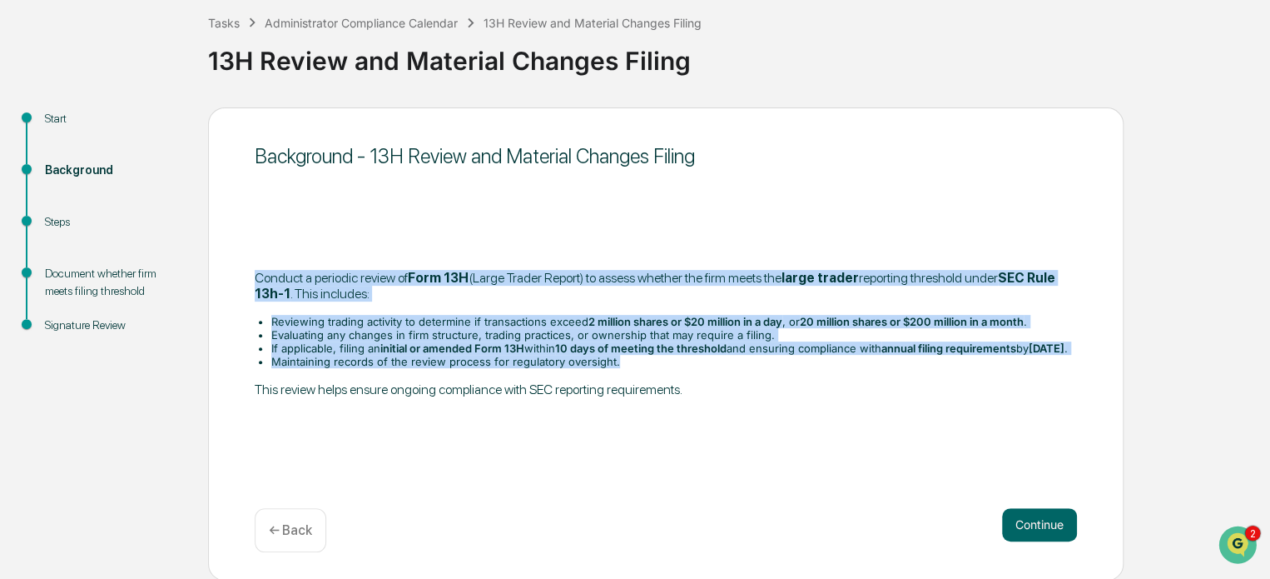
drag, startPoint x: 256, startPoint y: 273, endPoint x: 634, endPoint y: 365, distance: 389.9
click at [634, 365] on div "​Conduct a periodic review of Form 13H (Large Trader Report) to assess whether …" at bounding box center [666, 333] width 822 height 127
copy div "Conduct a periodic review of Form 13H (Large Trader Report) to assess whether t…"
click at [1026, 527] on button "Continue" at bounding box center [1039, 524] width 75 height 33
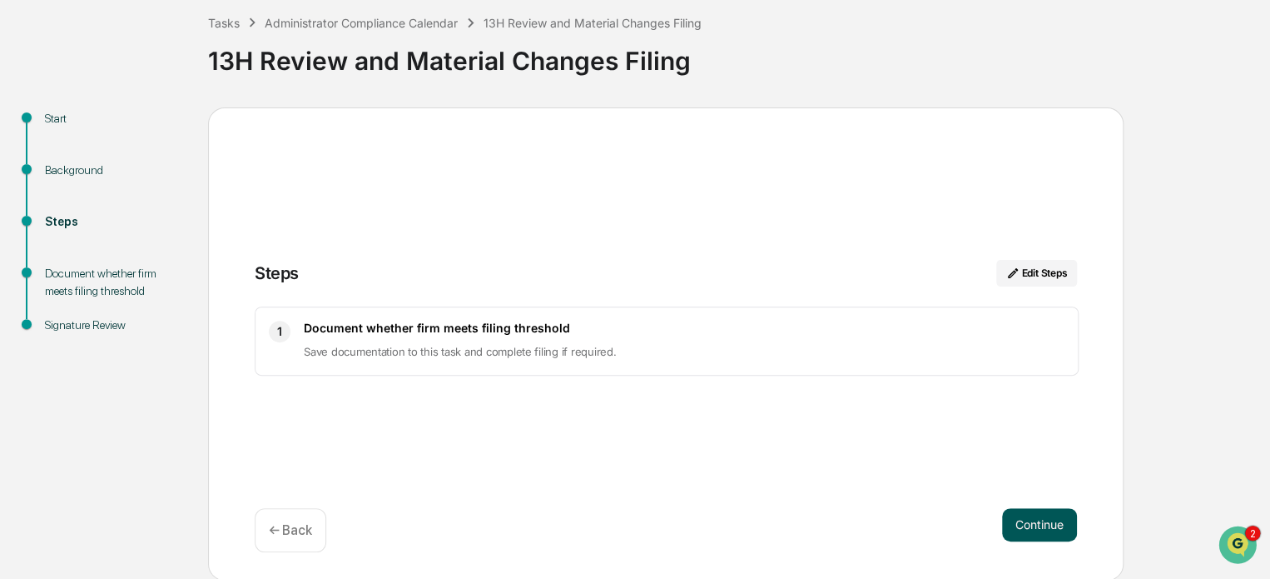
click at [1043, 514] on button "Continue" at bounding box center [1039, 524] width 75 height 33
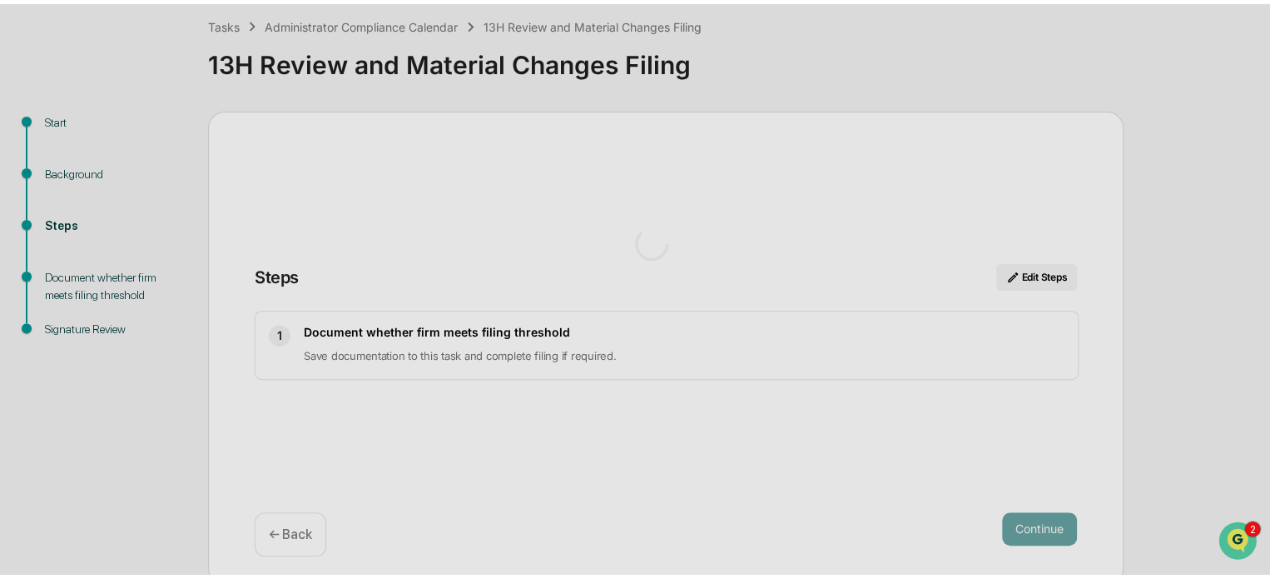
scroll to position [12, 0]
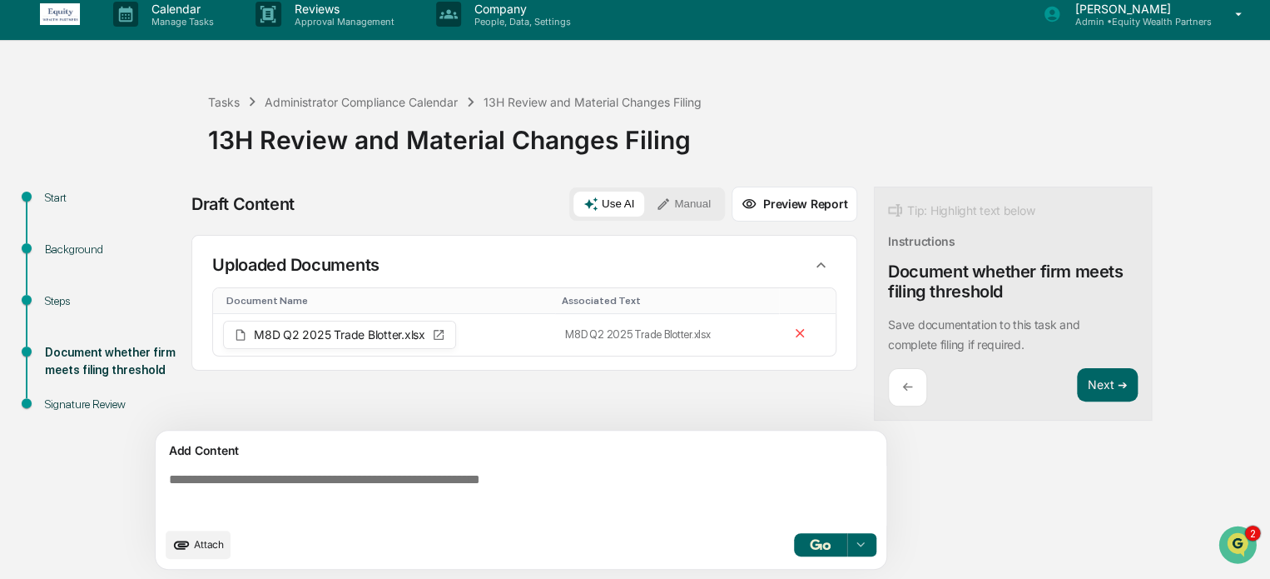
click at [307, 474] on textarea at bounding box center [524, 495] width 724 height 60
paste textarea "**********"
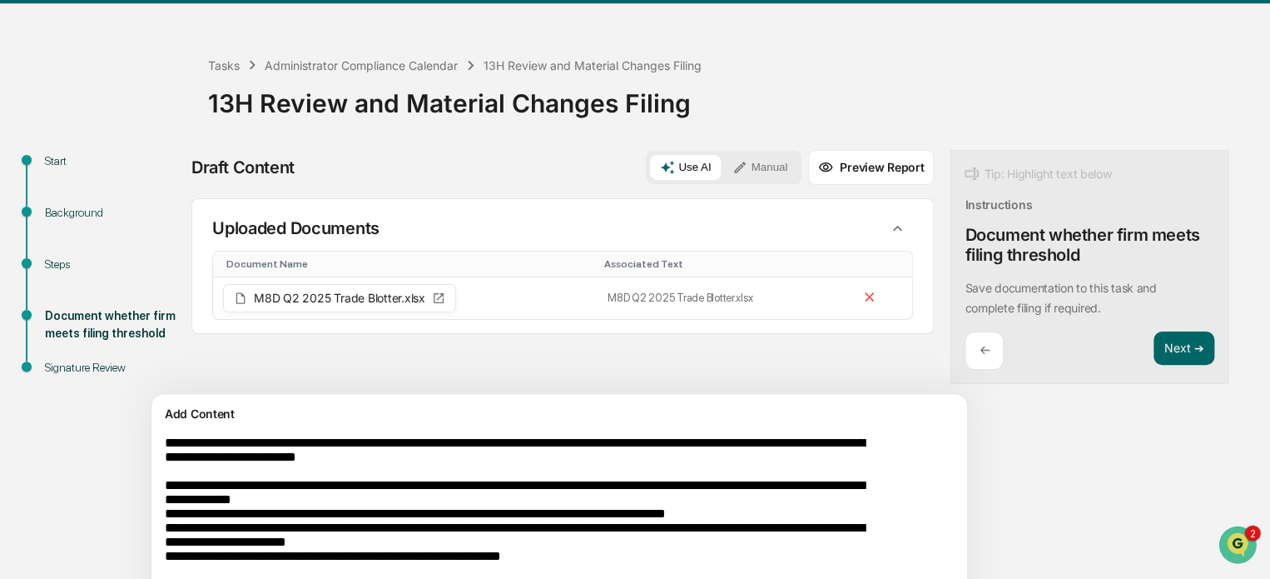
scroll to position [122, 0]
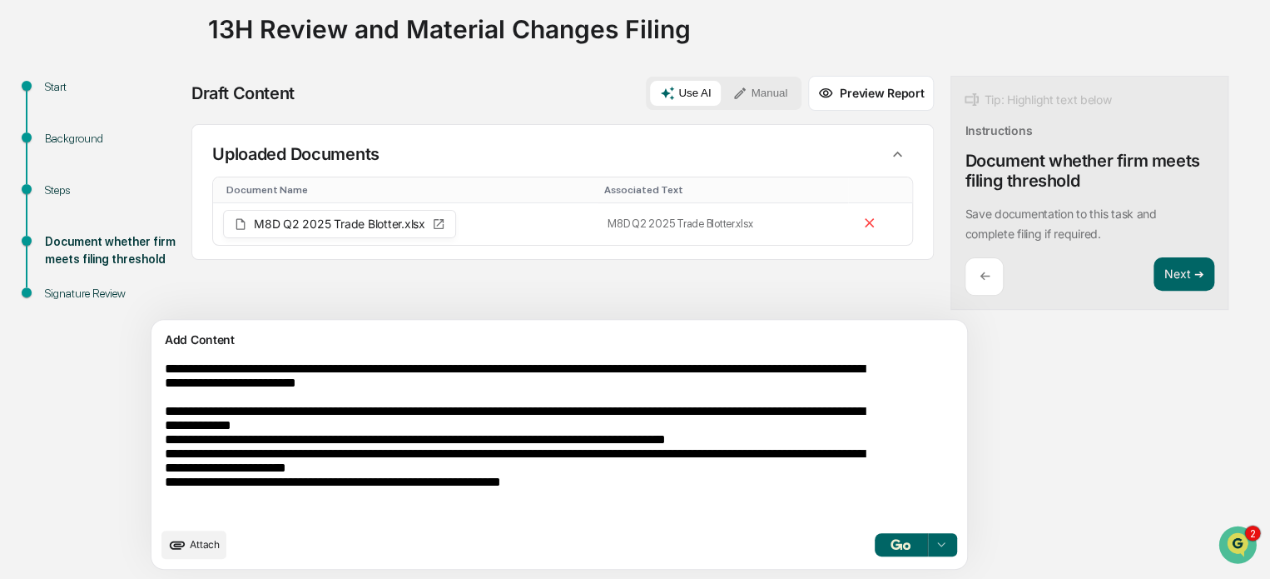
type textarea "**********"
click at [927, 542] on div at bounding box center [940, 544] width 27 height 27
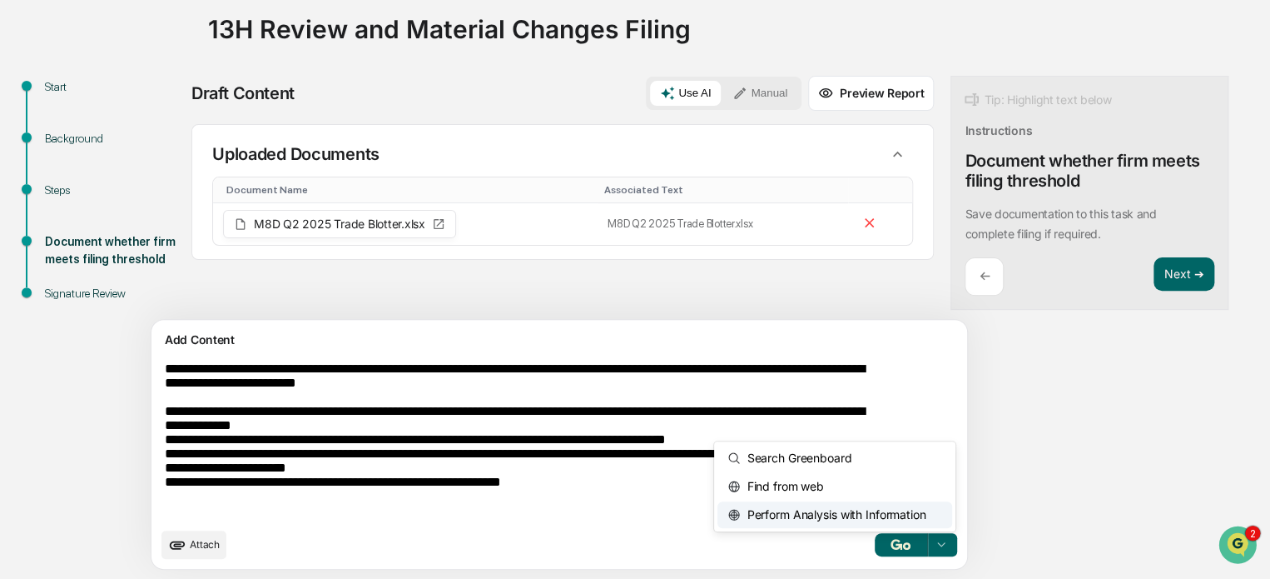
click at [826, 512] on span "Perform Analysis with Information" at bounding box center [833, 514] width 186 height 27
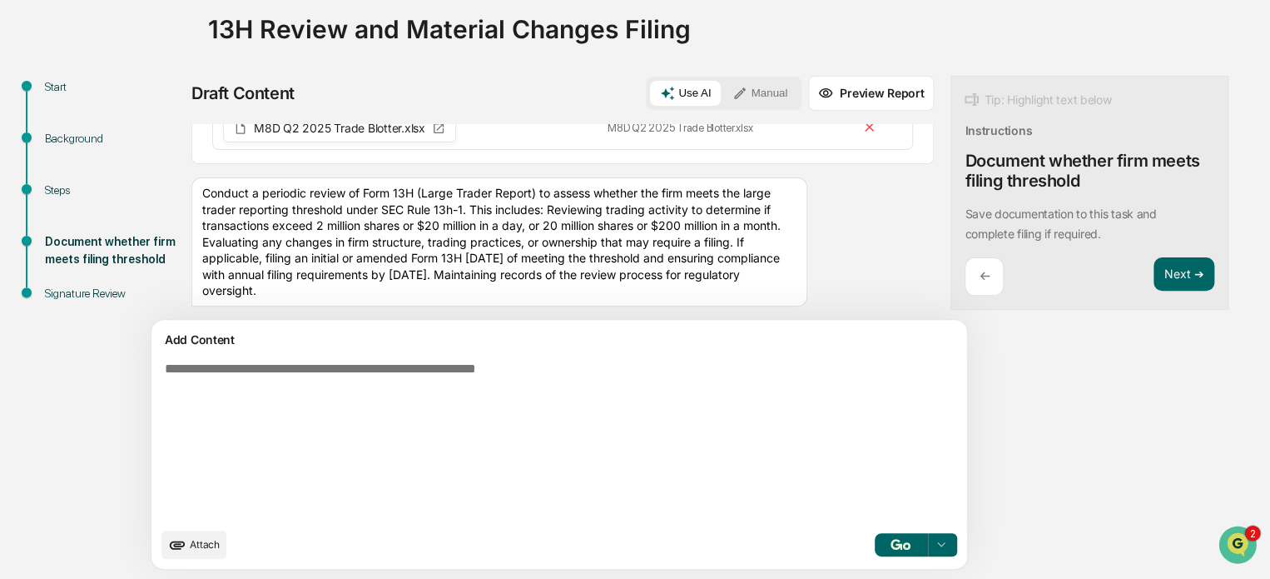
scroll to position [94, 0]
click at [715, 208] on div "Conduct a periodic review of Form 13H (Large Trader Report) to assess whether t…" at bounding box center [499, 243] width 616 height 129
click at [642, 231] on div "Conduct a periodic review of Form 13H (Large Trader Report) to assess whether t…" at bounding box center [499, 243] width 616 height 129
click at [686, 241] on div "Conduct a periodic review of Form 13H (Large Trader Report) to assess whether t…" at bounding box center [499, 243] width 616 height 129
click at [650, 88] on button "Use AI" at bounding box center [685, 93] width 71 height 25
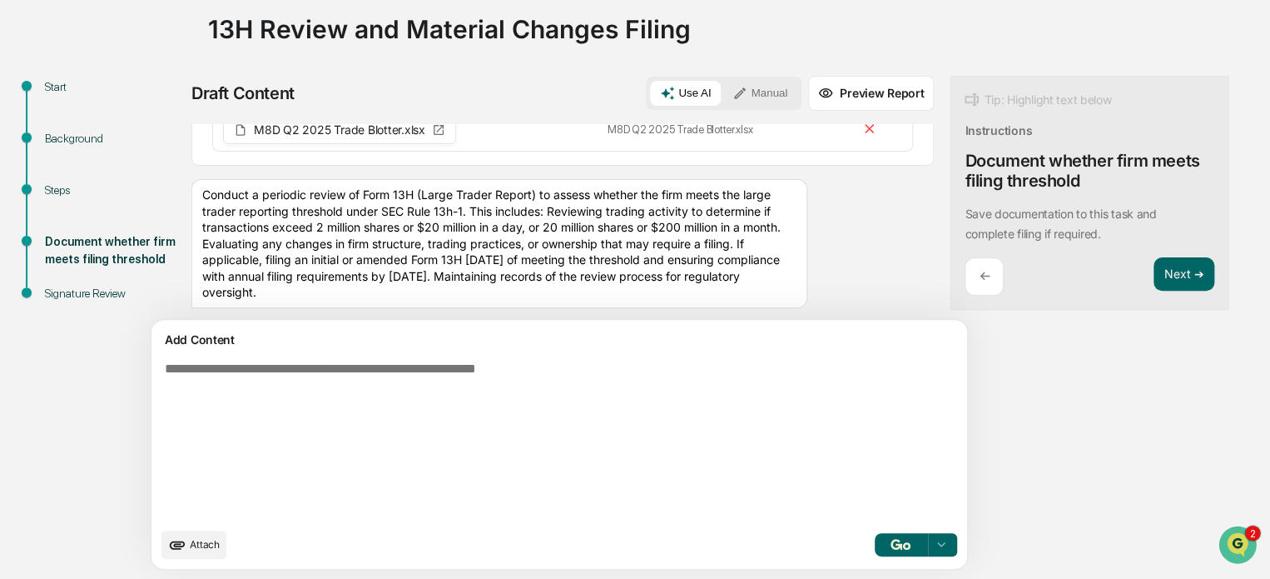
click at [585, 352] on div "Add Content Attach Perform Analysis with Information" at bounding box center [560, 444] width 816 height 249
click at [579, 369] on textarea at bounding box center [520, 440] width 724 height 171
paste textarea "**********"
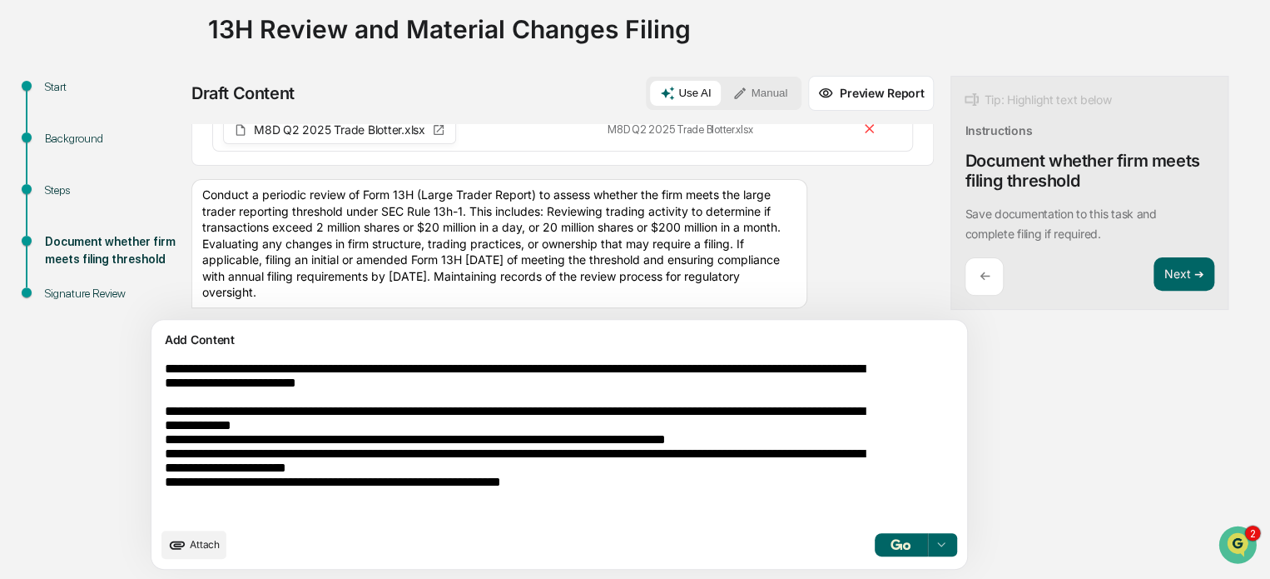
type textarea "**********"
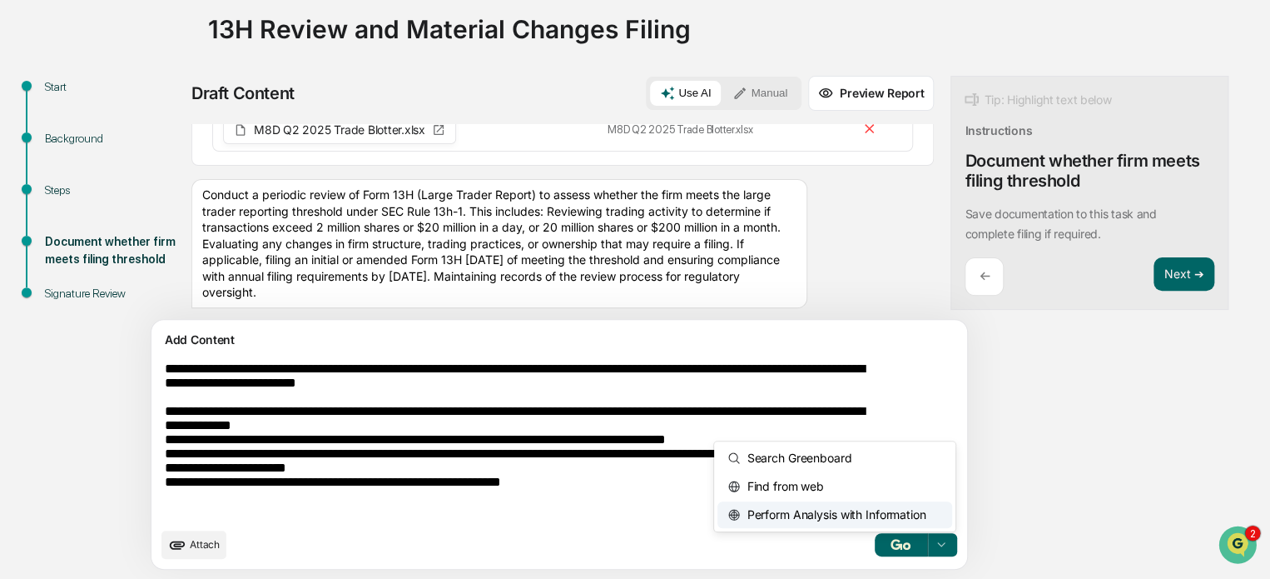
click at [934, 543] on icon at bounding box center [940, 544] width 13 height 13
click at [784, 513] on span "Perform Analysis with Information" at bounding box center [833, 514] width 186 height 27
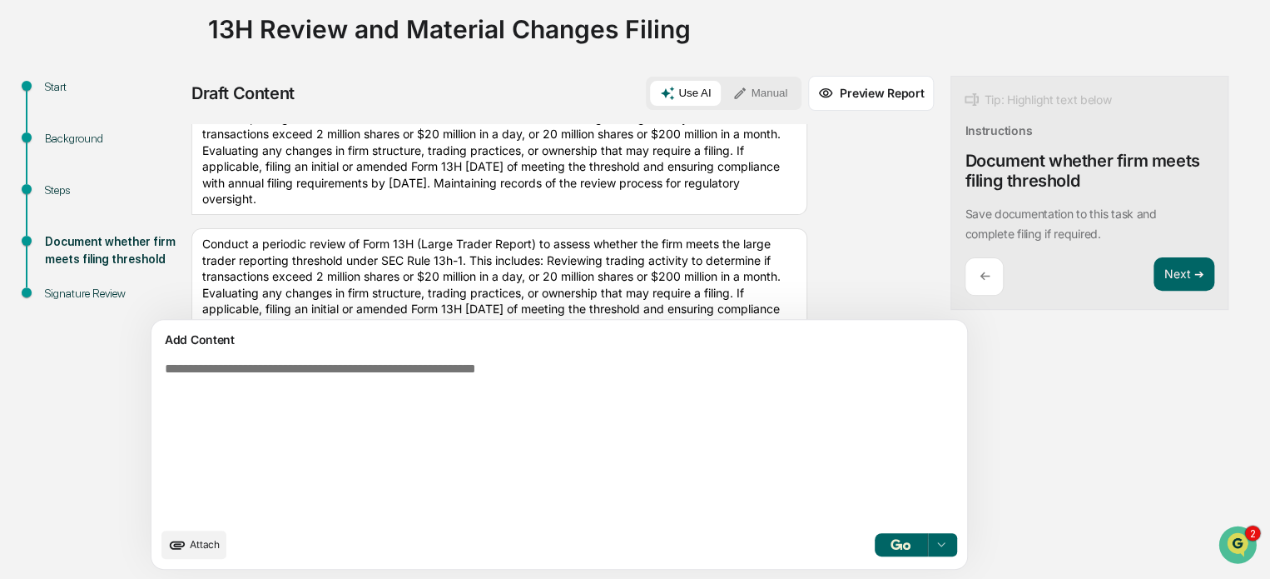
scroll to position [236, 0]
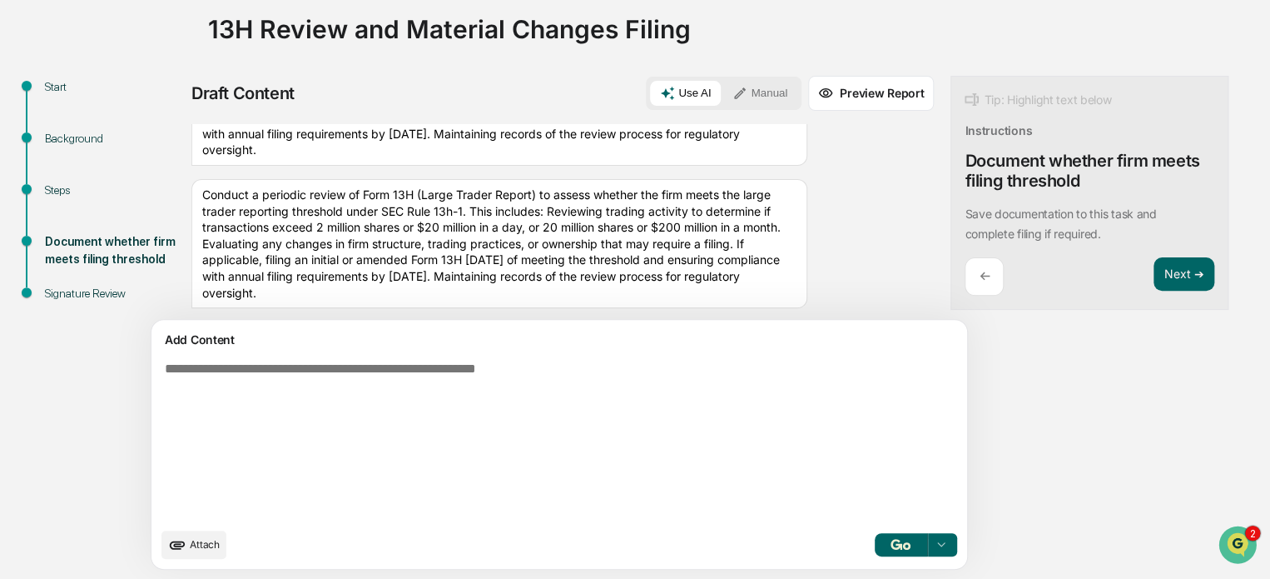
click at [723, 93] on button "Manual" at bounding box center [760, 93] width 75 height 25
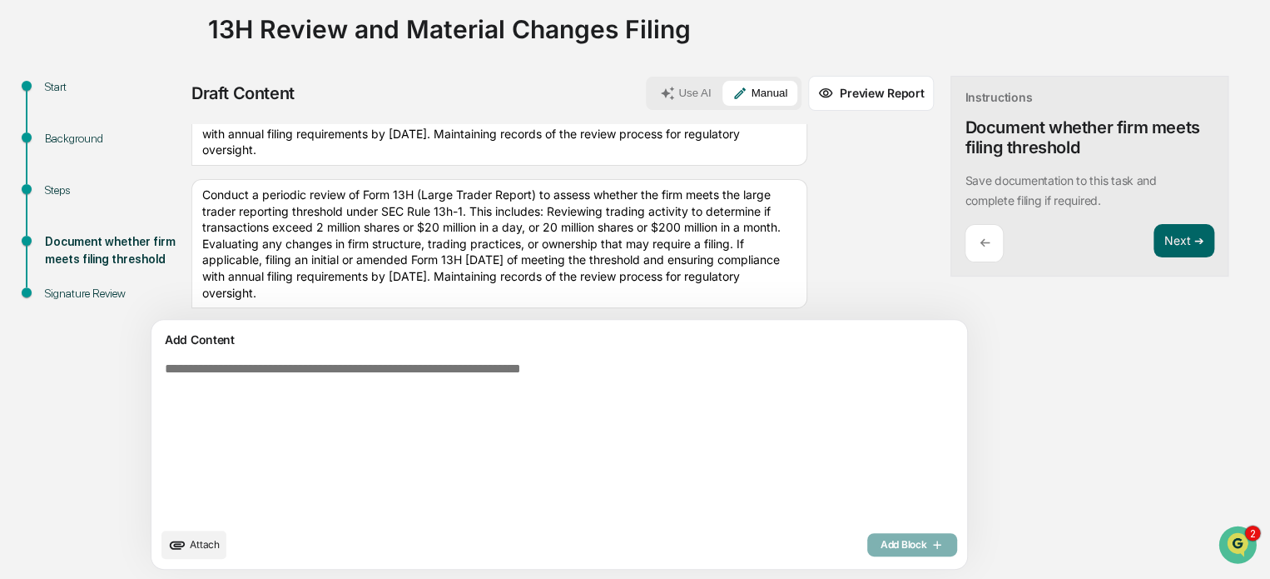
click at [446, 396] on textarea at bounding box center [520, 440] width 724 height 171
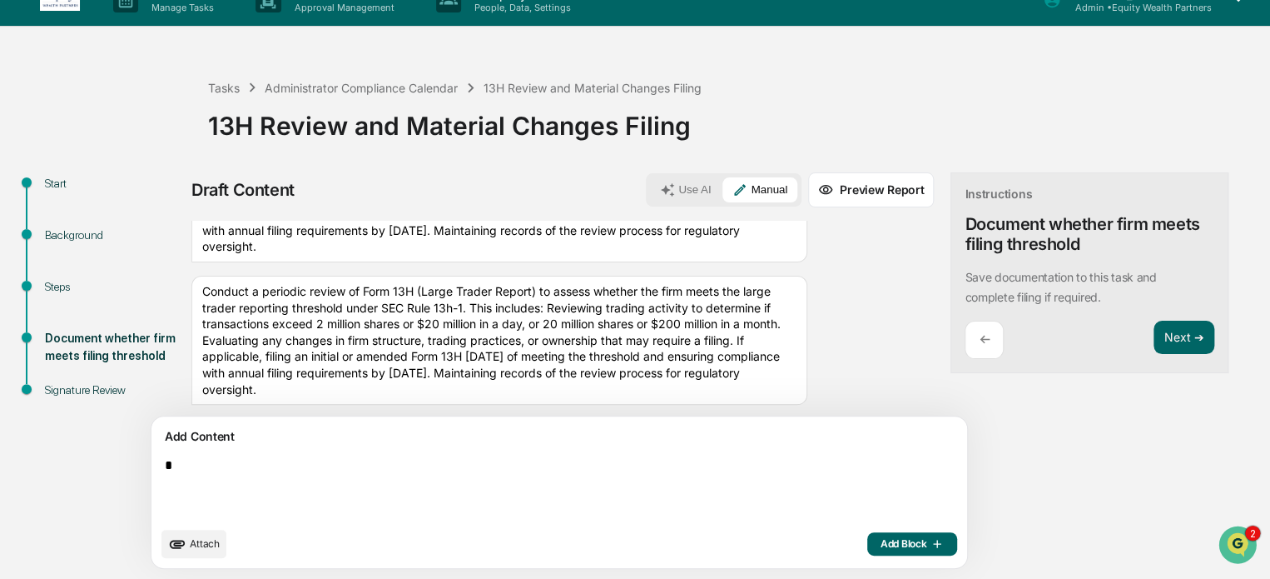
scroll to position [25, 0]
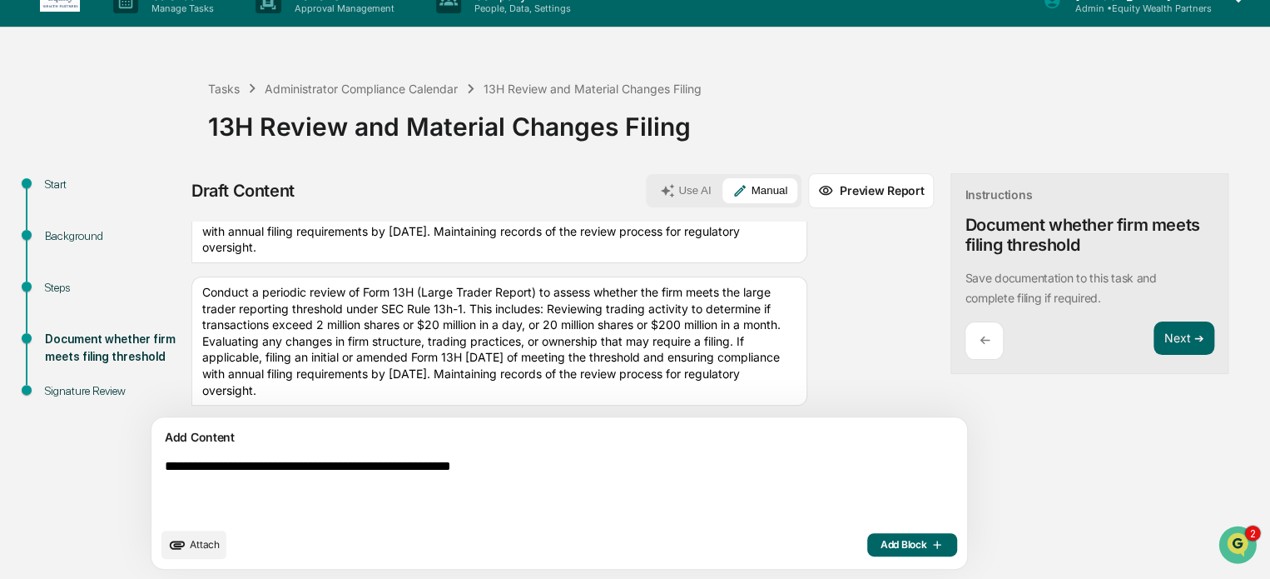
type textarea "**********"
click at [844, 555] on div "Attach Add Block" at bounding box center [559, 544] width 796 height 28
click at [881, 546] on span "Add Block" at bounding box center [912, 544] width 63 height 13
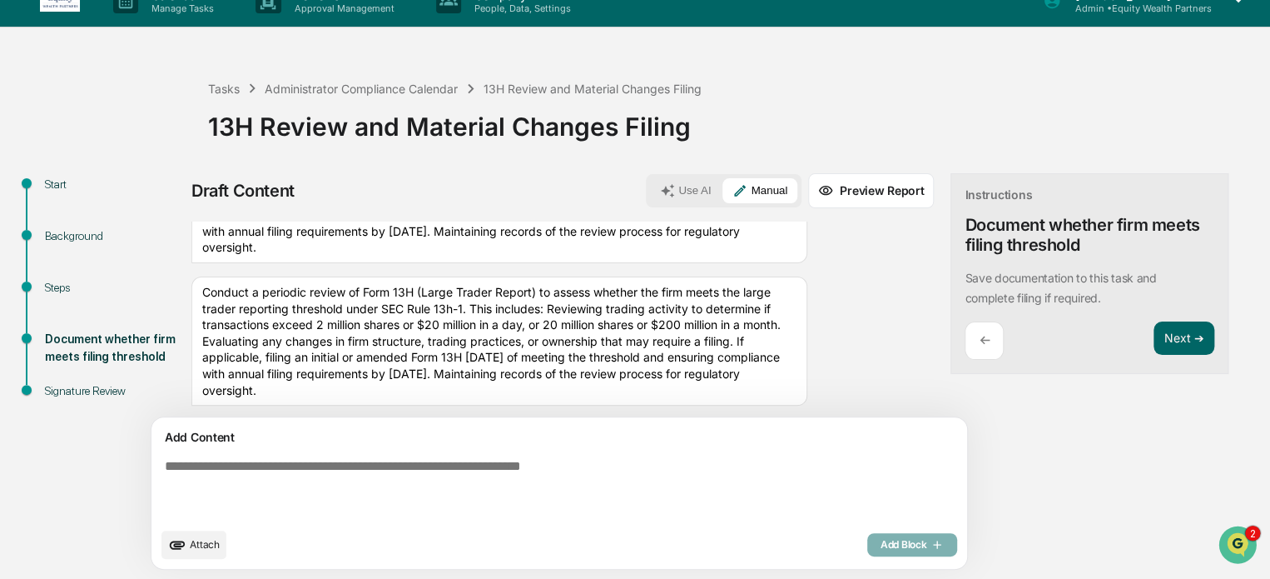
click at [638, 325] on div "Conduct a periodic review of Form 13H (Large Trader Report) to assess whether t…" at bounding box center [499, 340] width 616 height 129
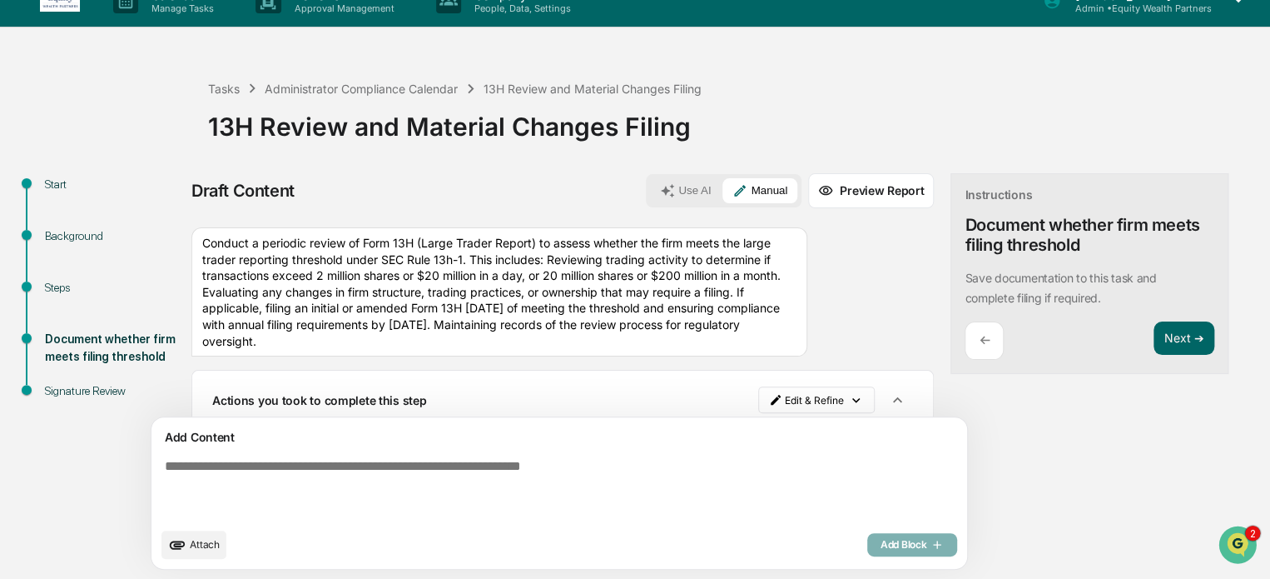
scroll to position [326, 0]
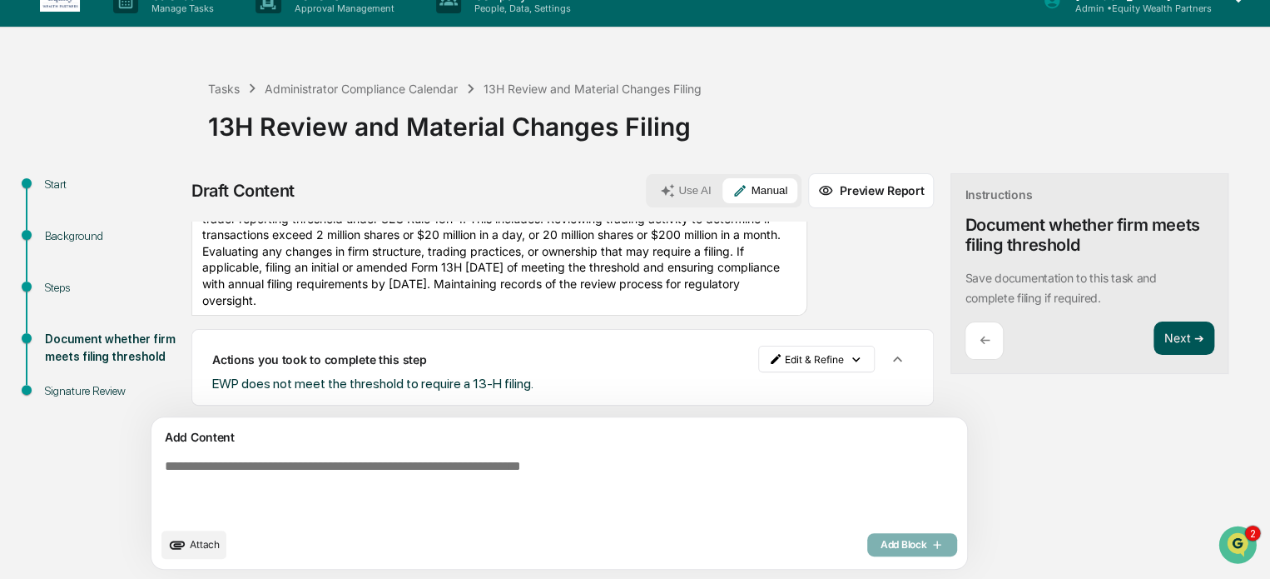
click at [1154, 338] on button "Next ➔" at bounding box center [1184, 338] width 61 height 34
click at [1154, 340] on button "Next ➔" at bounding box center [1184, 338] width 61 height 34
click at [70, 385] on div "Signature Review" at bounding box center [113, 390] width 137 height 17
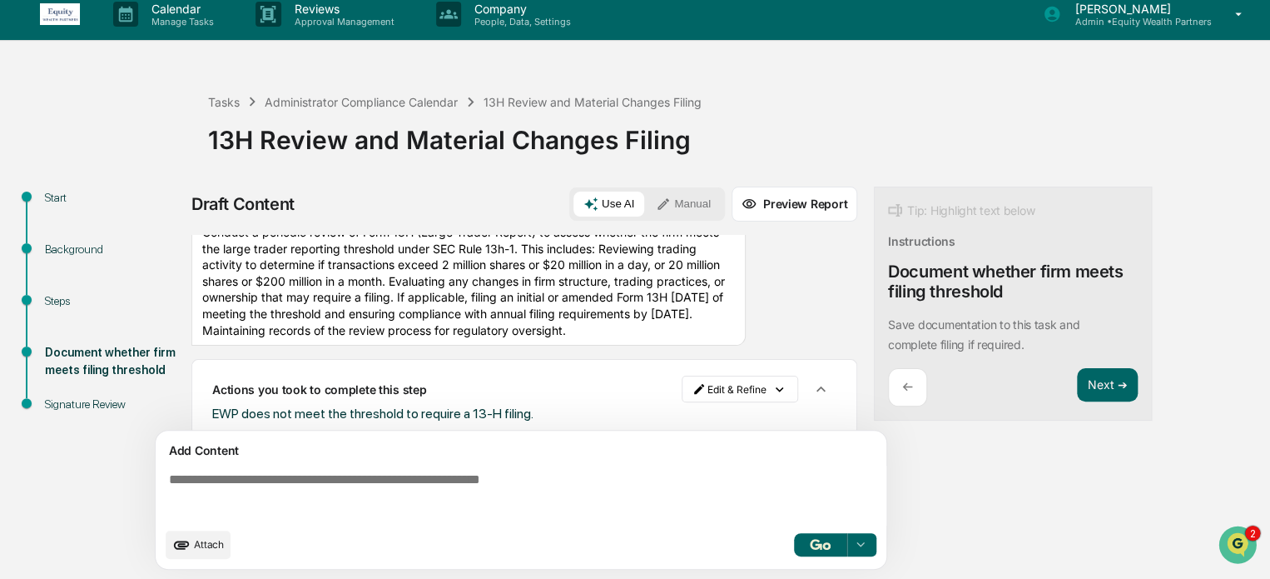
scroll to position [326, 0]
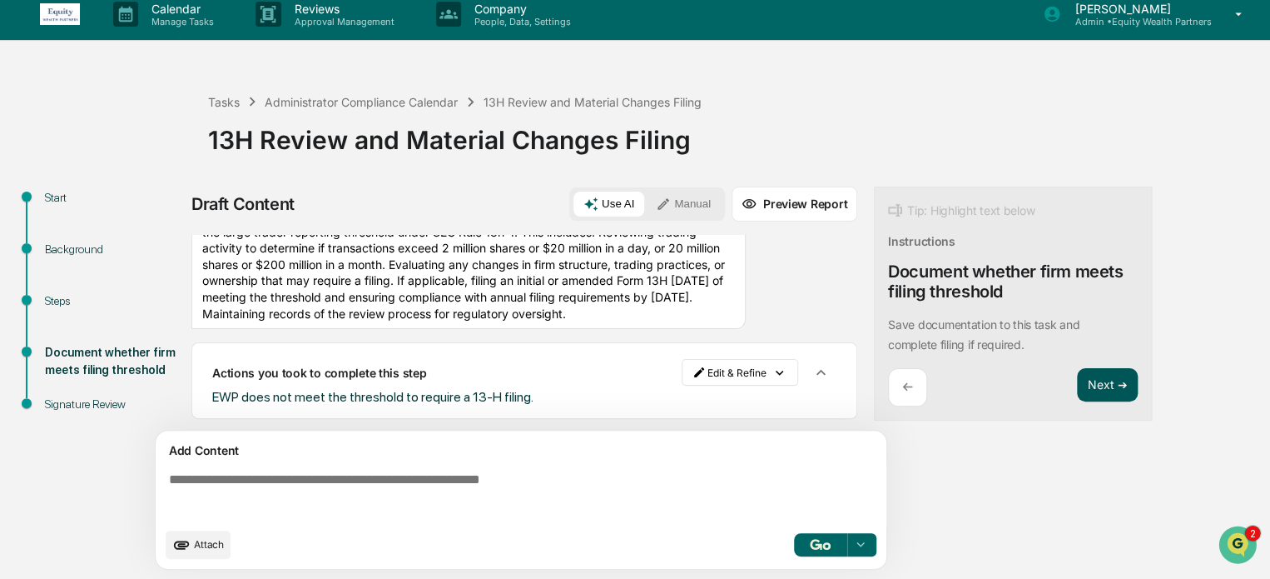
click at [1121, 386] on button "Next ➔" at bounding box center [1107, 385] width 61 height 34
click at [1112, 378] on button "Next ➔" at bounding box center [1107, 385] width 61 height 34
click at [68, 395] on div "Signature Review" at bounding box center [113, 403] width 137 height 17
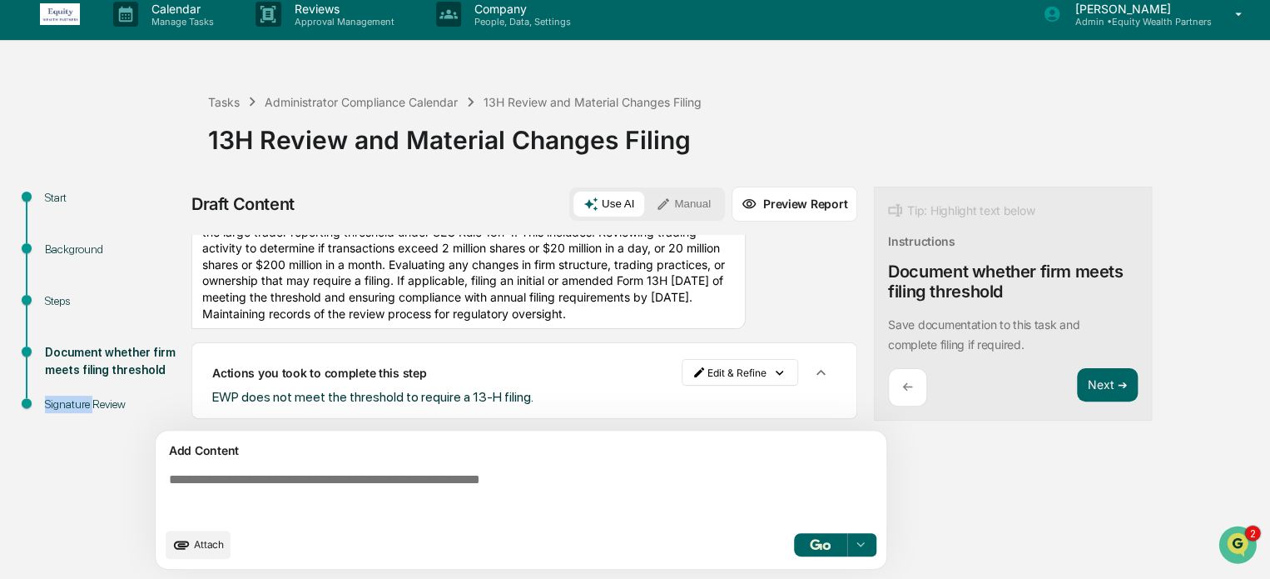
click at [68, 395] on div "Signature Review" at bounding box center [113, 403] width 137 height 17
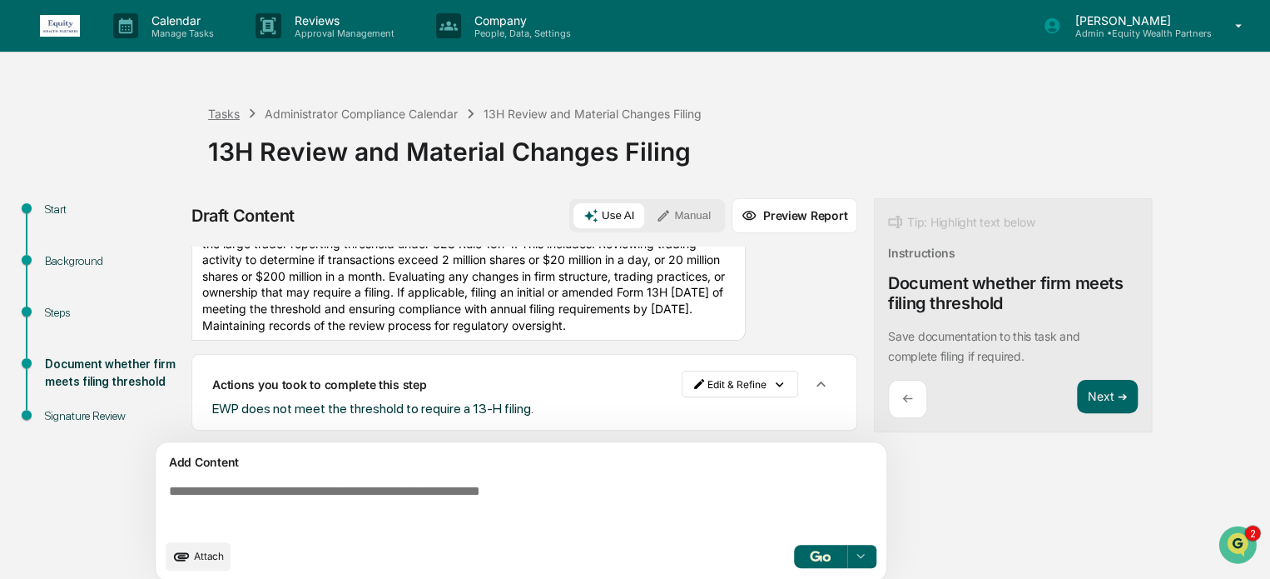
click at [216, 114] on div "Tasks" at bounding box center [224, 114] width 32 height 14
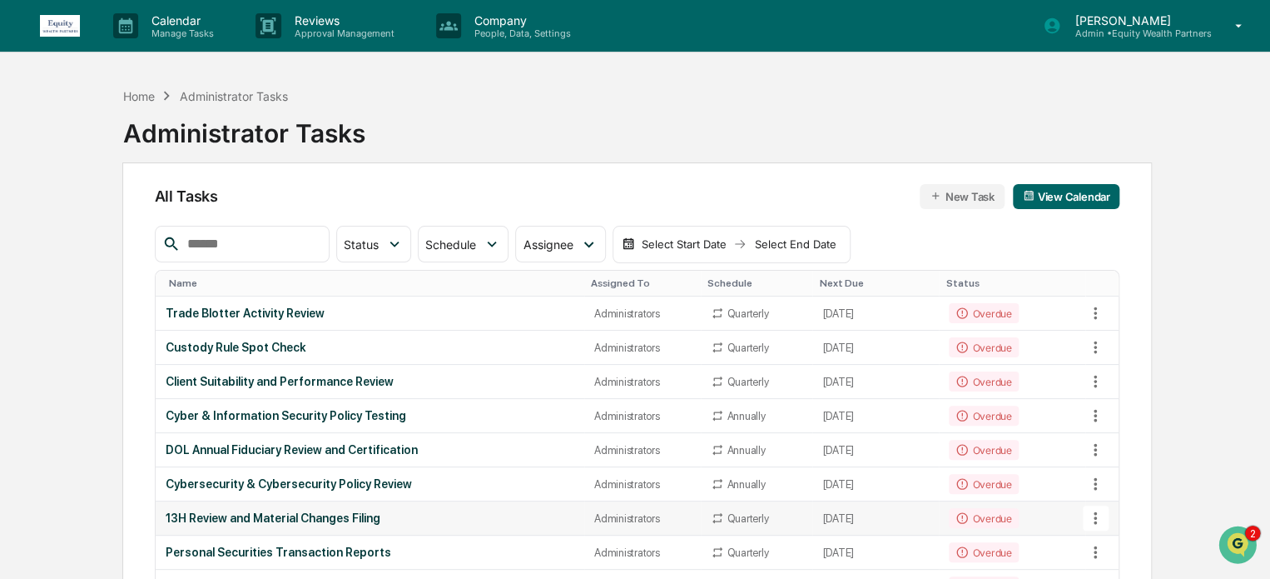
click at [261, 515] on div "13H Review and Material Changes Filing" at bounding box center [370, 517] width 409 height 13
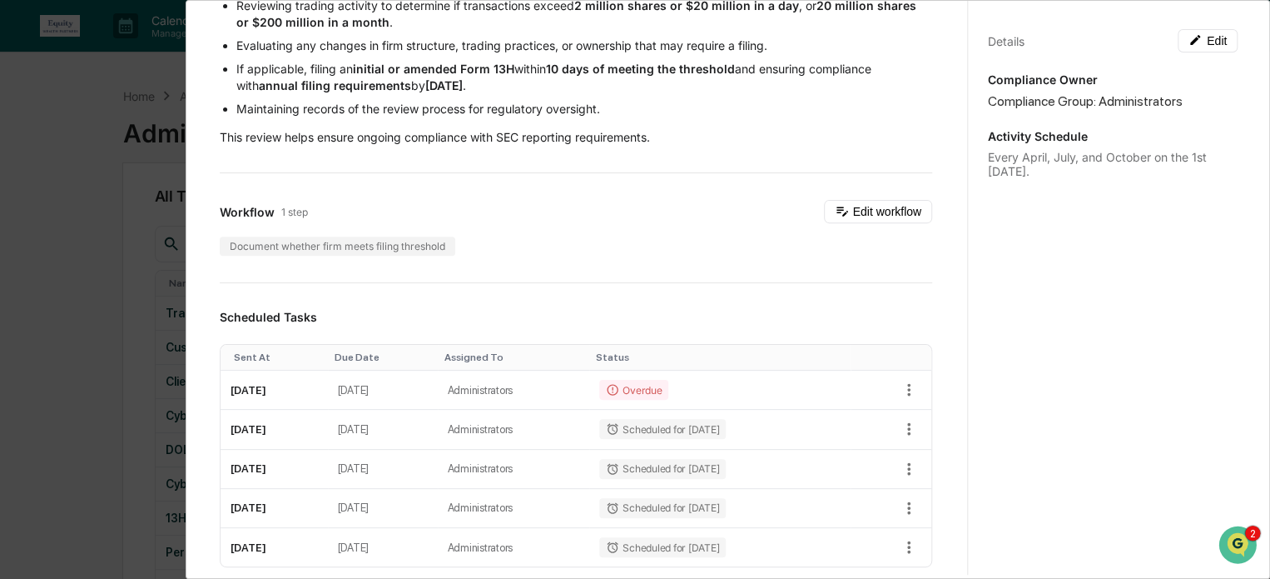
scroll to position [172, 0]
click at [900, 391] on icon "button" at bounding box center [909, 389] width 18 height 18
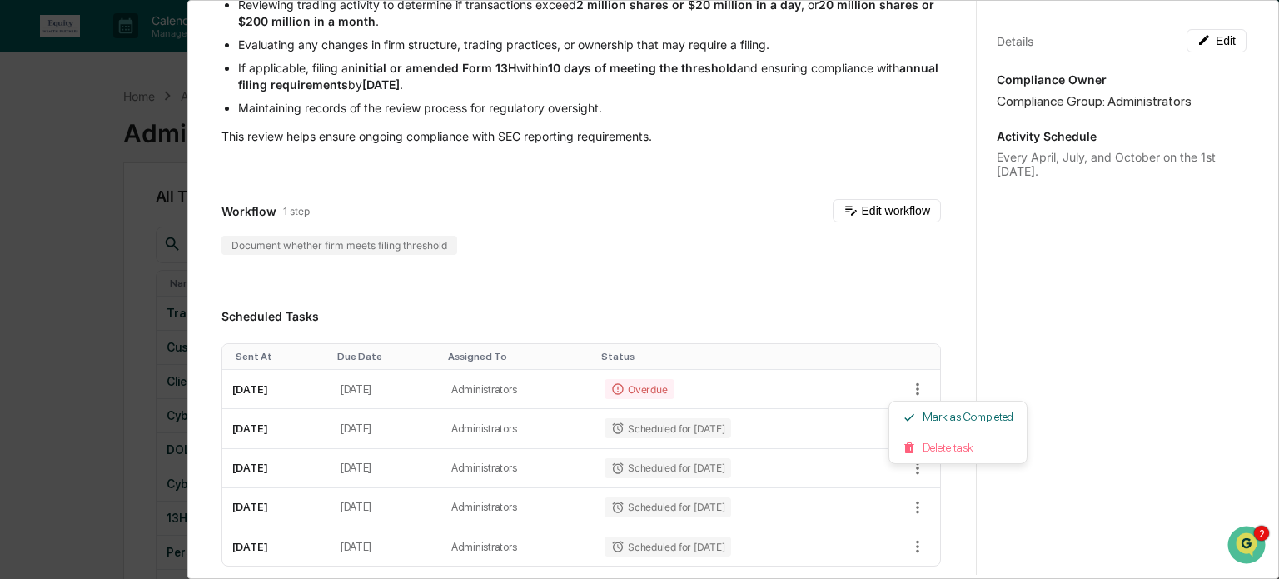
click at [511, 394] on div at bounding box center [639, 289] width 1279 height 579
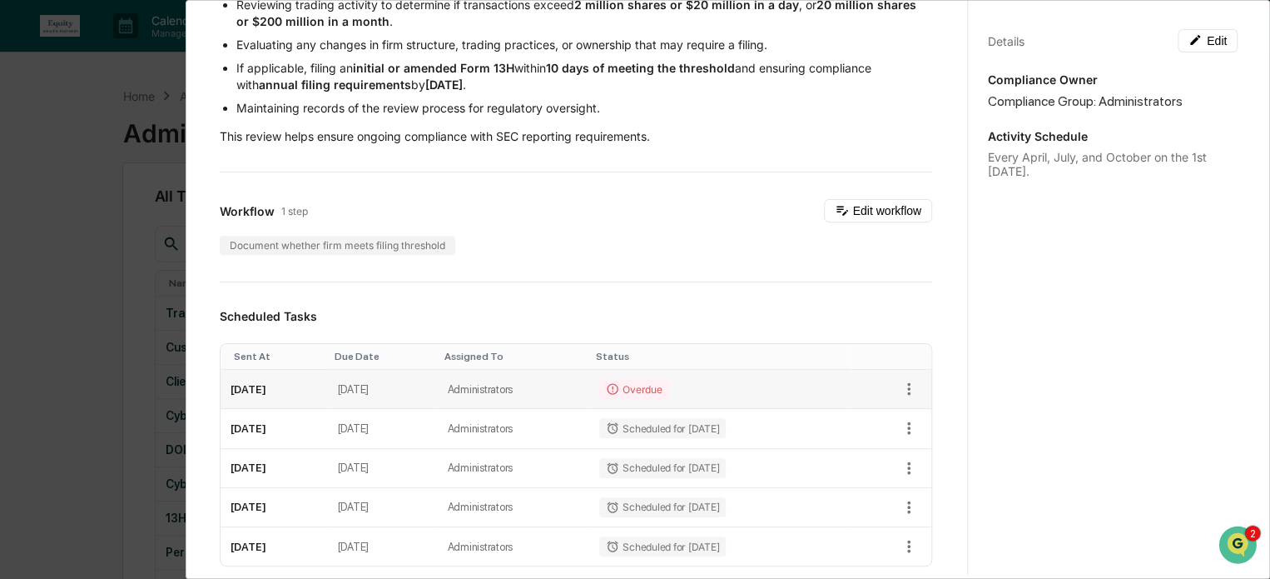
click at [657, 382] on div "Overdue" at bounding box center [633, 389] width 69 height 20
click at [240, 385] on td "[DATE]" at bounding box center [274, 389] width 107 height 39
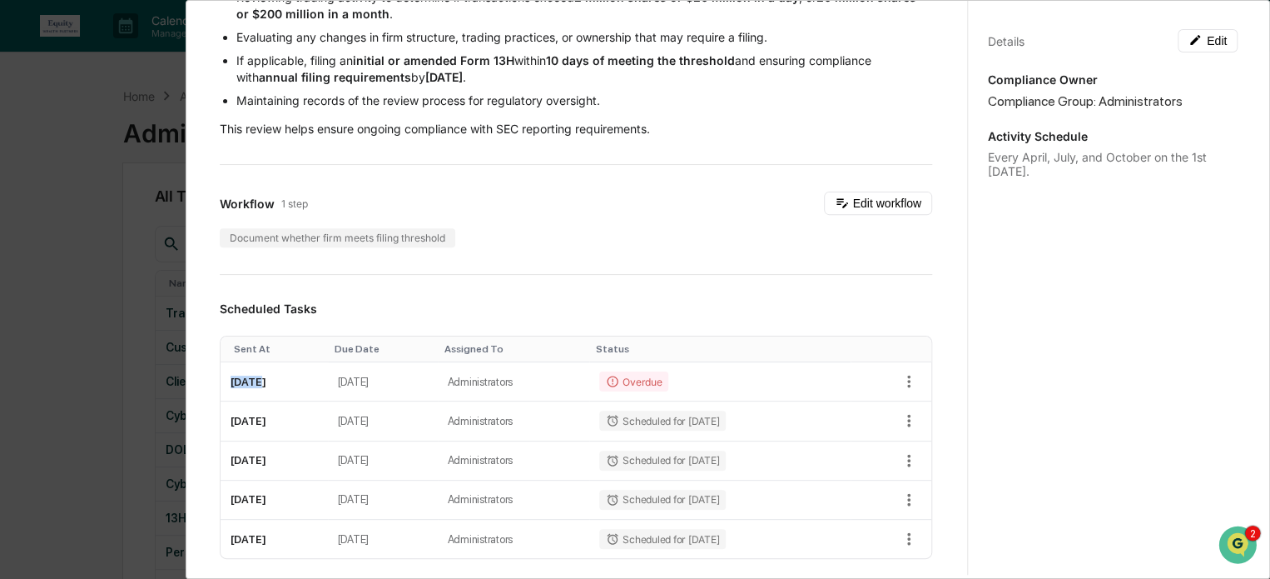
scroll to position [0, 0]
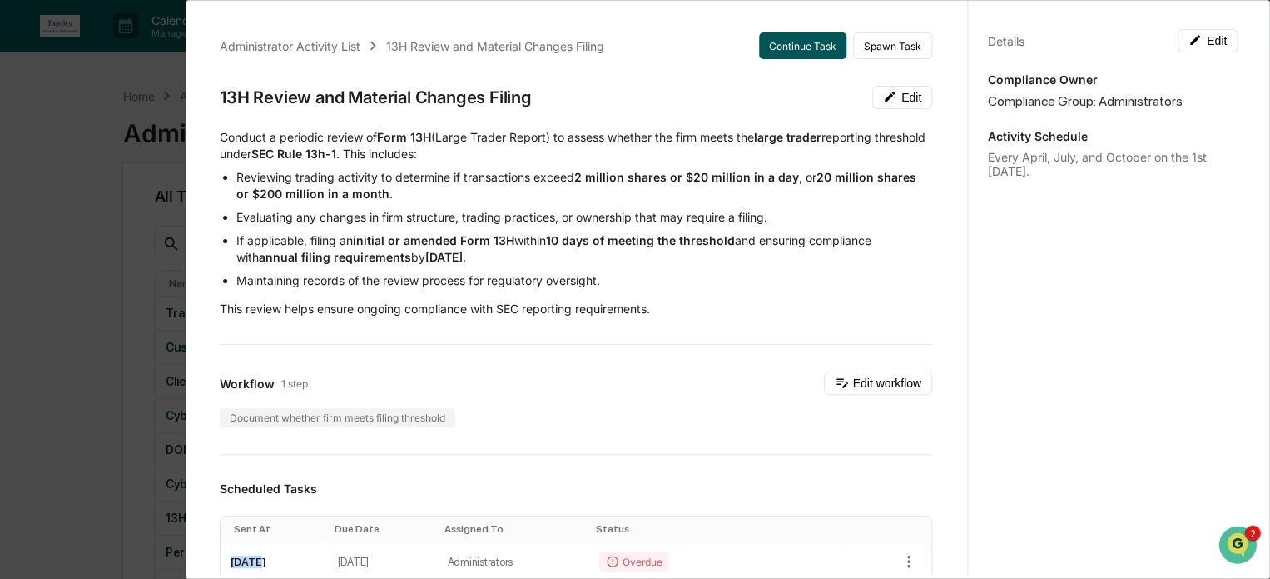
click at [786, 49] on button "Continue Task" at bounding box center [802, 45] width 87 height 27
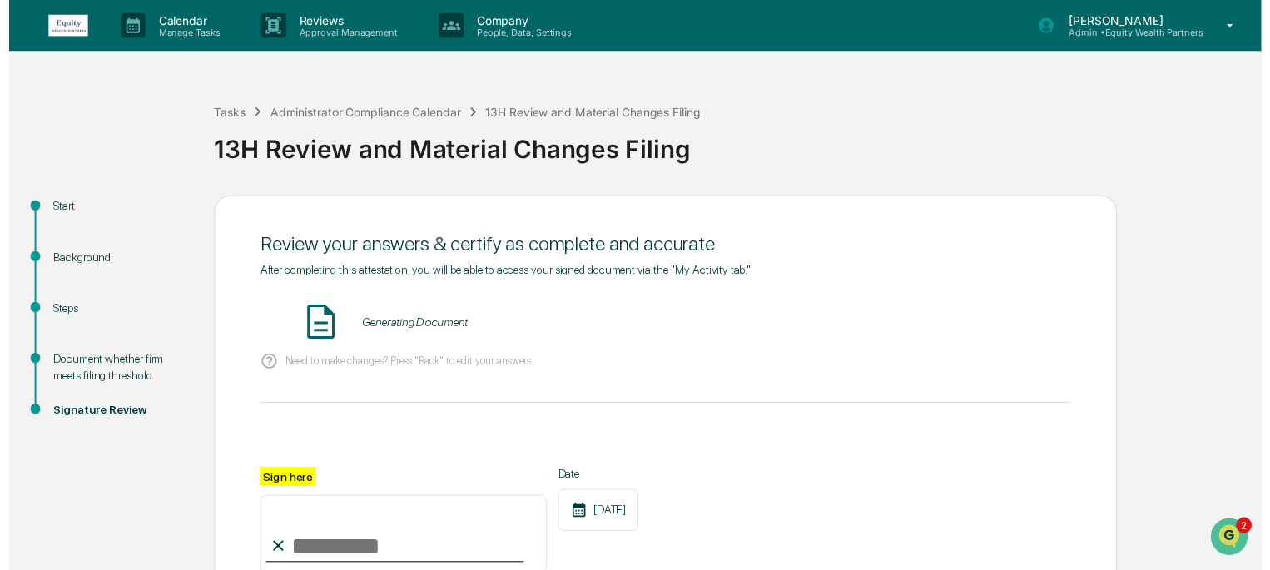
scroll to position [195, 0]
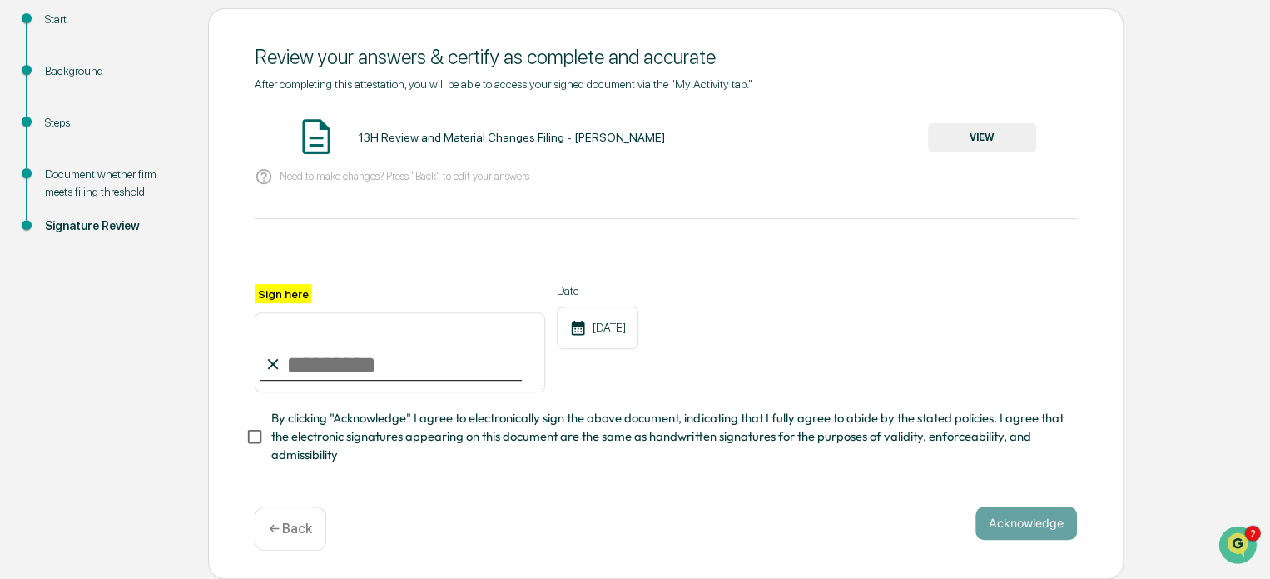
click at [975, 136] on button "VIEW" at bounding box center [982, 137] width 108 height 28
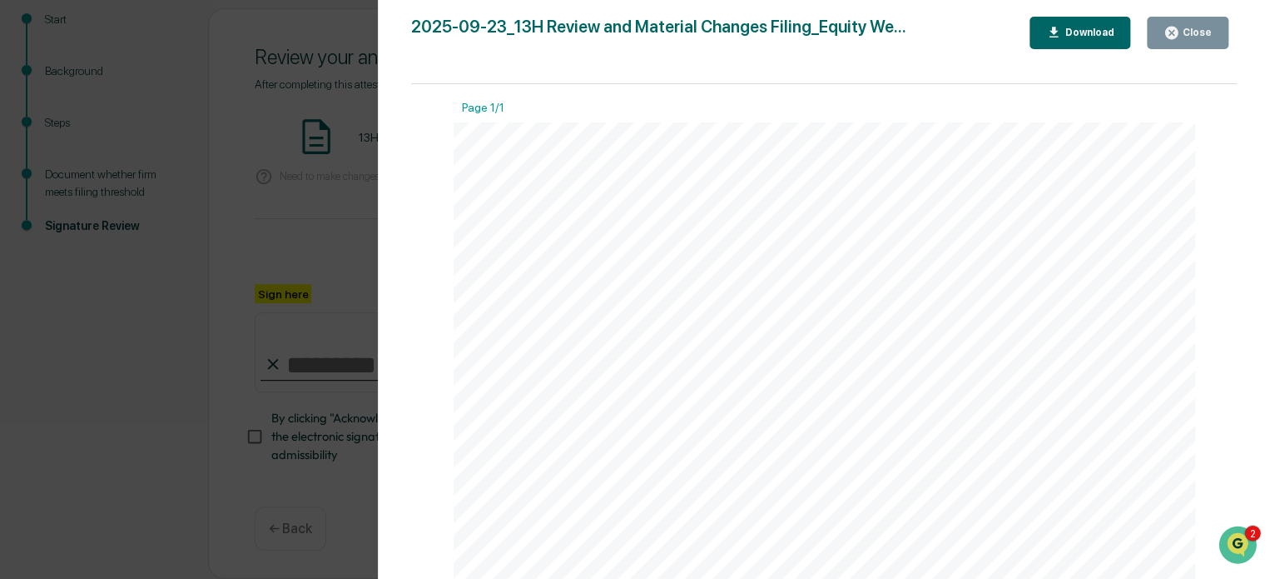
click at [1202, 33] on div "Close" at bounding box center [1196, 33] width 32 height 12
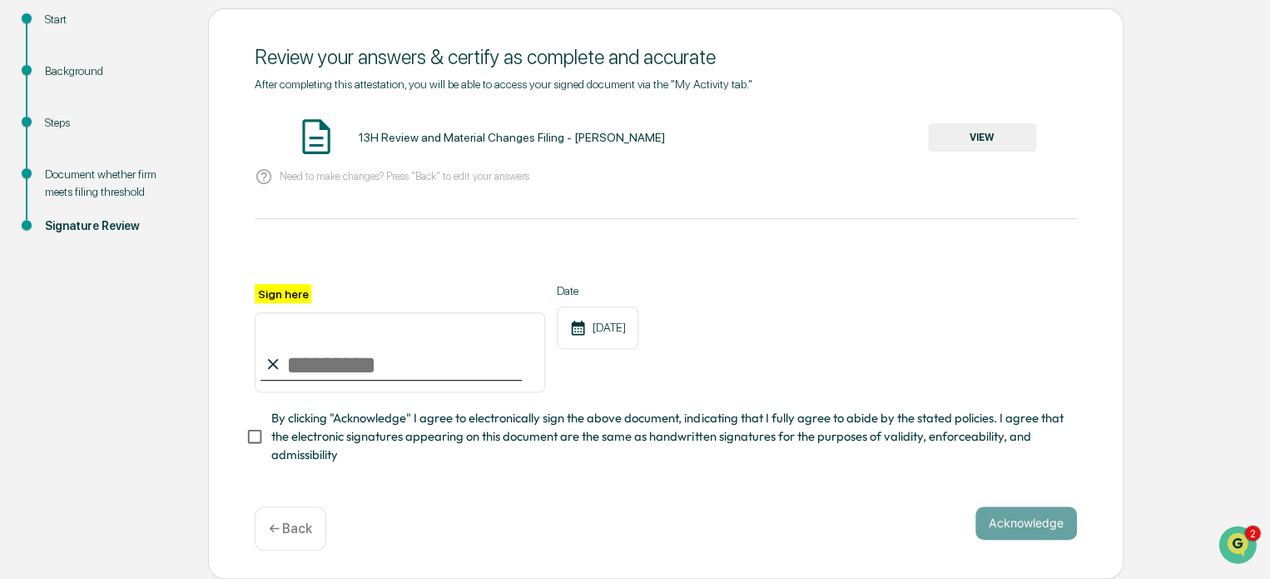
click at [315, 375] on input "Sign here" at bounding box center [400, 352] width 291 height 80
type input "**********"
click at [1046, 519] on button "Acknowledge" at bounding box center [1027, 522] width 102 height 33
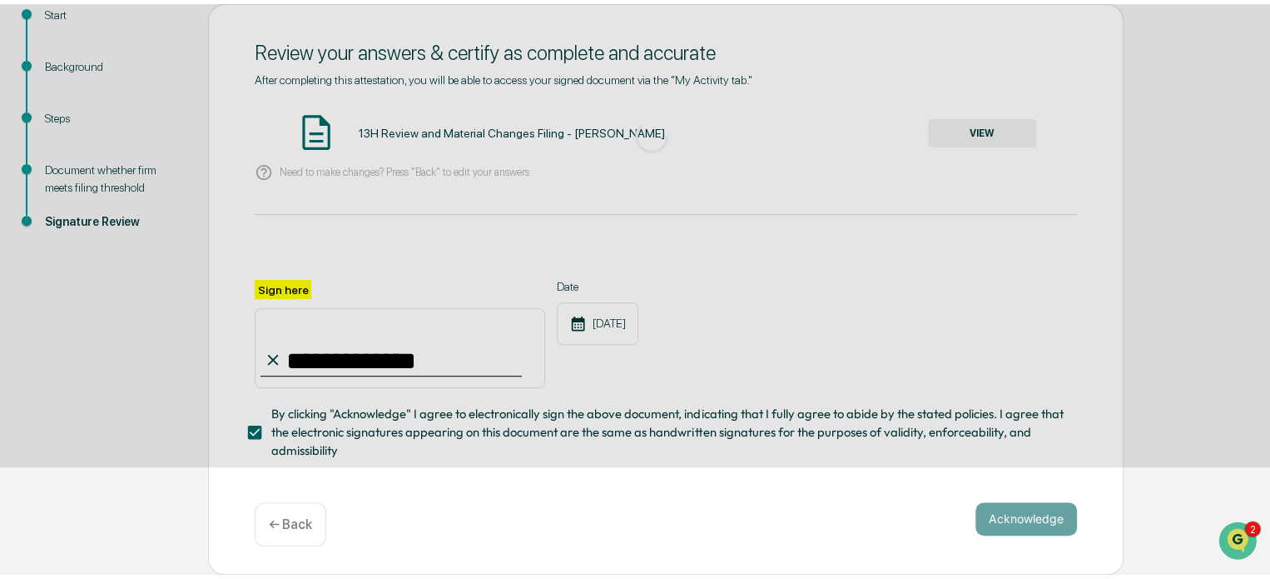
scroll to position [91, 0]
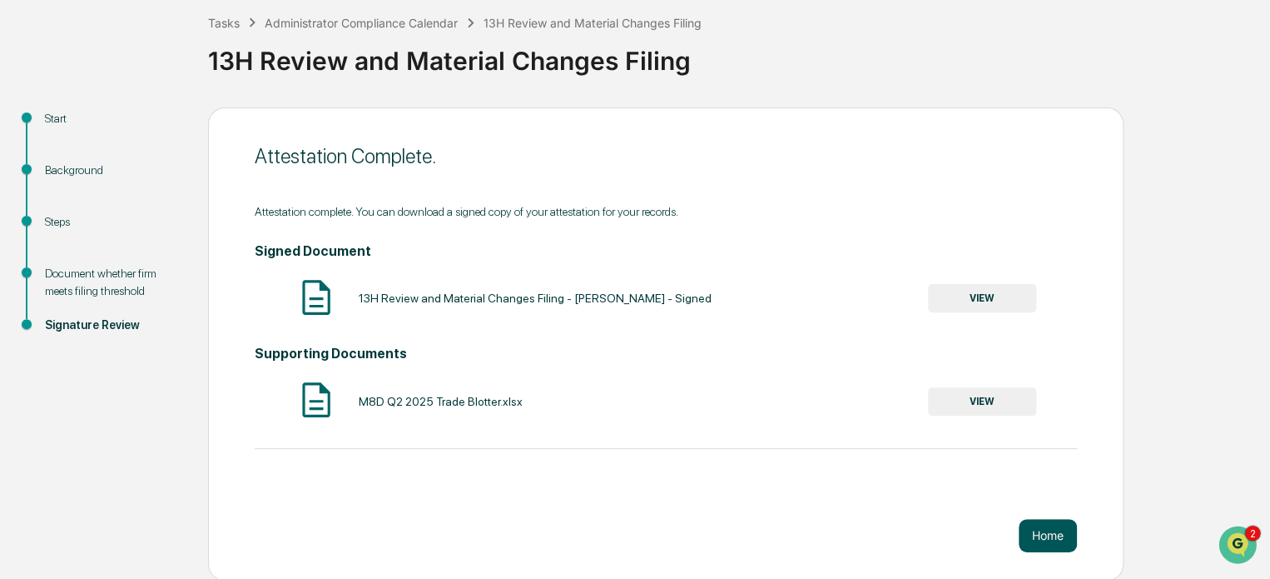
click at [1056, 532] on button "Home" at bounding box center [1048, 535] width 58 height 33
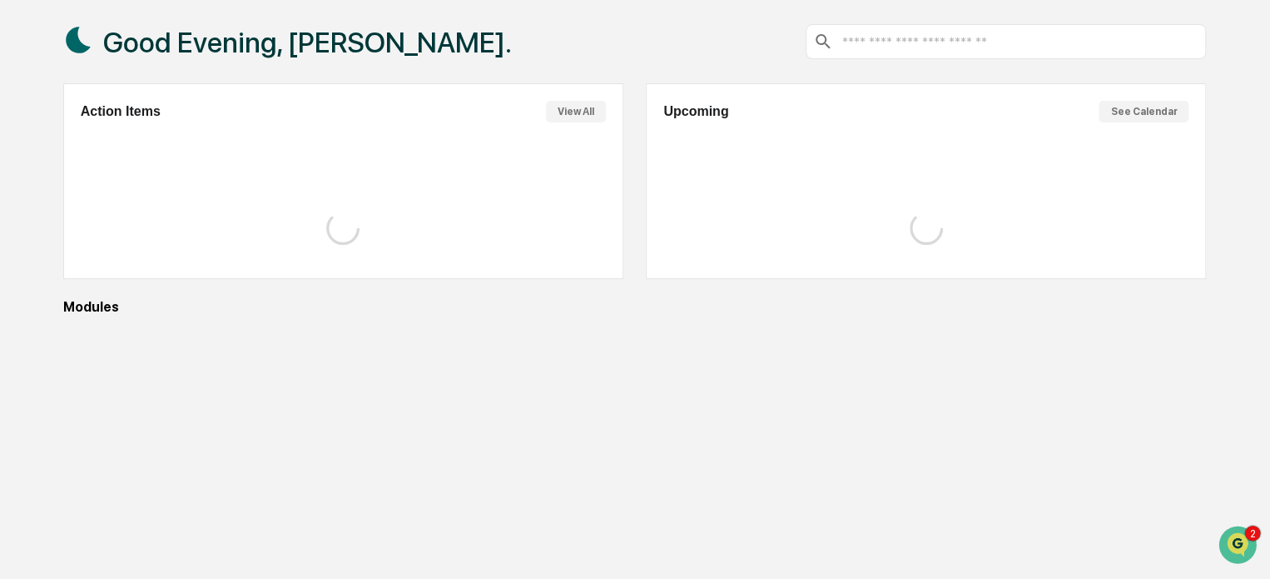
scroll to position [91, 0]
